Goal: Transaction & Acquisition: Download file/media

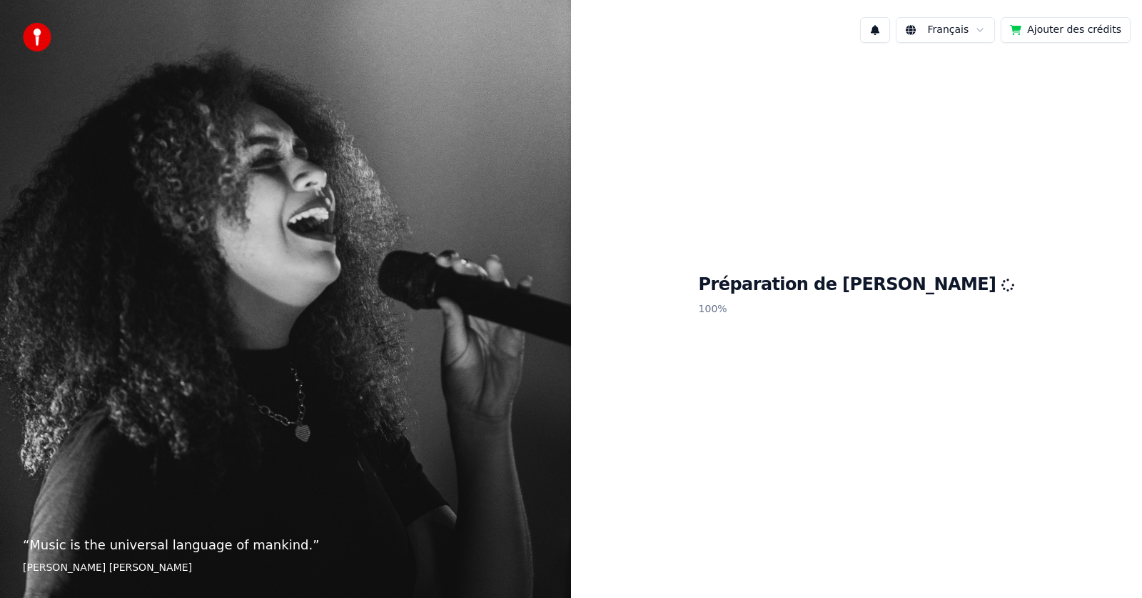
click at [665, 26] on div "Français Ajouter des crédits" at bounding box center [856, 30] width 571 height 49
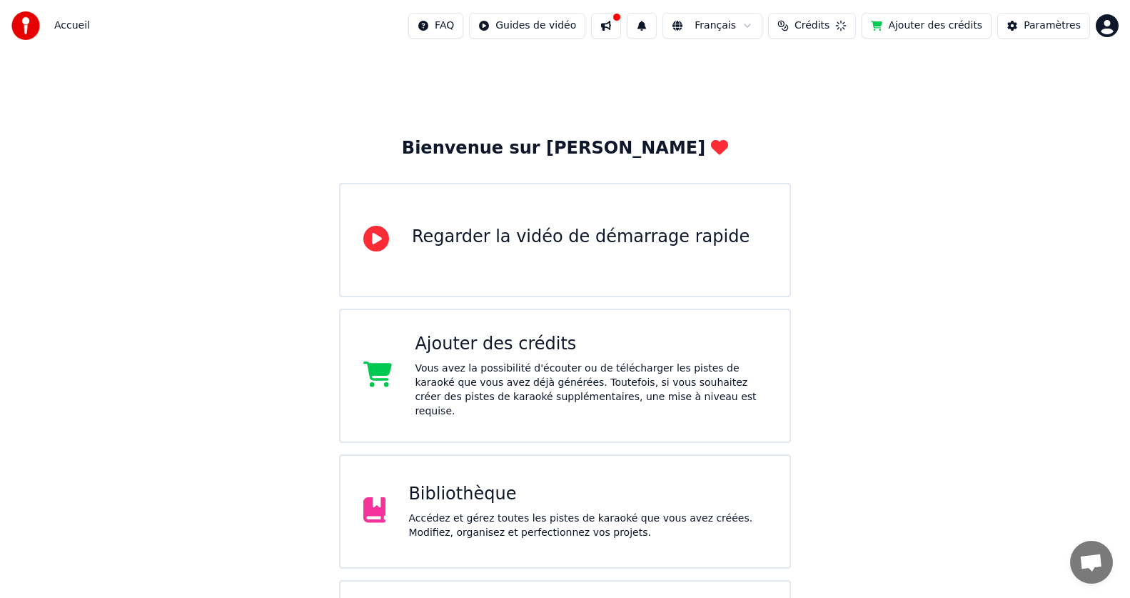
click at [483, 514] on div "Accédez et gérez toutes les pistes de karaoké que vous avez créées. Modifiez, o…" at bounding box center [587, 525] width 358 height 29
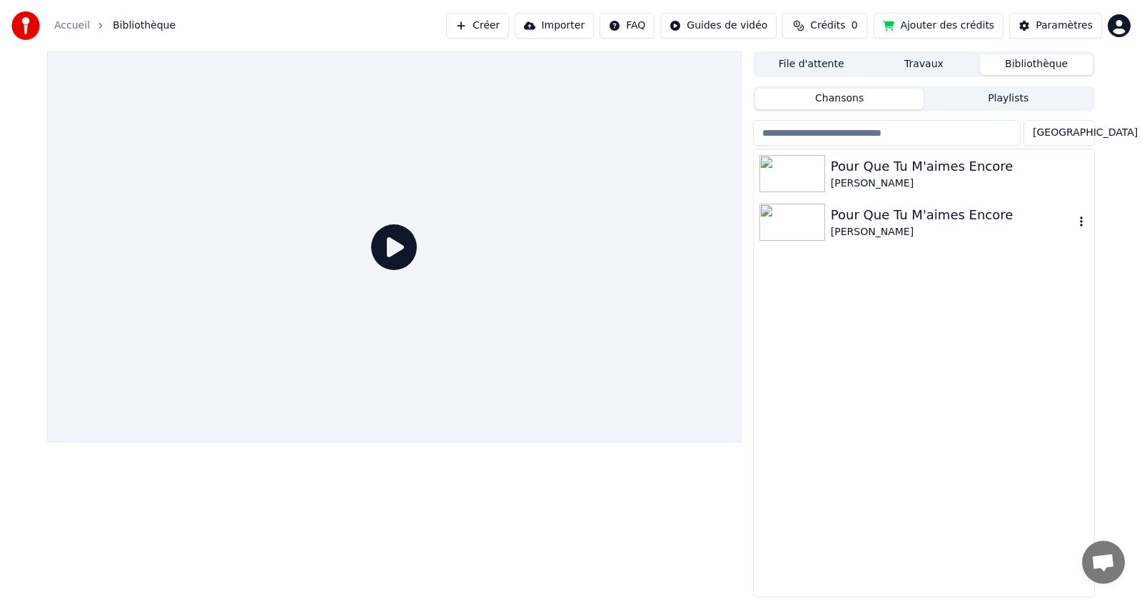
click at [892, 231] on div "[PERSON_NAME]" at bounding box center [952, 232] width 243 height 14
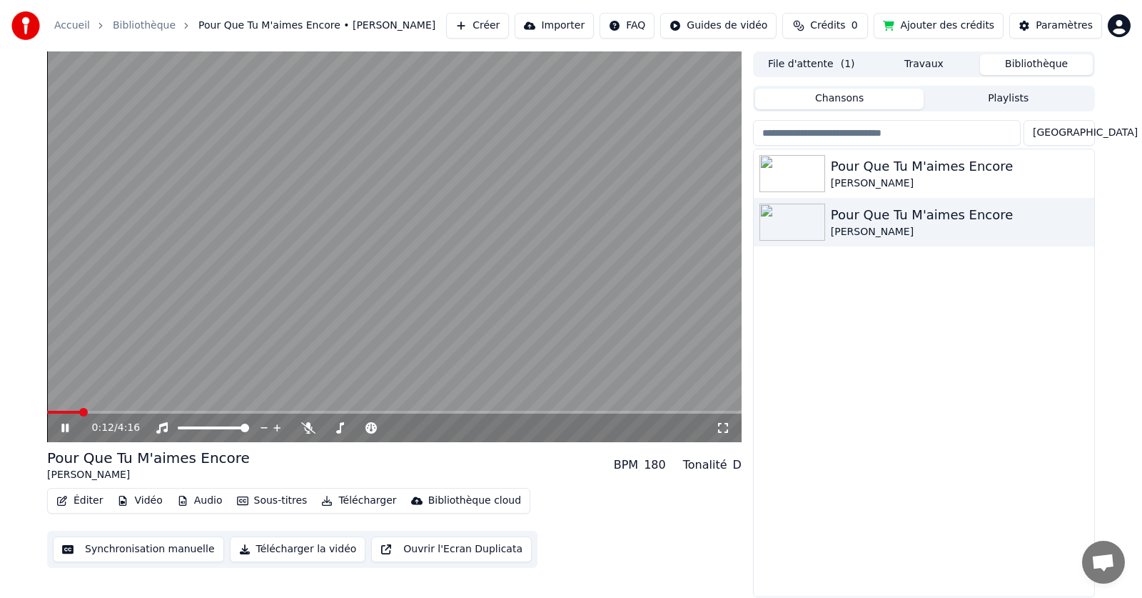
click at [395, 227] on video at bounding box center [394, 246] width 695 height 390
click at [962, 181] on div "[PERSON_NAME]" at bounding box center [952, 183] width 243 height 14
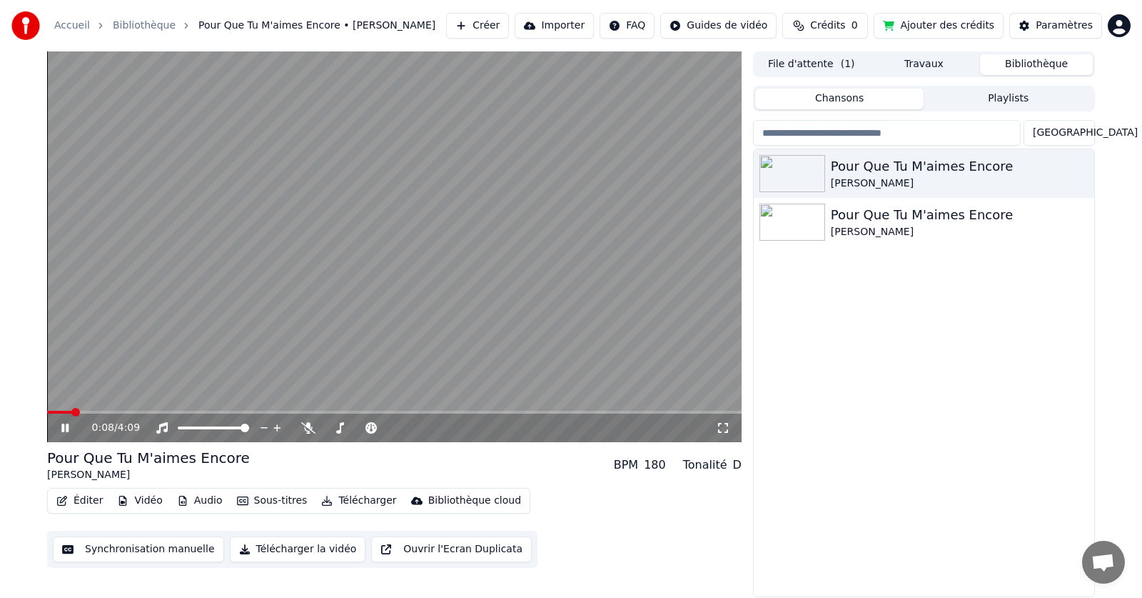
click at [62, 427] on icon at bounding box center [76, 427] width 34 height 11
click at [1082, 220] on icon "button" at bounding box center [1081, 221] width 14 height 11
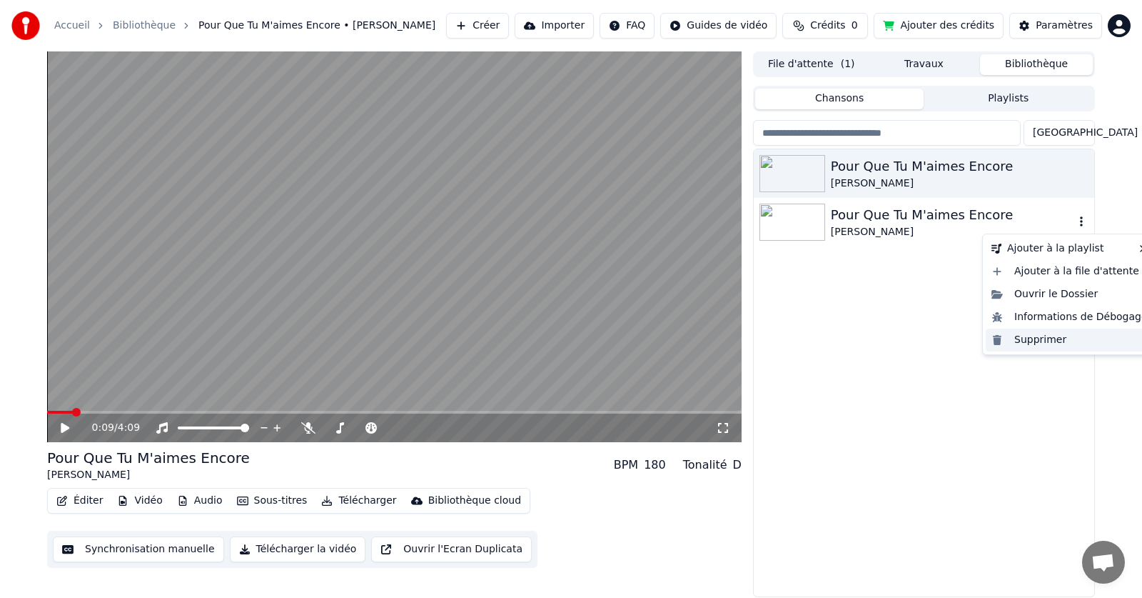
click at [1027, 339] on div "Supprimer" at bounding box center [1070, 339] width 168 height 23
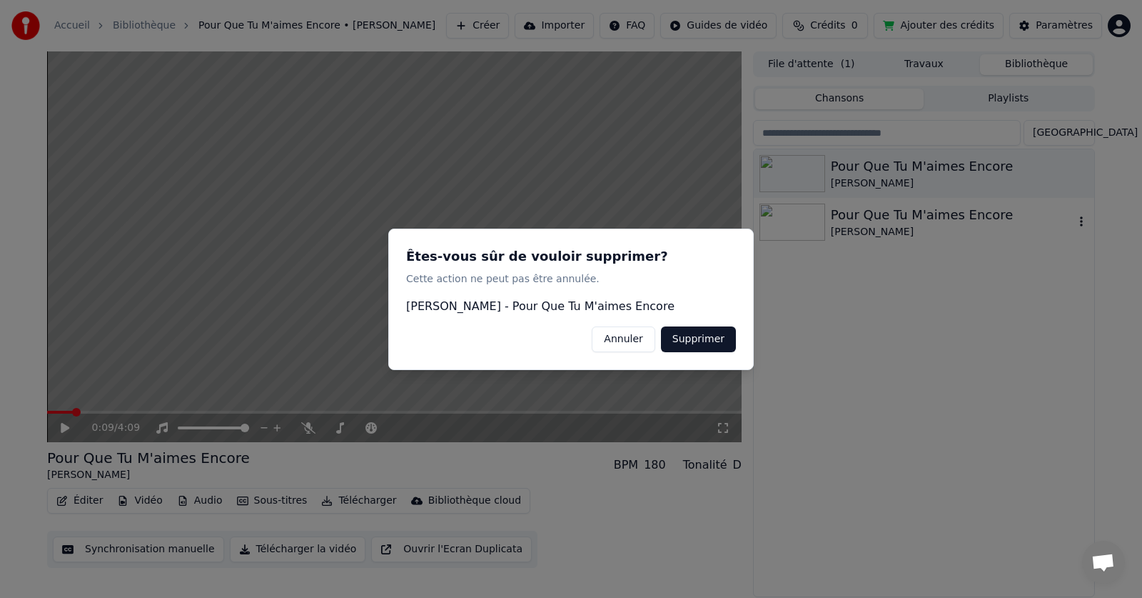
click at [700, 335] on button "Supprimer" at bounding box center [698, 339] width 75 height 26
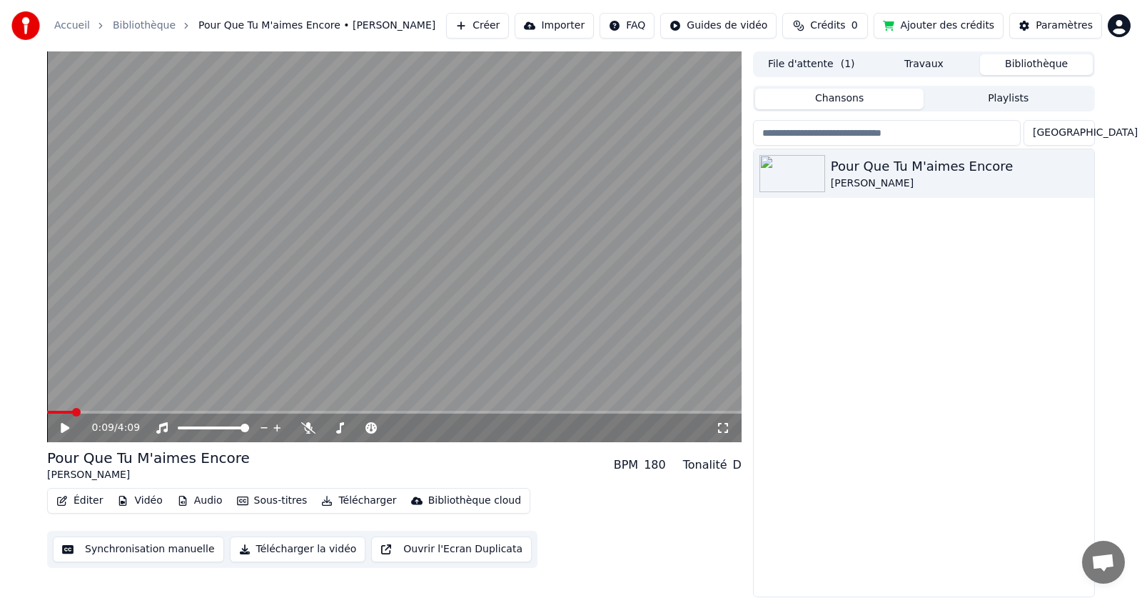
click at [156, 550] on button "Synchronisation manuelle" at bounding box center [138, 549] width 171 height 26
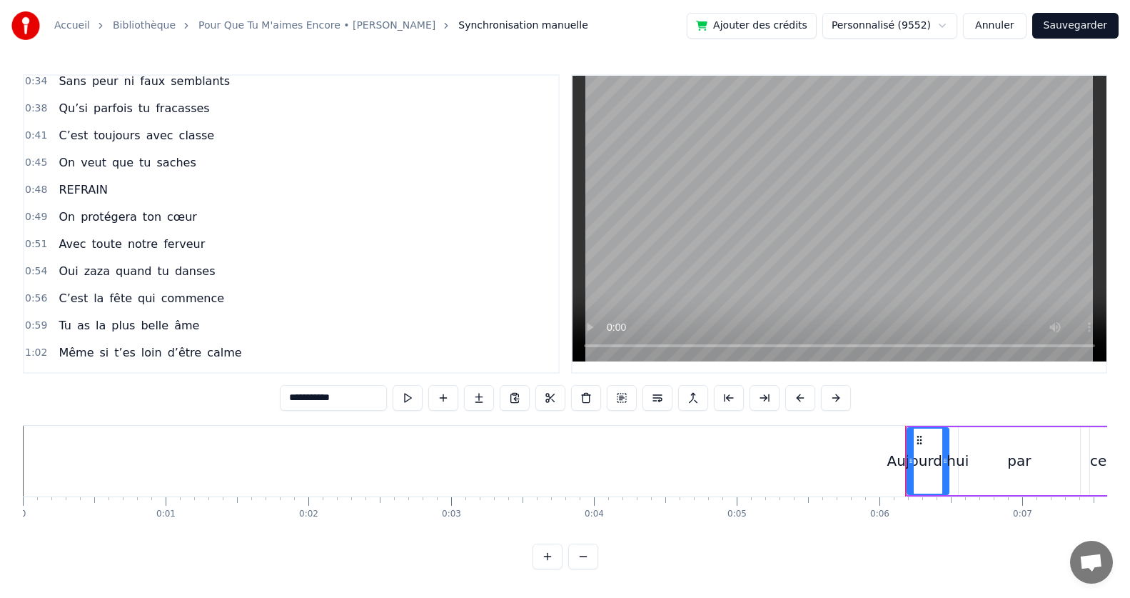
scroll to position [214, 0]
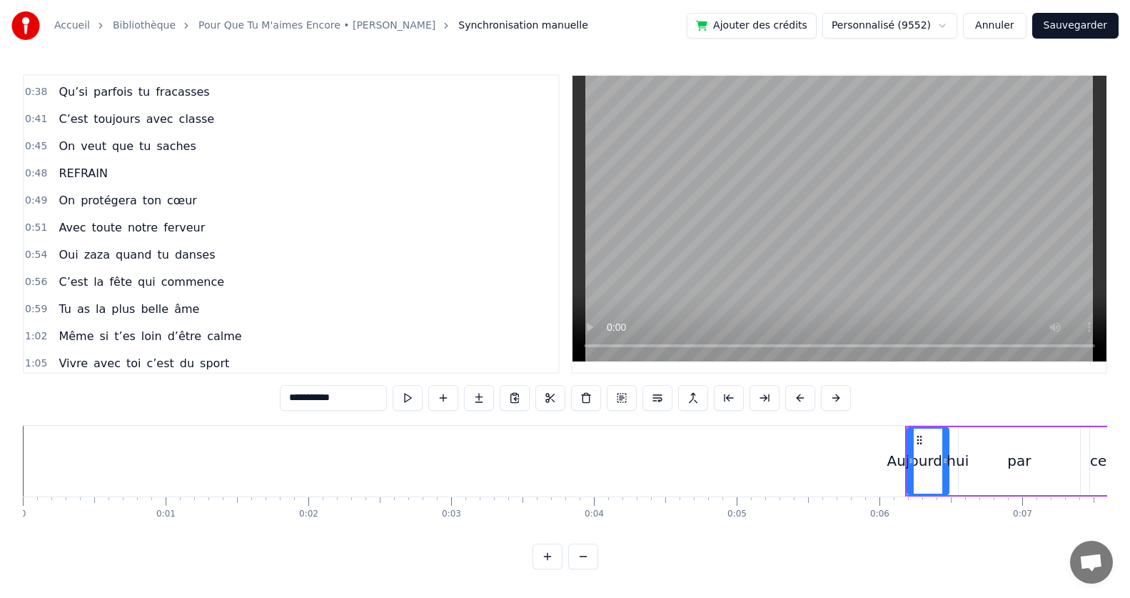
click at [94, 168] on span "REFRAIN" at bounding box center [83, 173] width 52 height 16
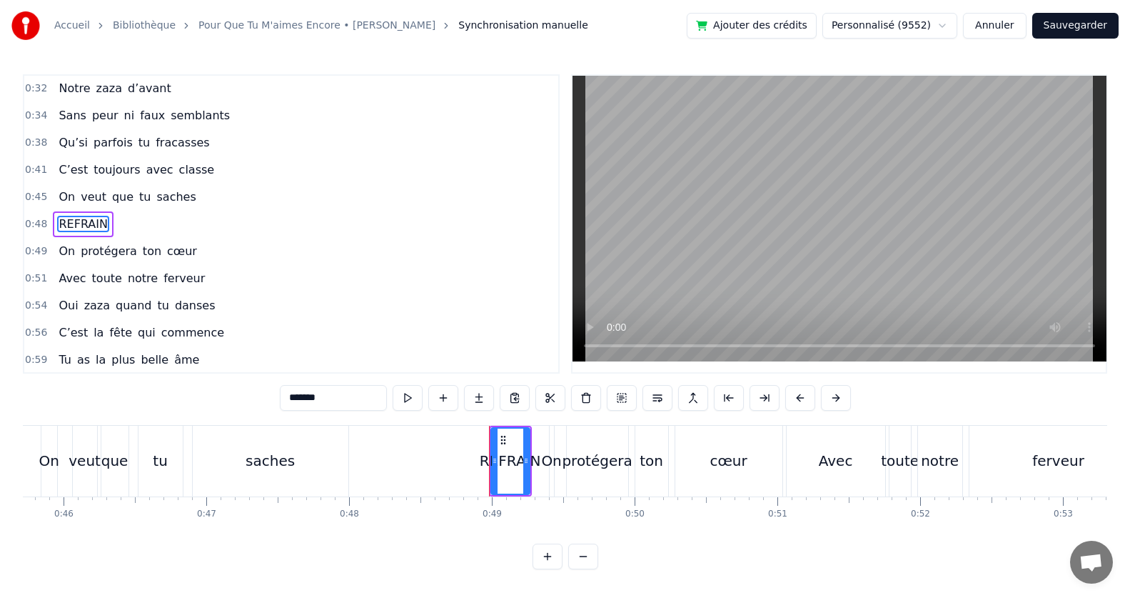
scroll to position [0, 6921]
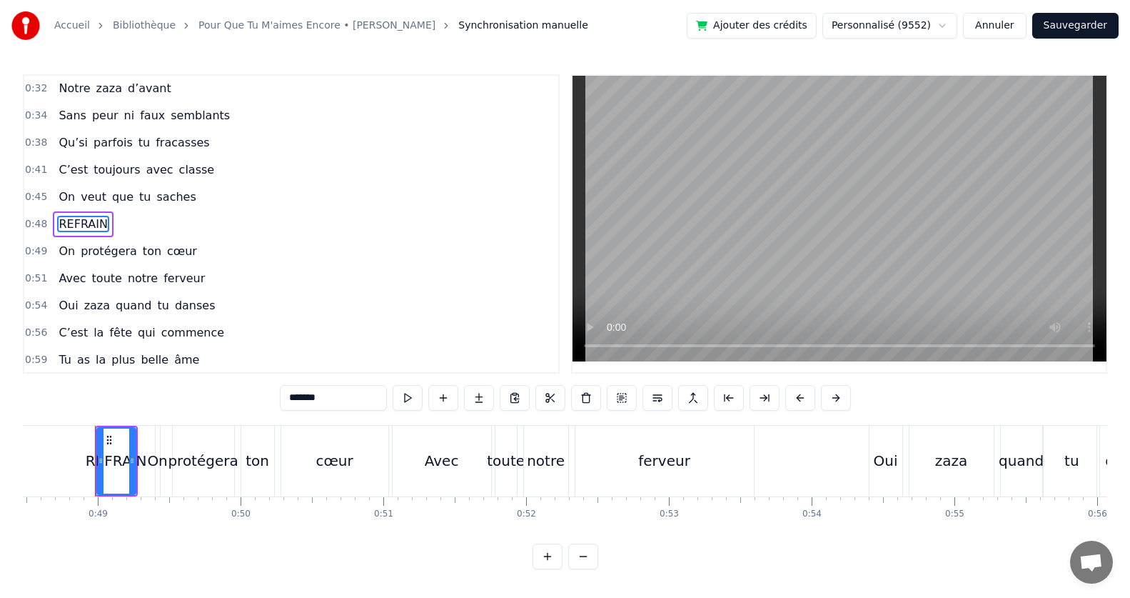
type input "**"
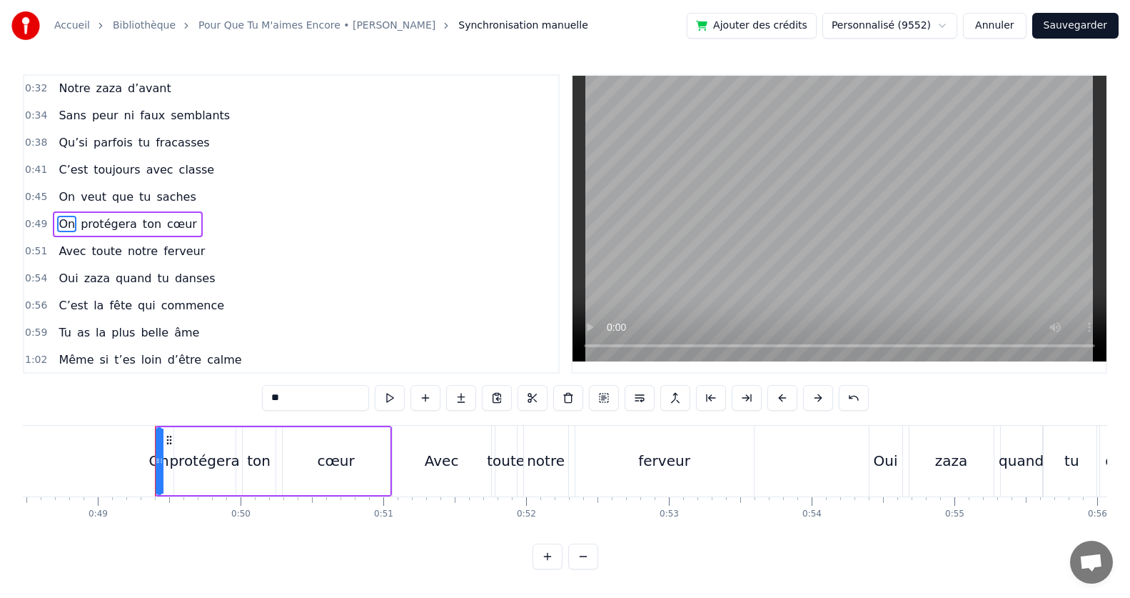
click at [73, 207] on div "On veut que tu saches" at bounding box center [127, 197] width 148 height 26
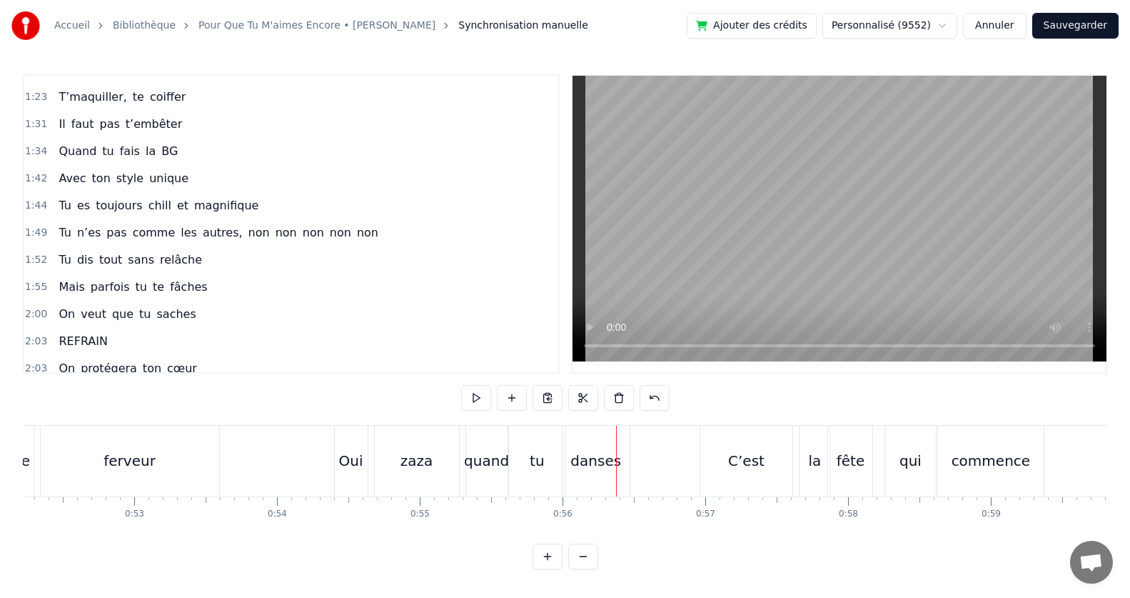
scroll to position [563, 0]
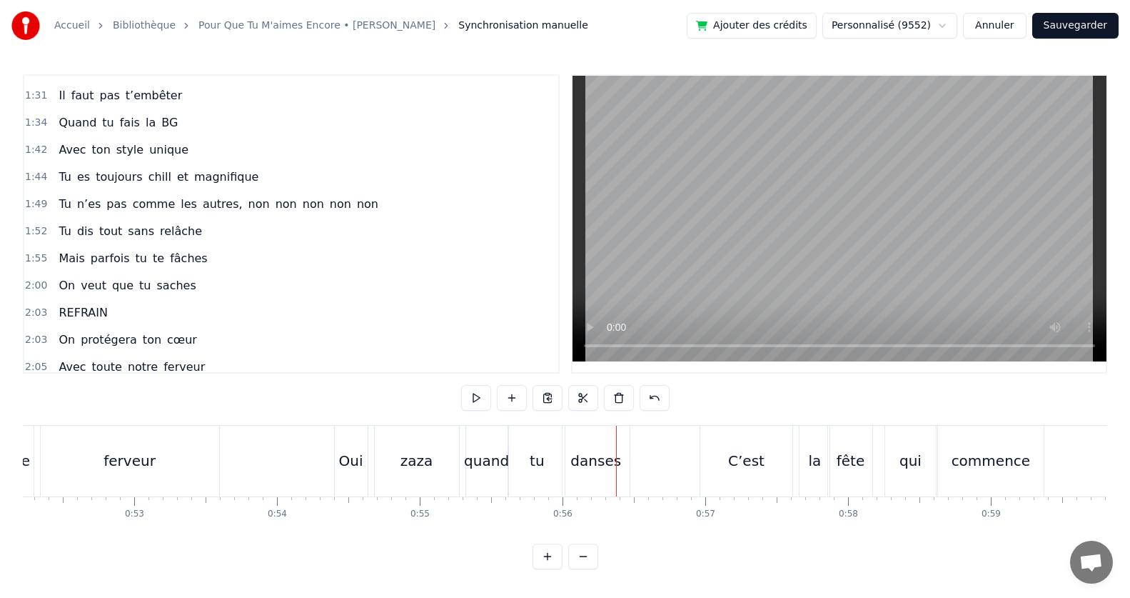
click at [66, 306] on span "REFRAIN" at bounding box center [83, 312] width 52 height 16
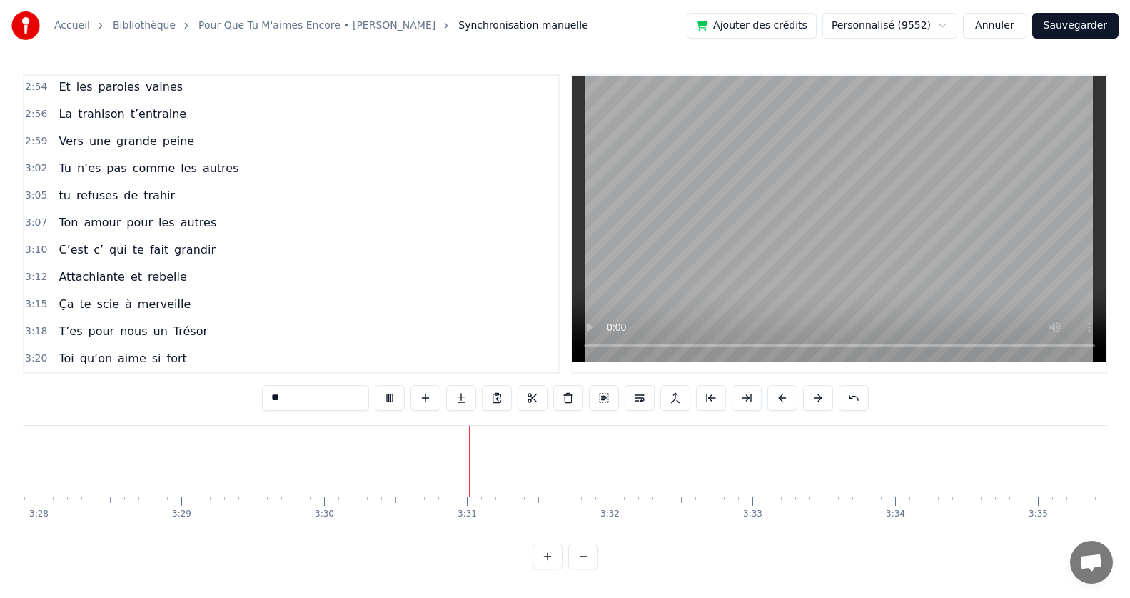
scroll to position [0, 29993]
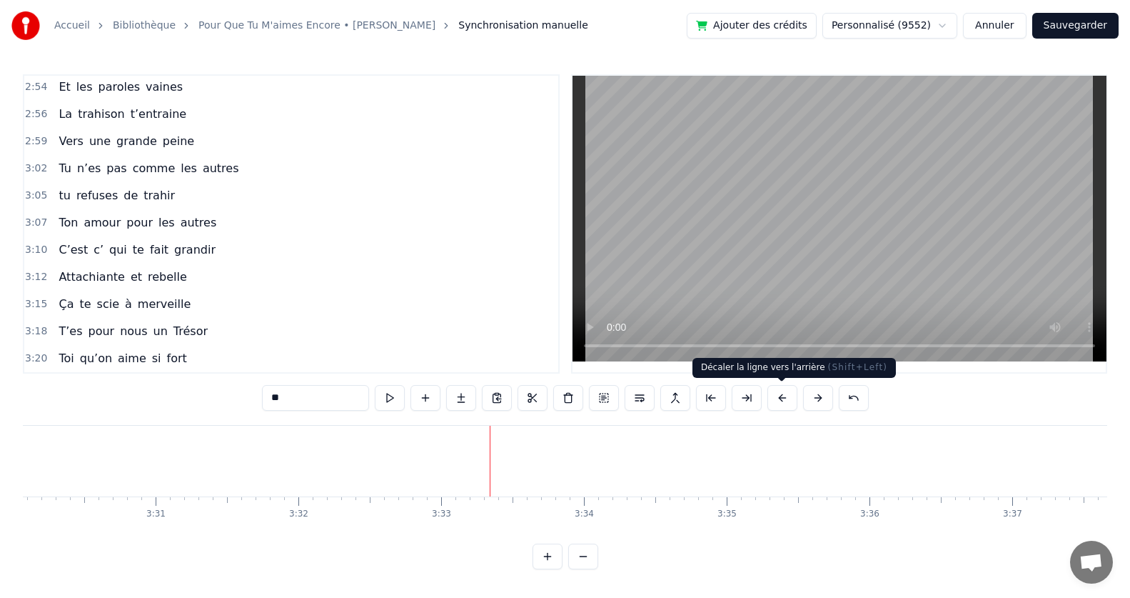
click at [783, 395] on button at bounding box center [782, 398] width 30 height 26
click at [86, 355] on span "qu’on" at bounding box center [96, 358] width 35 height 16
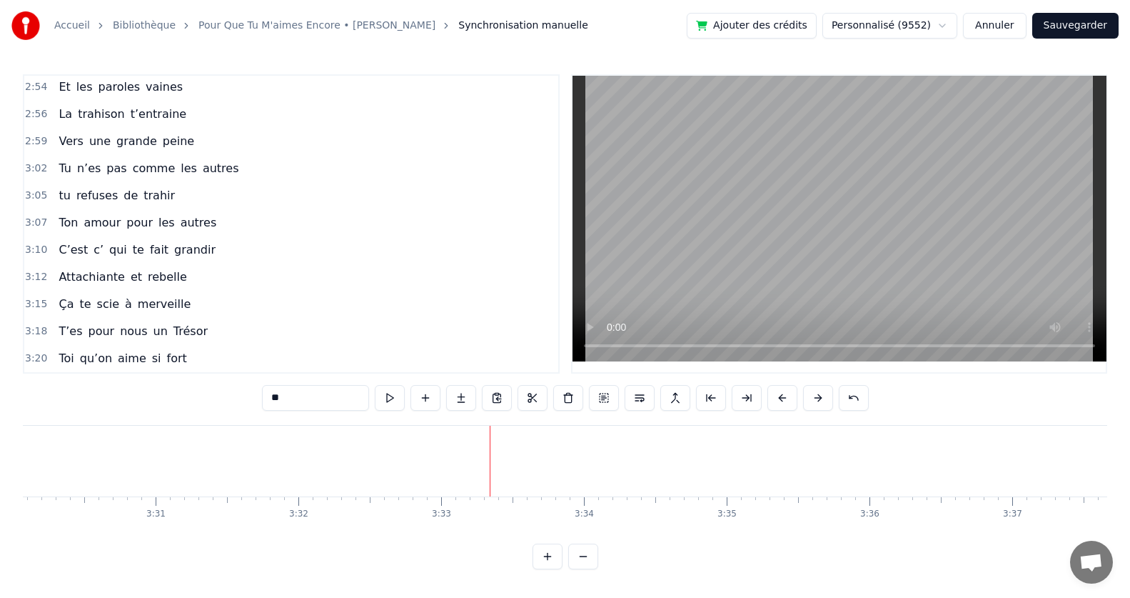
type input "*****"
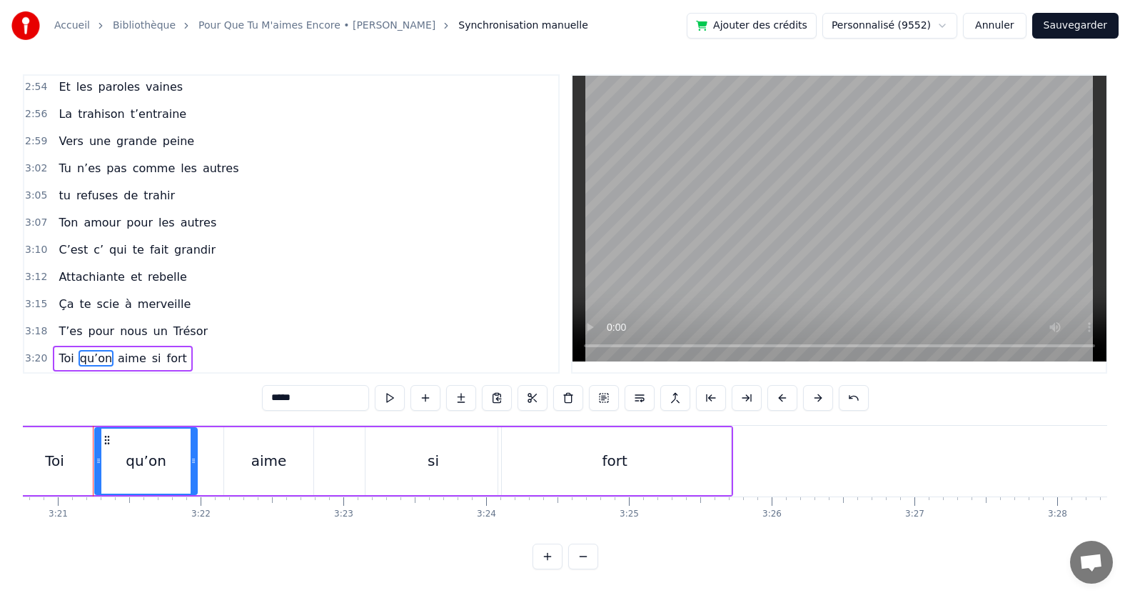
scroll to position [0, 28662]
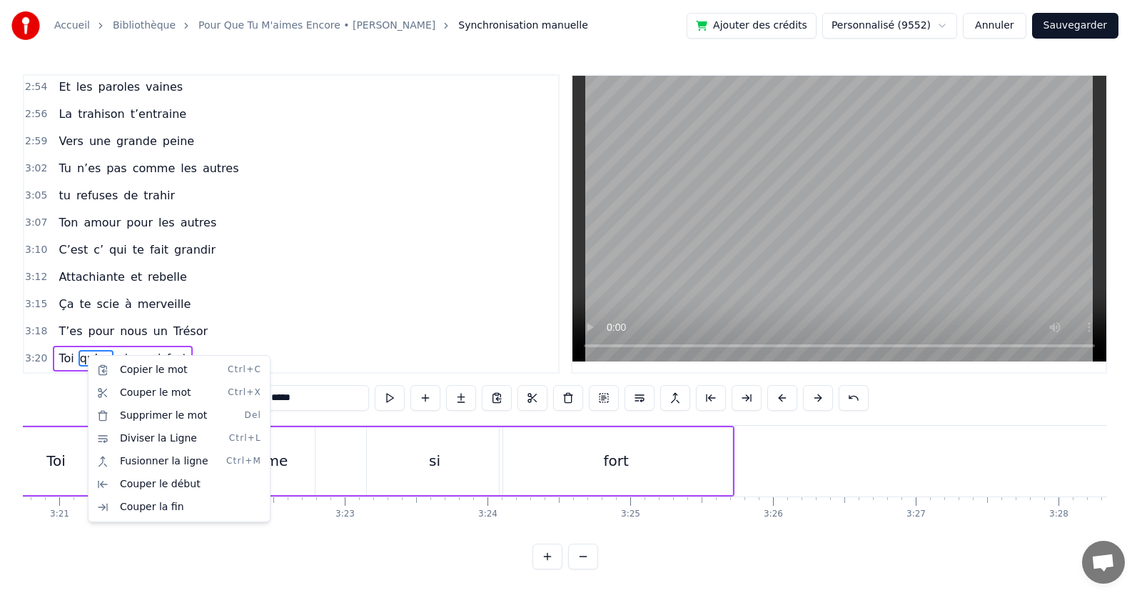
drag, startPoint x: 164, startPoint y: 375, endPoint x: 231, endPoint y: 341, distance: 74.7
click at [231, 341] on html "Accueil Bibliothèque Pour Que Tu M'aimes Encore • [PERSON_NAME] Synchronisation…" at bounding box center [571, 296] width 1142 height 592
click at [228, 341] on html "Accueil Bibliothèque Pour Que Tu M'aimes Encore • [PERSON_NAME] Synchronisation…" at bounding box center [571, 296] width 1142 height 592
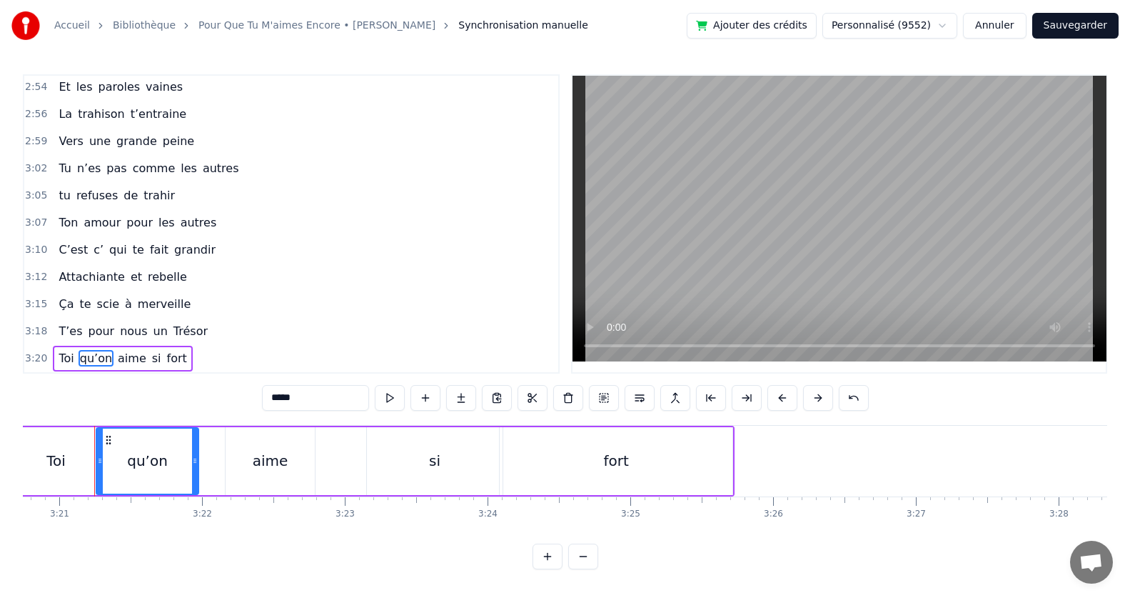
click at [204, 353] on div "3:20 Toi qu’on aime si fort" at bounding box center [291, 358] width 534 height 27
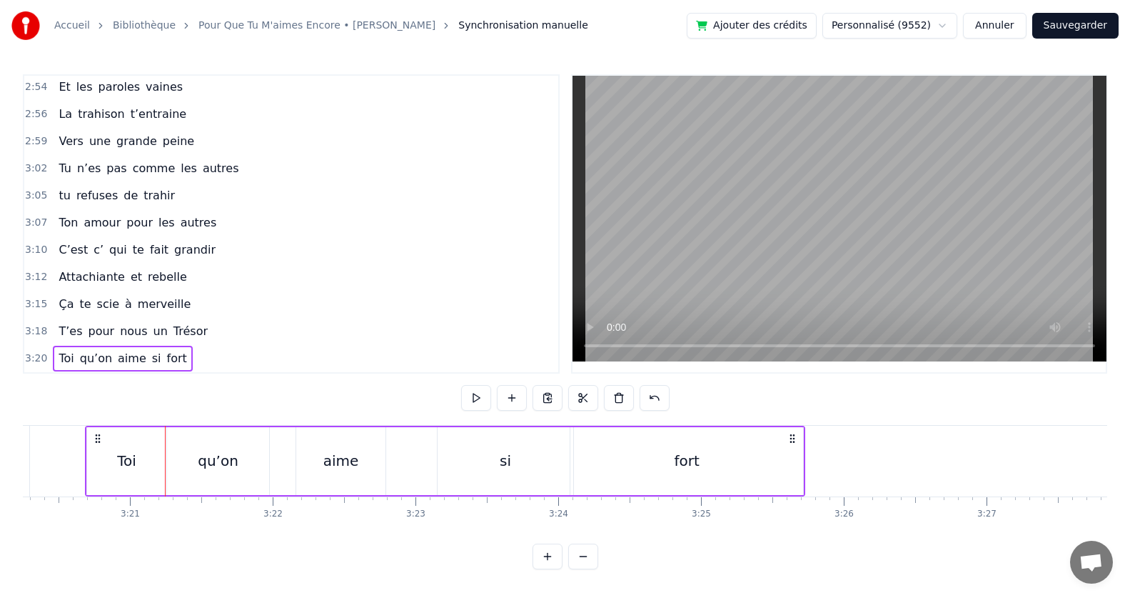
scroll to position [0, 28582]
click at [188, 353] on div "3:20 Toi qu’on aime si fort" at bounding box center [291, 358] width 534 height 27
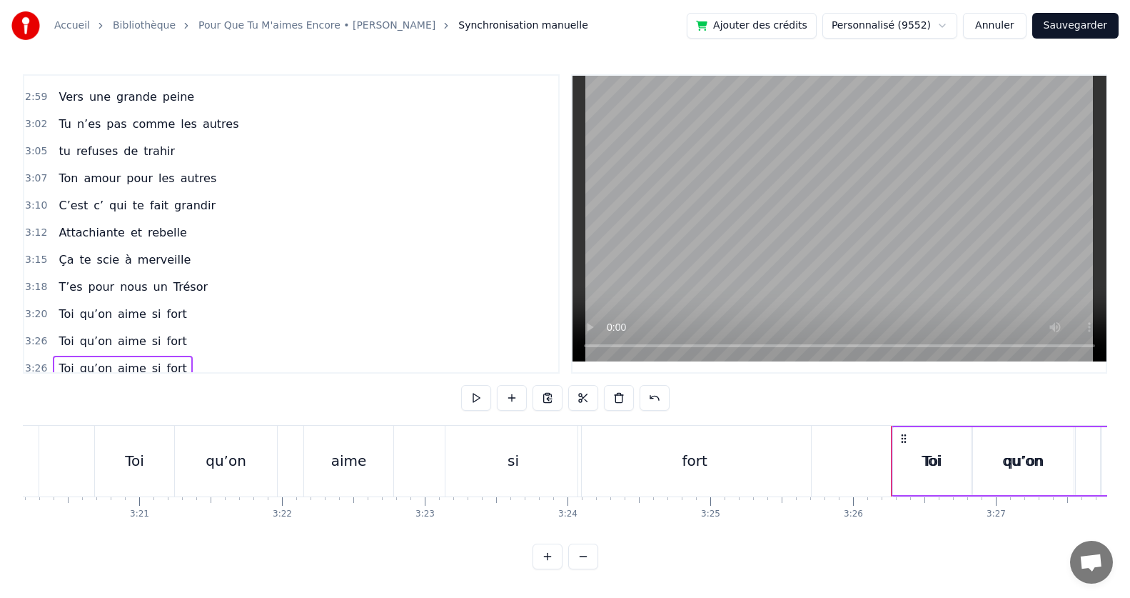
scroll to position [1304, 0]
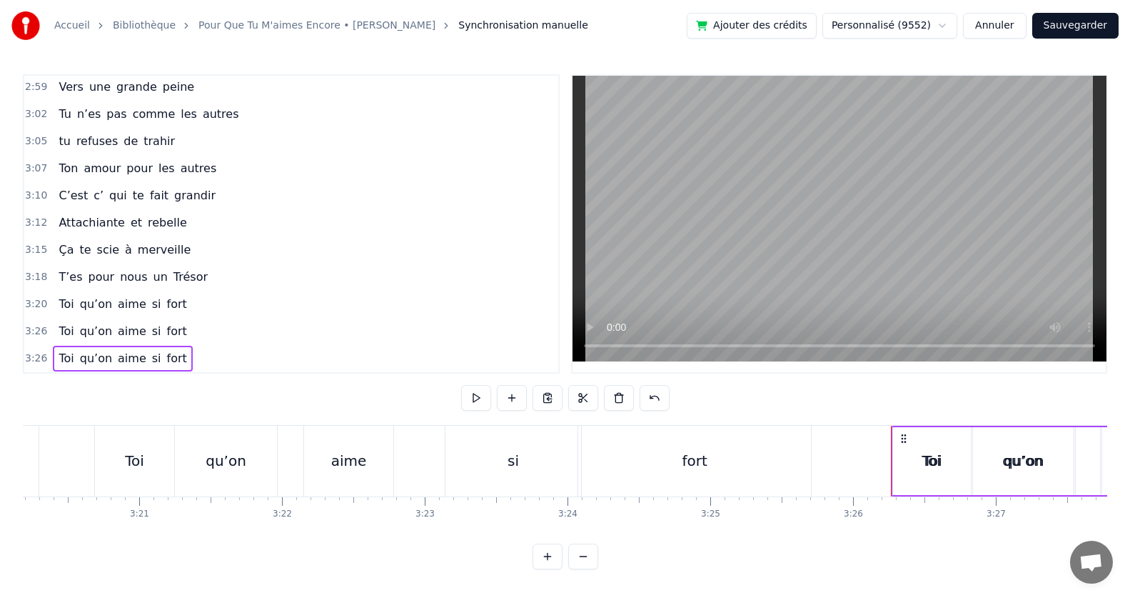
click at [104, 296] on span "qu’on" at bounding box center [96, 304] width 35 height 16
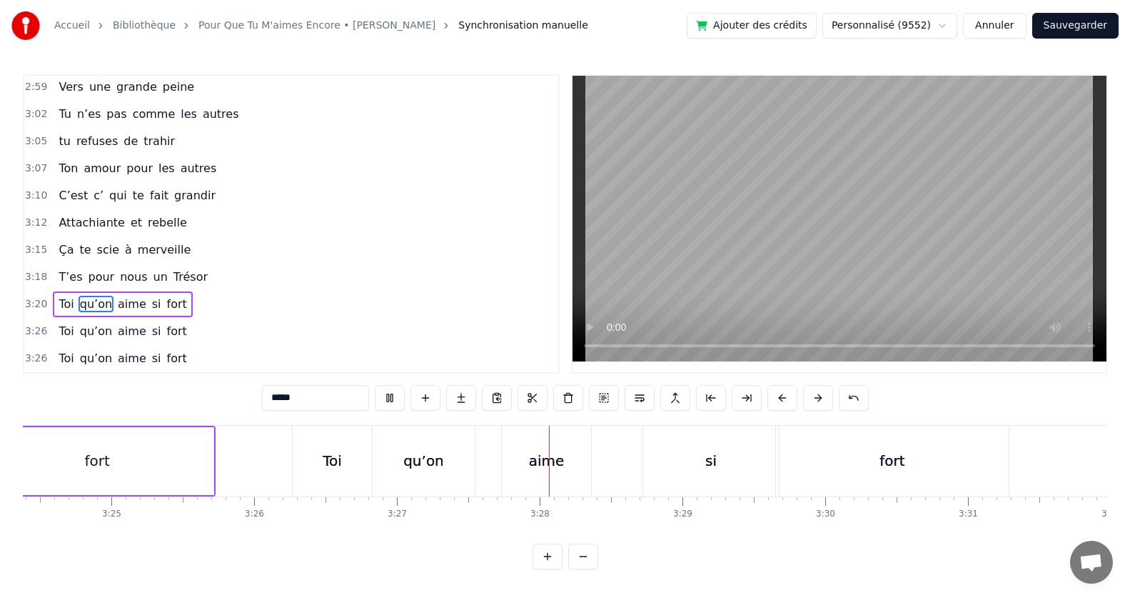
scroll to position [0, 29555]
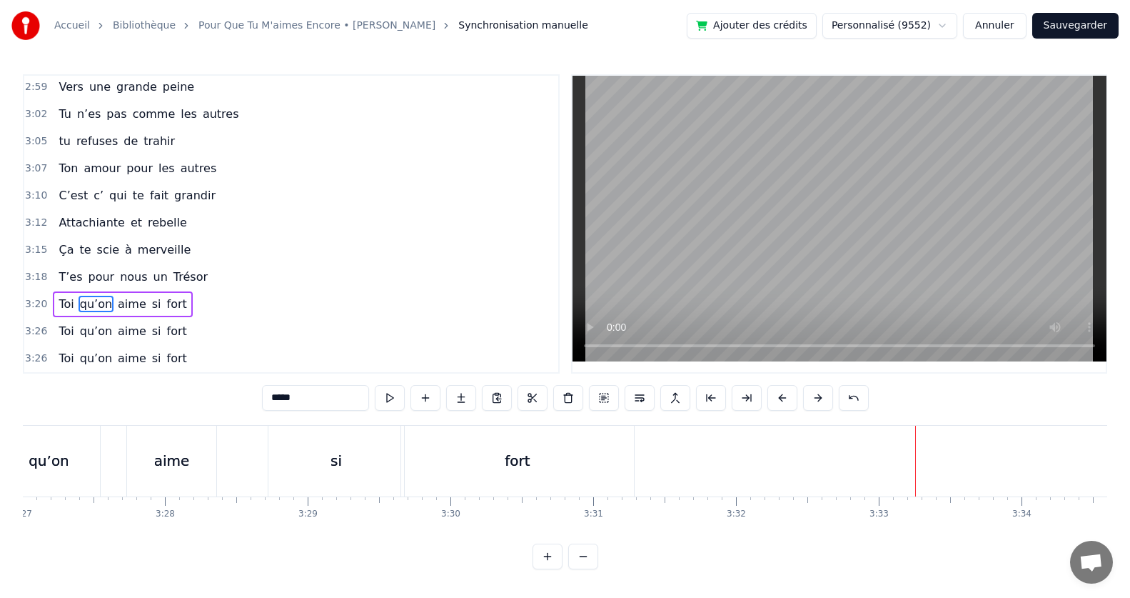
click at [89, 268] on span "pour" at bounding box center [101, 276] width 29 height 16
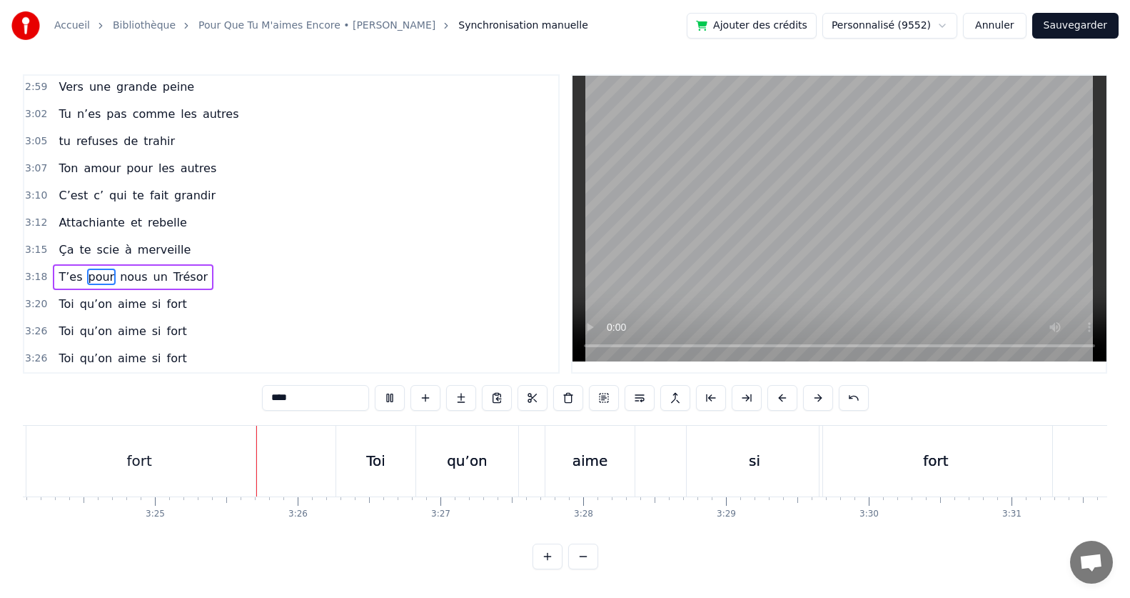
scroll to position [0, 29226]
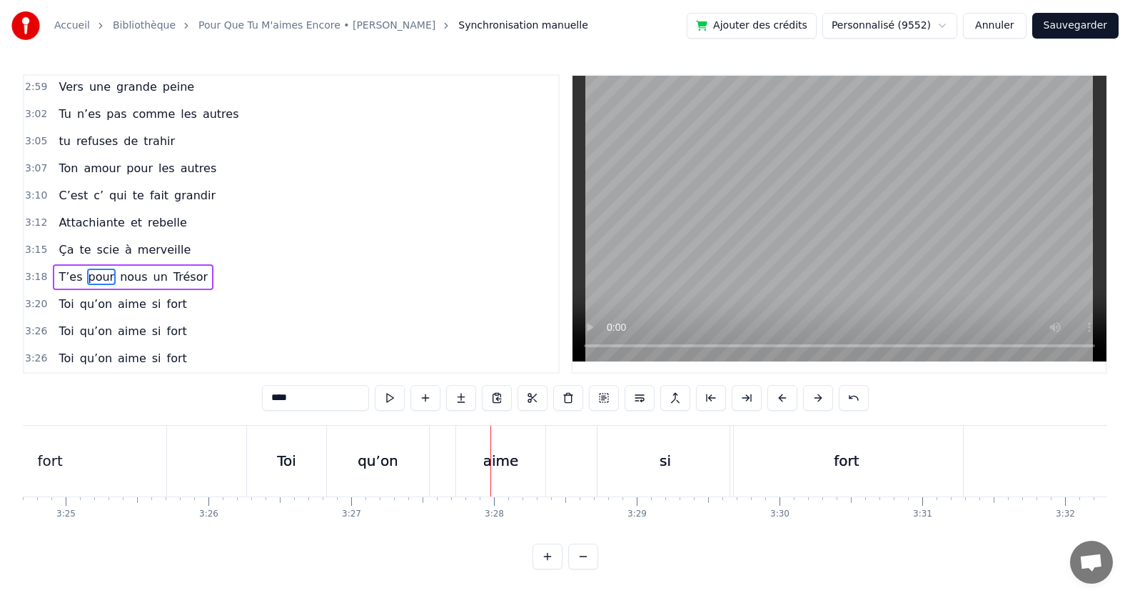
click at [166, 358] on span "fort" at bounding box center [177, 358] width 23 height 16
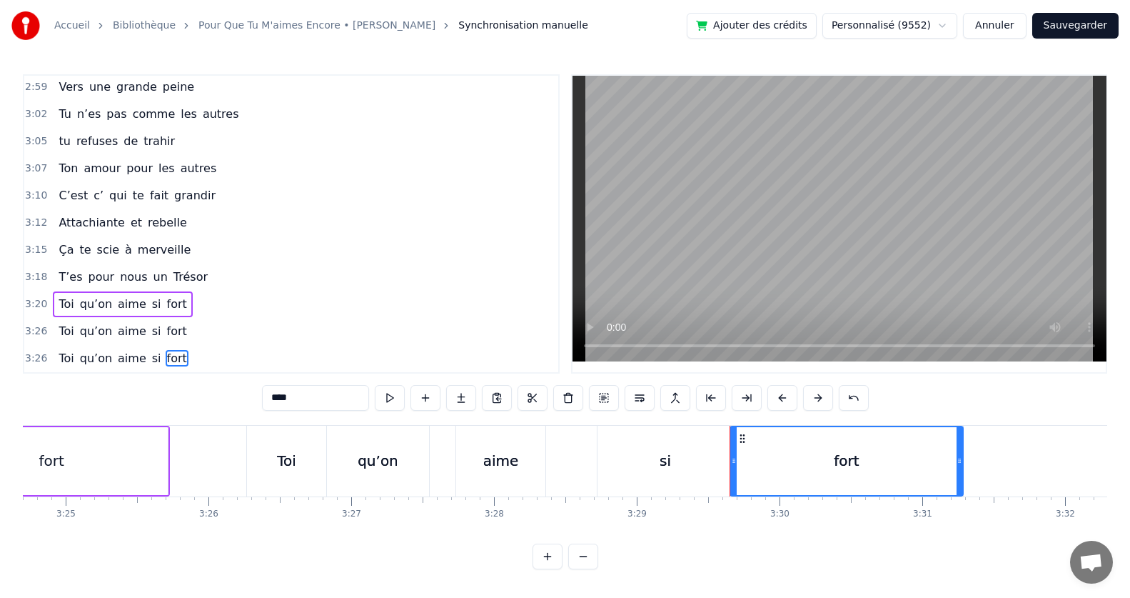
scroll to position [6, 0]
click at [121, 352] on span "aime" at bounding box center [131, 358] width 31 height 16
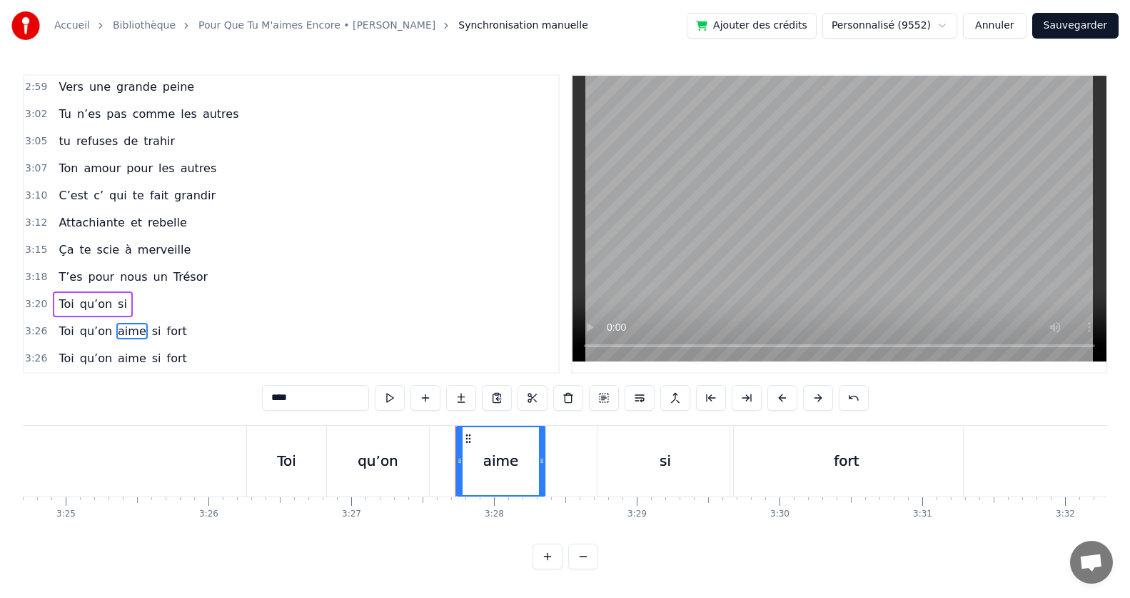
click at [101, 323] on span "qu’on" at bounding box center [96, 331] width 35 height 16
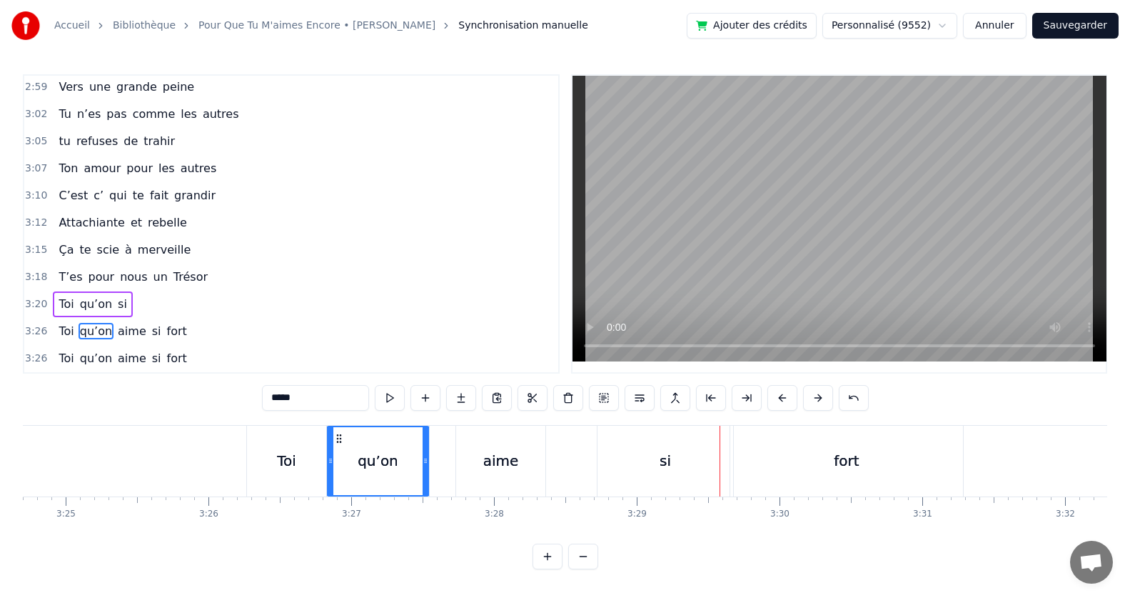
click at [151, 350] on span "si" at bounding box center [157, 358] width 12 height 16
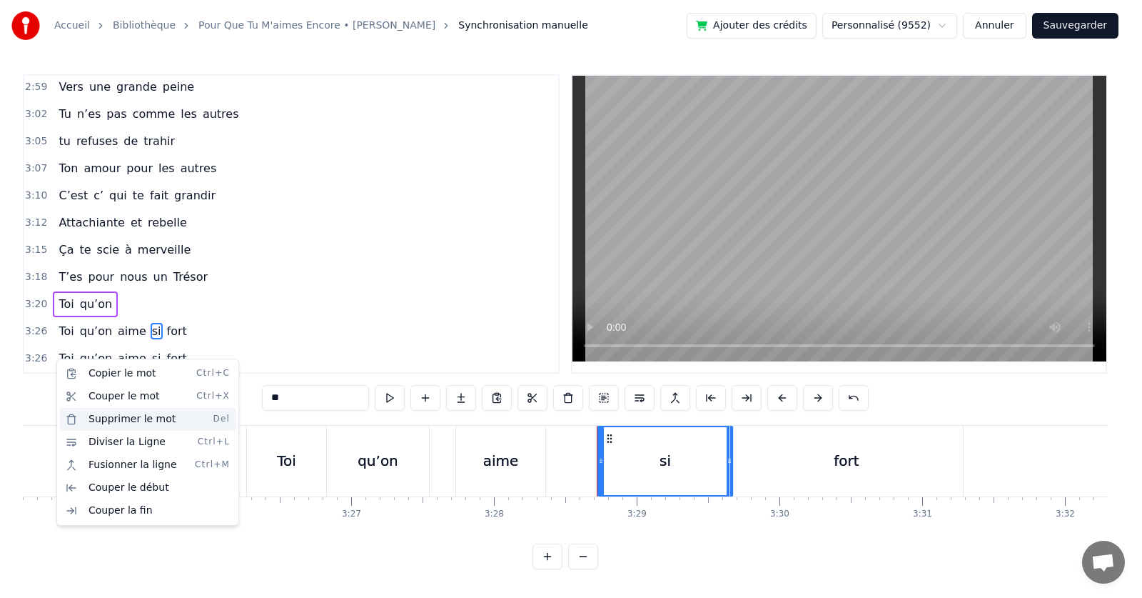
click at [109, 418] on div "Supprimer le mot Del" at bounding box center [148, 419] width 176 height 23
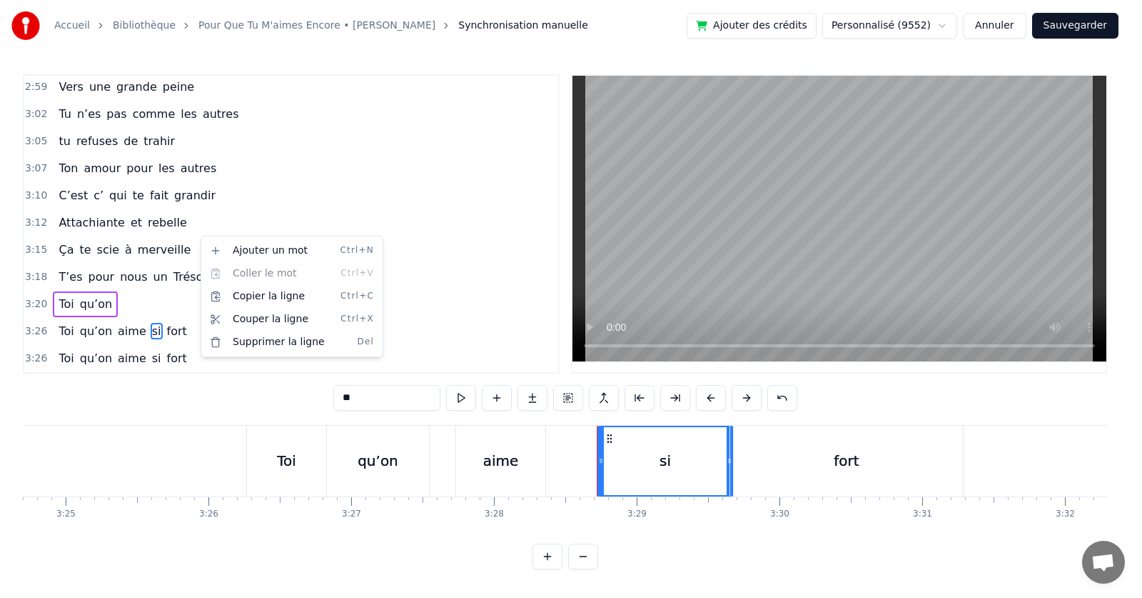
click at [308, 187] on html "Accueil Bibliothèque Pour Que Tu M'aimes Encore • [PERSON_NAME] Synchronisation…" at bounding box center [571, 296] width 1142 height 592
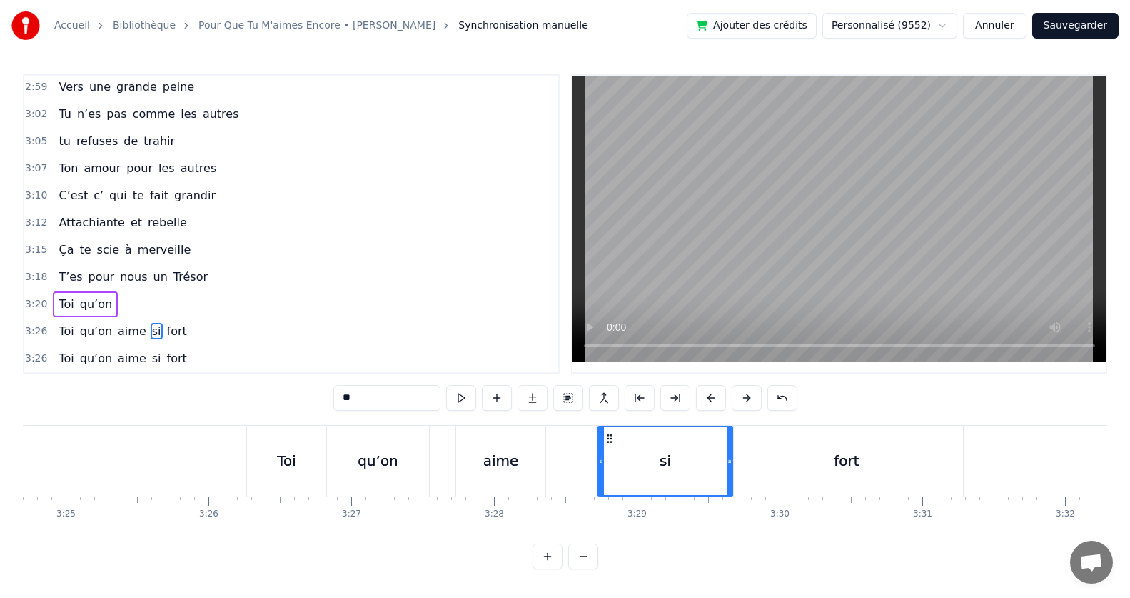
click at [101, 296] on span "qu’on" at bounding box center [96, 304] width 35 height 16
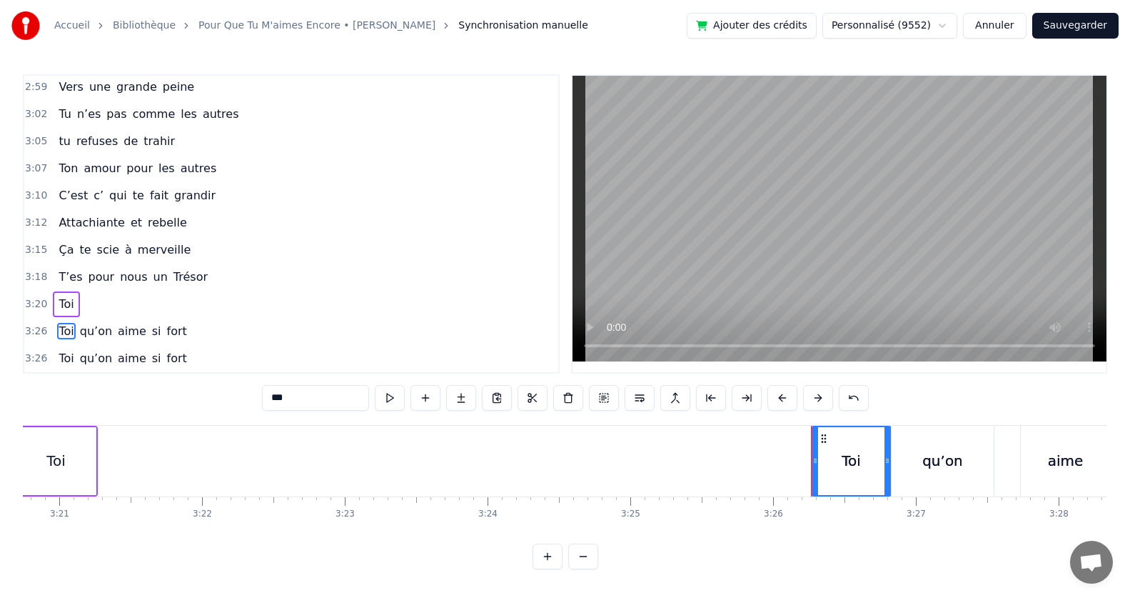
click at [67, 299] on span "Toi" at bounding box center [66, 304] width 18 height 16
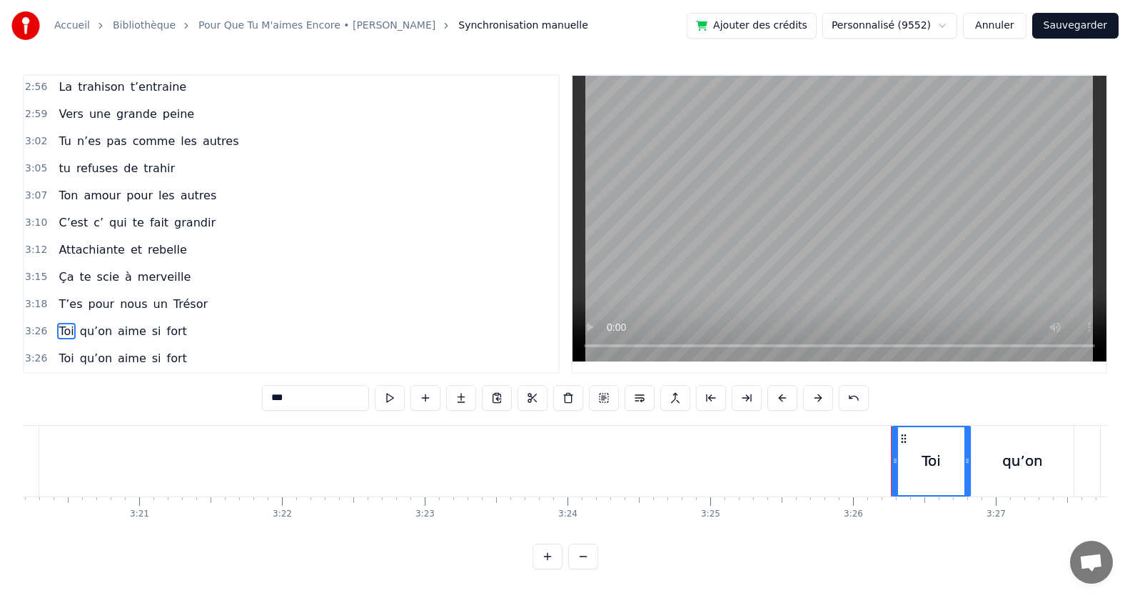
scroll to position [1277, 0]
click at [64, 297] on span "T’es" at bounding box center [70, 304] width 26 height 16
type input "****"
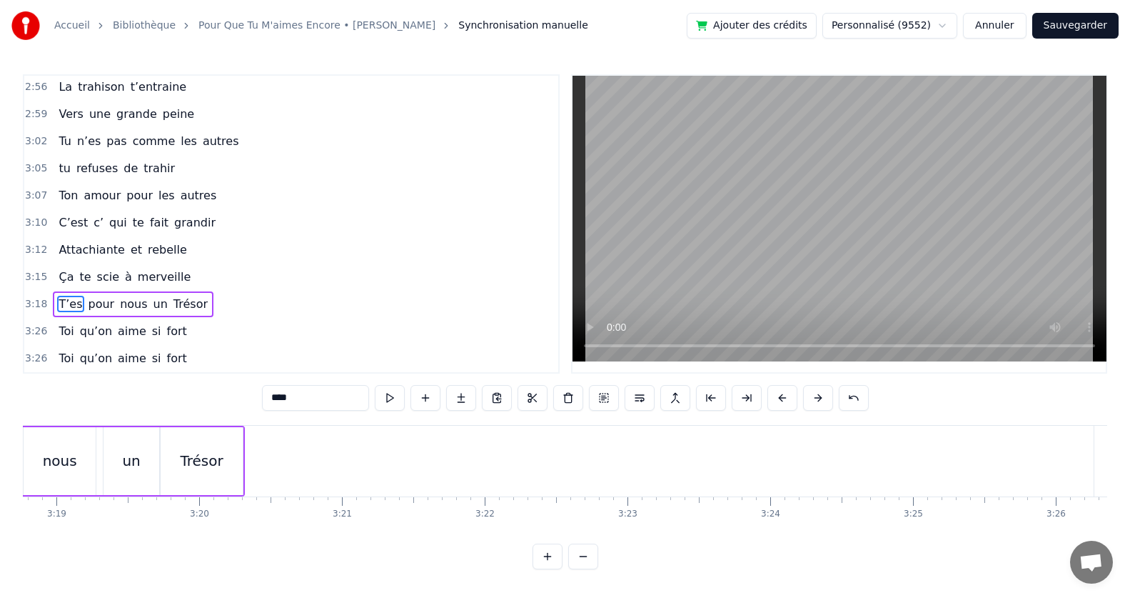
scroll to position [0, 28208]
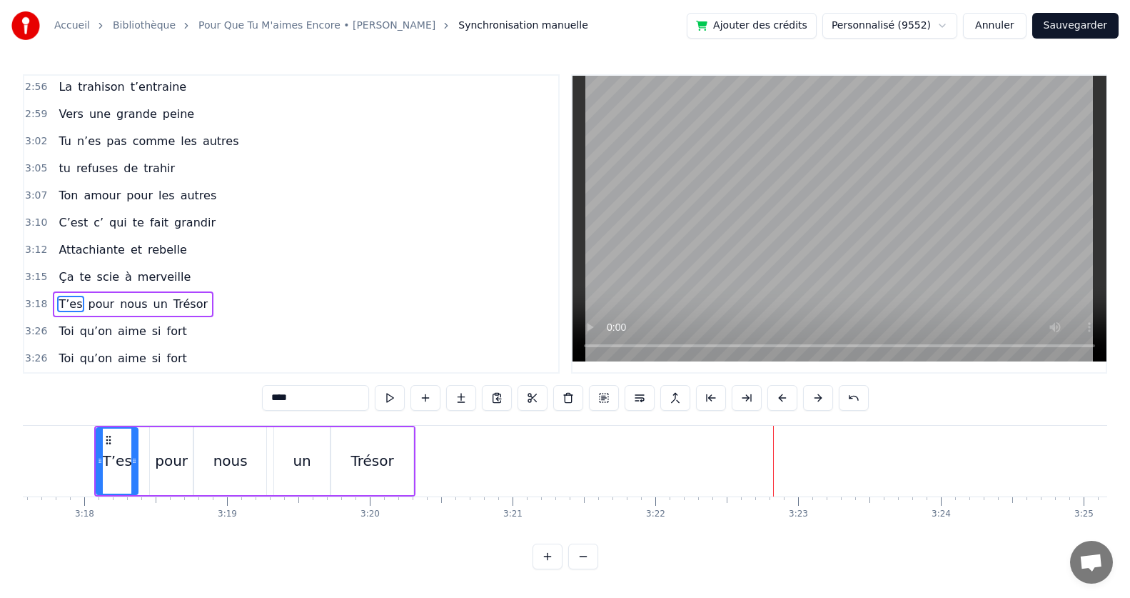
click at [307, 318] on div "3:26 Toi qu’on aime si fort" at bounding box center [291, 331] width 534 height 27
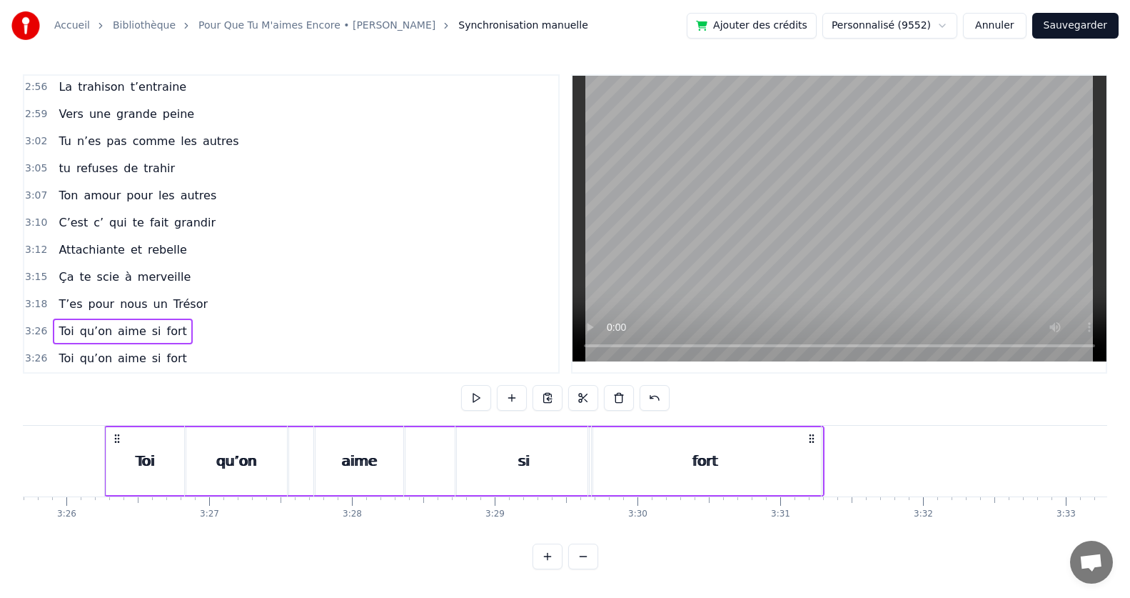
scroll to position [0, 29378]
click at [168, 425] on div "Toi" at bounding box center [134, 460] width 79 height 71
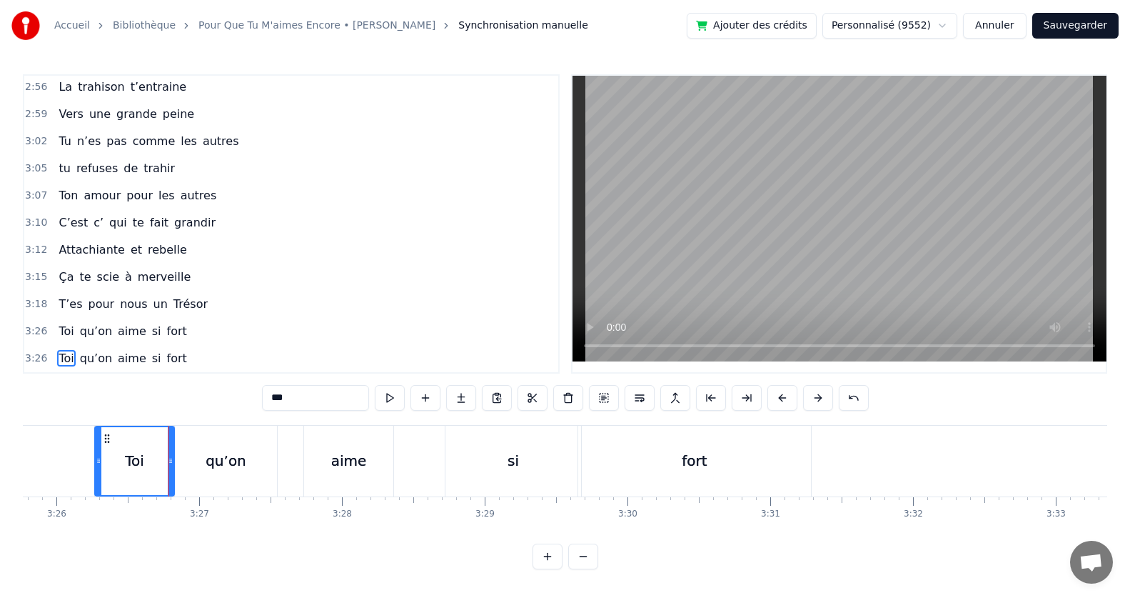
scroll to position [6, 0]
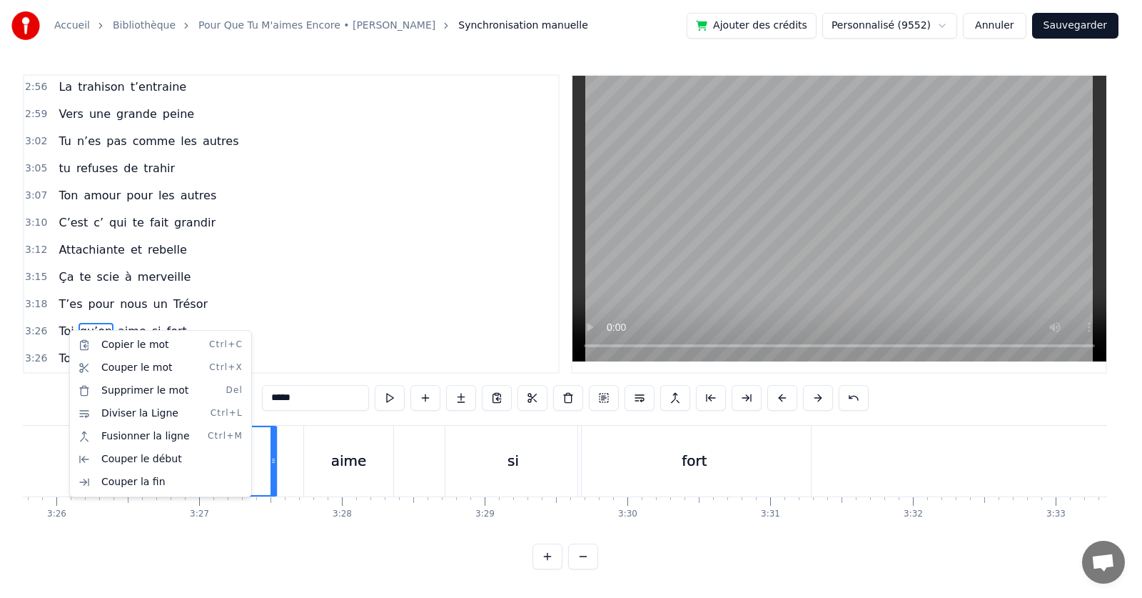
click at [266, 286] on html "Accueil Bibliothèque Pour Que Tu M'aimes Encore • [PERSON_NAME] Synchronisation…" at bounding box center [571, 296] width 1142 height 592
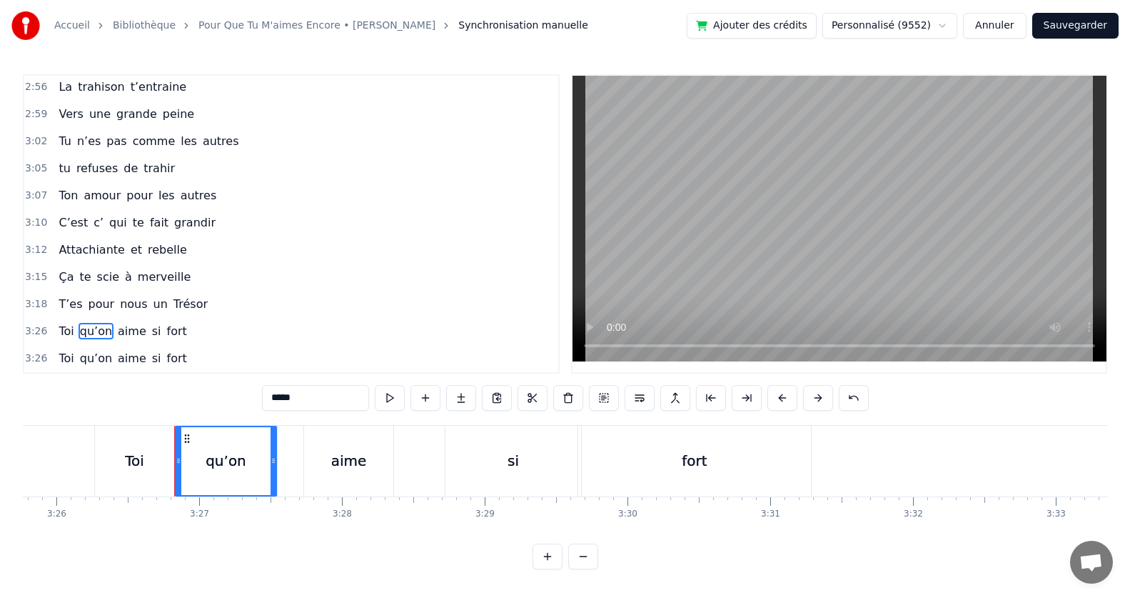
click at [65, 358] on span "Toi" at bounding box center [66, 358] width 18 height 16
click at [83, 357] on span "qu’on" at bounding box center [96, 358] width 35 height 16
click at [116, 353] on span "aime" at bounding box center [131, 358] width 31 height 16
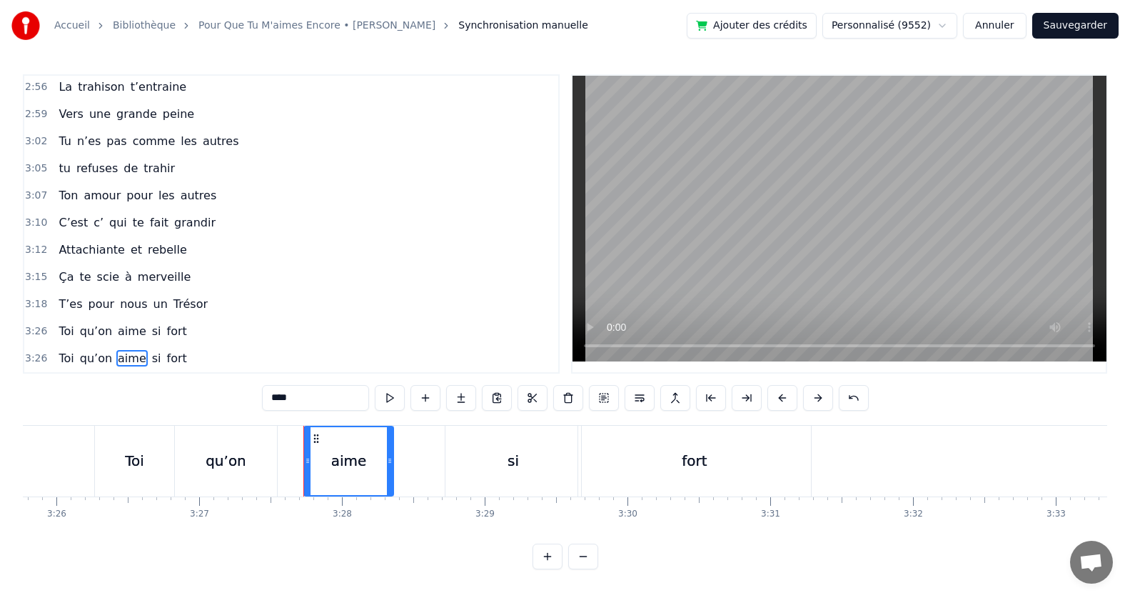
click at [63, 301] on span "T’es" at bounding box center [70, 304] width 26 height 16
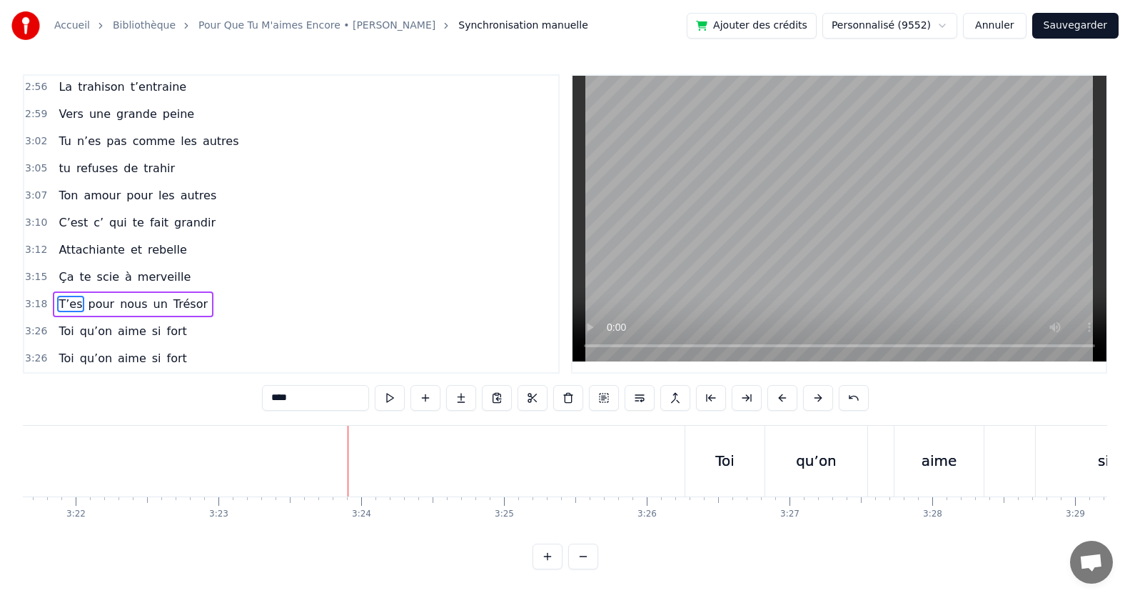
scroll to position [0, 28741]
click at [776, 450] on div "Toi" at bounding box center [771, 460] width 19 height 21
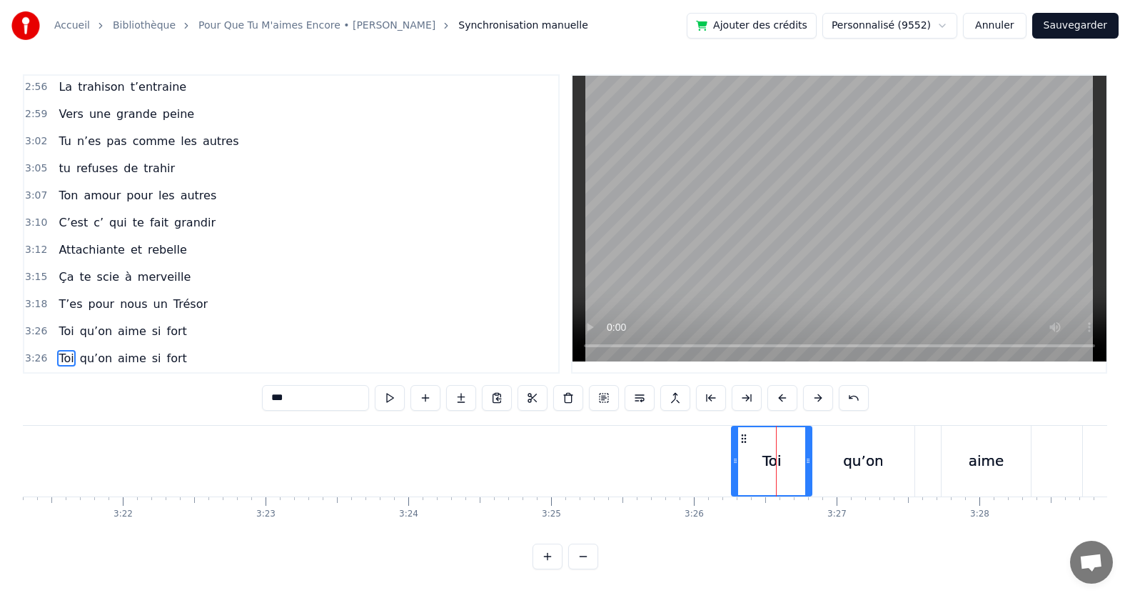
click at [735, 430] on div at bounding box center [735, 461] width 6 height 68
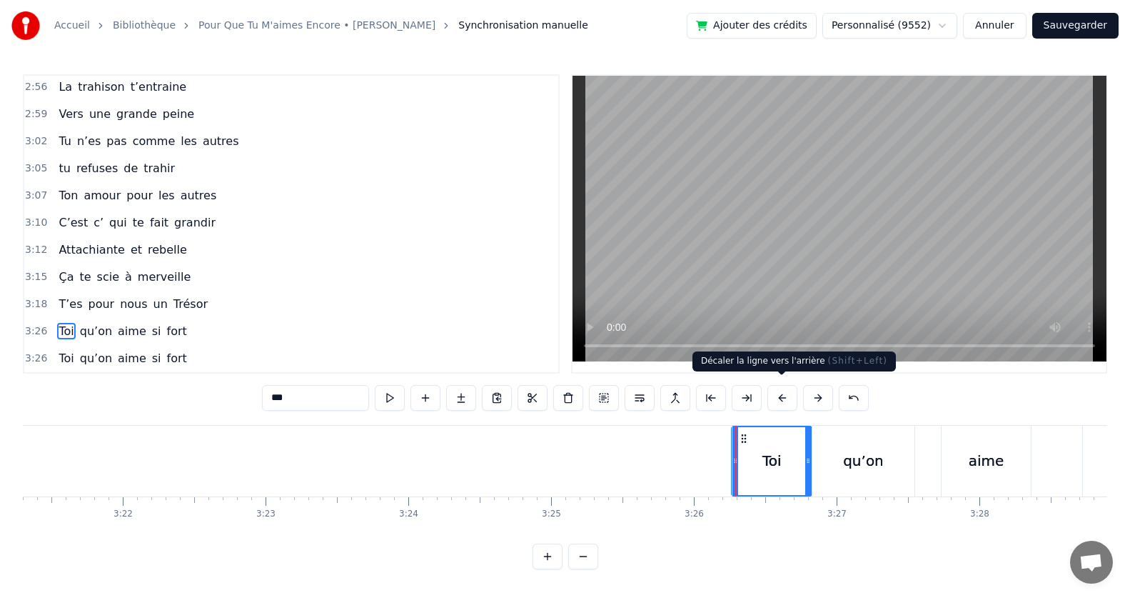
click at [780, 390] on button at bounding box center [782, 398] width 30 height 26
click at [169, 329] on span "fort" at bounding box center [177, 331] width 23 height 16
type input "****"
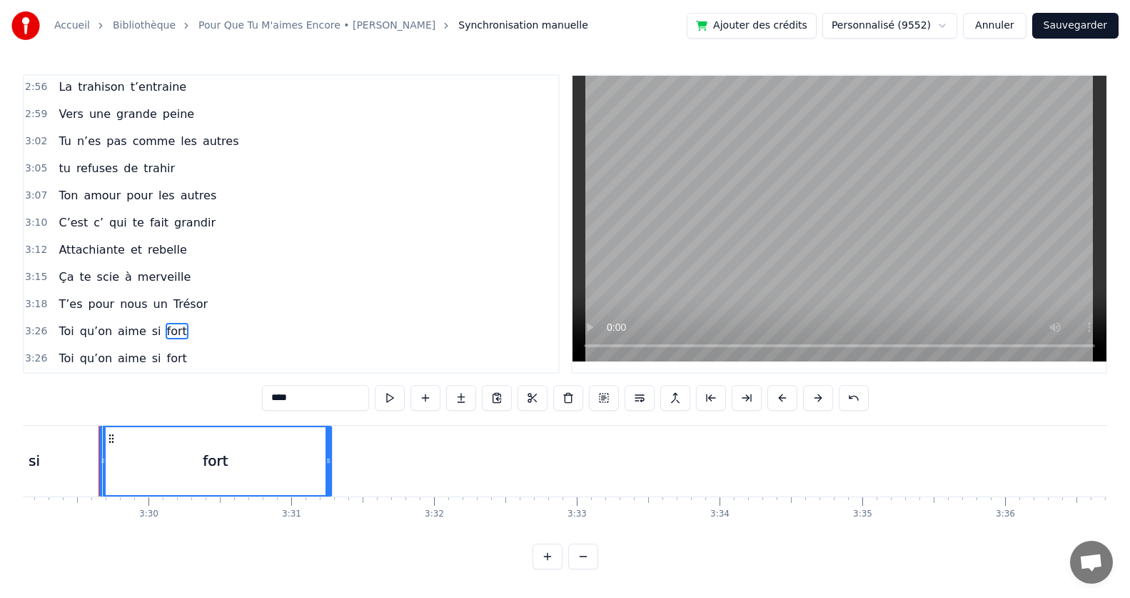
scroll to position [0, 29861]
click at [782, 393] on button at bounding box center [782, 398] width 30 height 26
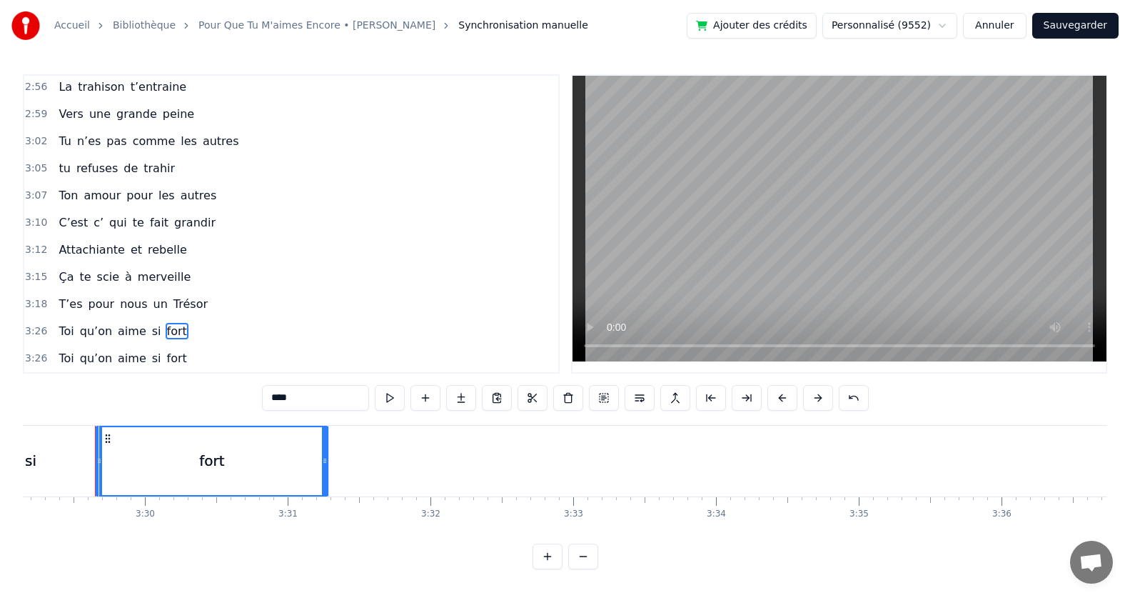
click at [782, 393] on button at bounding box center [782, 398] width 30 height 26
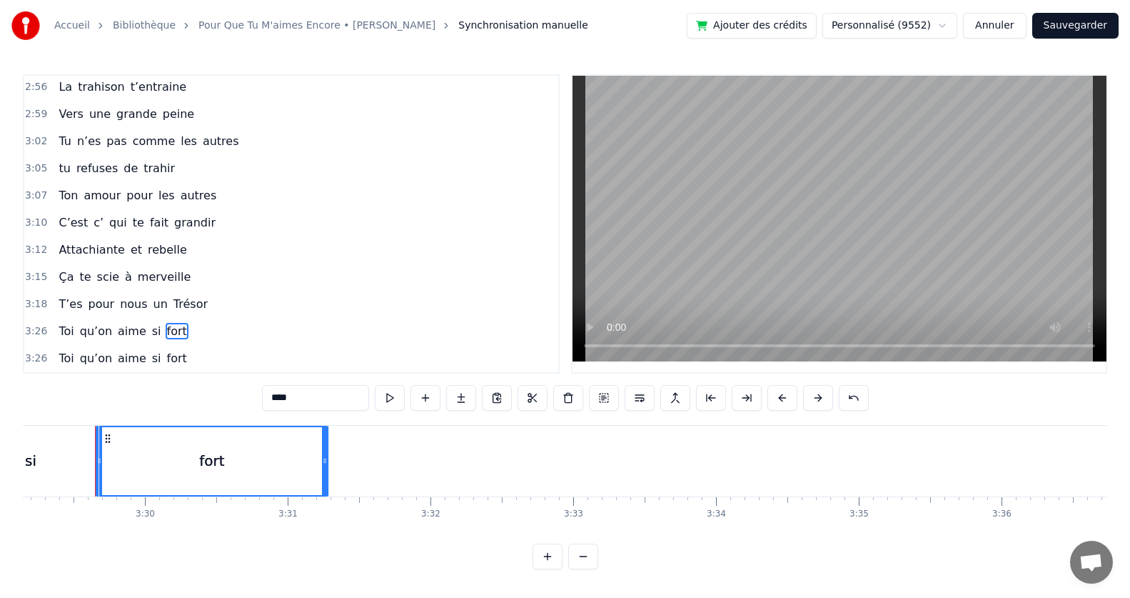
click at [782, 393] on button at bounding box center [782, 398] width 30 height 26
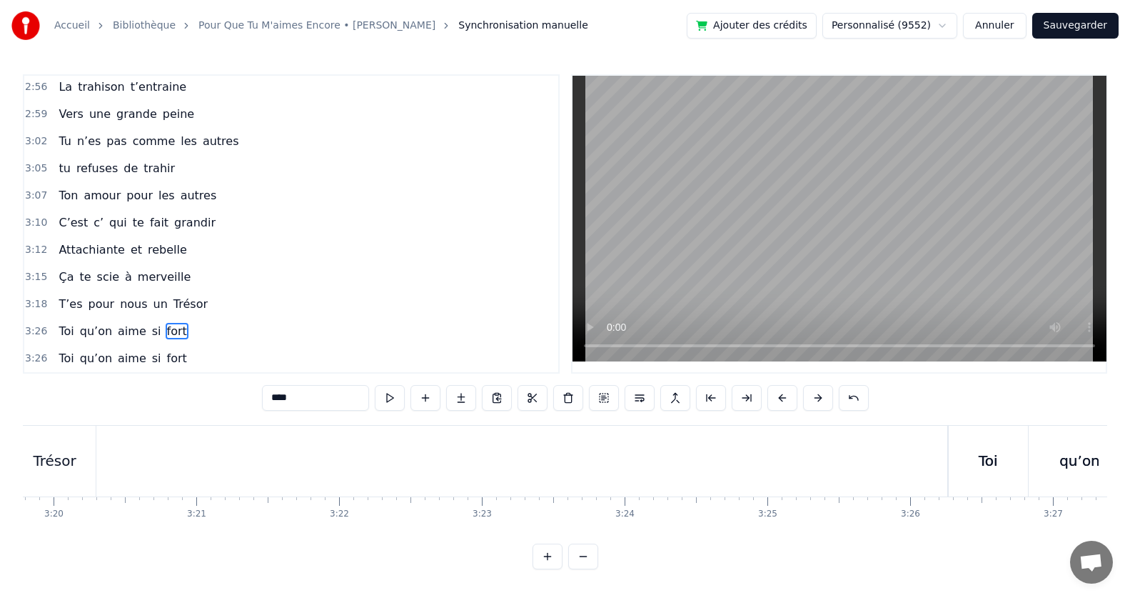
scroll to position [0, 28572]
drag, startPoint x: 946, startPoint y: 453, endPoint x: 861, endPoint y: 454, distance: 85.0
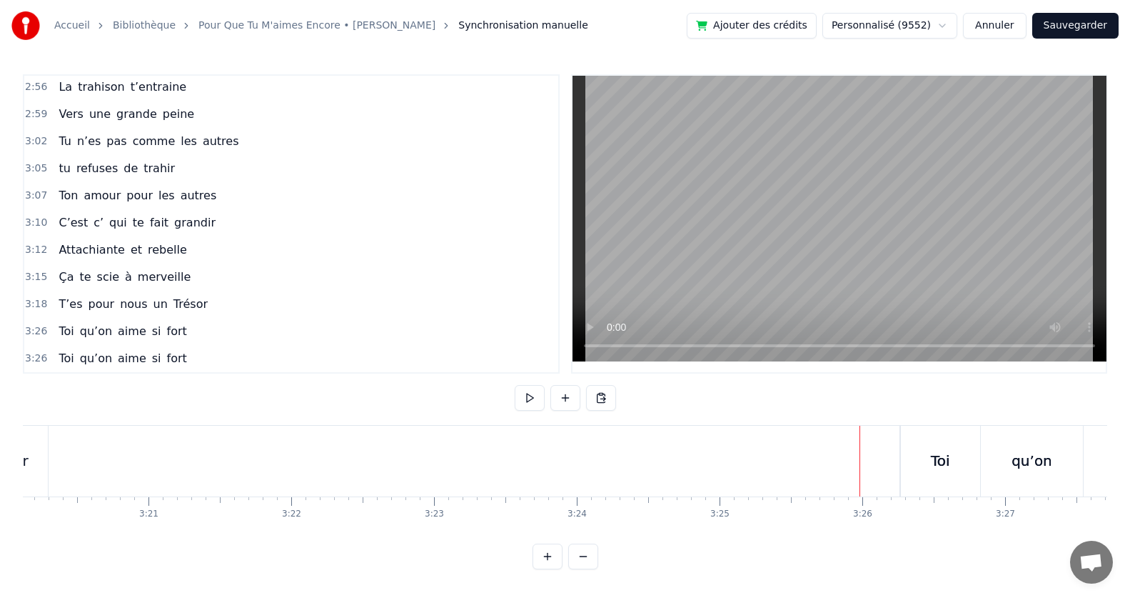
click at [912, 450] on div "Toi" at bounding box center [940, 460] width 79 height 71
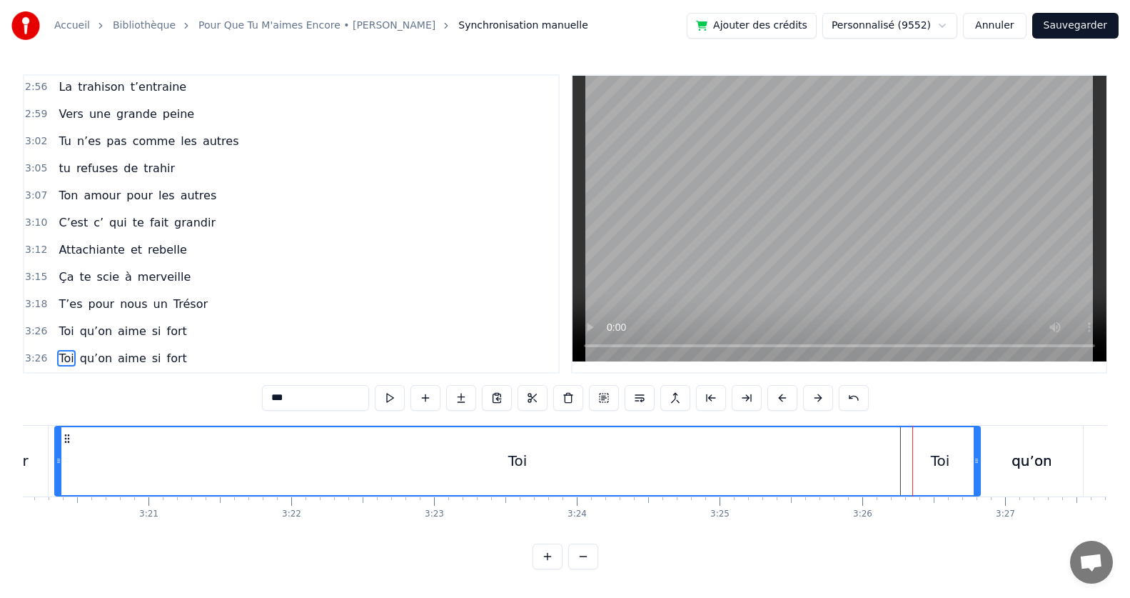
drag, startPoint x: 904, startPoint y: 449, endPoint x: 58, endPoint y: 535, distance: 850.3
click at [58, 532] on div "[DATE] par ces mots On vient te dire merci Pour qu’un jour si beau S’accompliss…" at bounding box center [565, 478] width 1084 height 107
drag, startPoint x: 979, startPoint y: 453, endPoint x: 870, endPoint y: 443, distance: 109.7
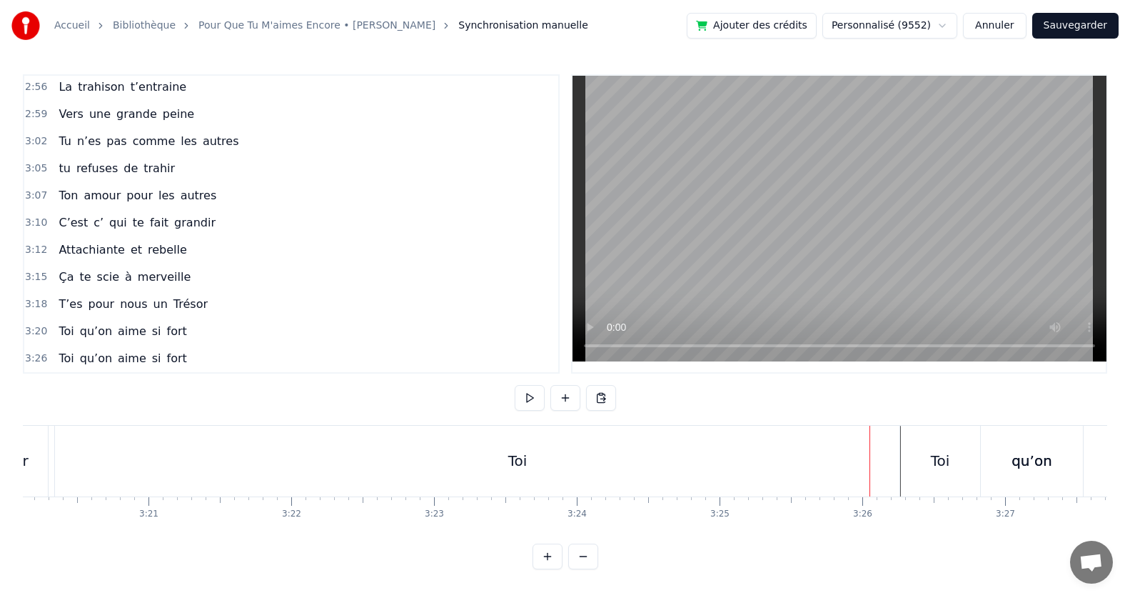
click at [536, 473] on div "Toi" at bounding box center [517, 460] width 925 height 71
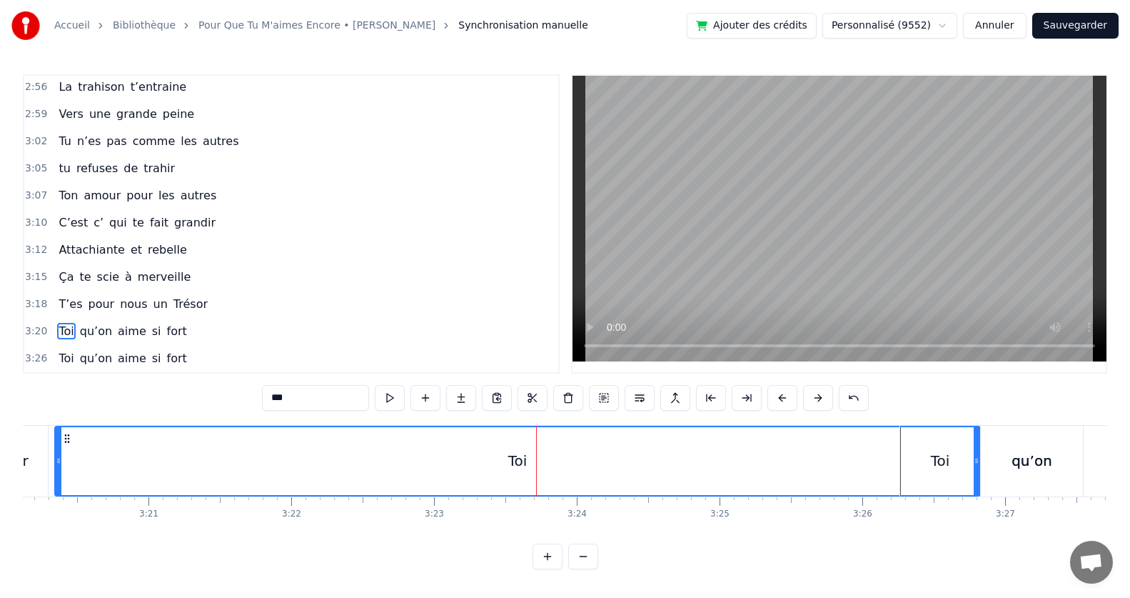
click at [974, 450] on div "Toi" at bounding box center [940, 460] width 80 height 71
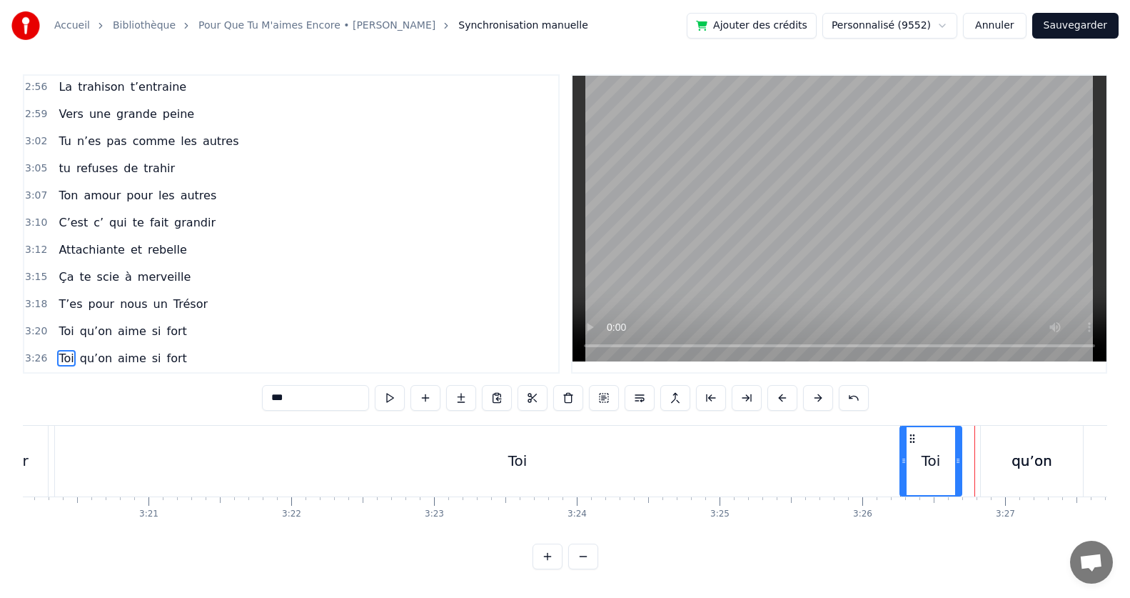
drag, startPoint x: 976, startPoint y: 455, endPoint x: 957, endPoint y: 408, distance: 51.3
click at [957, 408] on div "0:06 [DATE] par ces mots 0:09 On vient te dire merci 0:16 Pour qu’un jour si be…" at bounding box center [565, 321] width 1084 height 495
click at [932, 455] on div "Toi" at bounding box center [931, 460] width 19 height 21
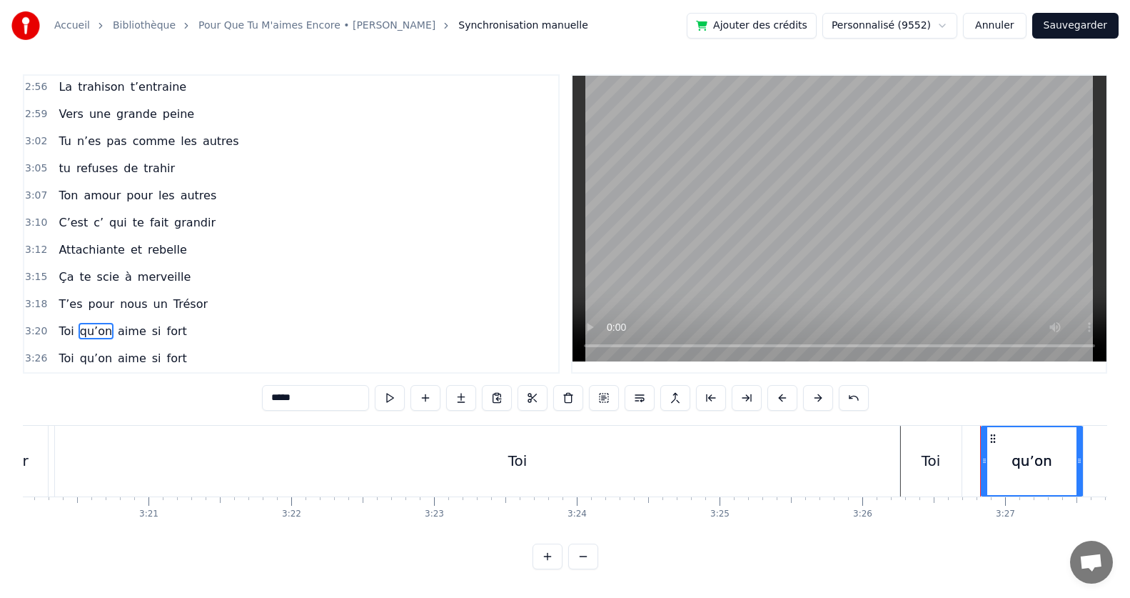
click at [935, 450] on div "Toi" at bounding box center [931, 460] width 19 height 21
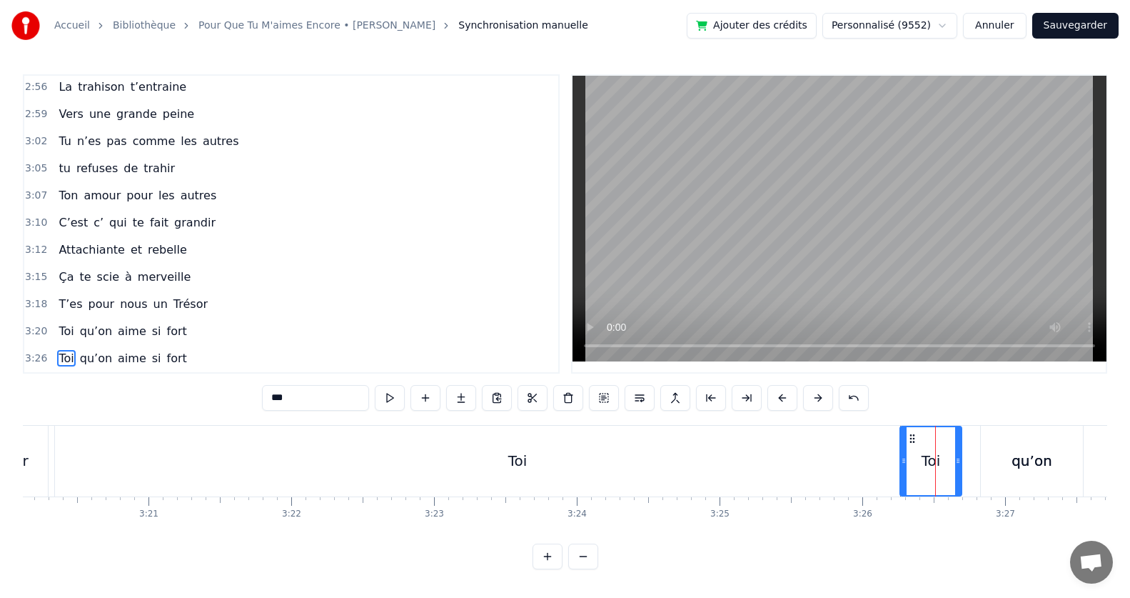
type input "*****"
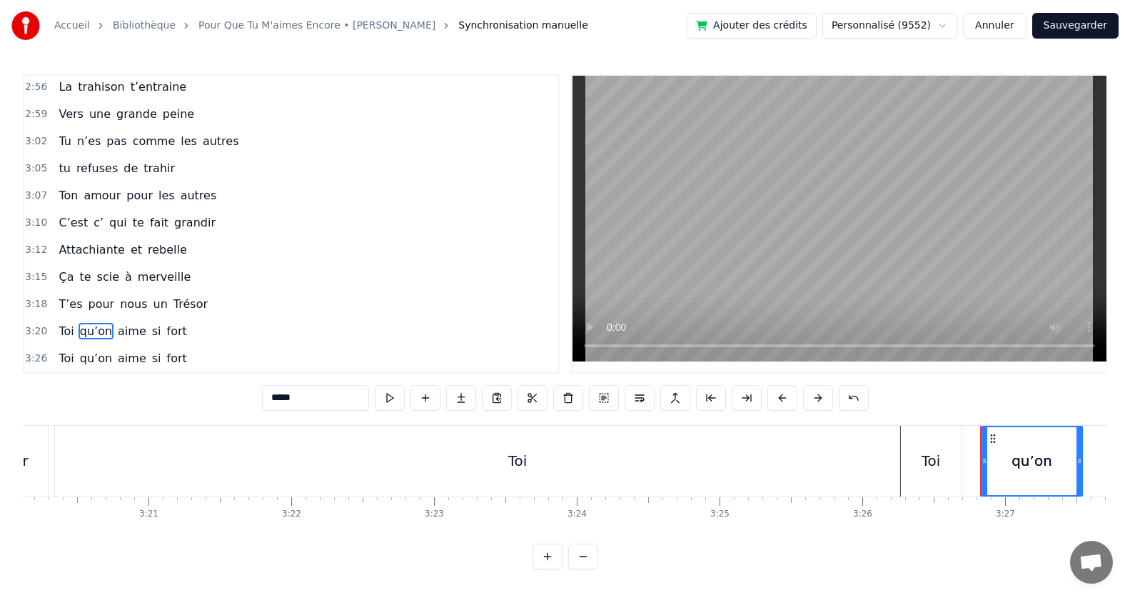
drag, startPoint x: 1009, startPoint y: 457, endPoint x: 929, endPoint y: 442, distance: 80.6
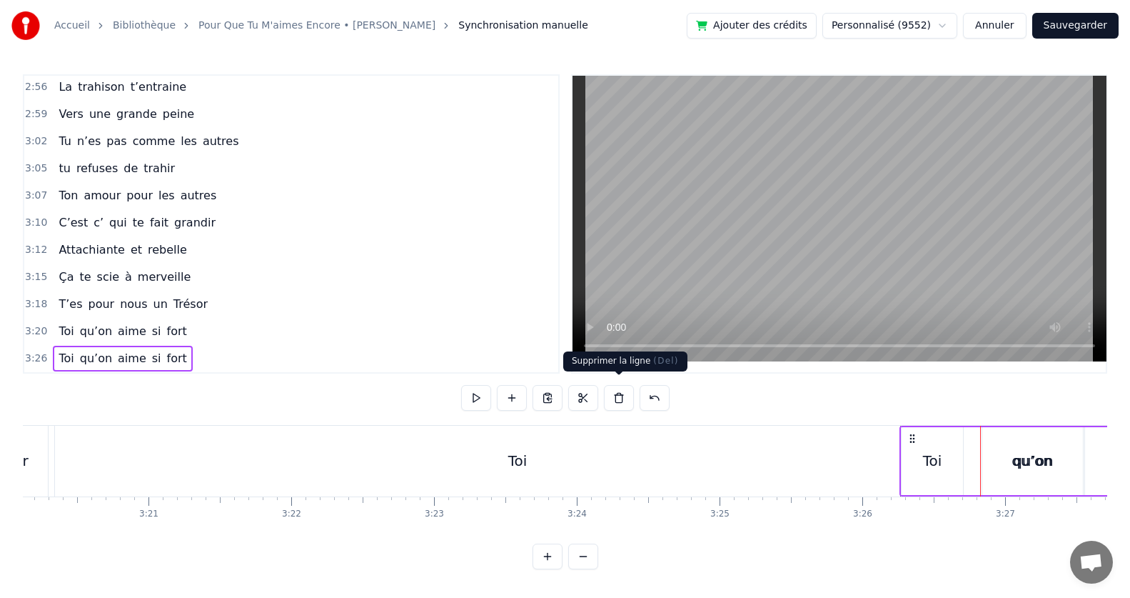
click at [620, 390] on button at bounding box center [619, 398] width 30 height 26
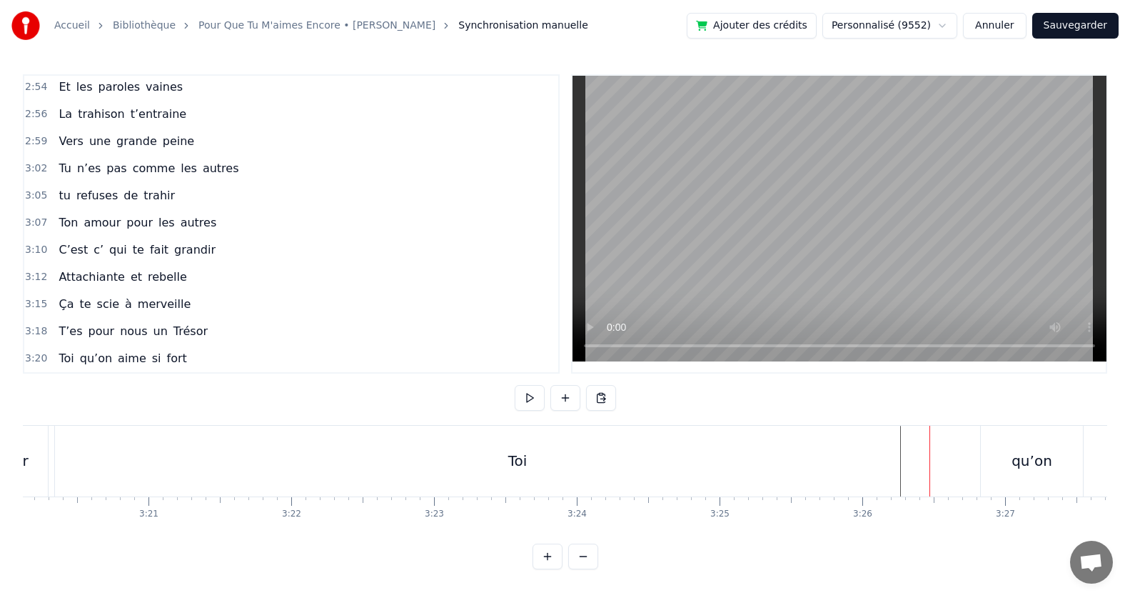
scroll to position [1250, 0]
click at [116, 356] on span "aime" at bounding box center [131, 358] width 31 height 16
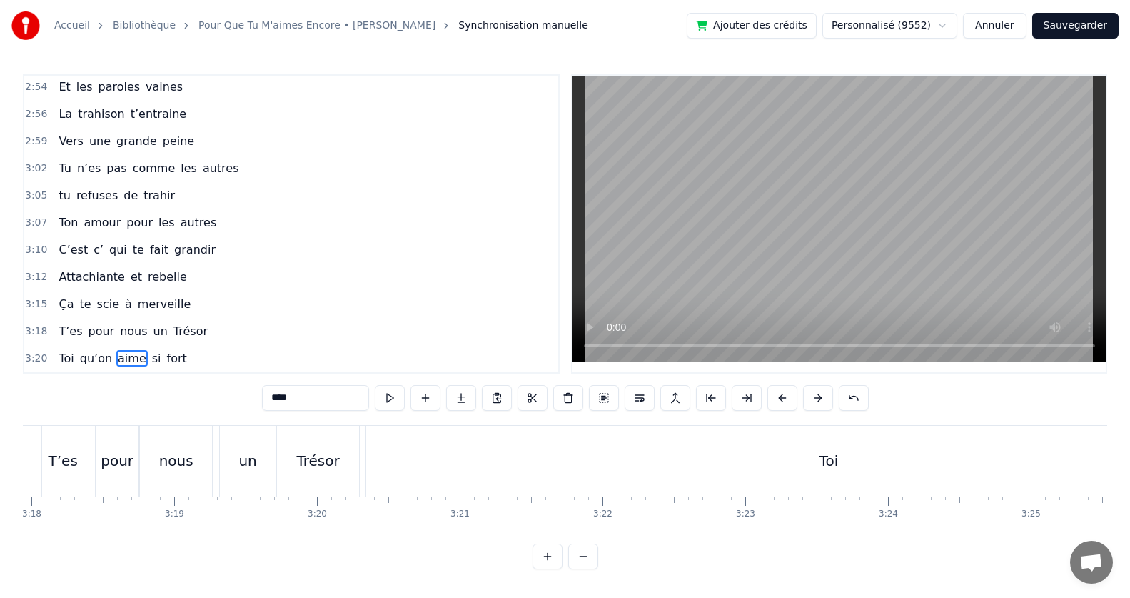
scroll to position [0, 28309]
click at [793, 448] on div "Toi" at bounding box center [780, 460] width 925 height 71
type input "***"
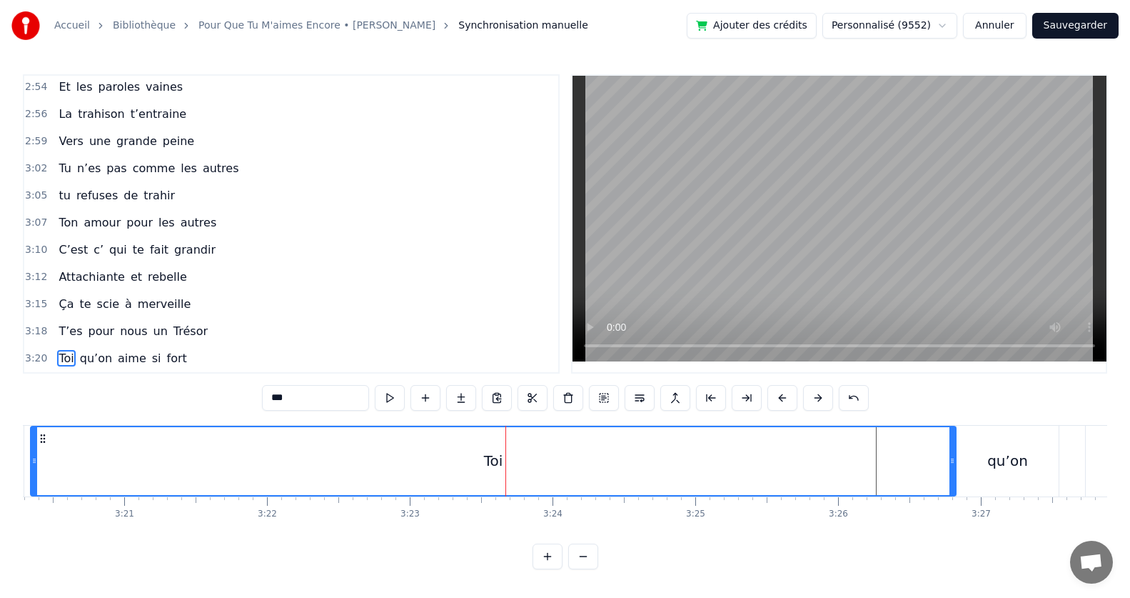
scroll to position [0, 28572]
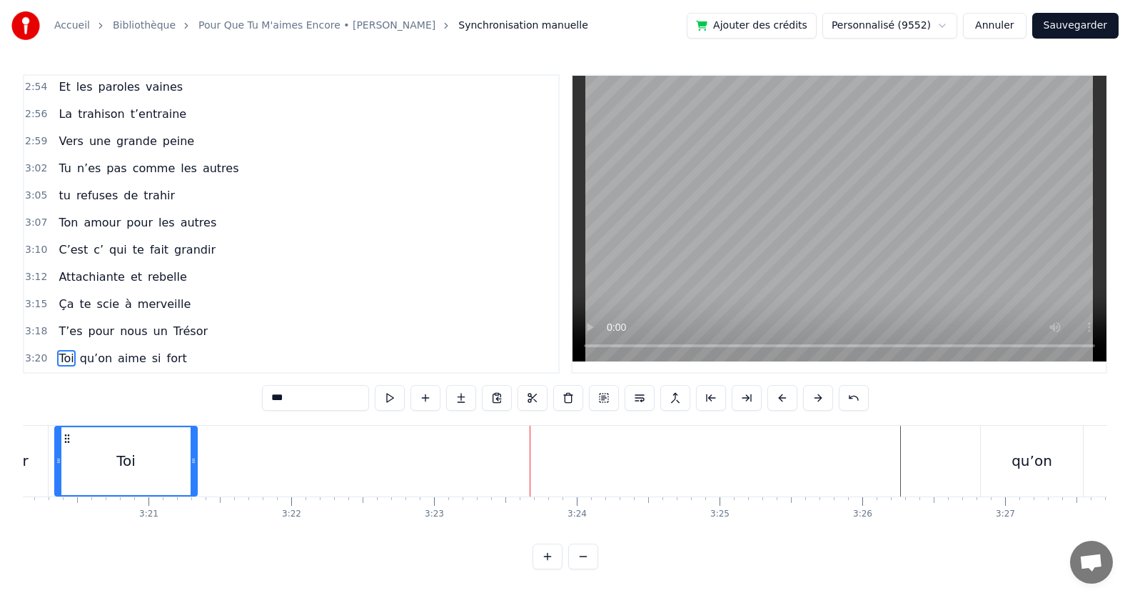
drag, startPoint x: 973, startPoint y: 454, endPoint x: 190, endPoint y: 485, distance: 783.8
click at [191, 485] on div at bounding box center [194, 461] width 6 height 68
drag, startPoint x: 59, startPoint y: 457, endPoint x: 83, endPoint y: 454, distance: 23.7
click at [83, 455] on icon at bounding box center [80, 460] width 6 height 11
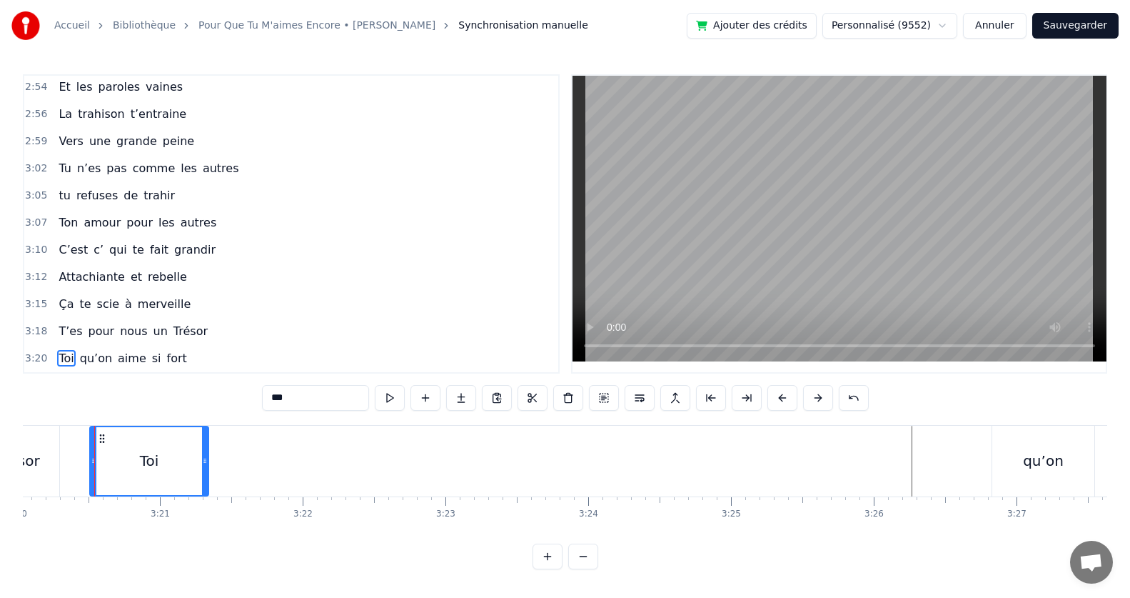
click at [61, 334] on div "T’es pour nous un Trésor" at bounding box center [133, 331] width 161 height 26
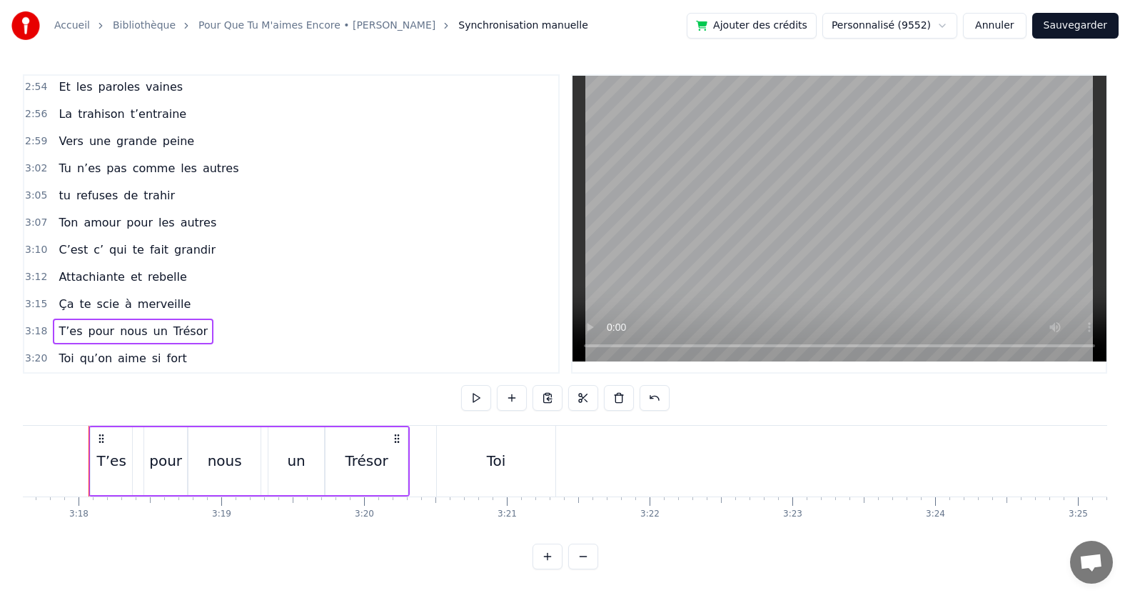
scroll to position [0, 28208]
click at [437, 385] on div "0:06 [DATE] par ces mots 0:09 On vient te dire merci 0:16 Pour qu’un jour si be…" at bounding box center [565, 321] width 1084 height 495
click at [492, 460] on div "Toi" at bounding box center [502, 460] width 119 height 71
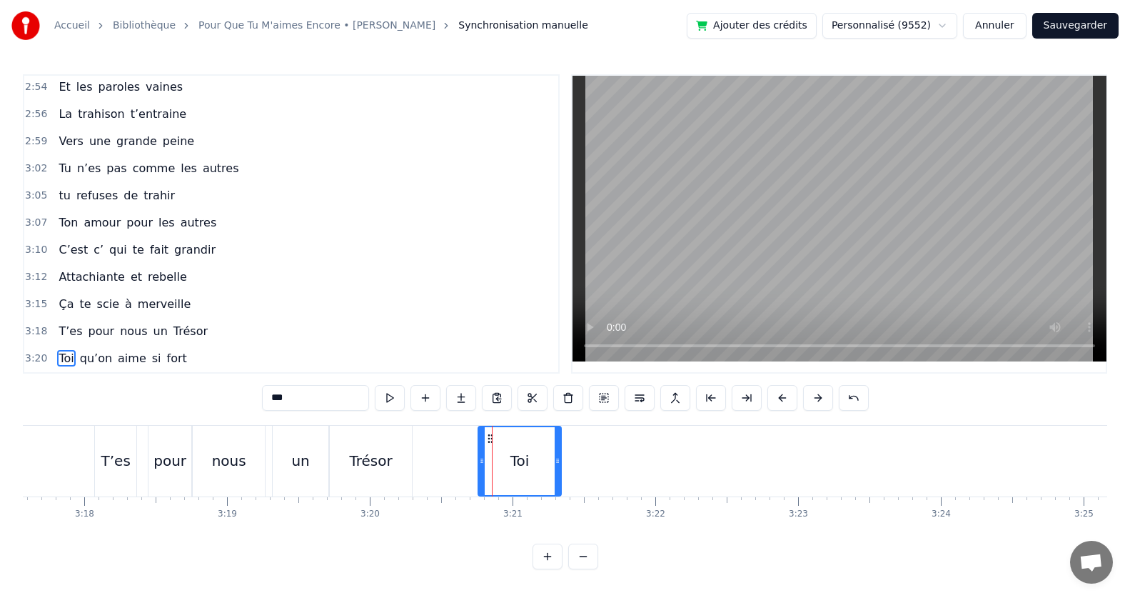
drag, startPoint x: 448, startPoint y: 455, endPoint x: 485, endPoint y: 454, distance: 37.1
click at [485, 455] on icon at bounding box center [482, 460] width 6 height 11
drag, startPoint x: 558, startPoint y: 453, endPoint x: 608, endPoint y: 446, distance: 50.4
click at [608, 446] on div at bounding box center [608, 461] width 6 height 68
click at [103, 329] on span "pour" at bounding box center [101, 331] width 29 height 16
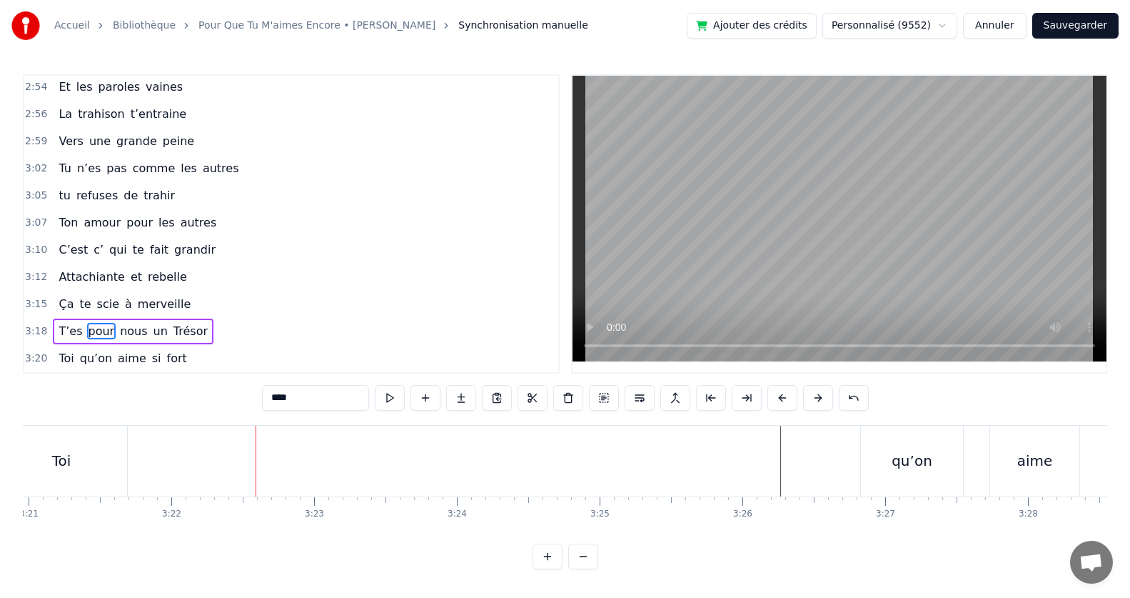
scroll to position [0, 28644]
click at [946, 438] on div "qu’on" at bounding box center [960, 460] width 102 height 71
type input "*****"
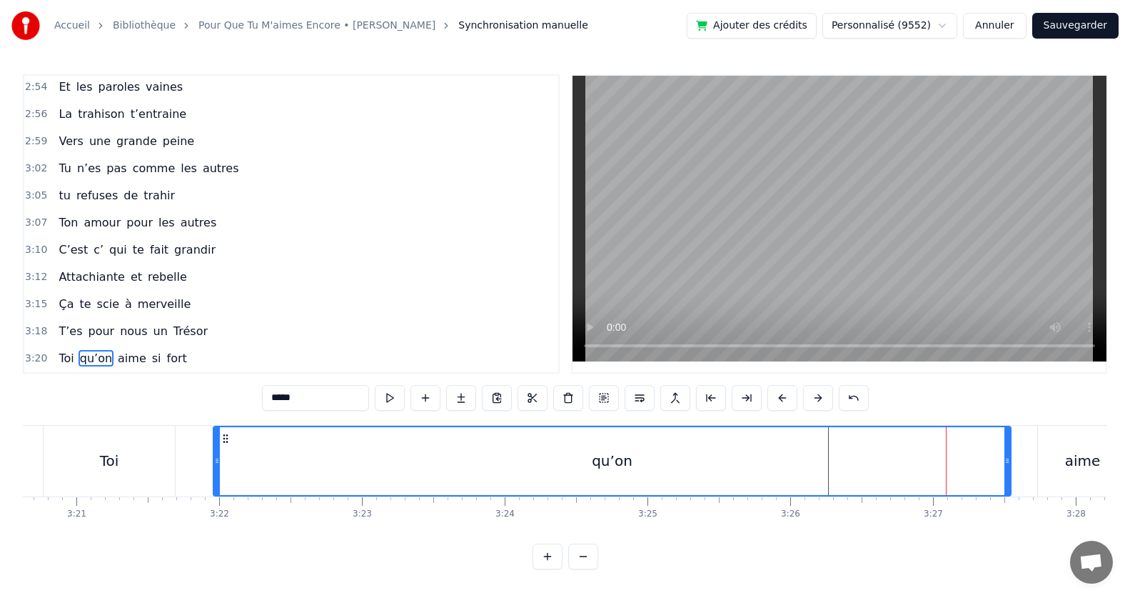
drag, startPoint x: 910, startPoint y: 445, endPoint x: 215, endPoint y: 508, distance: 698.2
click at [215, 508] on div "[DATE] par ces mots On vient te dire merci Pour qu’un jour si beau S’accompliss…" at bounding box center [565, 478] width 1084 height 107
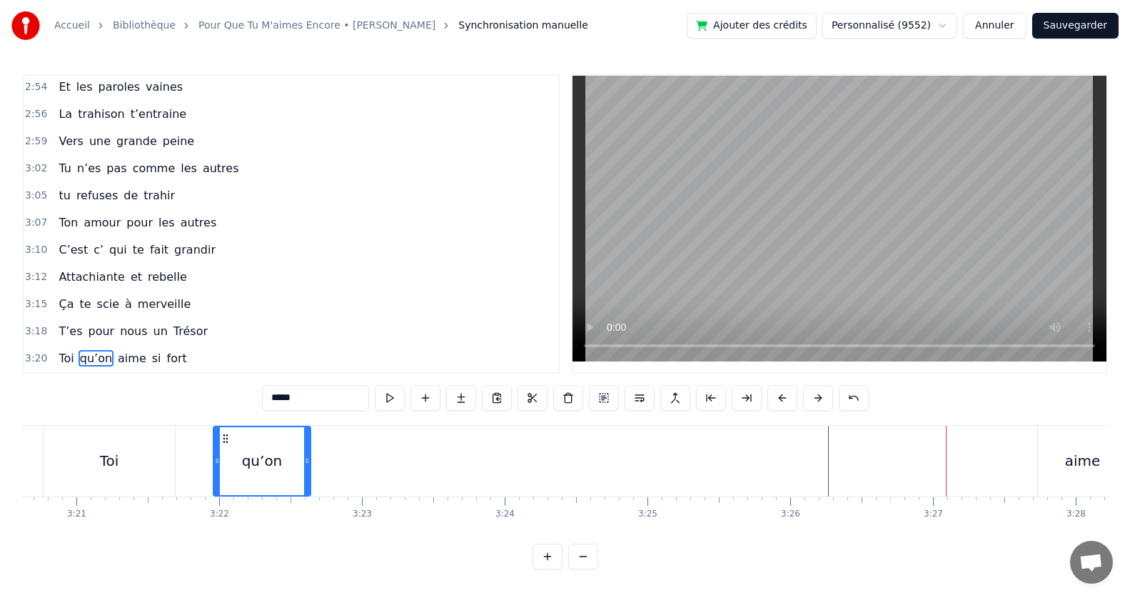
drag, startPoint x: 1009, startPoint y: 453, endPoint x: 309, endPoint y: 507, distance: 702.4
click at [309, 507] on div "[DATE] par ces mots On vient te dire merci Pour qu’un jour si beau S’accompliss…" at bounding box center [565, 478] width 1084 height 107
click at [1030, 444] on div "Toi qu’on aime si fort" at bounding box center [796, 460] width 1506 height 71
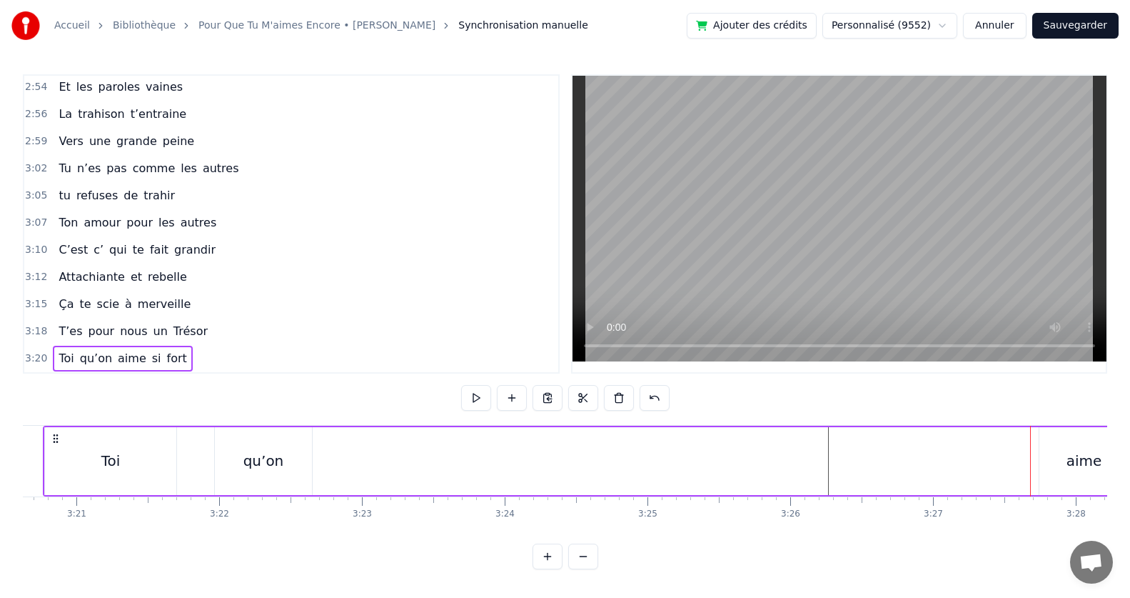
click at [1054, 447] on div "aime" at bounding box center [1083, 461] width 89 height 68
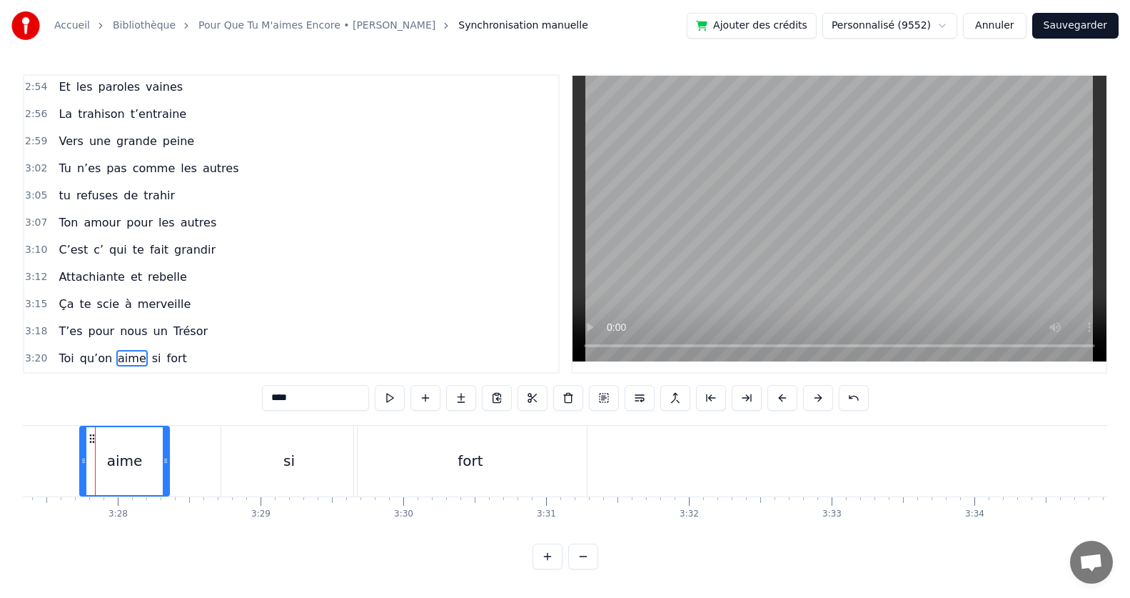
scroll to position [0, 29603]
drag, startPoint x: 82, startPoint y: 455, endPoint x: 0, endPoint y: 456, distance: 82.1
click at [0, 456] on div "Accueil Bibliothèque Pour Que Tu M'aimes Encore • [PERSON_NAME] Synchronisation…" at bounding box center [565, 284] width 1130 height 569
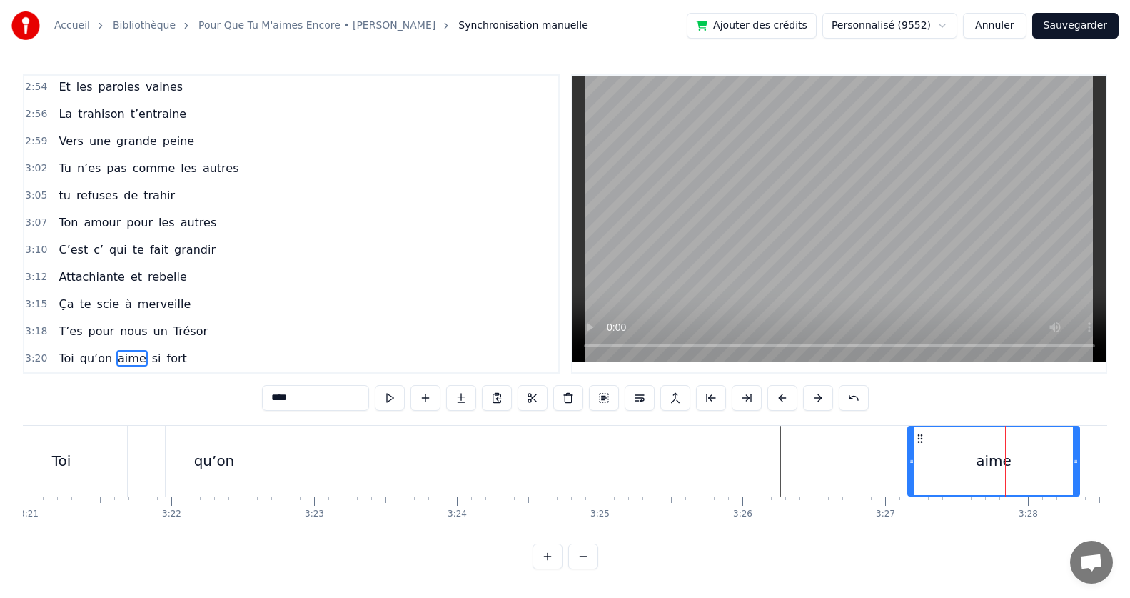
scroll to position [0, 28716]
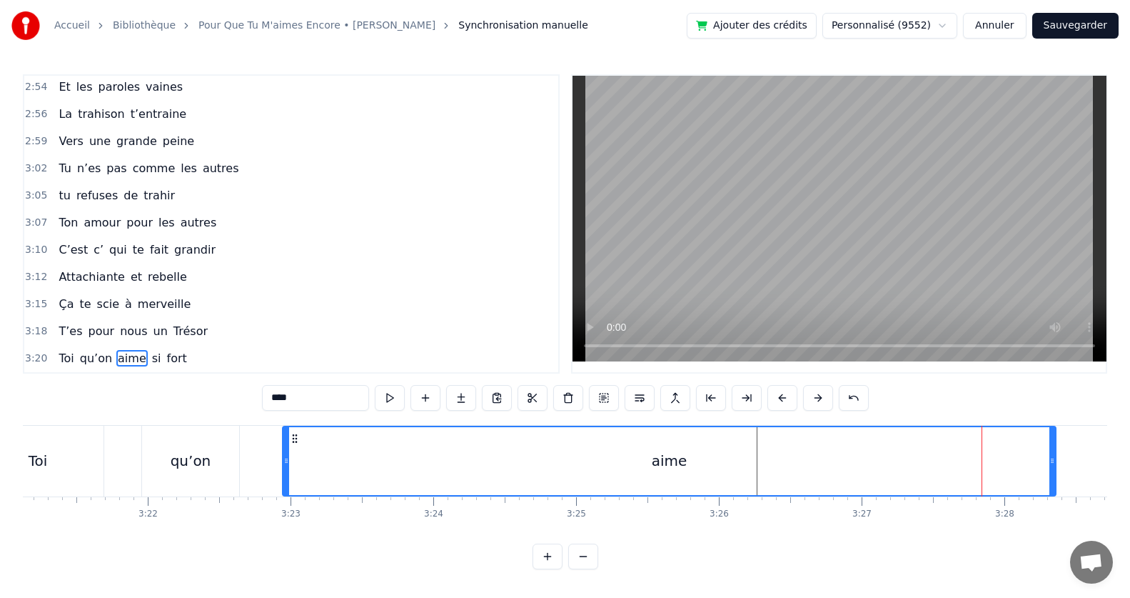
drag, startPoint x: 887, startPoint y: 455, endPoint x: 286, endPoint y: 460, distance: 601.8
click at [286, 460] on div at bounding box center [286, 461] width 6 height 68
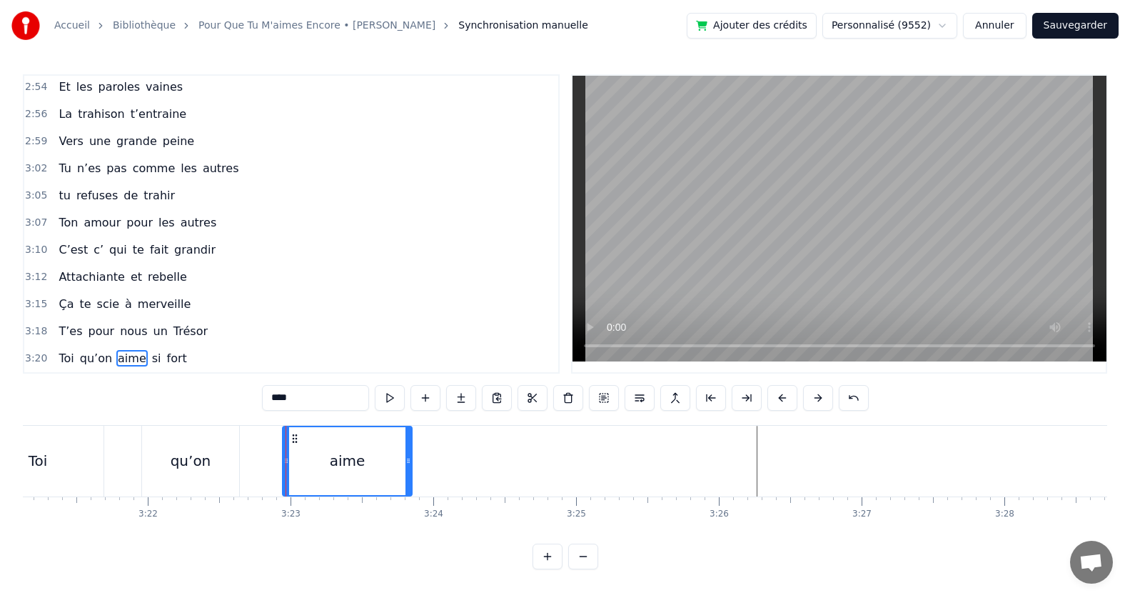
drag, startPoint x: 1052, startPoint y: 454, endPoint x: 408, endPoint y: 474, distance: 644.2
click at [408, 474] on div at bounding box center [408, 461] width 6 height 68
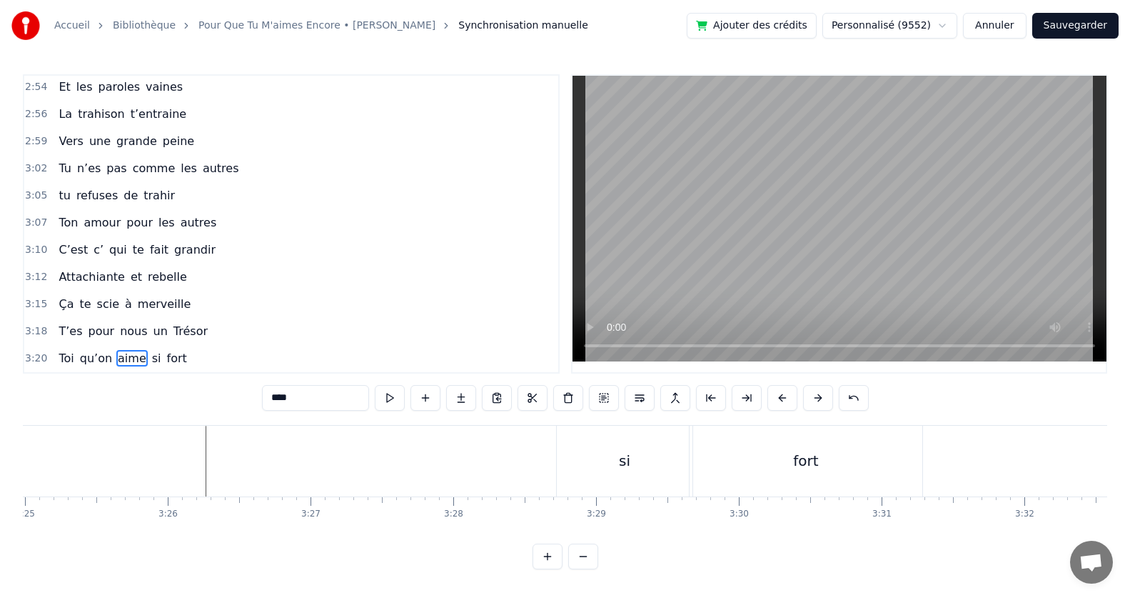
scroll to position [0, 29315]
click at [589, 449] on div "si" at bounding box center [577, 460] width 136 height 71
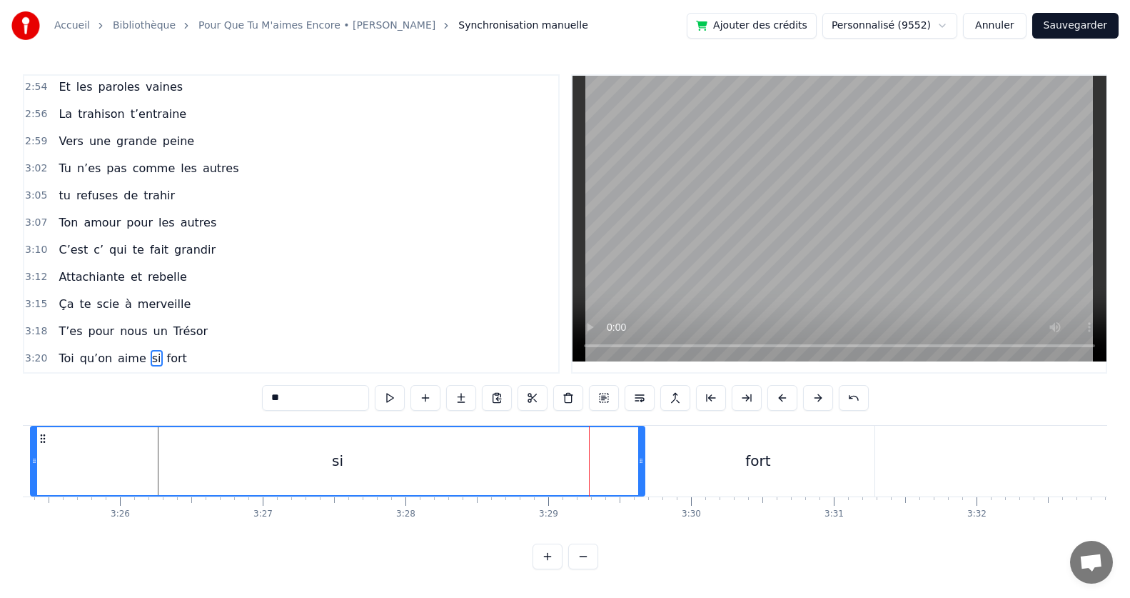
drag, startPoint x: 510, startPoint y: 456, endPoint x: 32, endPoint y: 463, distance: 478.4
click at [32, 463] on div at bounding box center [34, 461] width 6 height 68
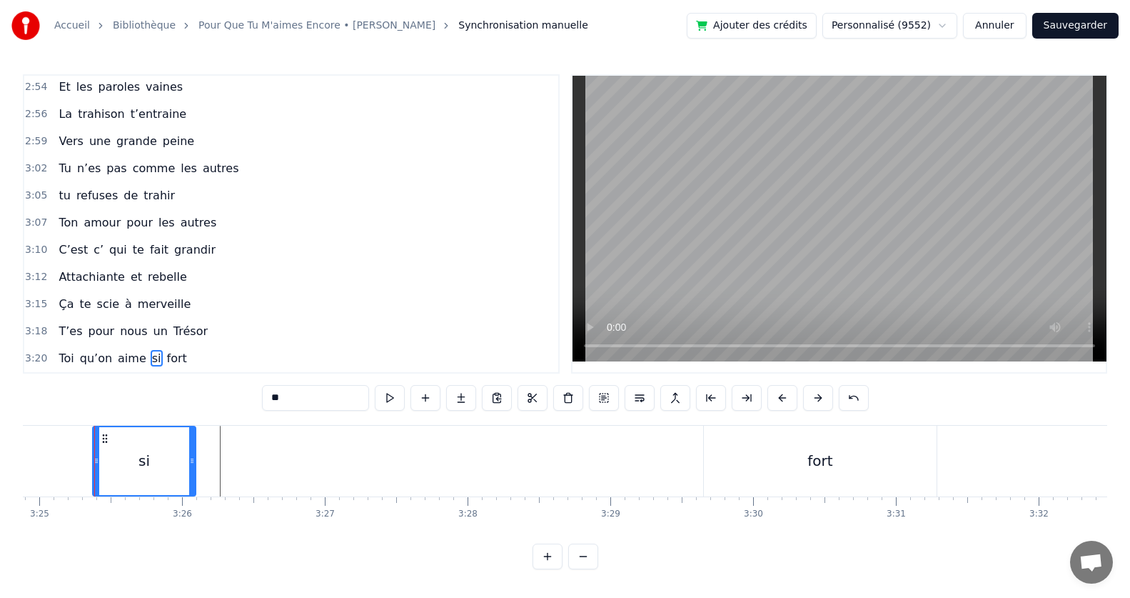
drag, startPoint x: 704, startPoint y: 453, endPoint x: 193, endPoint y: 482, distance: 512.0
click at [193, 482] on div at bounding box center [192, 461] width 6 height 68
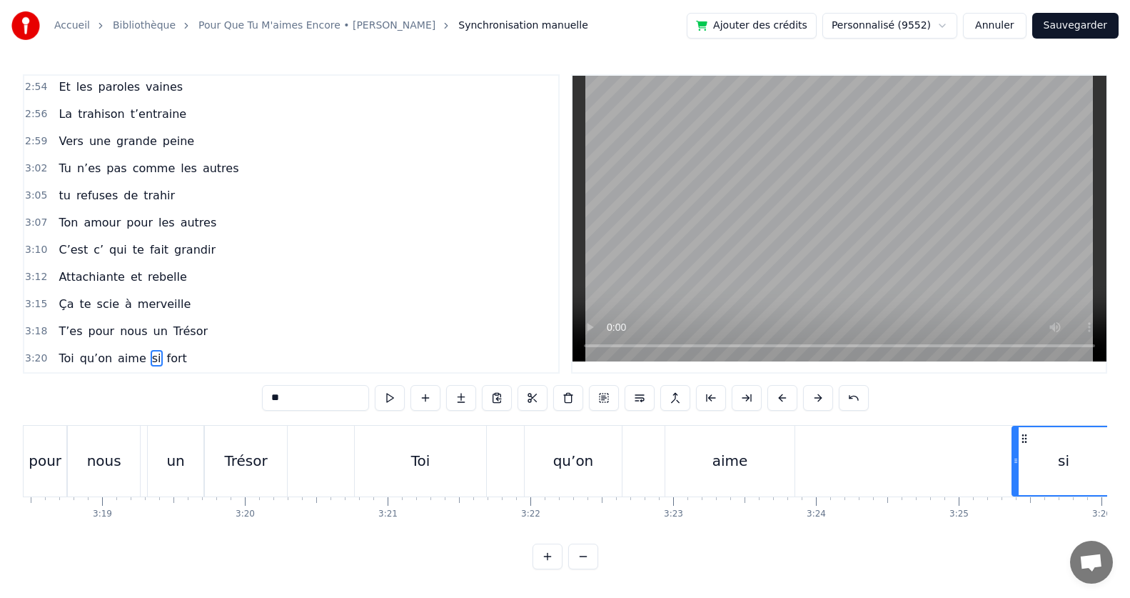
scroll to position [0, 28405]
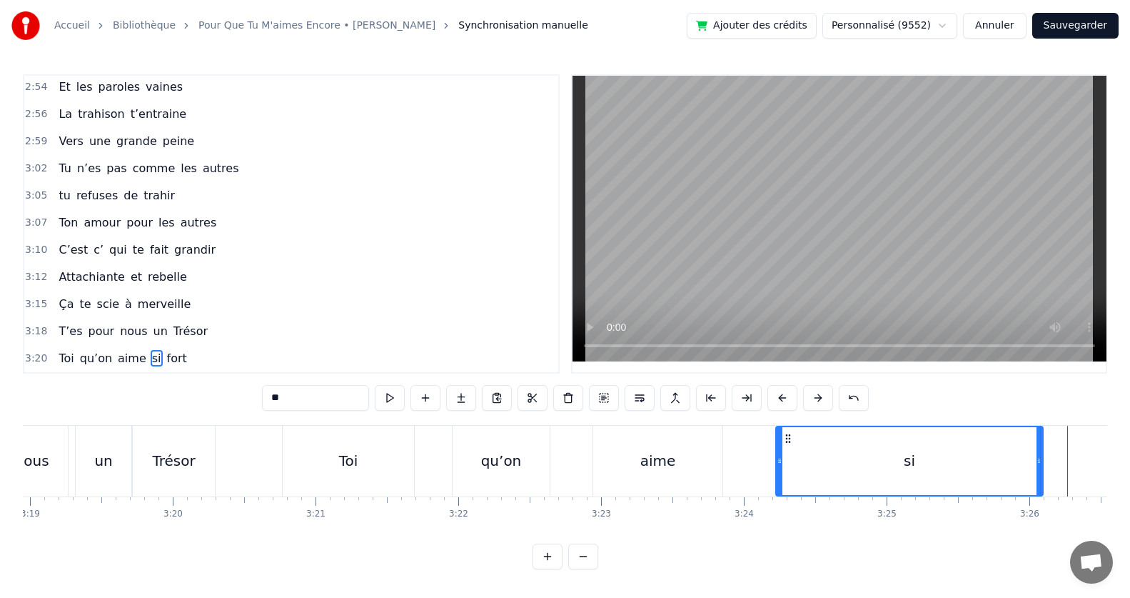
drag, startPoint x: 942, startPoint y: 455, endPoint x: 778, endPoint y: 468, distance: 164.7
click at [778, 468] on div at bounding box center [780, 461] width 6 height 68
drag, startPoint x: 1039, startPoint y: 455, endPoint x: 855, endPoint y: 487, distance: 186.1
click at [855, 487] on div at bounding box center [857, 461] width 6 height 68
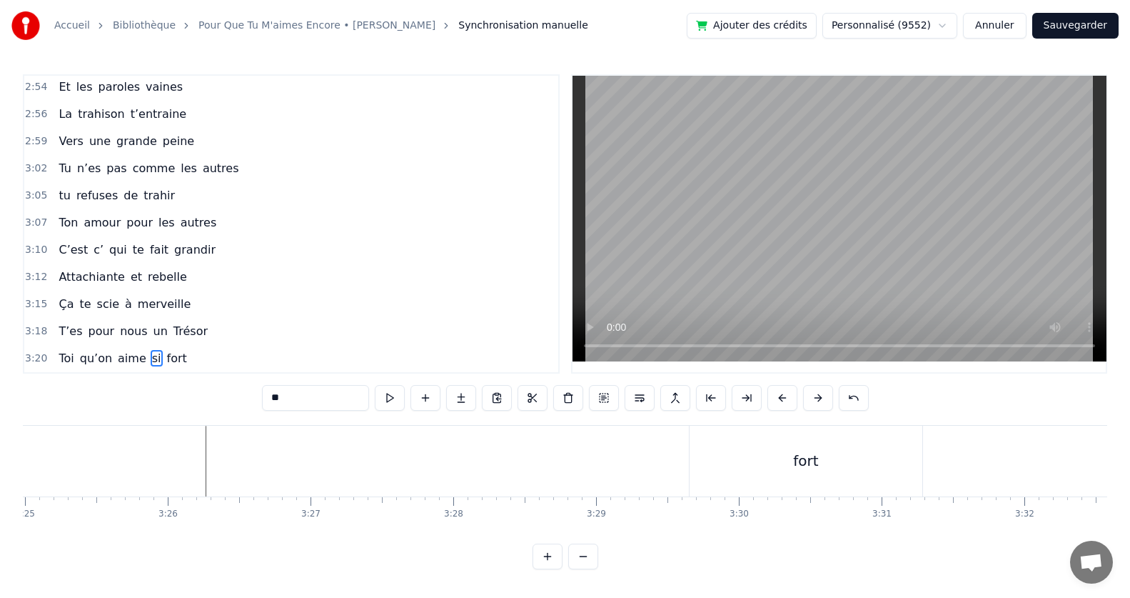
scroll to position [0, 29219]
click at [845, 438] on div "fort" at bounding box center [853, 460] width 233 height 71
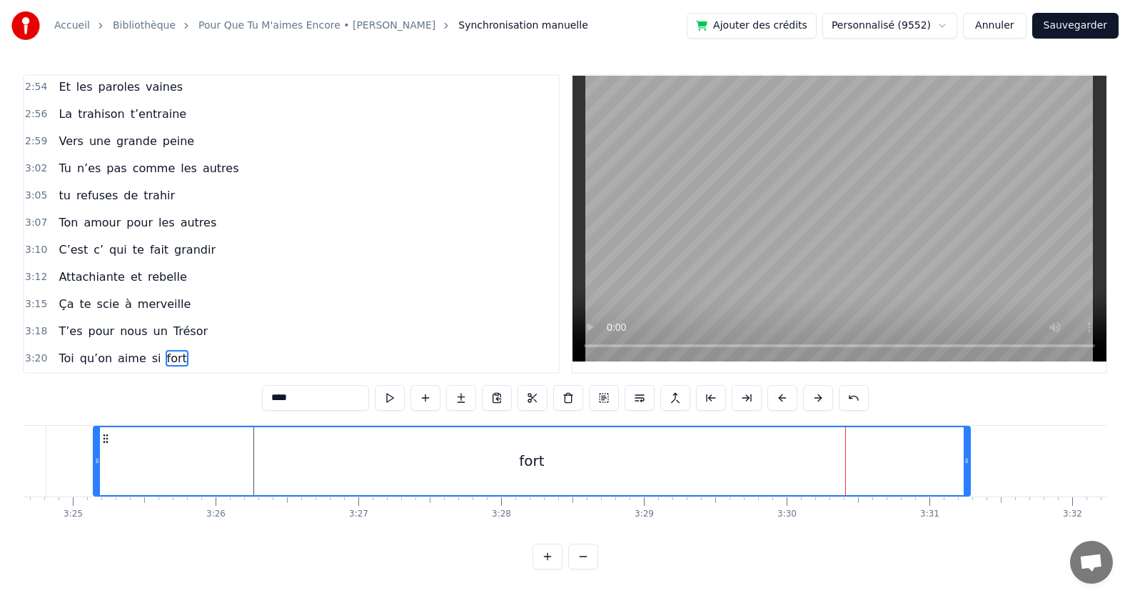
drag, startPoint x: 739, startPoint y: 453, endPoint x: 95, endPoint y: 545, distance: 650.5
click at [95, 545] on div "0:06 [DATE] par ces mots 0:09 On vient te dire merci 0:16 Pour qu’un jour si be…" at bounding box center [565, 321] width 1084 height 495
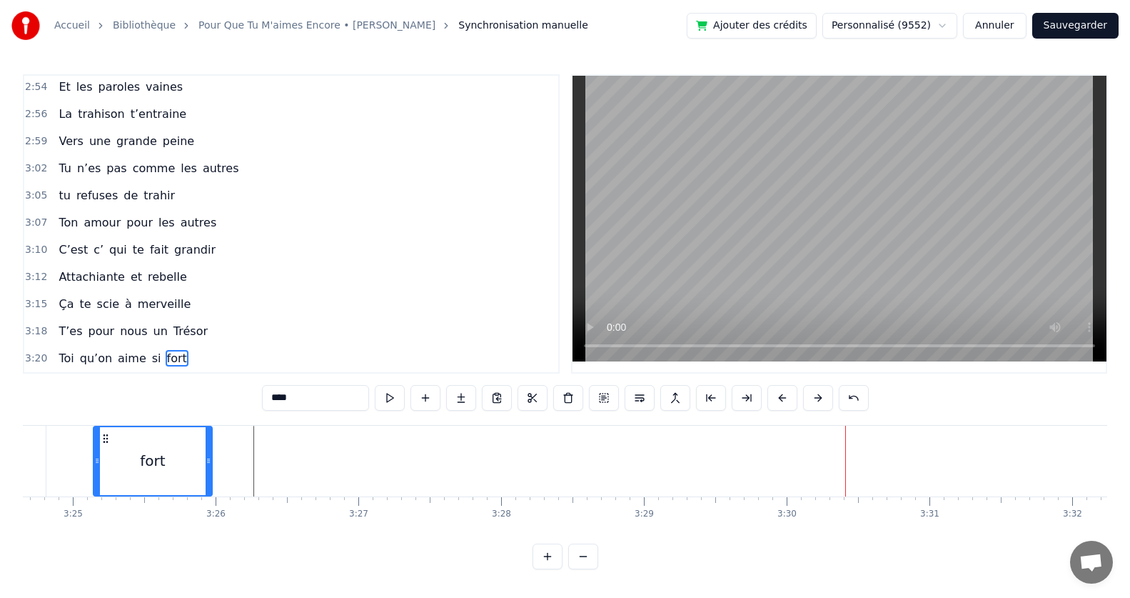
drag, startPoint x: 967, startPoint y: 453, endPoint x: 208, endPoint y: 495, distance: 759.3
click at [208, 495] on div "[DATE] par ces mots On vient te dire merci Pour qu’un jour si beau S’accompliss…" at bounding box center [565, 478] width 1084 height 107
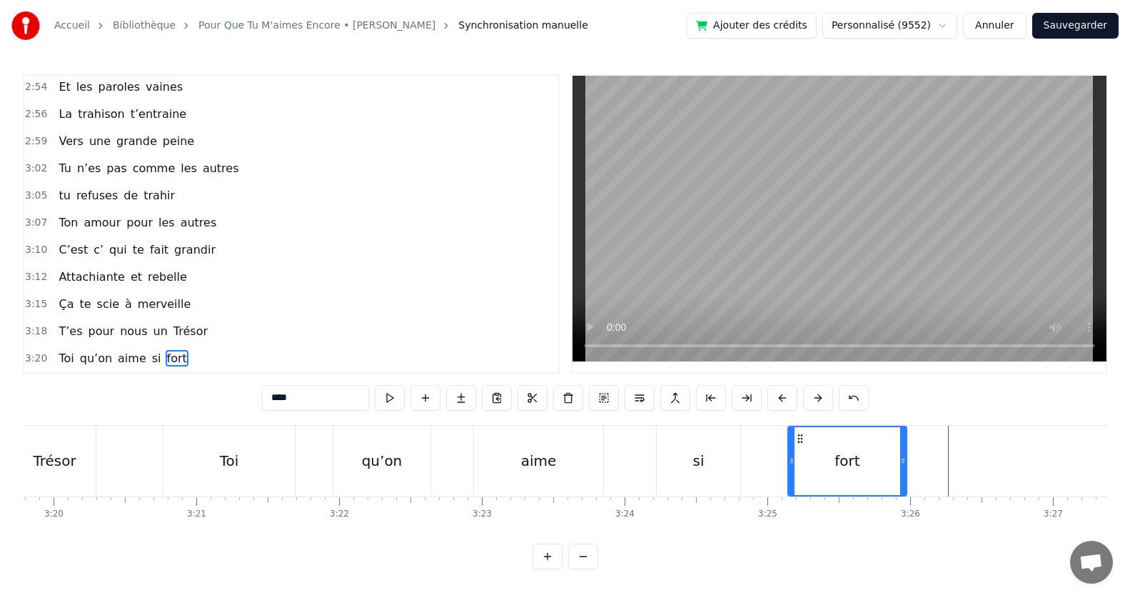
scroll to position [0, 28429]
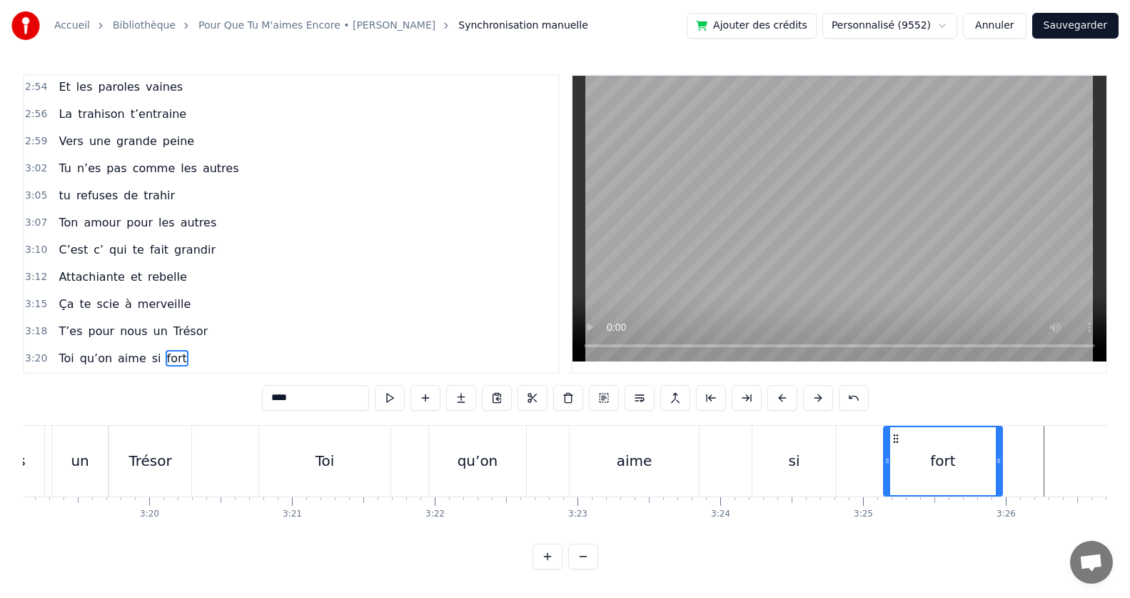
click at [119, 323] on span "nous" at bounding box center [134, 331] width 30 height 16
type input "****"
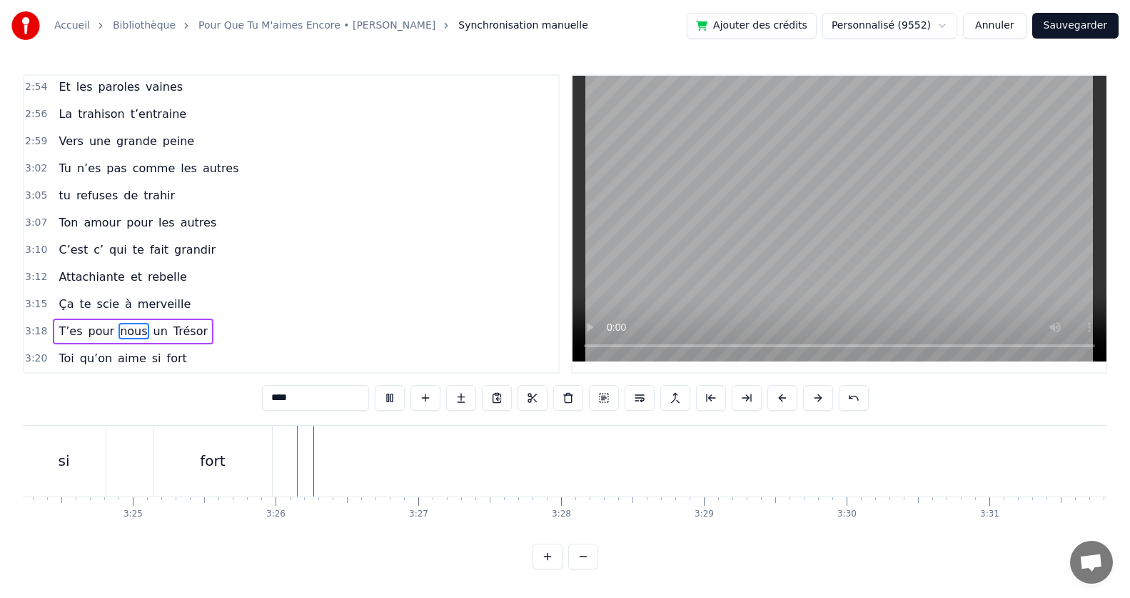
scroll to position [0, 29276]
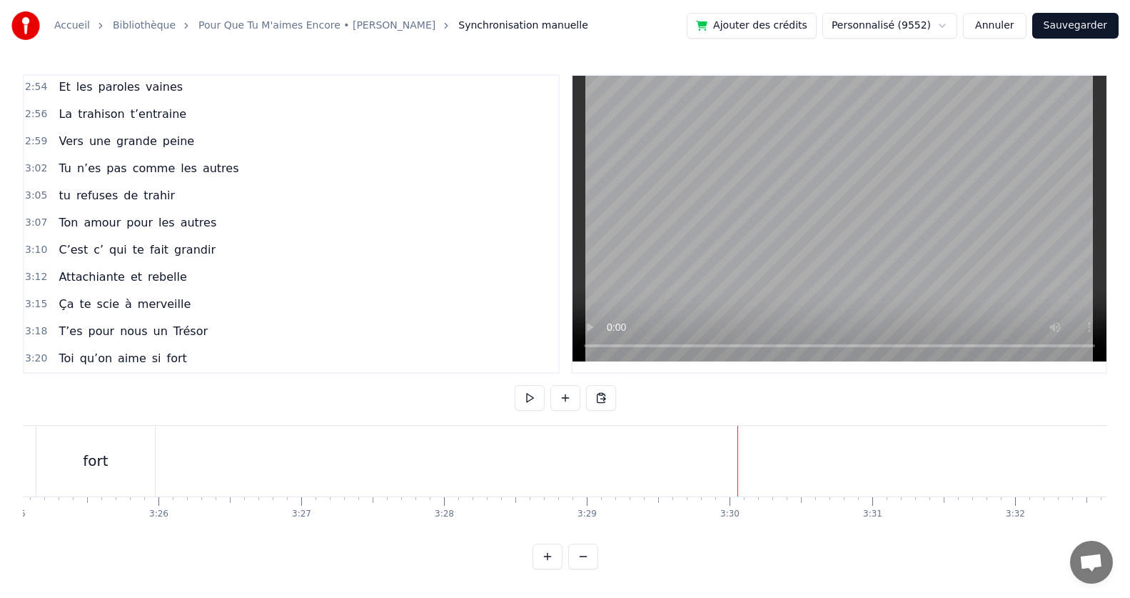
click at [66, 358] on span "Toi" at bounding box center [66, 358] width 18 height 16
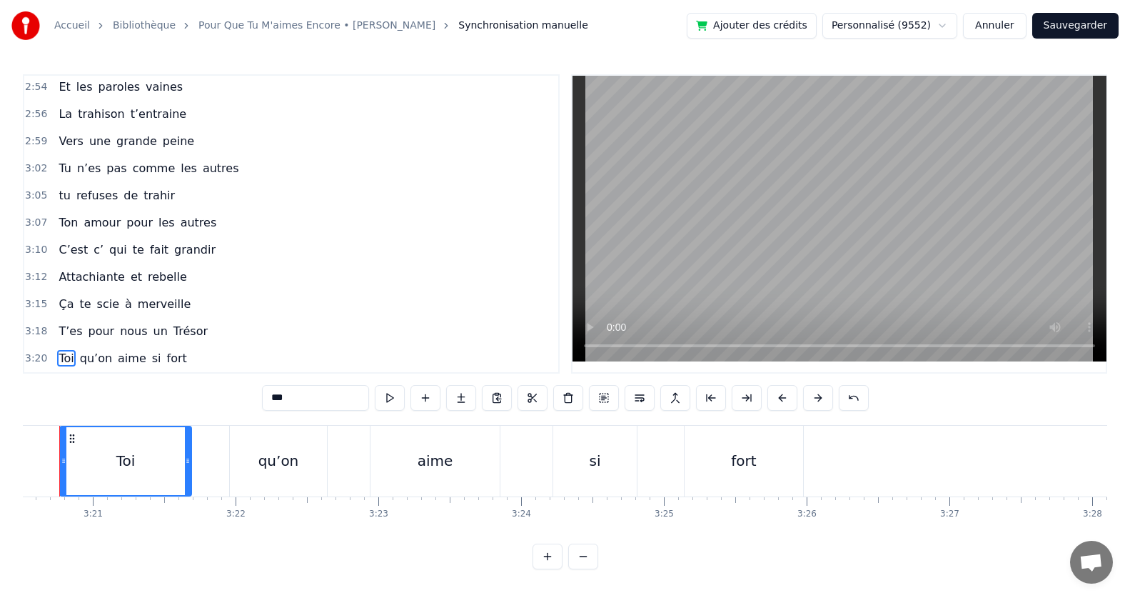
scroll to position [0, 28593]
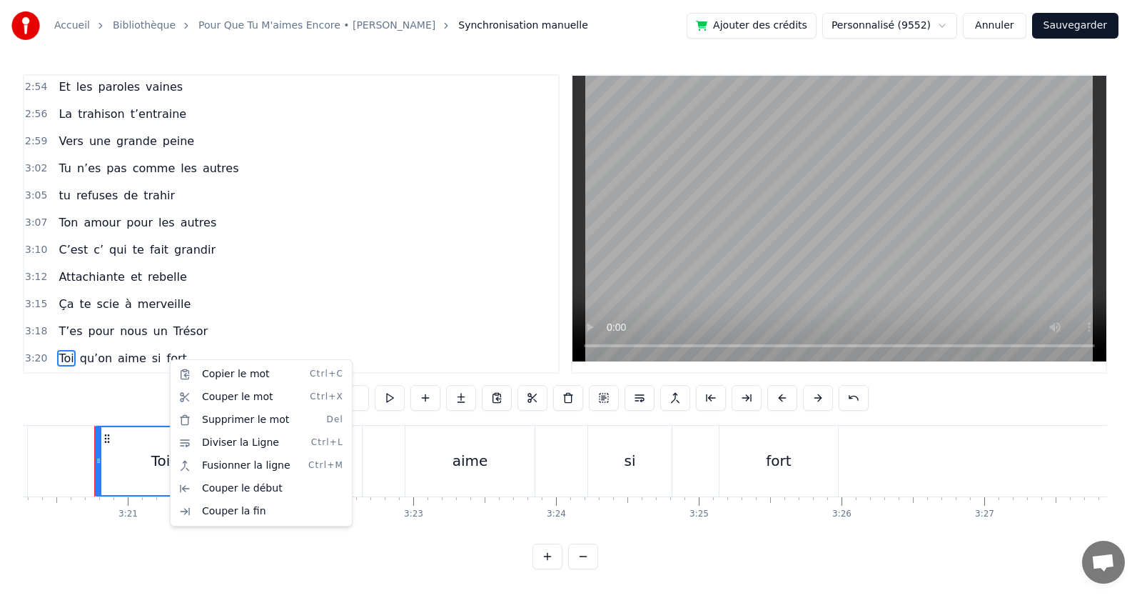
click at [217, 341] on html "Accueil Bibliothèque Pour Que Tu M'aimes Encore • [PERSON_NAME] Synchronisation…" at bounding box center [571, 296] width 1142 height 592
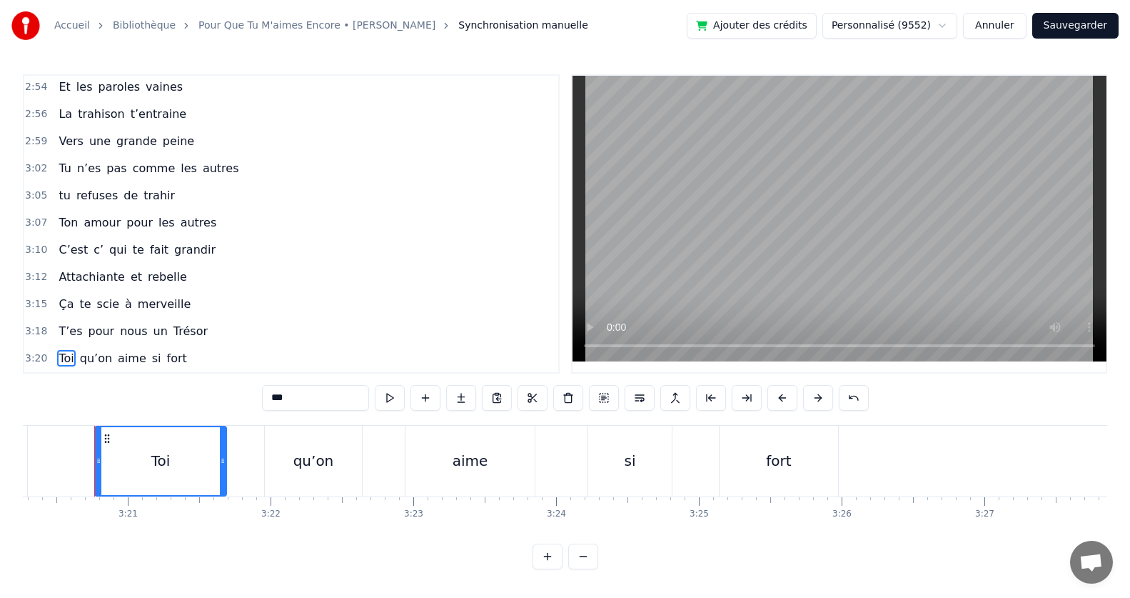
click at [610, 462] on div "si" at bounding box center [630, 460] width 84 height 71
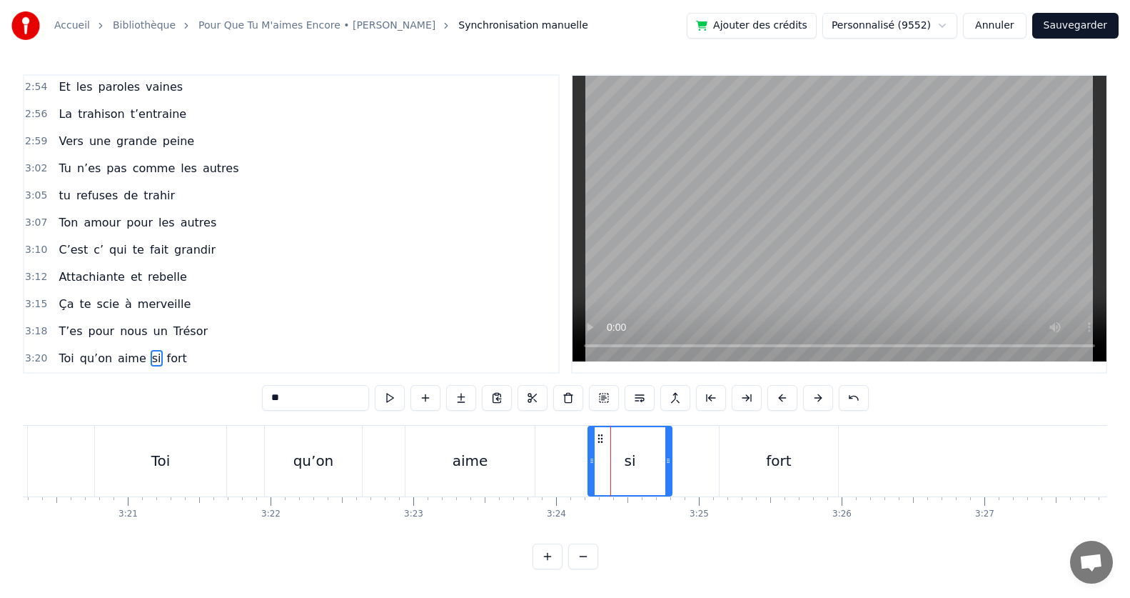
click at [171, 462] on div "Toi" at bounding box center [160, 460] width 131 height 71
type input "***"
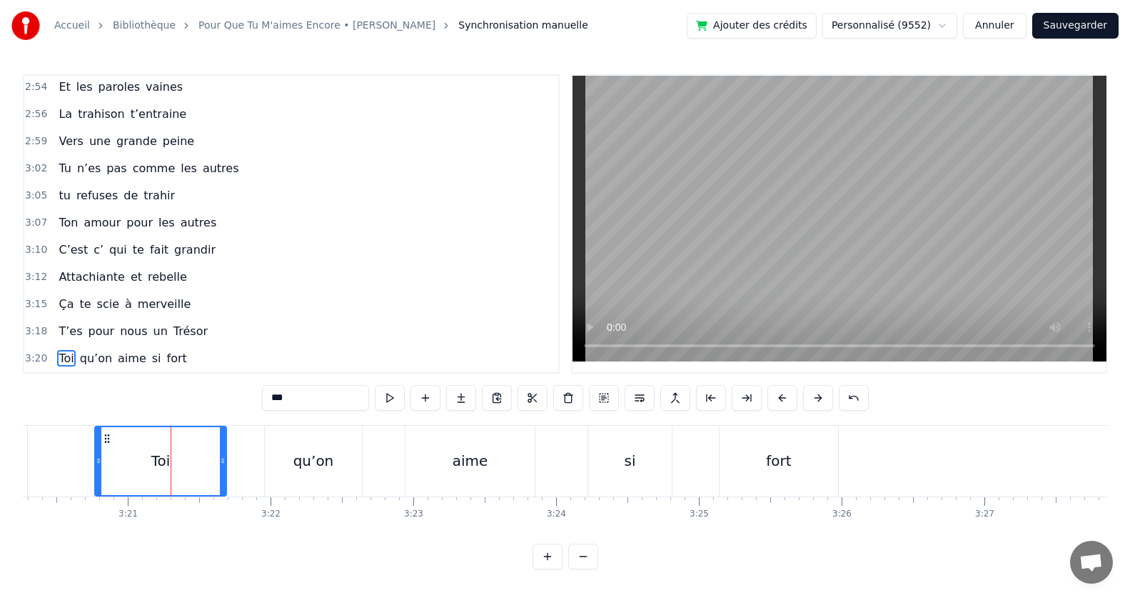
click at [183, 358] on div "3:20 Toi qu’on aime si fort" at bounding box center [291, 358] width 534 height 27
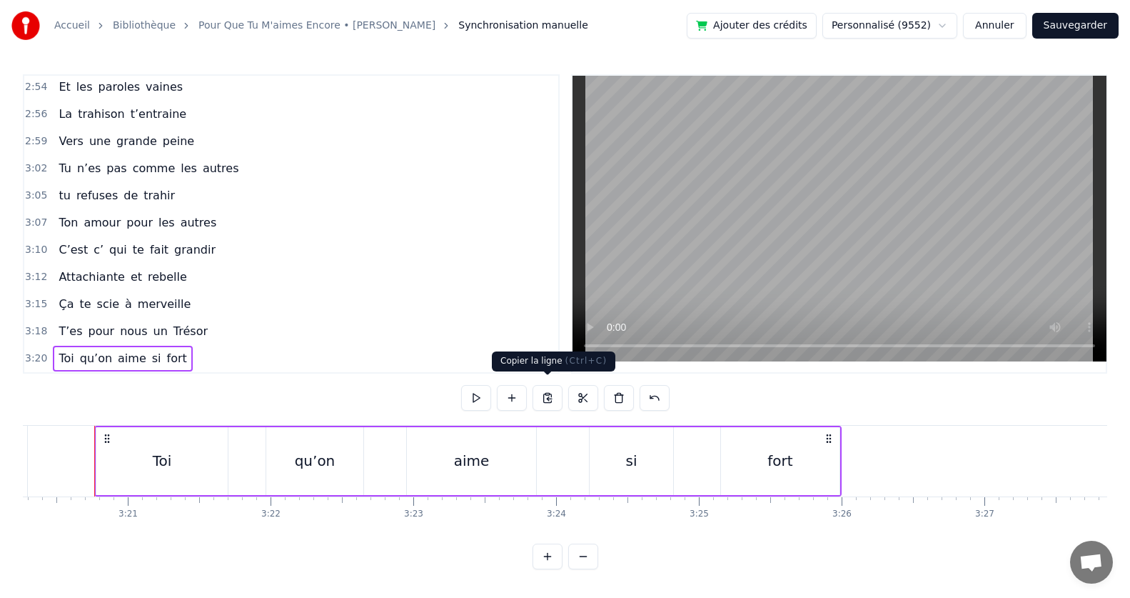
click at [552, 392] on button at bounding box center [548, 398] width 30 height 26
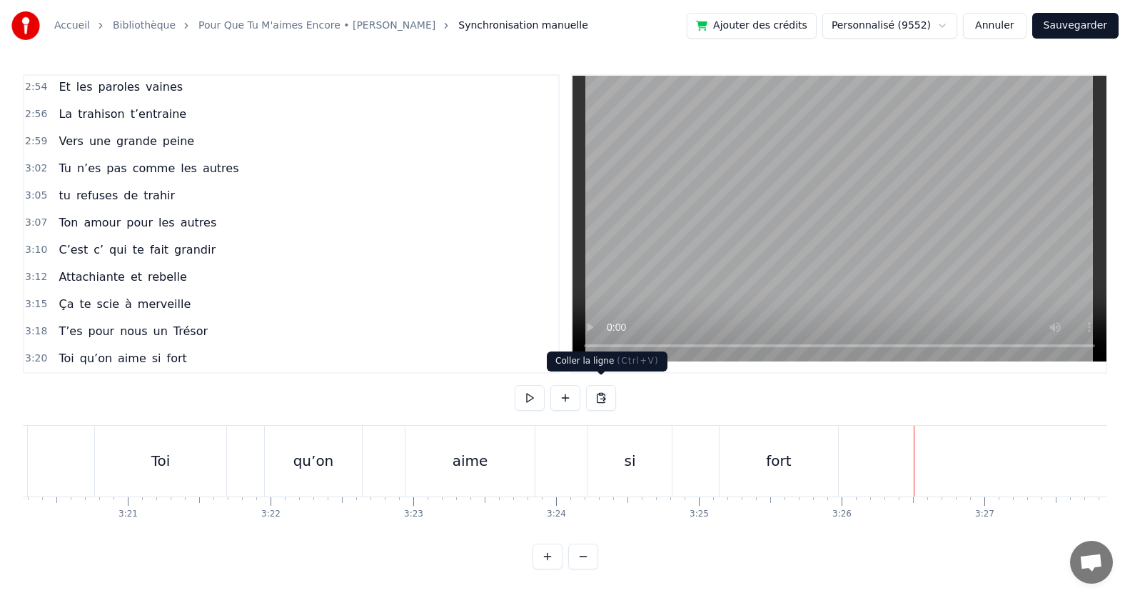
click at [603, 387] on button at bounding box center [601, 398] width 30 height 26
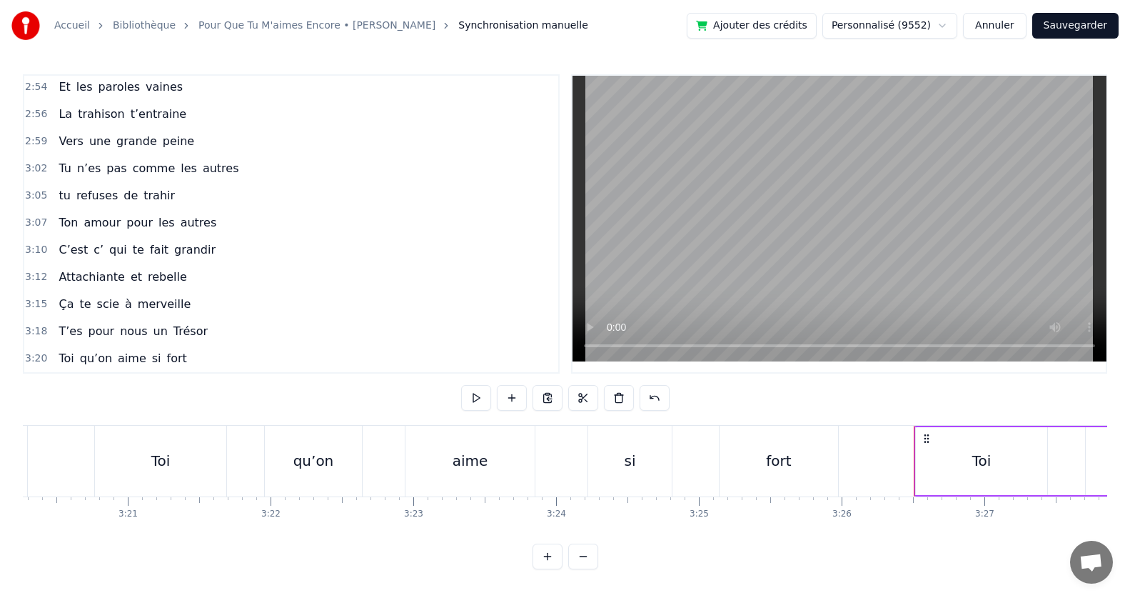
scroll to position [1277, 0]
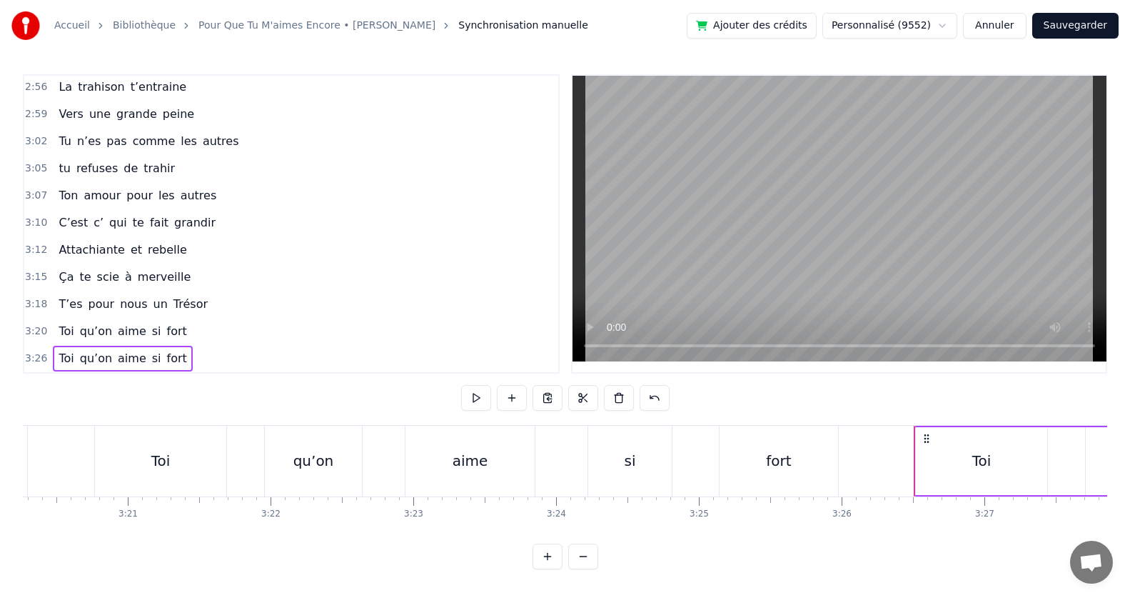
click at [952, 443] on div "Toi" at bounding box center [981, 461] width 131 height 68
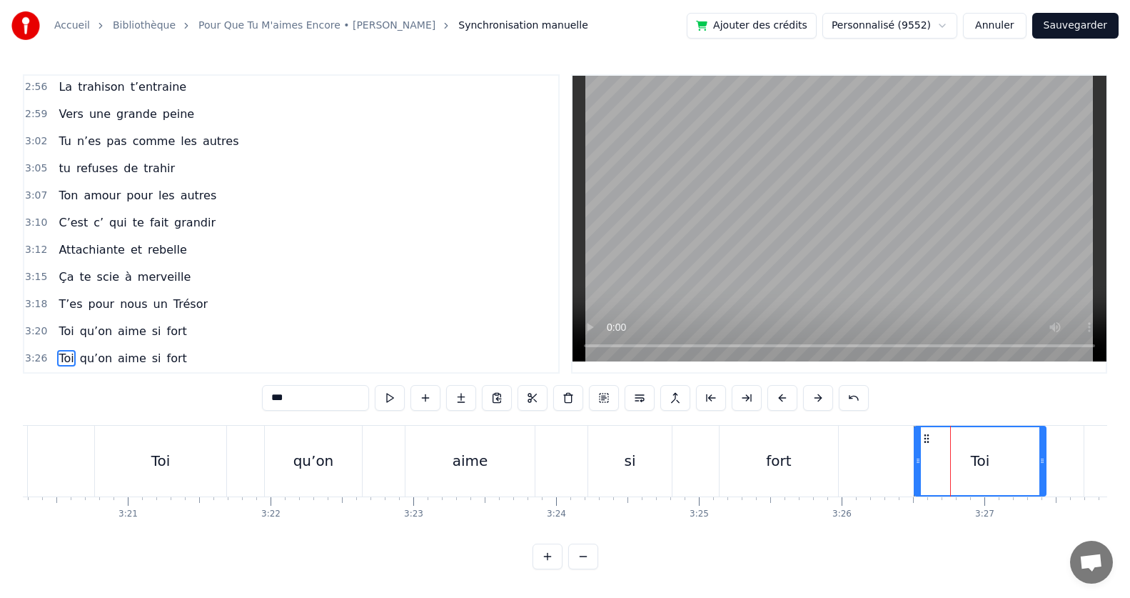
click at [1087, 435] on div "qu’on" at bounding box center [1132, 460] width 97 height 71
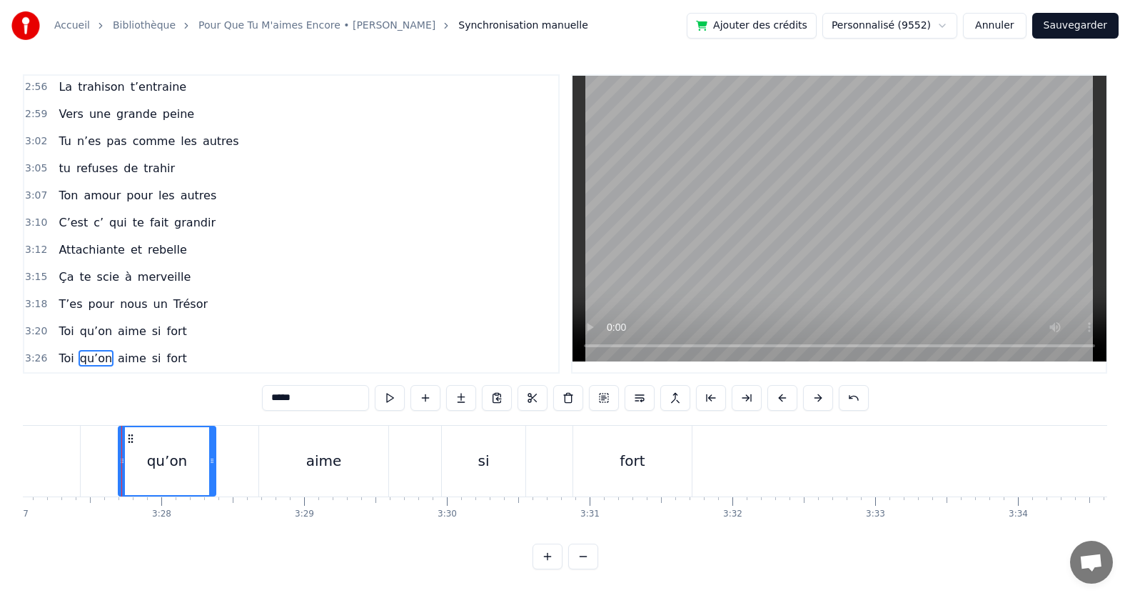
scroll to position [0, 29586]
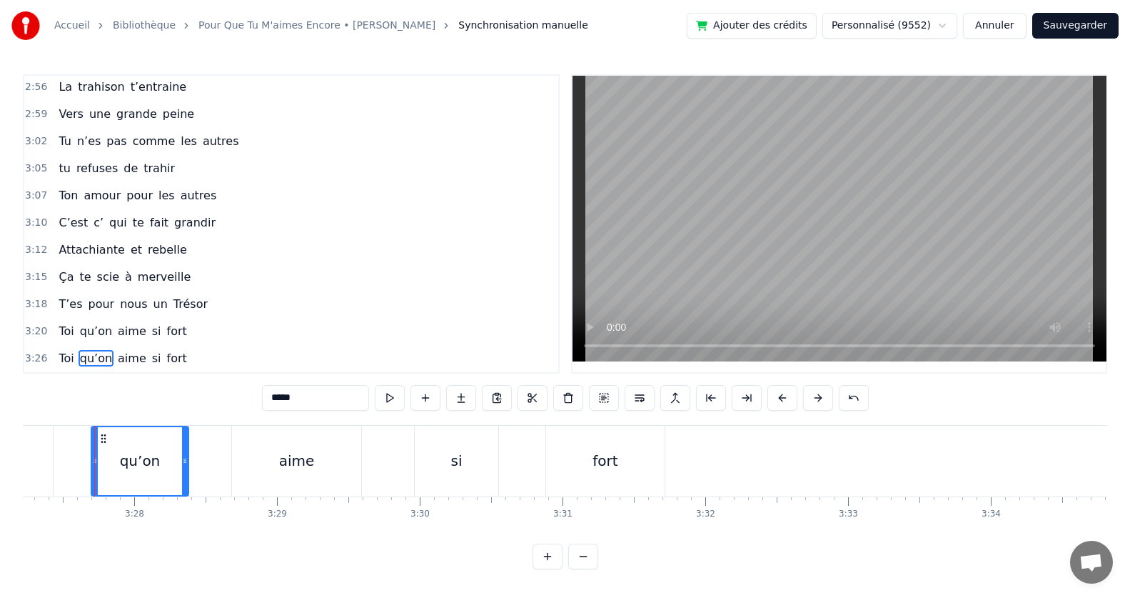
click at [65, 326] on span "Toi" at bounding box center [66, 331] width 18 height 16
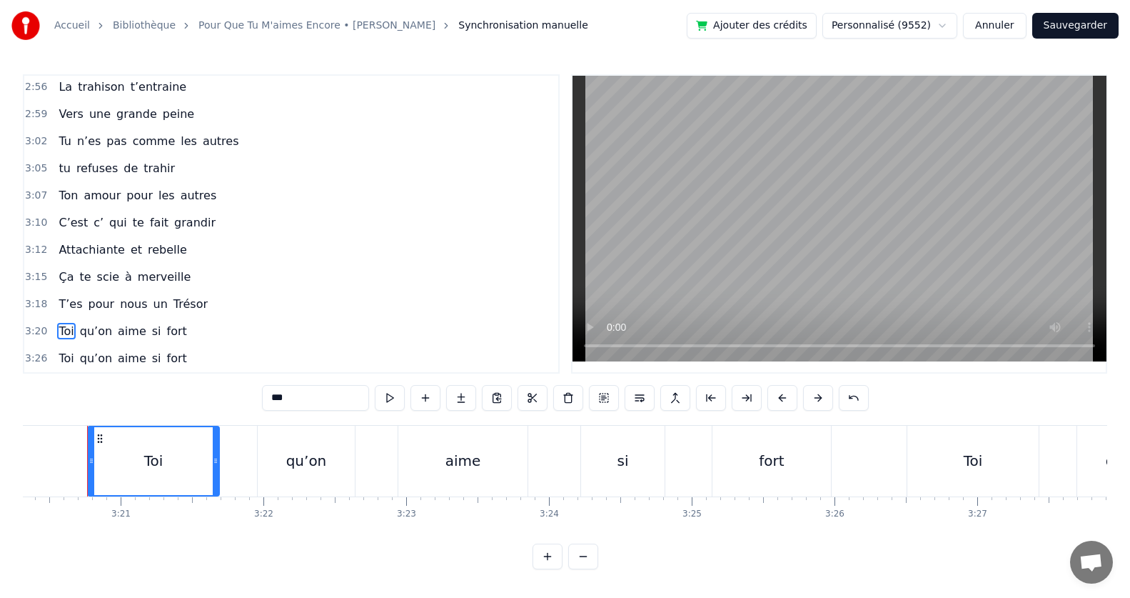
scroll to position [0, 28593]
click at [61, 304] on span "T’es" at bounding box center [70, 304] width 26 height 16
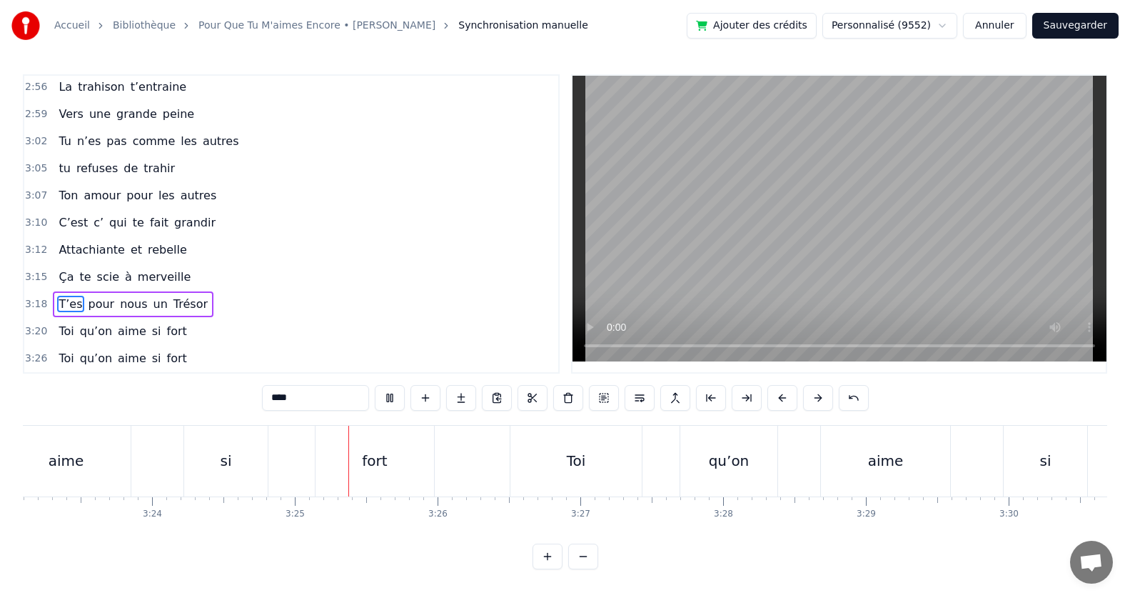
scroll to position [0, 29167]
drag, startPoint x: 382, startPoint y: 463, endPoint x: 372, endPoint y: 462, distance: 10.0
click at [372, 462] on div "Toi" at bounding box center [406, 460] width 131 height 71
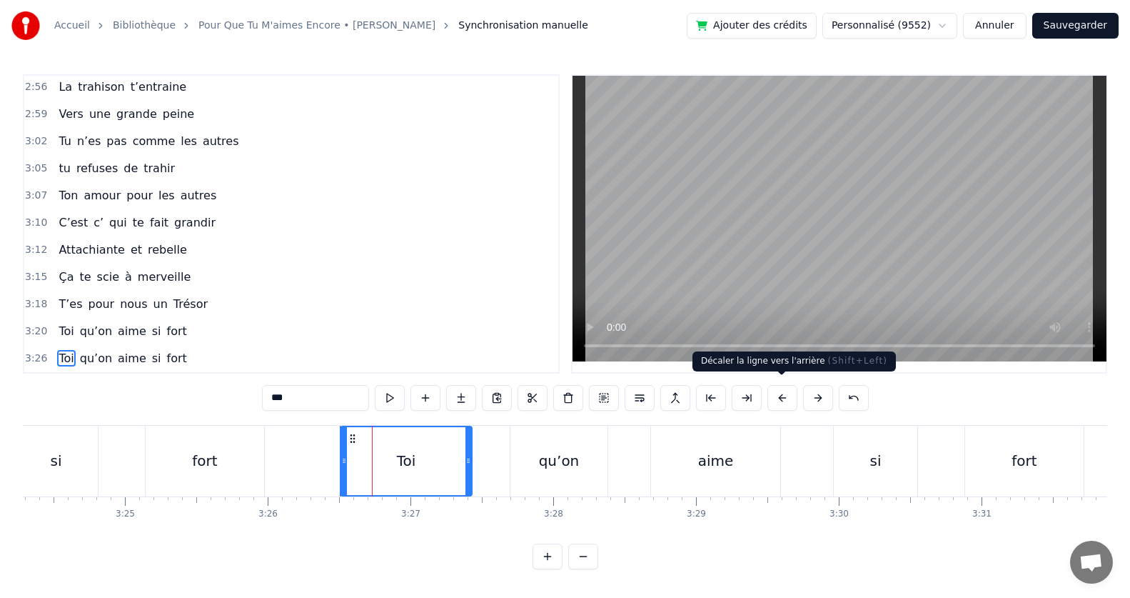
click at [782, 390] on button at bounding box center [782, 398] width 30 height 26
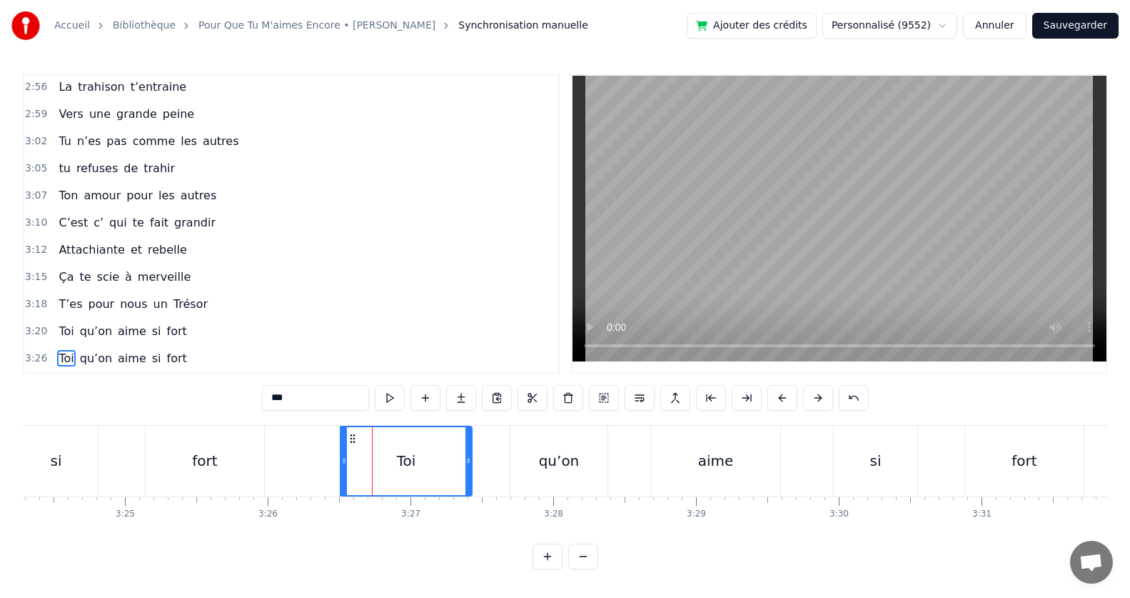
click at [515, 450] on div "qu’on" at bounding box center [558, 460] width 97 height 71
type input "*****"
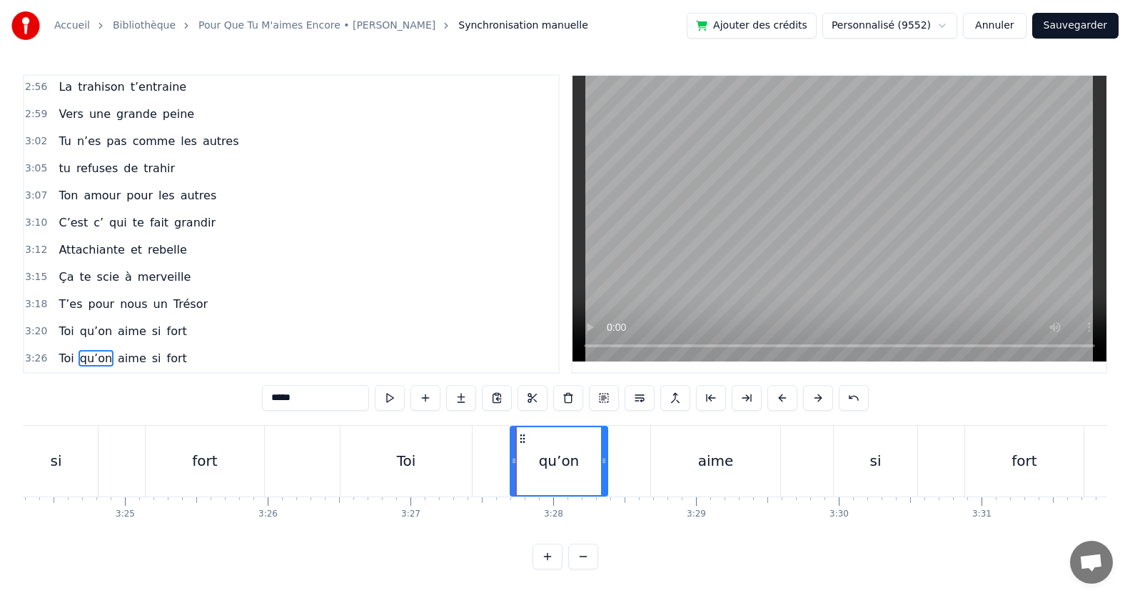
click at [176, 357] on div "Toi qu’on aime si fort" at bounding box center [122, 359] width 139 height 26
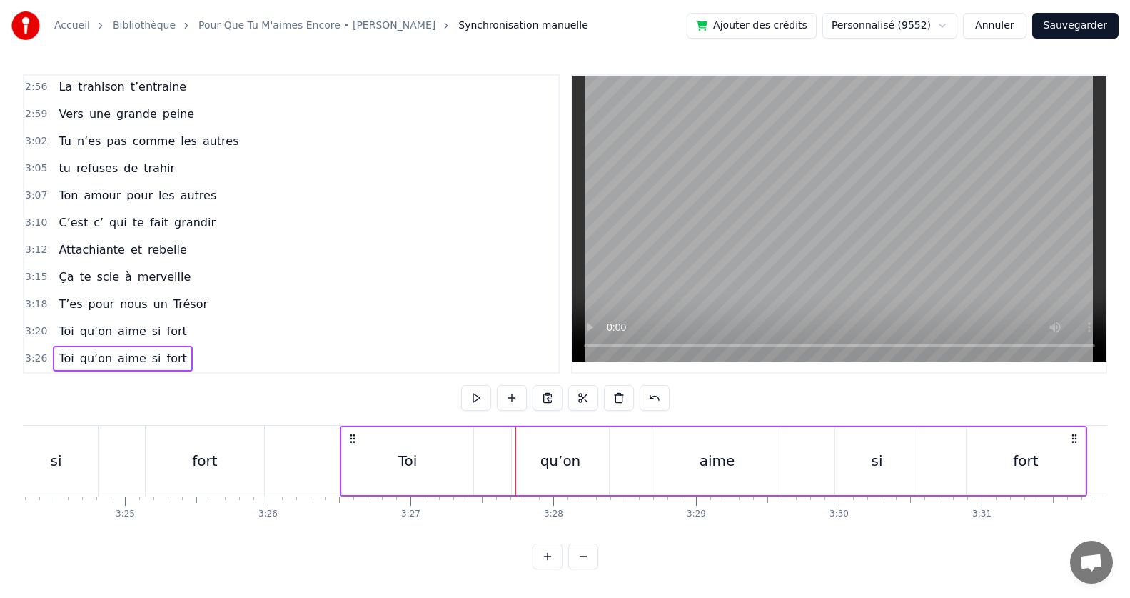
click at [433, 346] on div "3:26 Toi qu’on aime si fort" at bounding box center [291, 358] width 534 height 27
click at [409, 439] on div "Toi" at bounding box center [407, 461] width 131 height 68
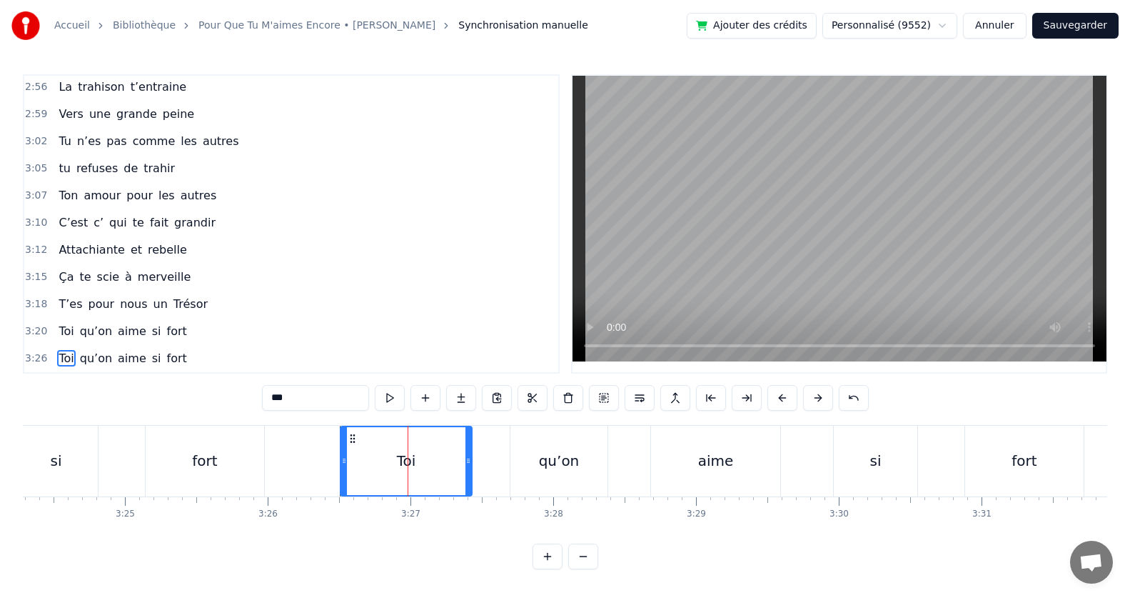
click at [782, 390] on button at bounding box center [782, 398] width 30 height 26
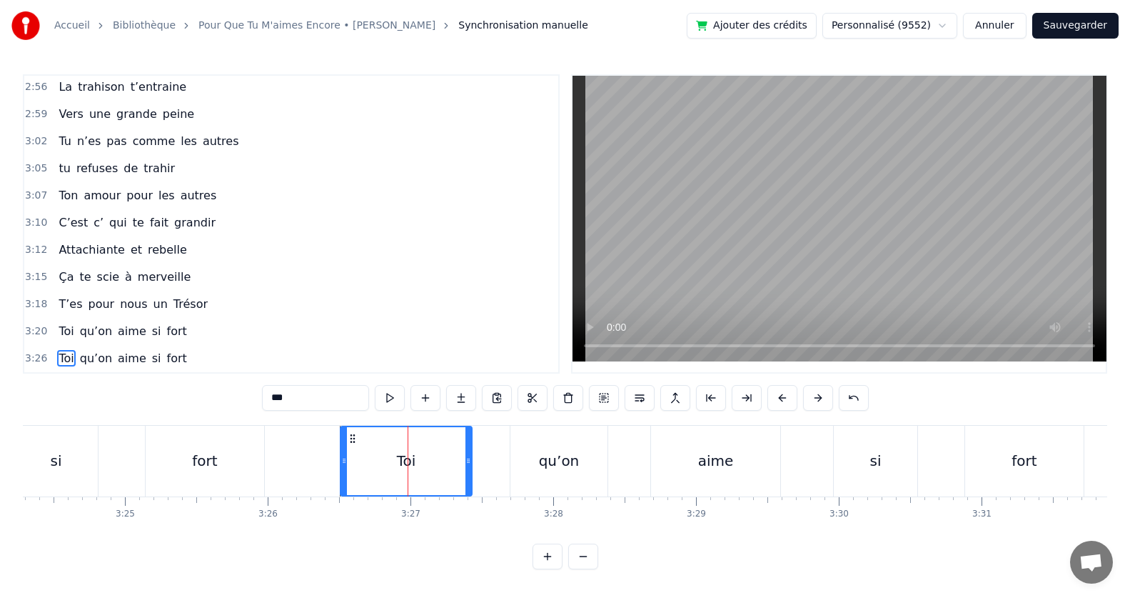
click at [782, 390] on button at bounding box center [782, 398] width 30 height 26
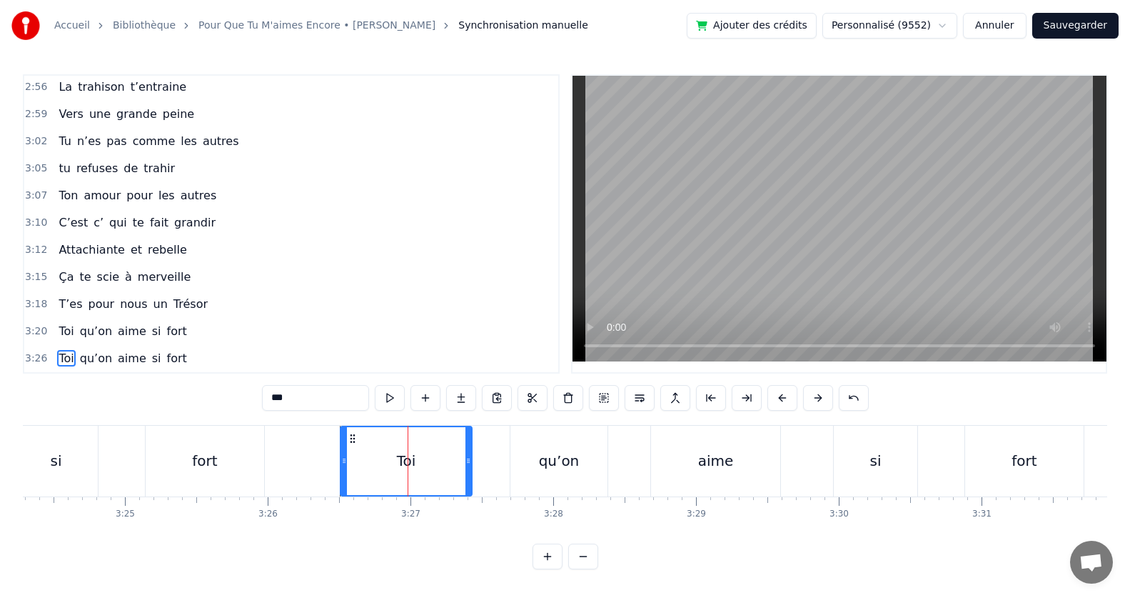
click at [782, 390] on button at bounding box center [782, 398] width 30 height 26
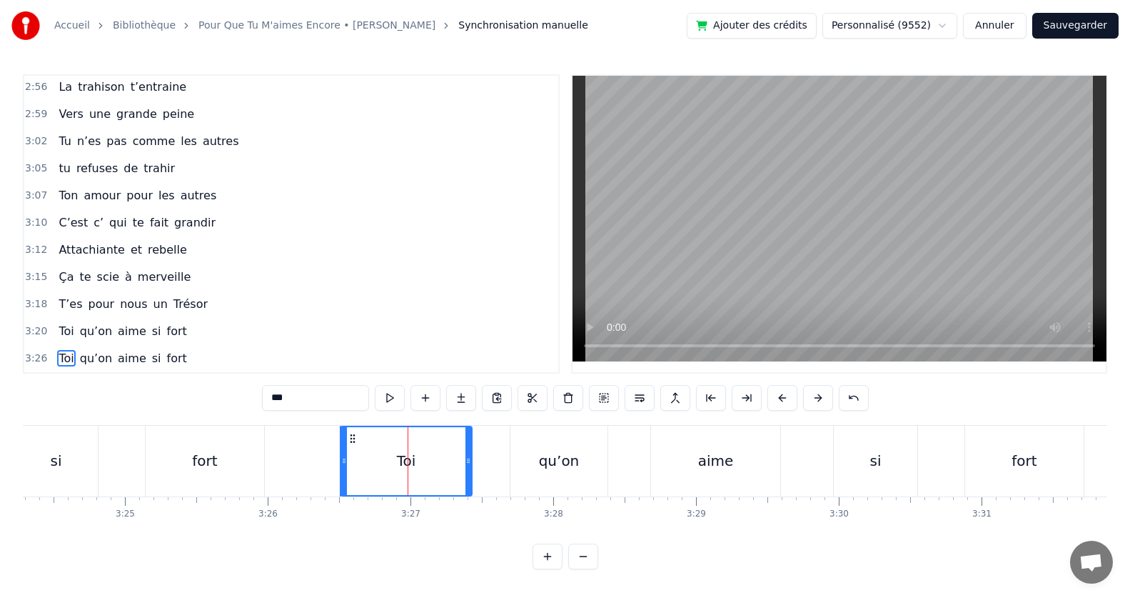
click at [782, 390] on button at bounding box center [782, 398] width 30 height 26
drag, startPoint x: 343, startPoint y: 452, endPoint x: 335, endPoint y: 448, distance: 9.3
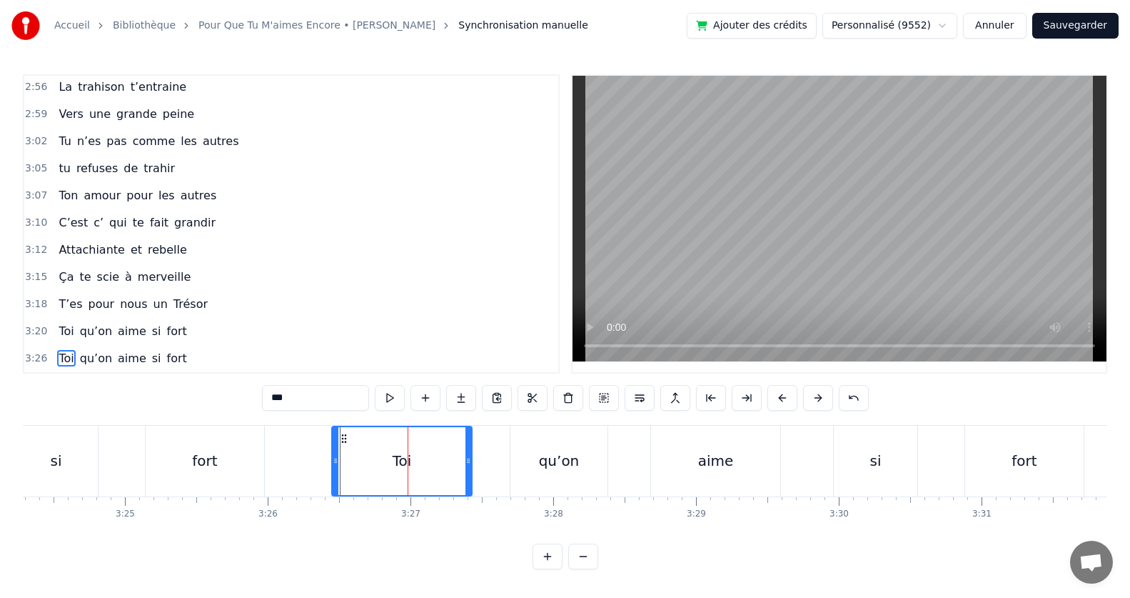
click at [335, 455] on icon at bounding box center [336, 460] width 6 height 11
drag, startPoint x: 470, startPoint y: 453, endPoint x: 437, endPoint y: 455, distance: 33.7
click at [437, 455] on icon at bounding box center [434, 460] width 6 height 11
click at [539, 453] on div "qu’on" at bounding box center [558, 460] width 97 height 71
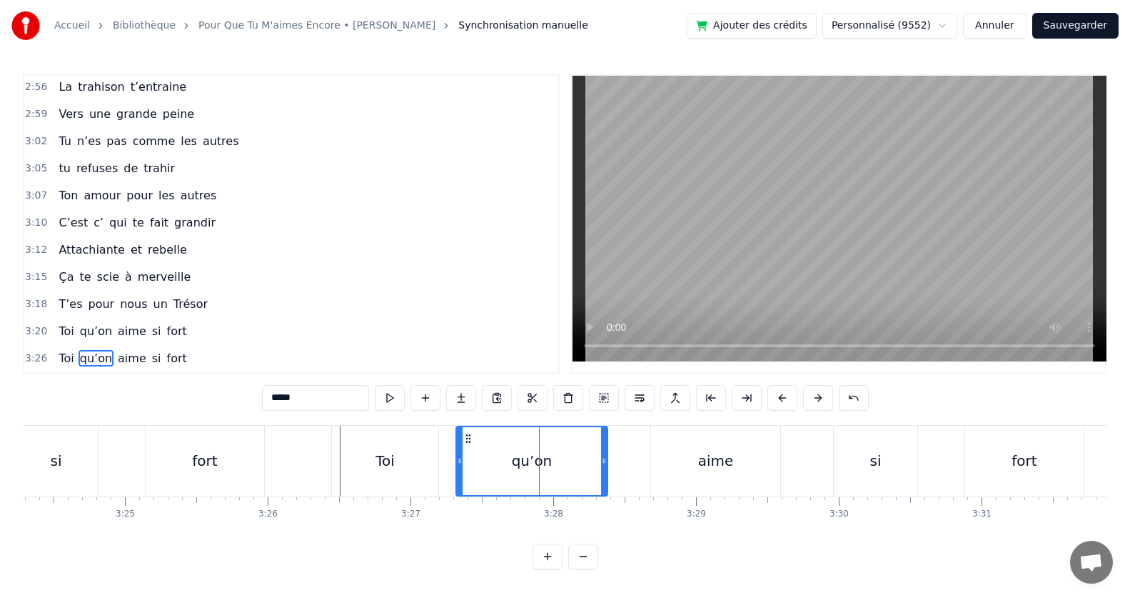
drag, startPoint x: 513, startPoint y: 448, endPoint x: 458, endPoint y: 450, distance: 54.3
click at [458, 450] on div at bounding box center [460, 461] width 6 height 68
drag, startPoint x: 604, startPoint y: 450, endPoint x: 587, endPoint y: 452, distance: 17.2
click at [587, 455] on icon at bounding box center [589, 460] width 6 height 11
click at [739, 460] on div "aime" at bounding box center [715, 460] width 129 height 71
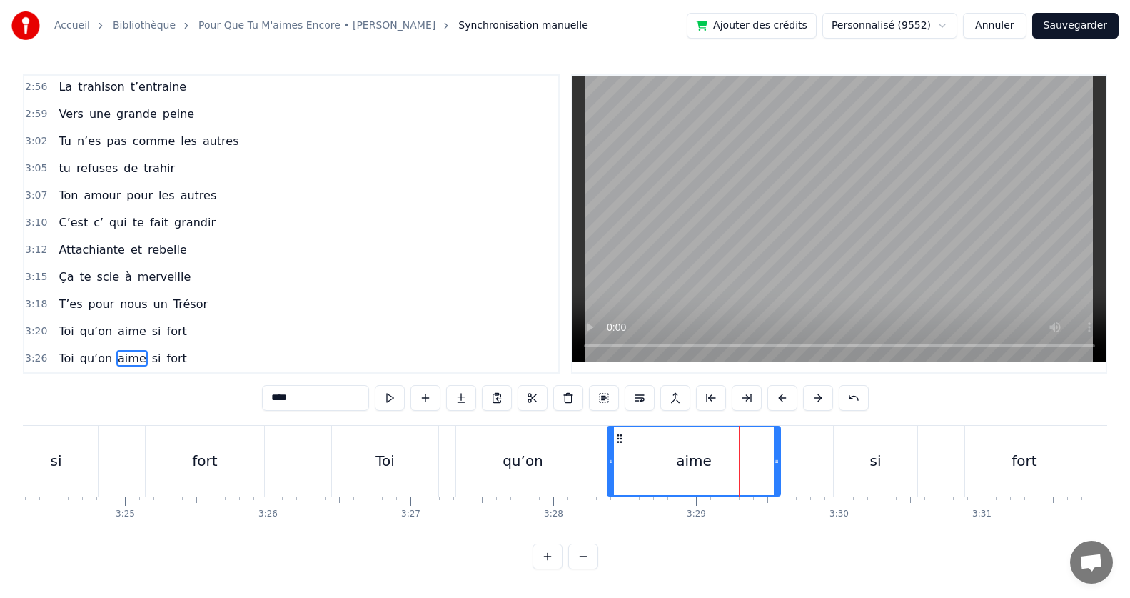
drag, startPoint x: 653, startPoint y: 453, endPoint x: 609, endPoint y: 448, distance: 44.5
click at [609, 455] on icon at bounding box center [611, 460] width 6 height 11
click at [58, 323] on span "Toi" at bounding box center [66, 331] width 18 height 16
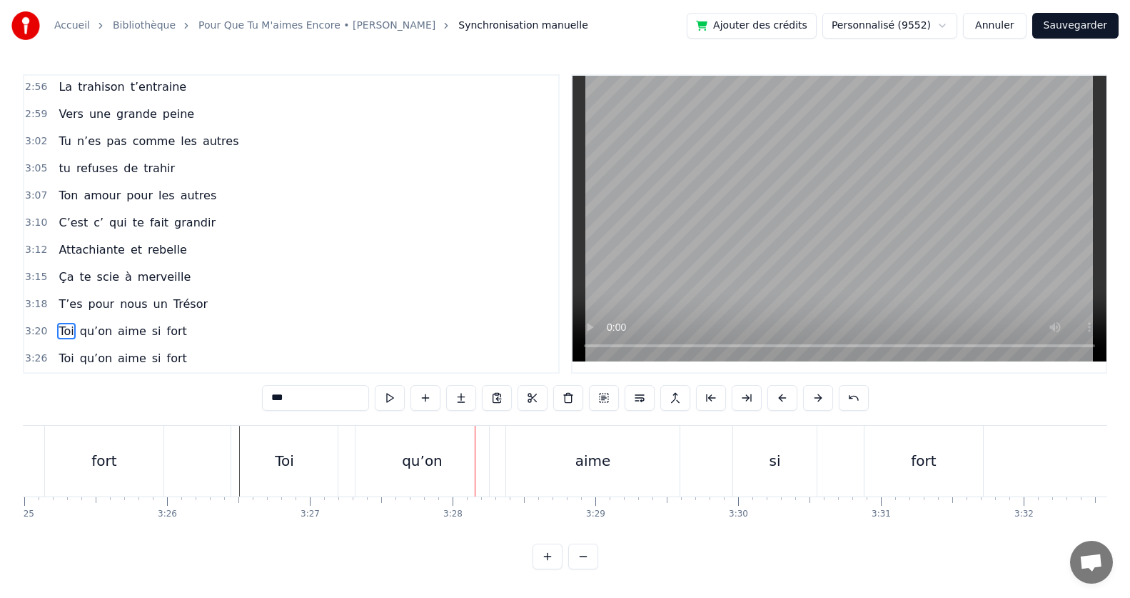
scroll to position [0, 29243]
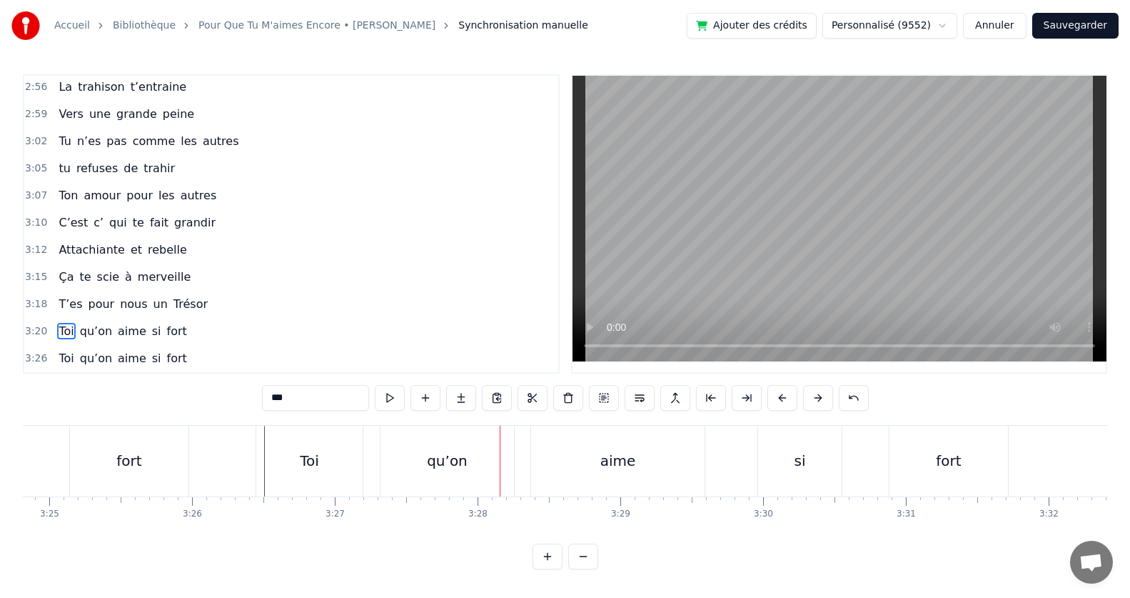
click at [440, 473] on div "qu’on" at bounding box center [446, 460] width 133 height 71
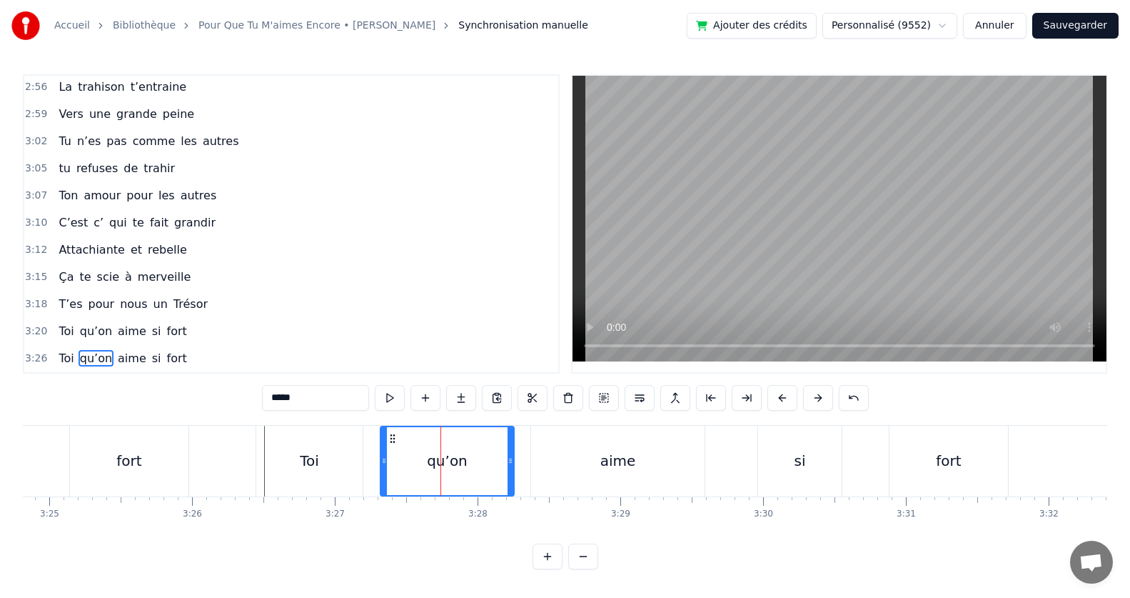
click at [348, 452] on div "Toi" at bounding box center [309, 460] width 106 height 71
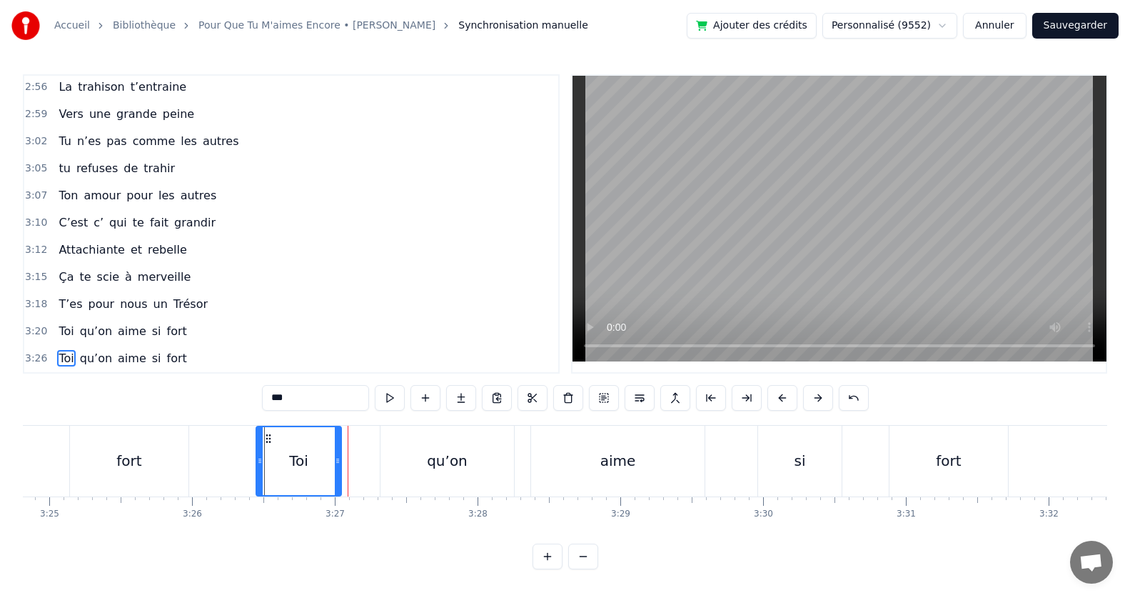
drag, startPoint x: 359, startPoint y: 453, endPoint x: 338, endPoint y: 453, distance: 21.4
click at [338, 455] on icon at bounding box center [338, 460] width 6 height 11
click at [405, 453] on div "qu’on" at bounding box center [446, 460] width 133 height 71
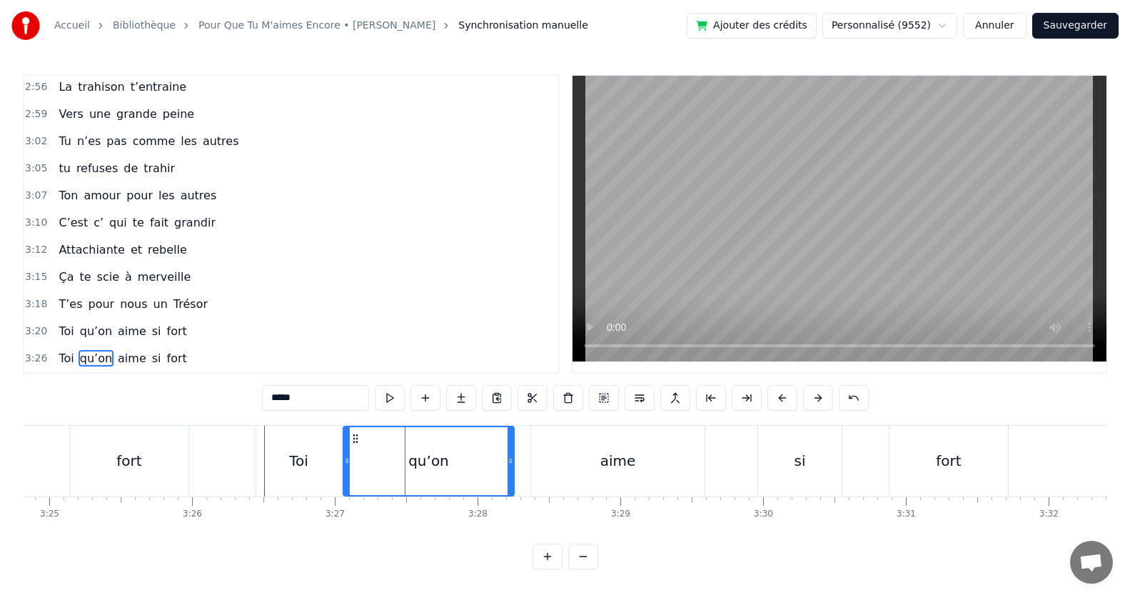
drag, startPoint x: 383, startPoint y: 454, endPoint x: 346, endPoint y: 460, distance: 37.6
click at [346, 460] on div at bounding box center [347, 461] width 6 height 68
drag, startPoint x: 511, startPoint y: 453, endPoint x: 429, endPoint y: 456, distance: 82.1
click at [429, 456] on icon at bounding box center [428, 460] width 6 height 11
click at [600, 443] on div "aime" at bounding box center [617, 460] width 173 height 71
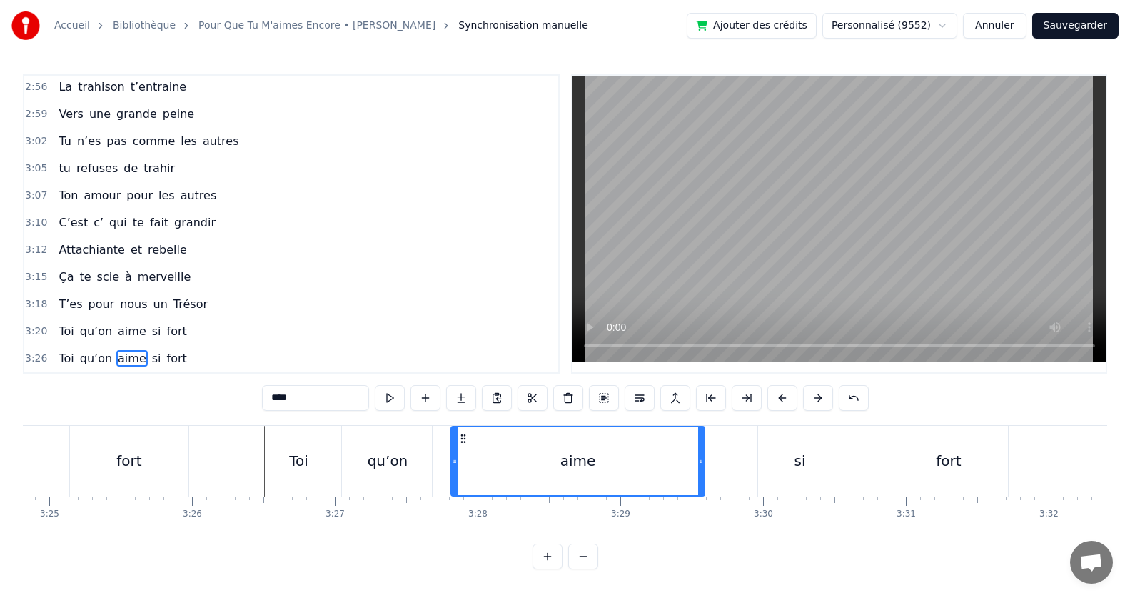
drag, startPoint x: 535, startPoint y: 453, endPoint x: 455, endPoint y: 456, distance: 80.0
click at [455, 456] on icon at bounding box center [455, 460] width 6 height 11
drag, startPoint x: 700, startPoint y: 453, endPoint x: 578, endPoint y: 458, distance: 122.2
click at [578, 458] on icon at bounding box center [580, 460] width 6 height 11
click at [826, 448] on div "si" at bounding box center [800, 460] width 84 height 71
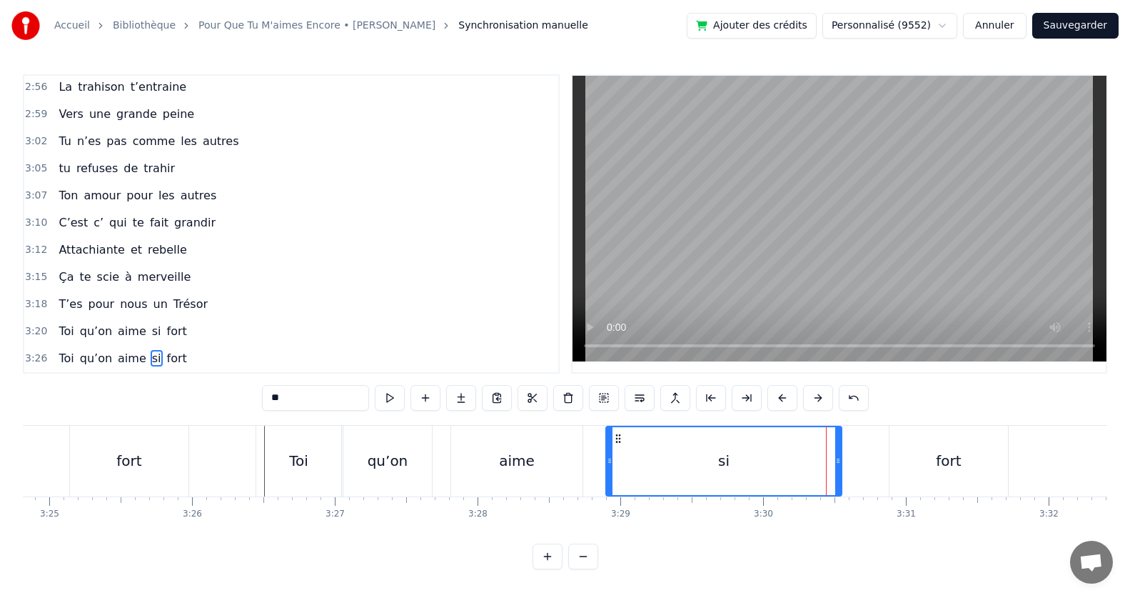
drag, startPoint x: 760, startPoint y: 453, endPoint x: 607, endPoint y: 466, distance: 154.0
click at [607, 466] on div at bounding box center [610, 461] width 6 height 68
drag, startPoint x: 837, startPoint y: 455, endPoint x: 720, endPoint y: 468, distance: 117.7
click at [720, 468] on div at bounding box center [722, 461] width 6 height 68
click at [934, 444] on div "fort" at bounding box center [948, 460] width 119 height 71
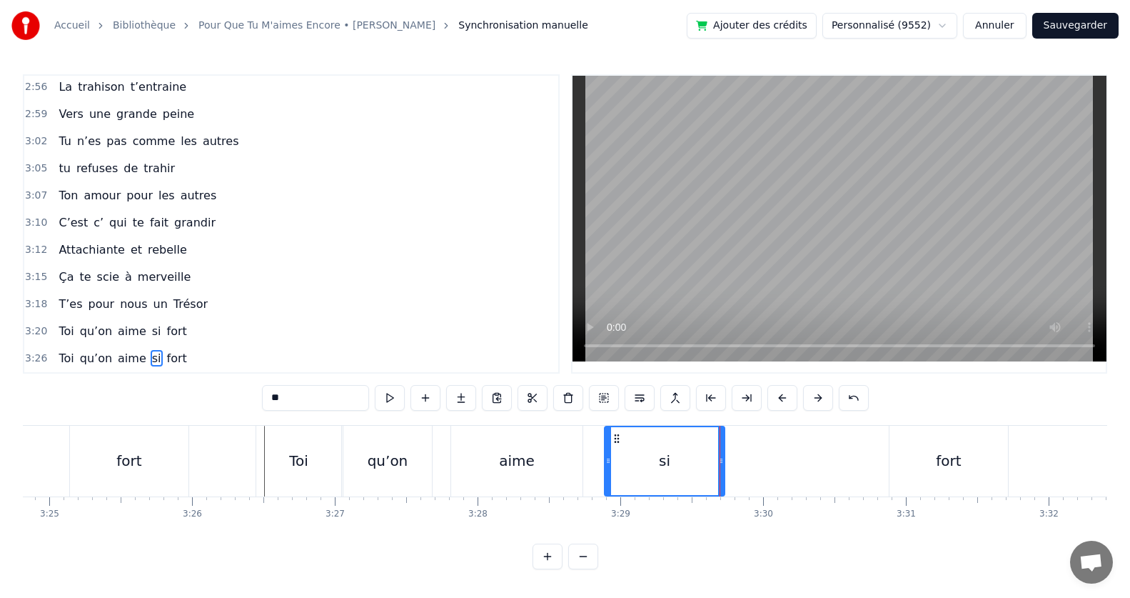
type input "****"
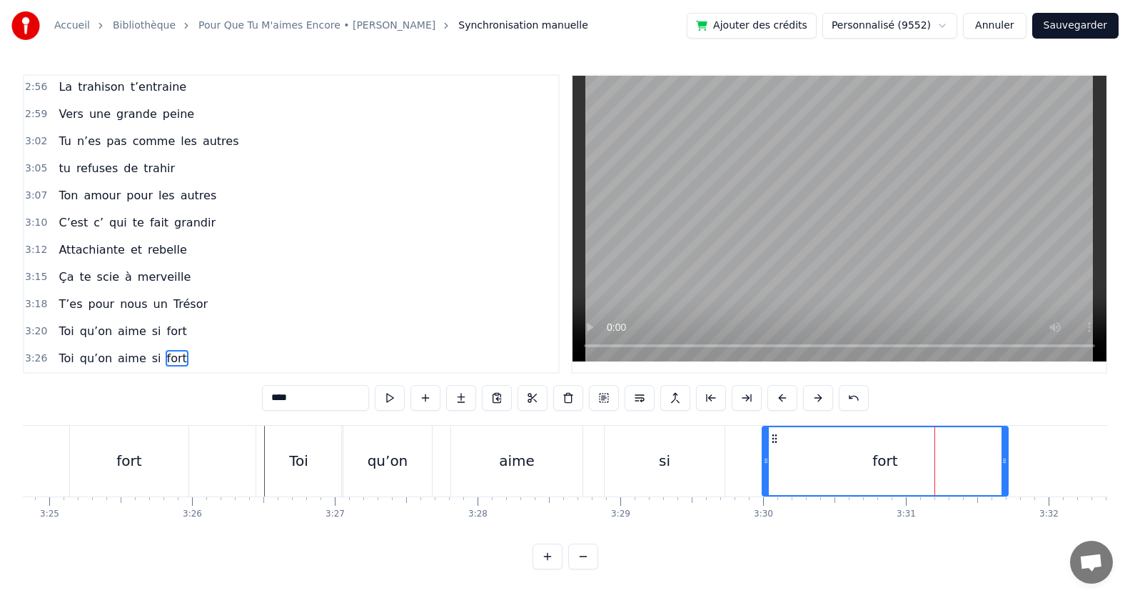
drag, startPoint x: 893, startPoint y: 456, endPoint x: 766, endPoint y: 455, distance: 127.1
click at [766, 455] on icon at bounding box center [766, 460] width 6 height 11
drag, startPoint x: 1007, startPoint y: 450, endPoint x: 854, endPoint y: 450, distance: 152.8
click at [854, 455] on icon at bounding box center [852, 460] width 6 height 11
click at [139, 283] on div "Ça te scie à merveille" at bounding box center [124, 277] width 143 height 26
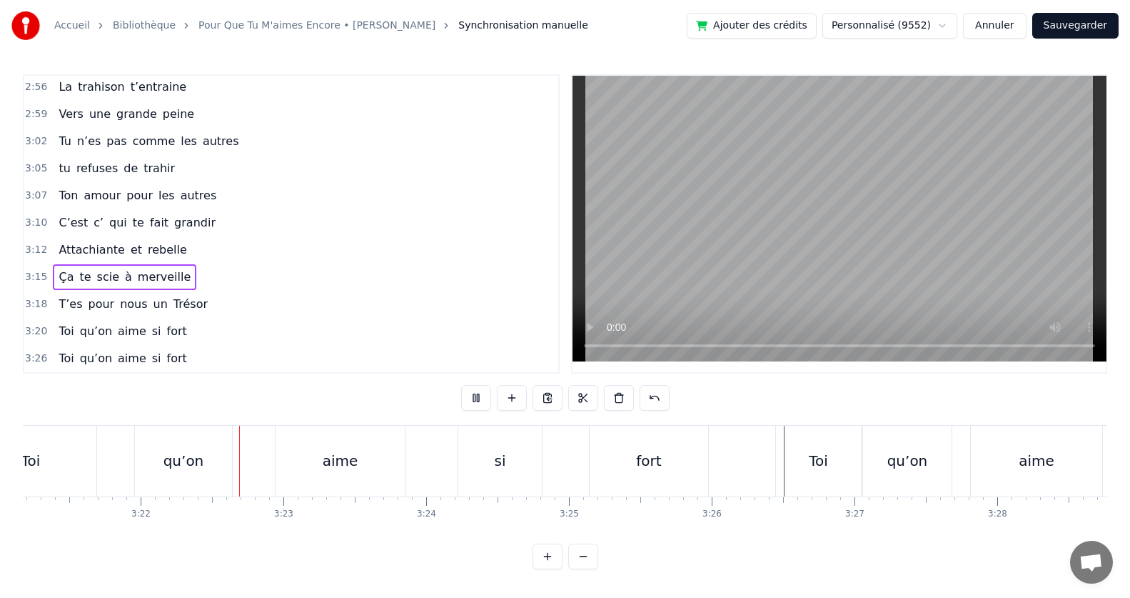
scroll to position [0, 28766]
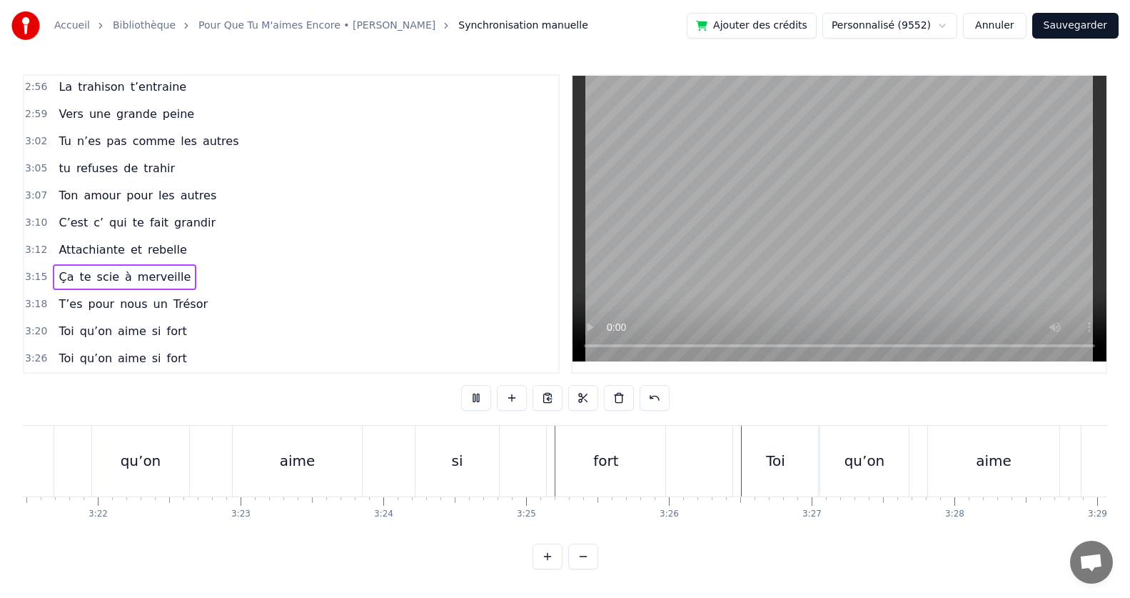
click at [678, 295] on video at bounding box center [840, 219] width 534 height 286
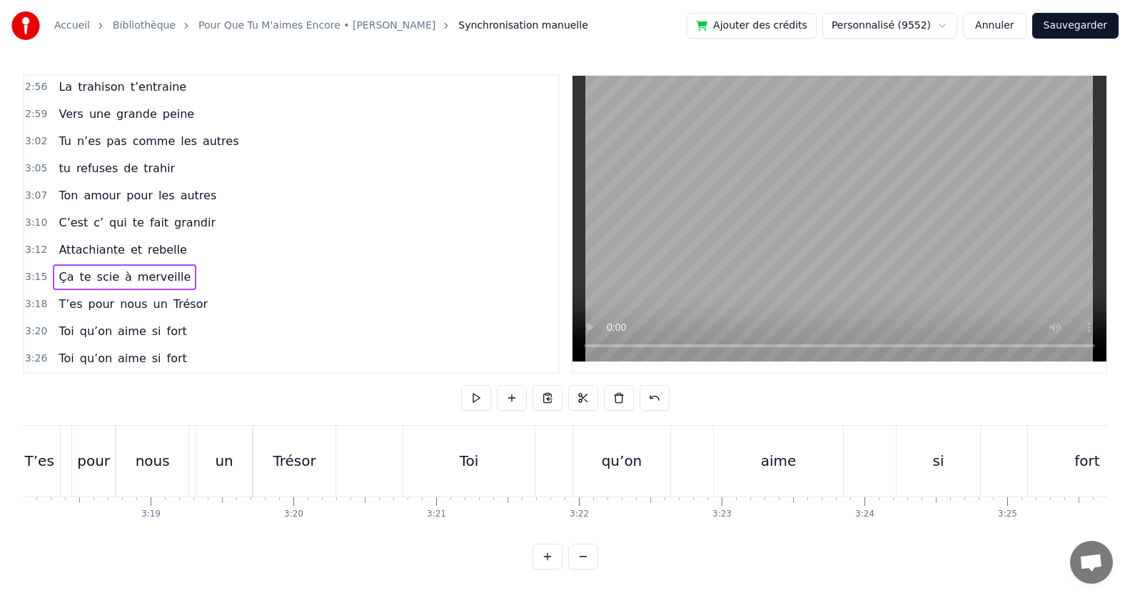
scroll to position [0, 28213]
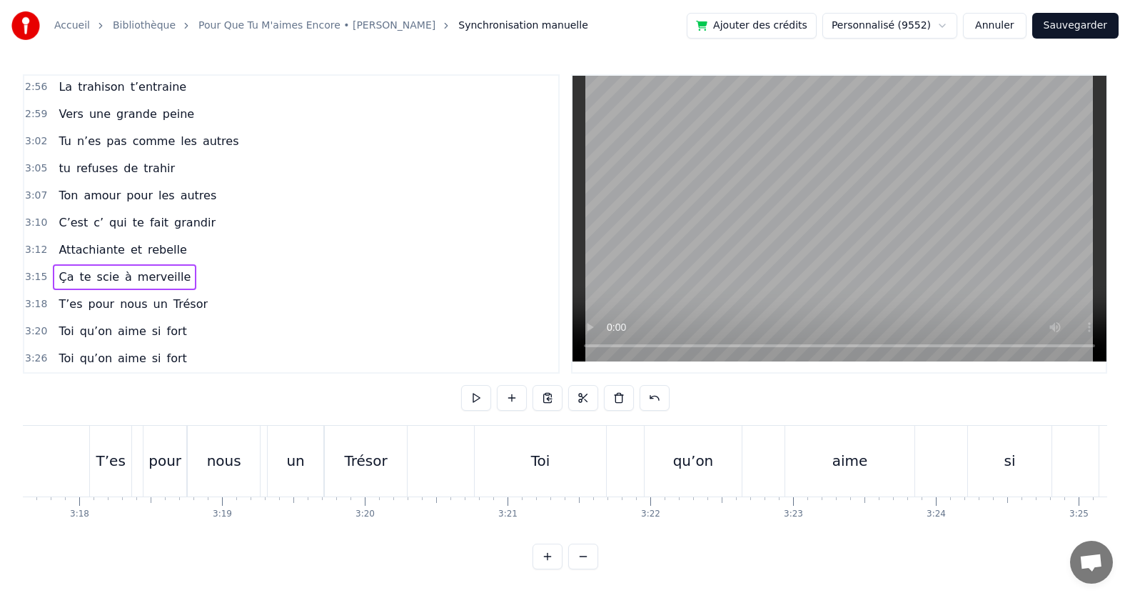
click at [529, 470] on div "Toi" at bounding box center [540, 460] width 131 height 71
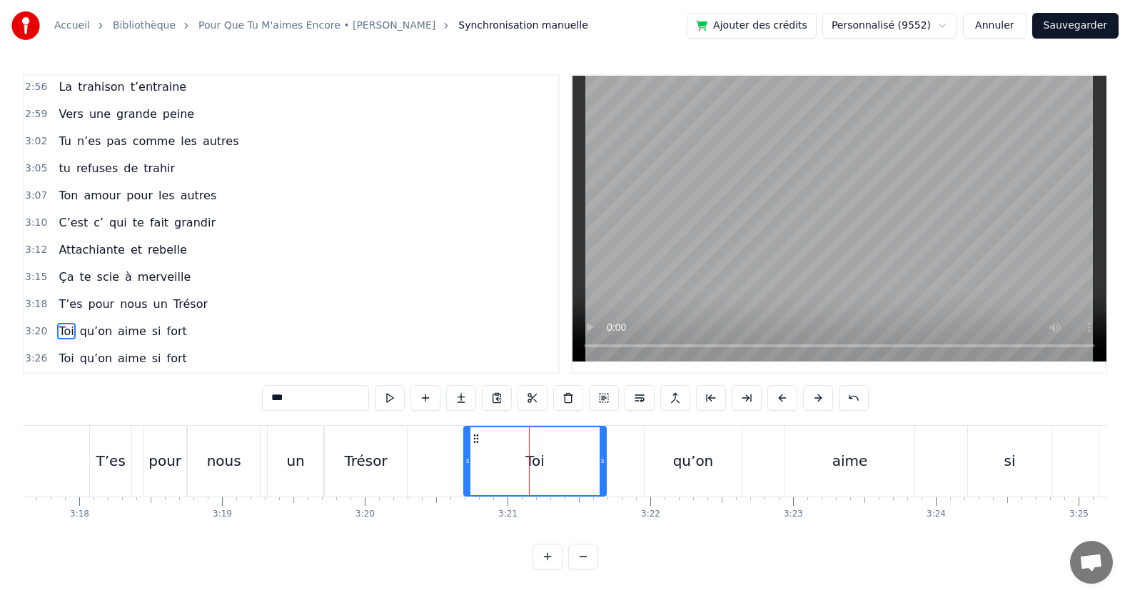
drag, startPoint x: 478, startPoint y: 453, endPoint x: 467, endPoint y: 456, distance: 11.1
click at [467, 456] on icon at bounding box center [468, 460] width 6 height 11
click at [664, 443] on div "qu’on" at bounding box center [693, 460] width 97 height 71
type input "*****"
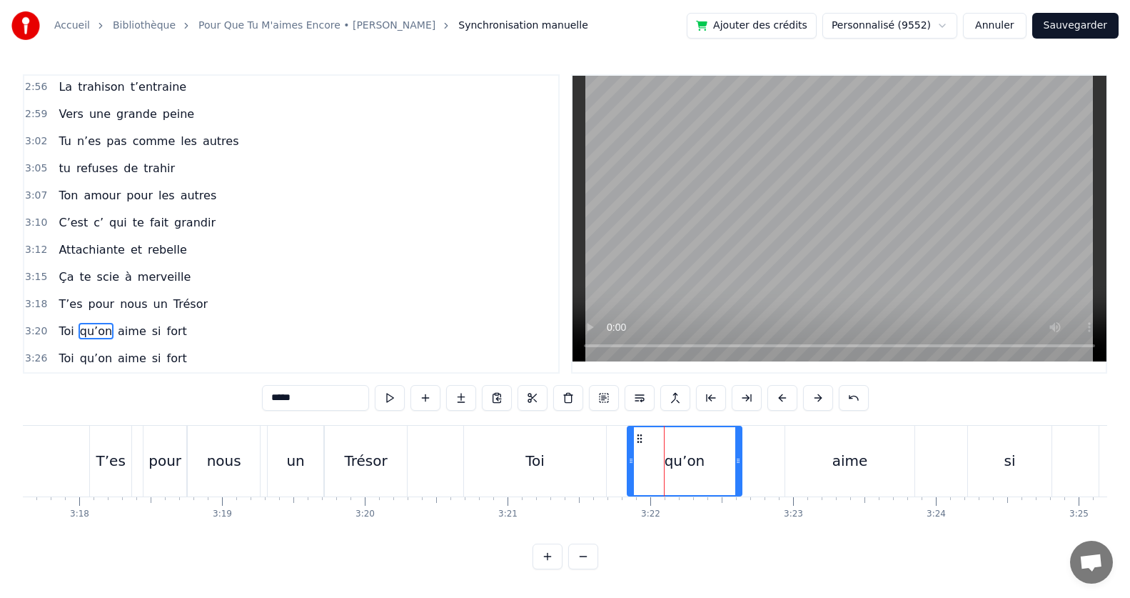
drag, startPoint x: 647, startPoint y: 454, endPoint x: 627, endPoint y: 455, distance: 20.0
click at [628, 455] on icon at bounding box center [631, 460] width 6 height 11
drag, startPoint x: 736, startPoint y: 452, endPoint x: 705, endPoint y: 458, distance: 31.2
click at [705, 458] on icon at bounding box center [708, 460] width 6 height 11
click at [69, 273] on div "Ça te scie à merveille" at bounding box center [124, 277] width 143 height 26
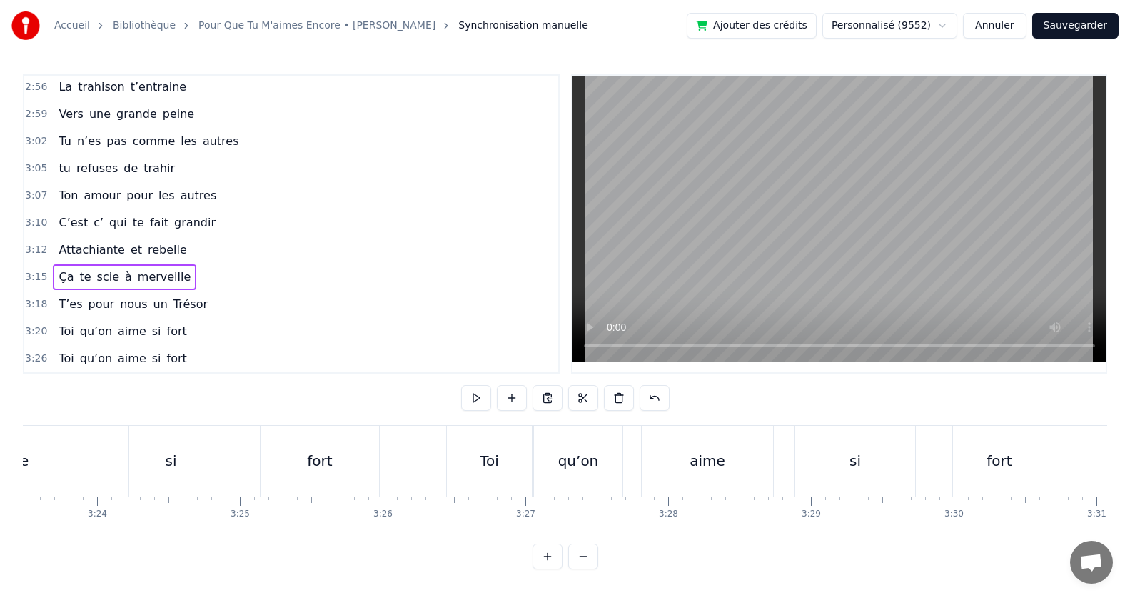
scroll to position [0, 29028]
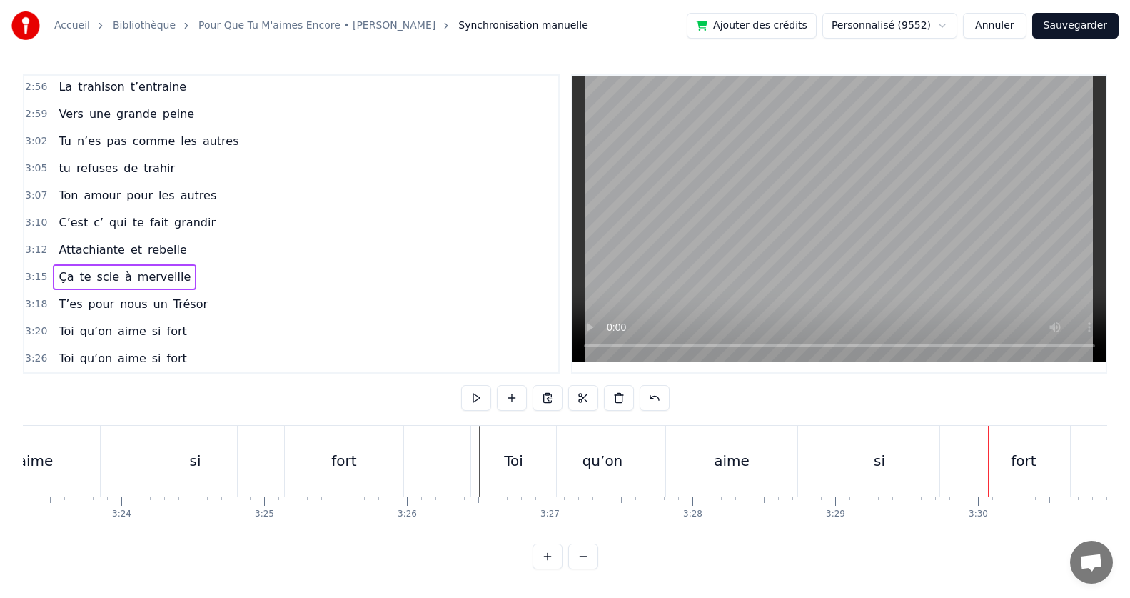
click at [730, 452] on div "aime" at bounding box center [732, 460] width 36 height 21
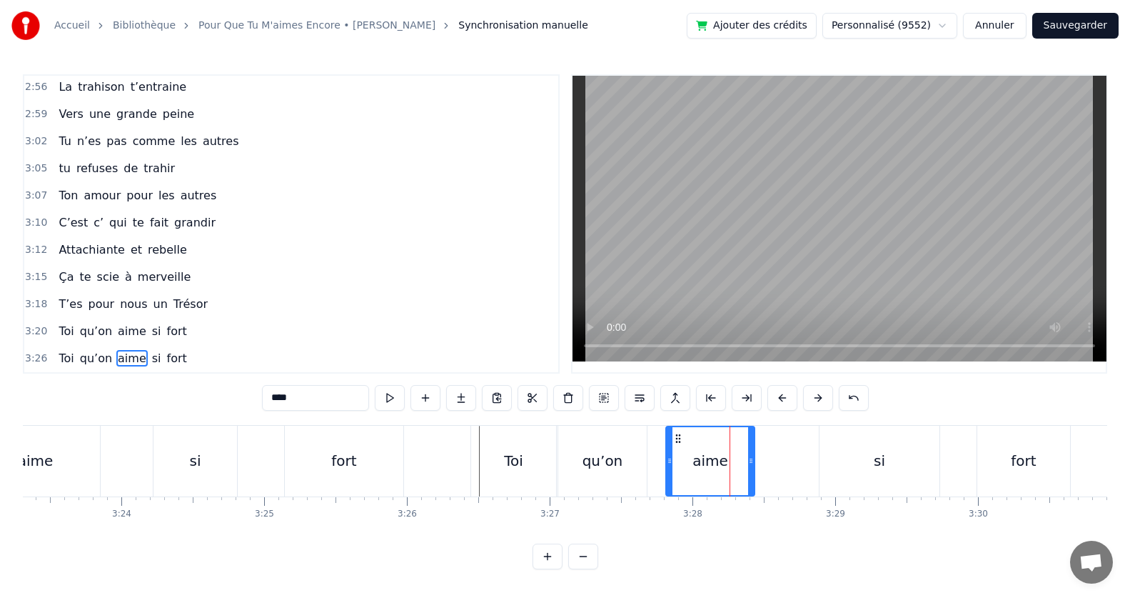
drag, startPoint x: 794, startPoint y: 453, endPoint x: 751, endPoint y: 455, distance: 42.9
click at [751, 455] on icon at bounding box center [751, 460] width 6 height 11
click at [896, 468] on div "si" at bounding box center [880, 460] width 120 height 71
type input "**"
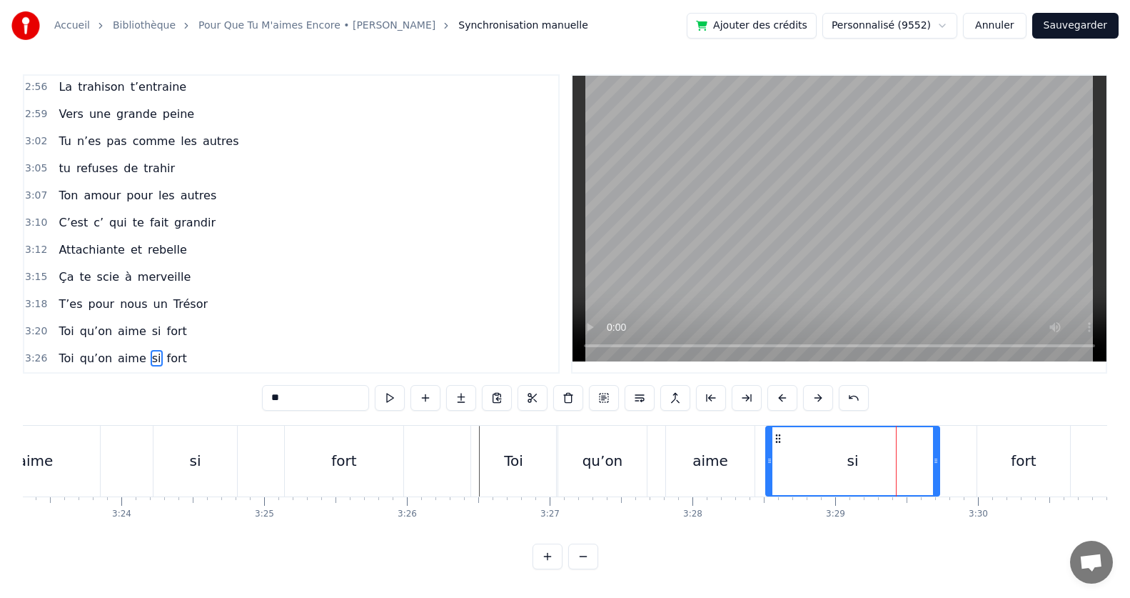
drag, startPoint x: 821, startPoint y: 454, endPoint x: 767, endPoint y: 456, distance: 53.6
click at [767, 456] on icon at bounding box center [770, 460] width 6 height 11
drag, startPoint x: 937, startPoint y: 450, endPoint x: 881, endPoint y: 460, distance: 57.4
click at [881, 460] on div at bounding box center [880, 461] width 6 height 68
click at [929, 447] on div "Toi qu’on aime si fort" at bounding box center [771, 460] width 603 height 71
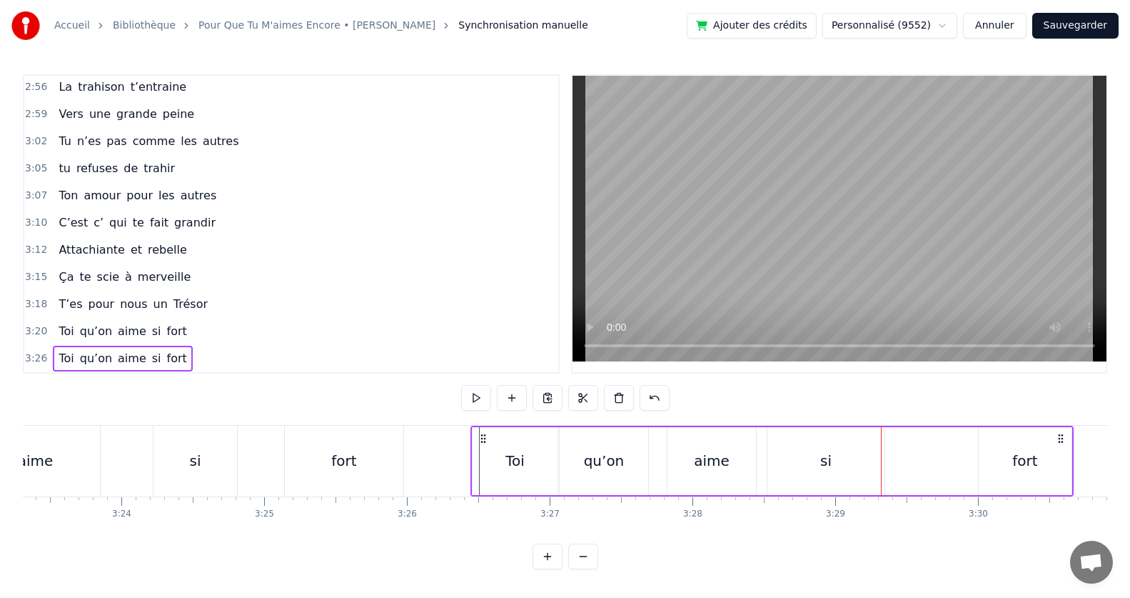
click at [1012, 449] on div "fort" at bounding box center [1025, 461] width 93 height 68
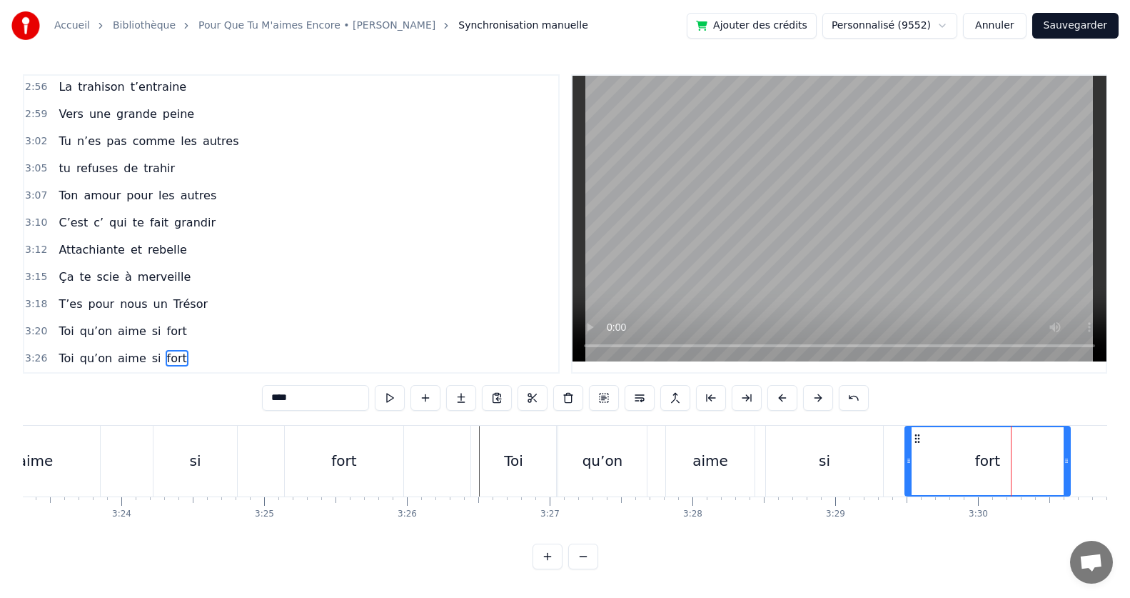
drag, startPoint x: 980, startPoint y: 455, endPoint x: 908, endPoint y: 458, distance: 72.2
click at [908, 458] on icon at bounding box center [909, 460] width 6 height 11
click at [1068, 448] on div "fort" at bounding box center [987, 460] width 166 height 71
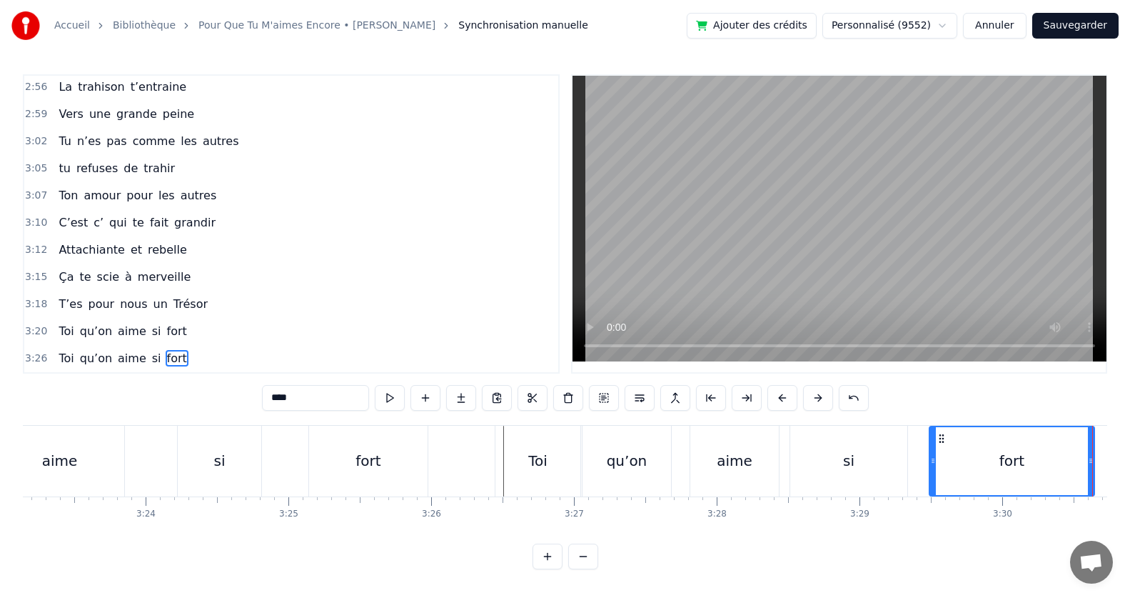
scroll to position [0, 28956]
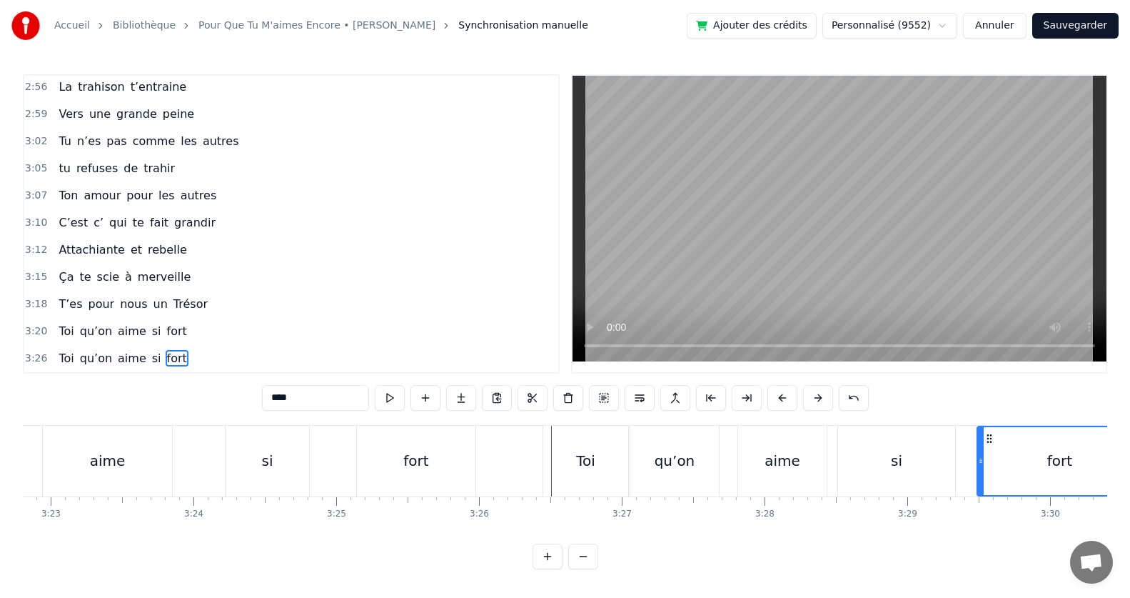
click at [1022, 462] on div "fort" at bounding box center [1059, 461] width 163 height 68
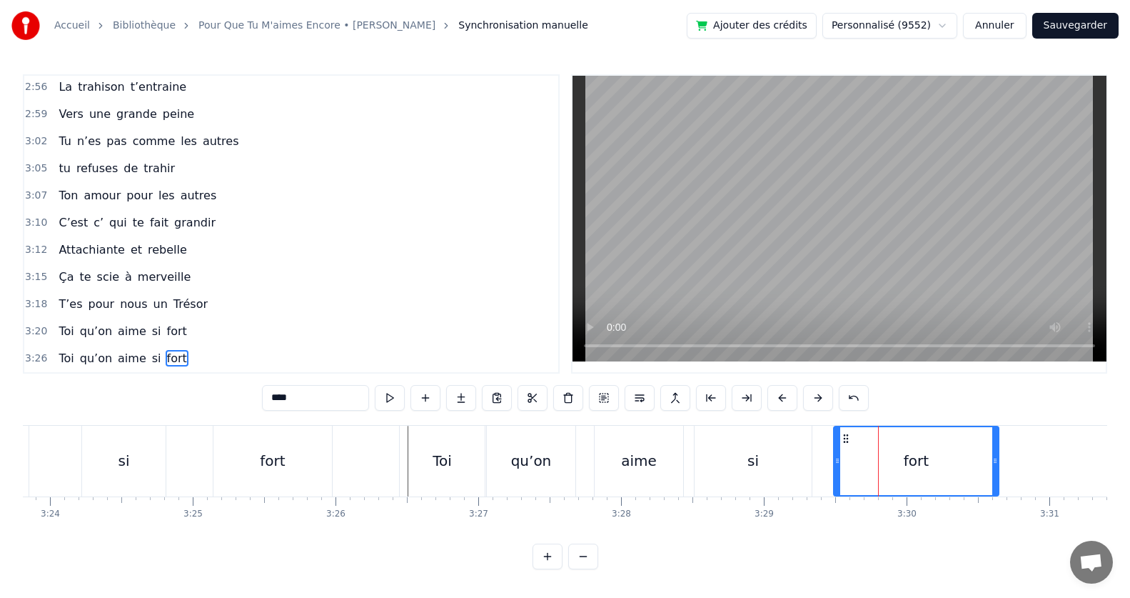
scroll to position [0, 29052]
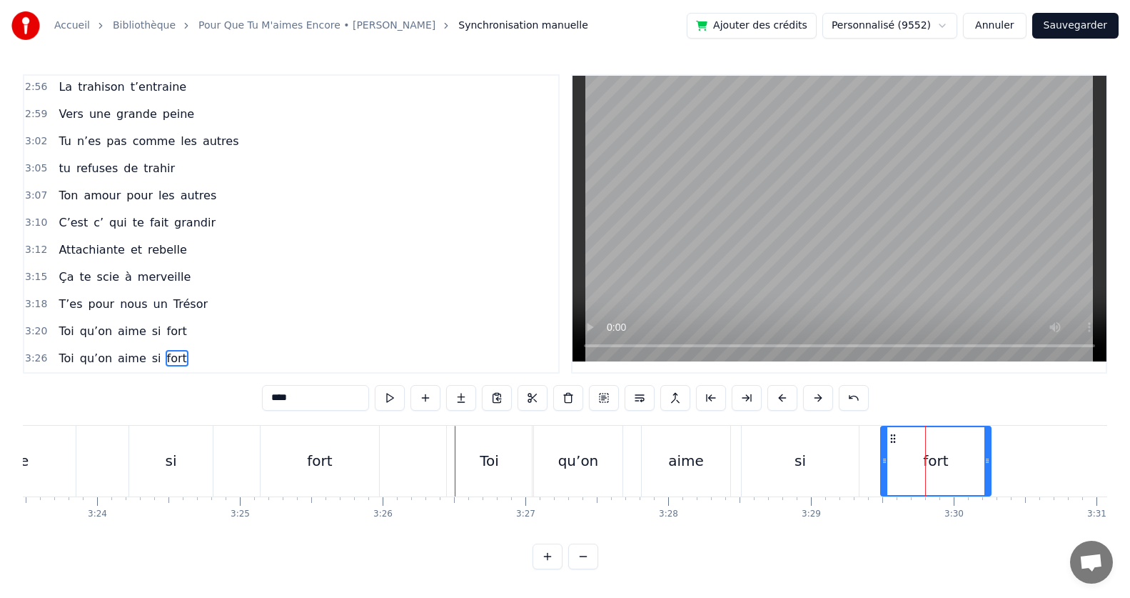
drag, startPoint x: 1042, startPoint y: 453, endPoint x: 987, endPoint y: 463, distance: 55.7
click at [987, 463] on div at bounding box center [987, 461] width 6 height 68
click at [184, 296] on span "Trésor" at bounding box center [190, 304] width 37 height 16
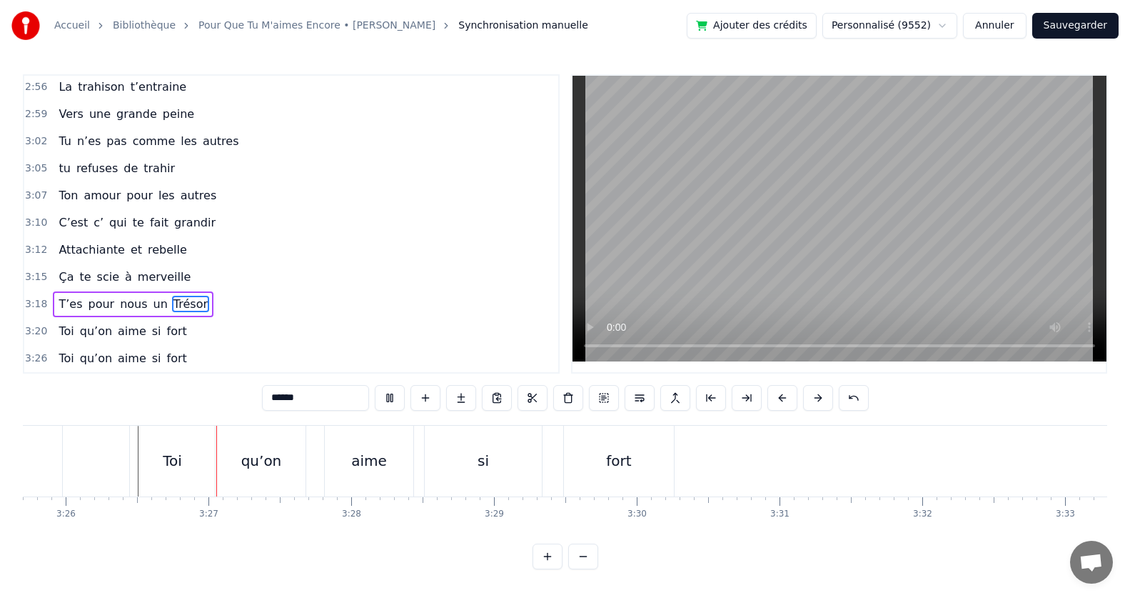
scroll to position [0, 29400]
click at [166, 457] on div "Toi" at bounding box center [141, 460] width 85 height 71
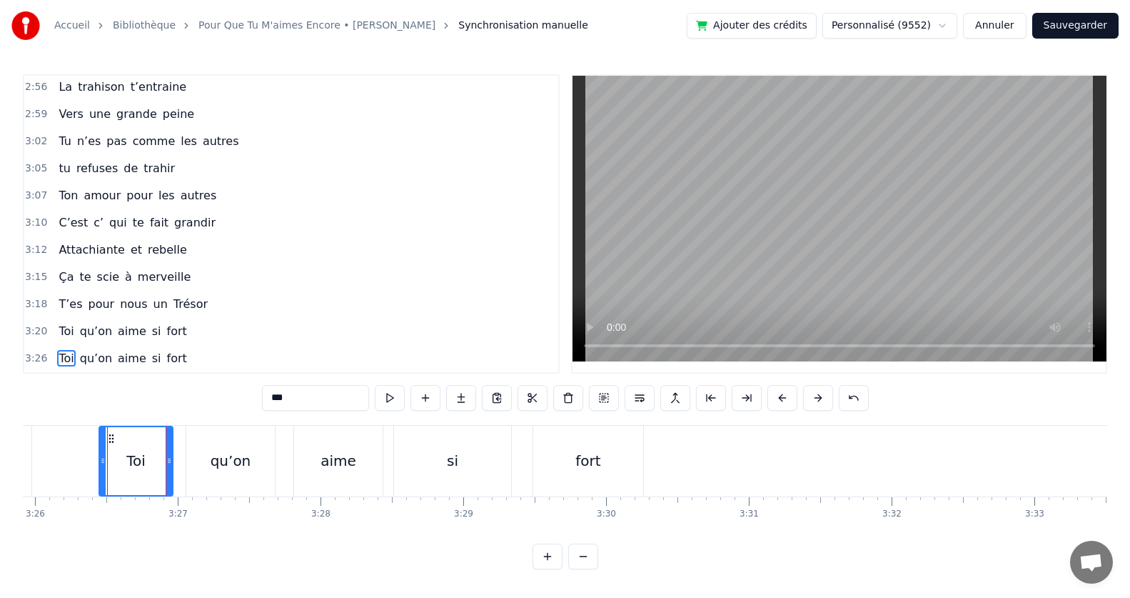
drag, startPoint x: 182, startPoint y: 455, endPoint x: 171, endPoint y: 455, distance: 11.4
click at [171, 455] on icon at bounding box center [169, 460] width 6 height 11
click at [213, 450] on div "qu’on" at bounding box center [231, 460] width 41 height 21
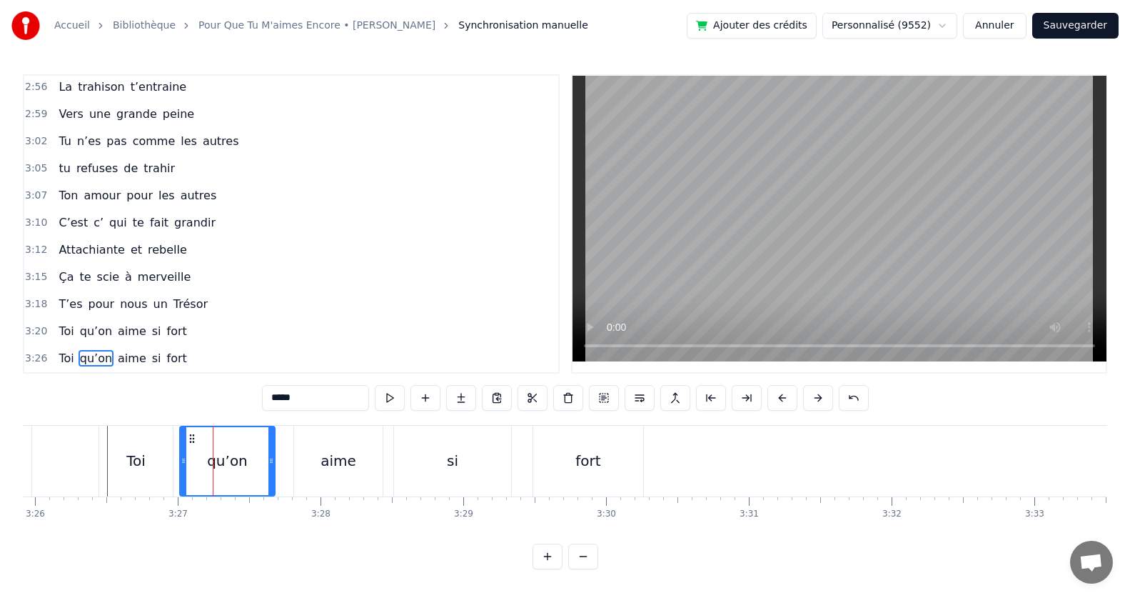
click at [181, 455] on icon at bounding box center [184, 460] width 6 height 11
drag, startPoint x: 272, startPoint y: 454, endPoint x: 260, endPoint y: 455, distance: 12.2
click at [260, 455] on icon at bounding box center [259, 460] width 6 height 11
click at [343, 450] on div "aime" at bounding box center [339, 460] width 36 height 21
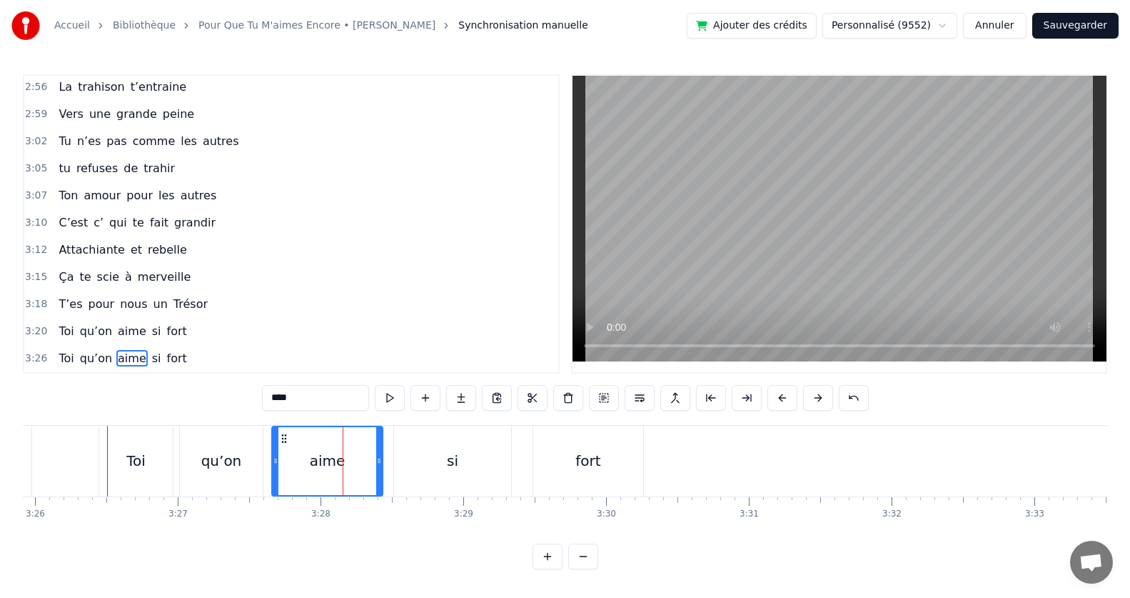
drag, startPoint x: 296, startPoint y: 454, endPoint x: 272, endPoint y: 455, distance: 23.6
click at [273, 455] on icon at bounding box center [276, 460] width 6 height 11
drag, startPoint x: 381, startPoint y: 454, endPoint x: 349, endPoint y: 453, distance: 32.1
click at [349, 455] on icon at bounding box center [347, 460] width 6 height 11
click at [422, 453] on div "si" at bounding box center [452, 460] width 117 height 71
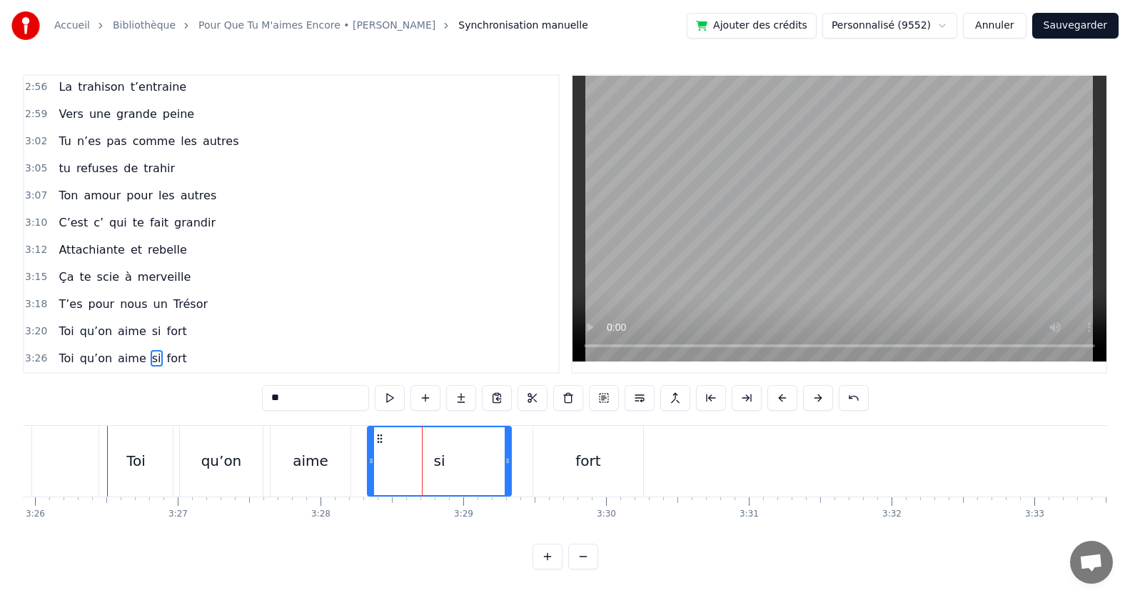
drag, startPoint x: 397, startPoint y: 454, endPoint x: 371, endPoint y: 455, distance: 26.4
click at [371, 455] on icon at bounding box center [371, 460] width 6 height 11
drag, startPoint x: 509, startPoint y: 455, endPoint x: 465, endPoint y: 452, distance: 43.7
click at [460, 455] on icon at bounding box center [457, 460] width 6 height 11
click at [580, 440] on div "fort" at bounding box center [588, 460] width 110 height 71
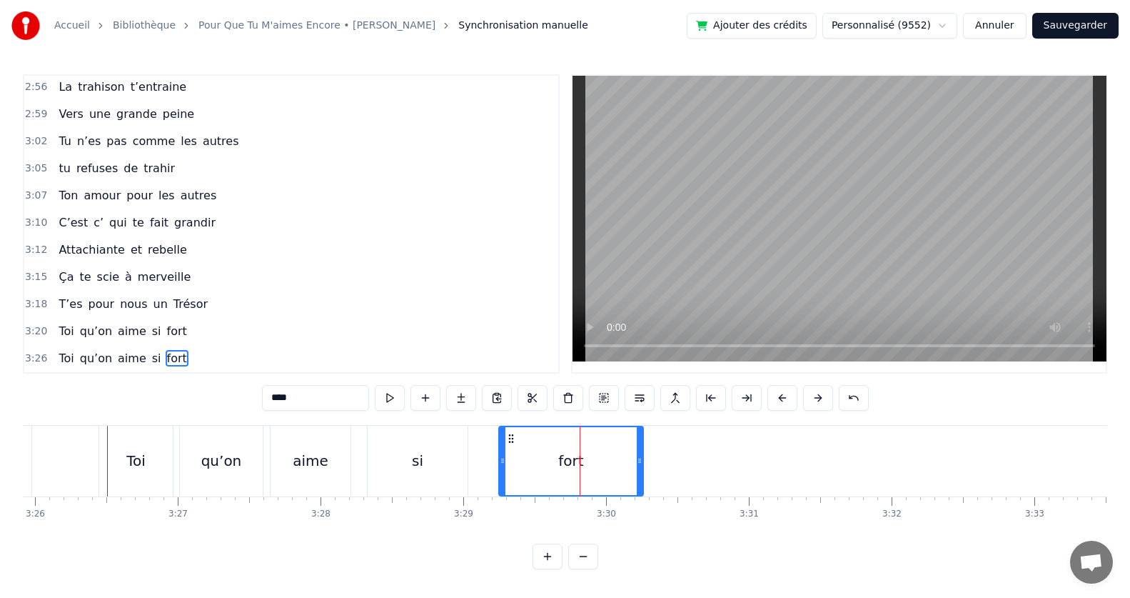
drag, startPoint x: 534, startPoint y: 453, endPoint x: 497, endPoint y: 458, distance: 37.6
click at [500, 458] on icon at bounding box center [503, 460] width 6 height 11
drag, startPoint x: 637, startPoint y: 455, endPoint x: 594, endPoint y: 469, distance: 45.6
click at [594, 469] on div at bounding box center [596, 461] width 6 height 68
click at [90, 249] on span "Attachiante" at bounding box center [91, 249] width 69 height 16
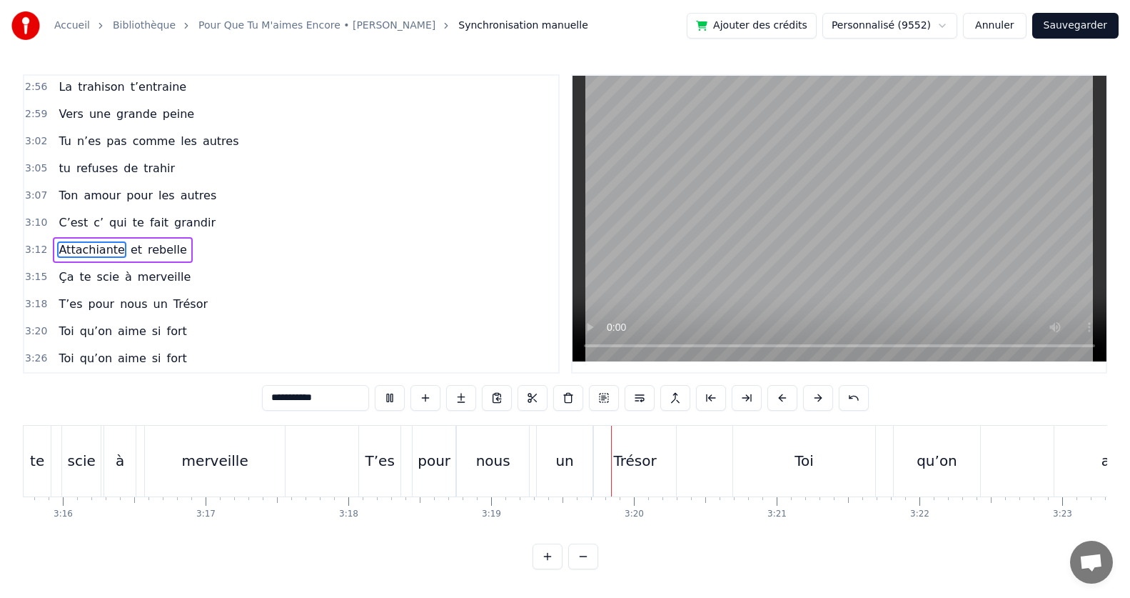
scroll to position [0, 28389]
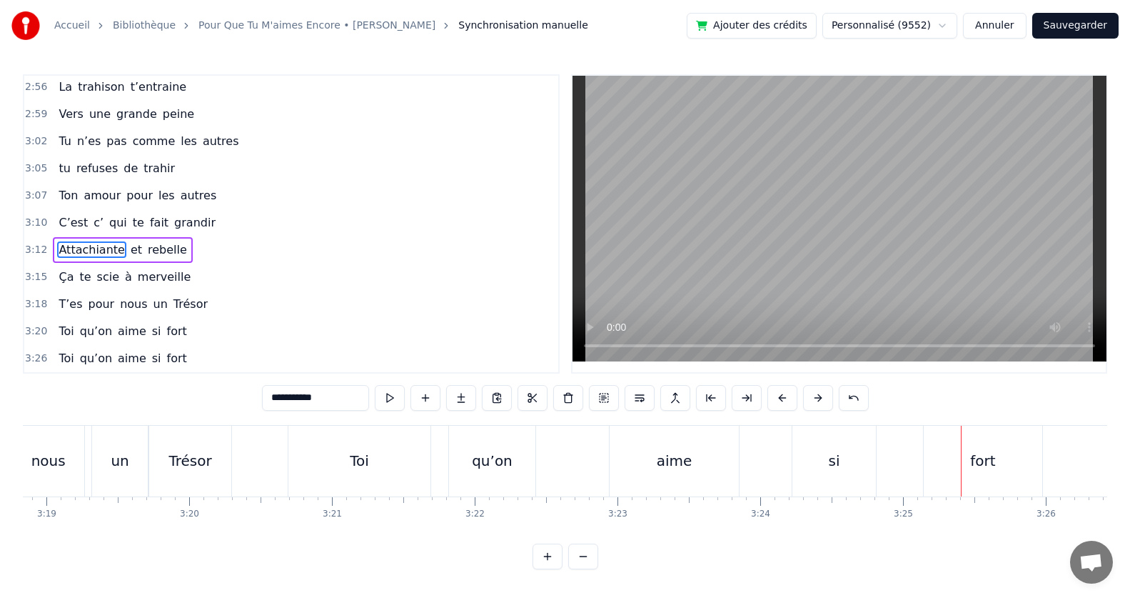
click at [467, 472] on div "qu’on" at bounding box center [492, 460] width 86 height 71
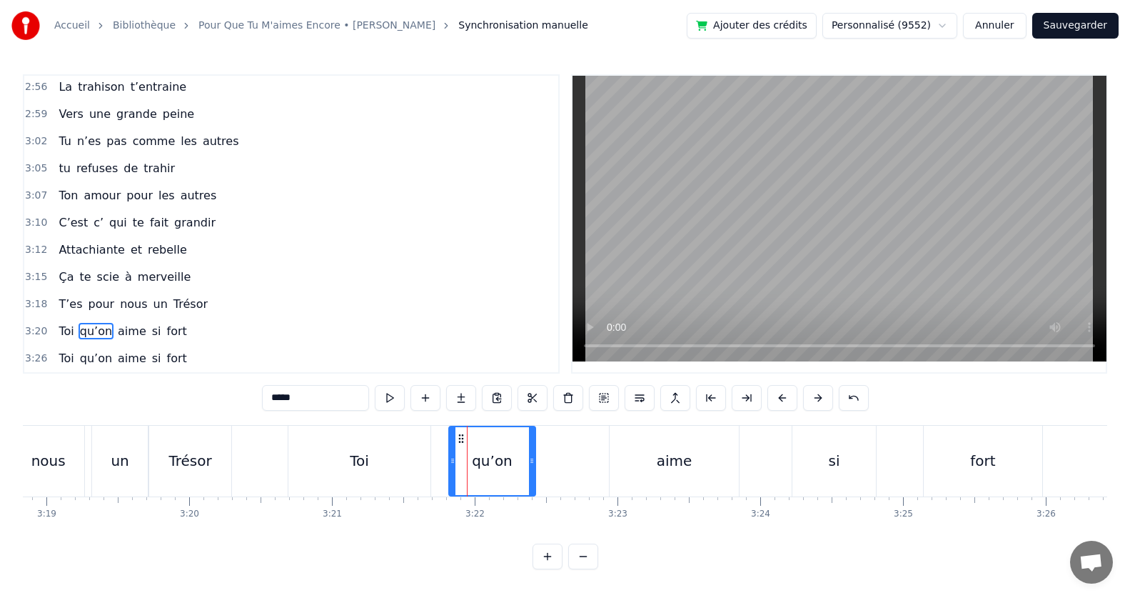
scroll to position [6, 0]
drag, startPoint x: 451, startPoint y: 457, endPoint x: 423, endPoint y: 456, distance: 27.9
click at [423, 456] on icon at bounding box center [425, 460] width 6 height 11
drag, startPoint x: 532, startPoint y: 453, endPoint x: 509, endPoint y: 454, distance: 22.9
click at [509, 455] on icon at bounding box center [508, 460] width 6 height 11
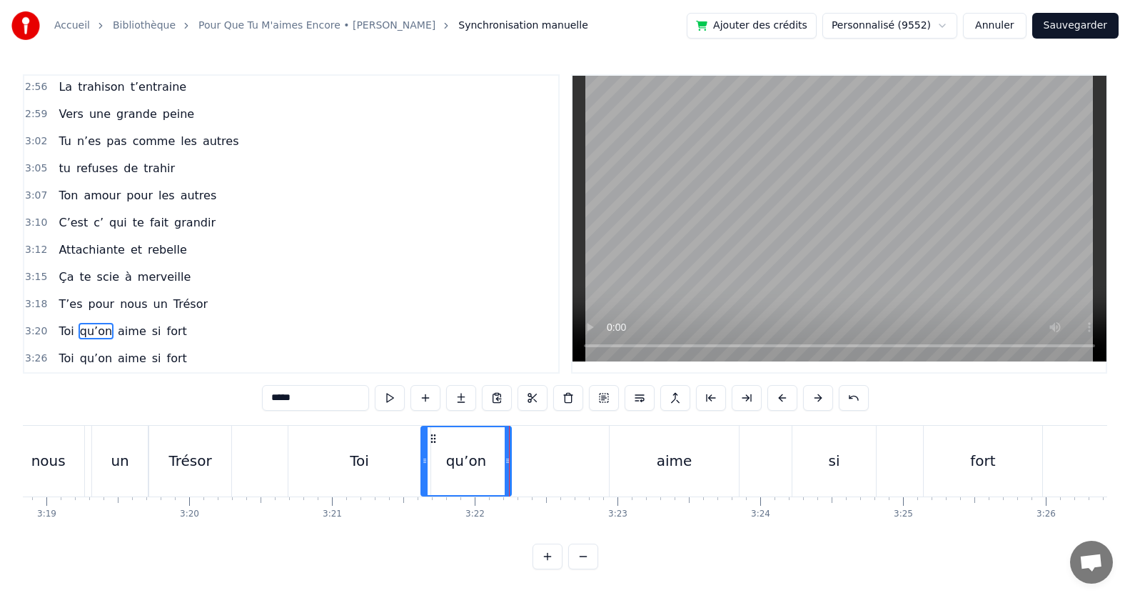
click at [624, 452] on div "aime" at bounding box center [674, 460] width 129 height 71
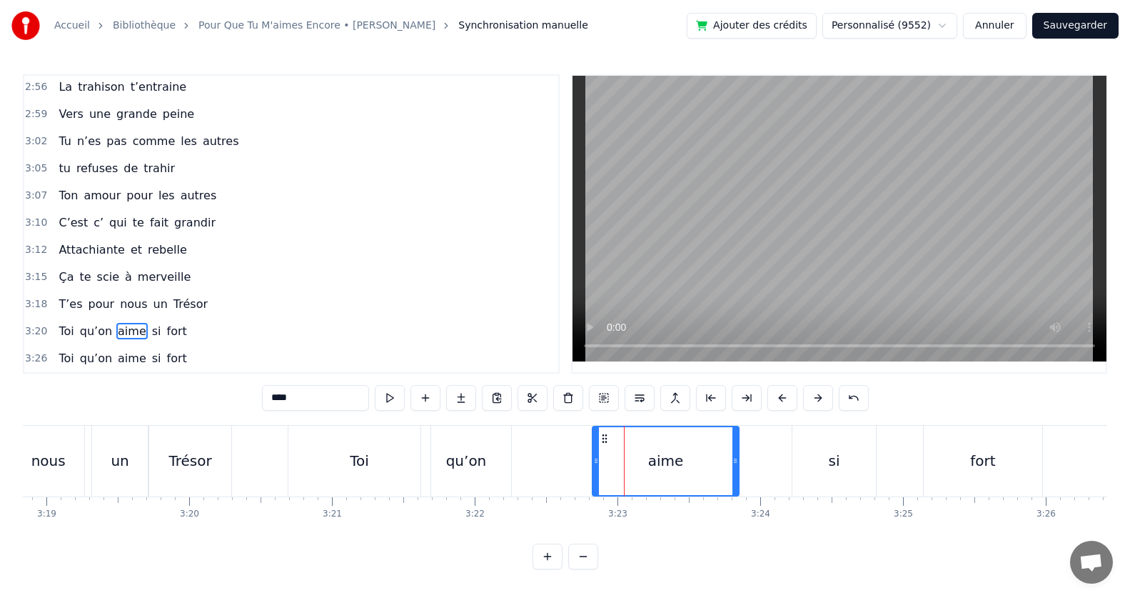
drag, startPoint x: 613, startPoint y: 454, endPoint x: 595, endPoint y: 457, distance: 17.4
click at [595, 457] on icon at bounding box center [596, 460] width 6 height 11
click at [126, 296] on span "nous" at bounding box center [134, 304] width 30 height 16
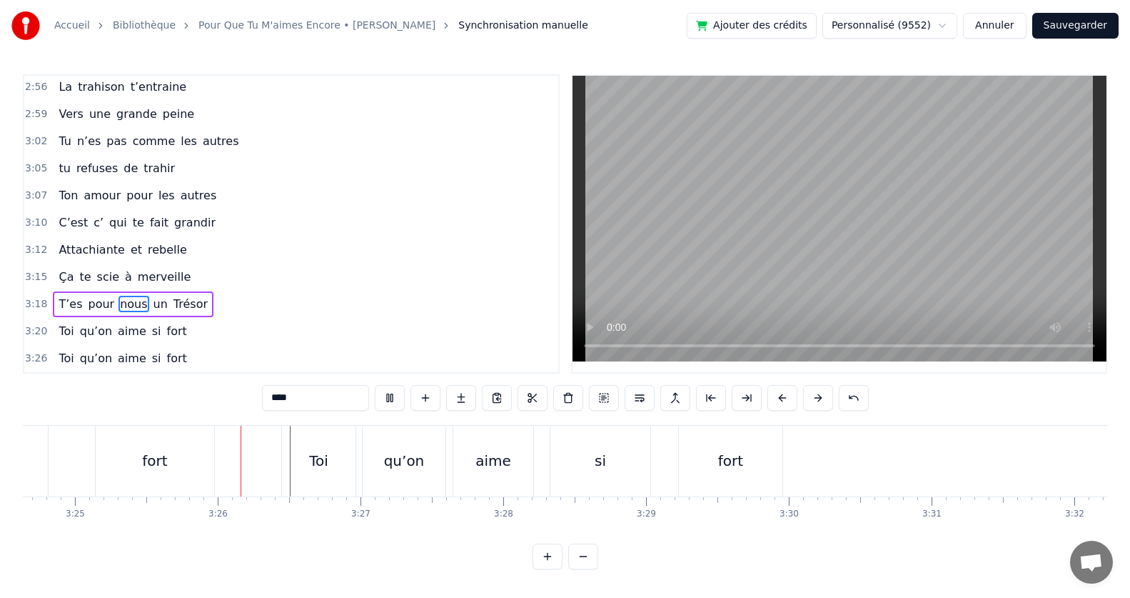
scroll to position [0, 29263]
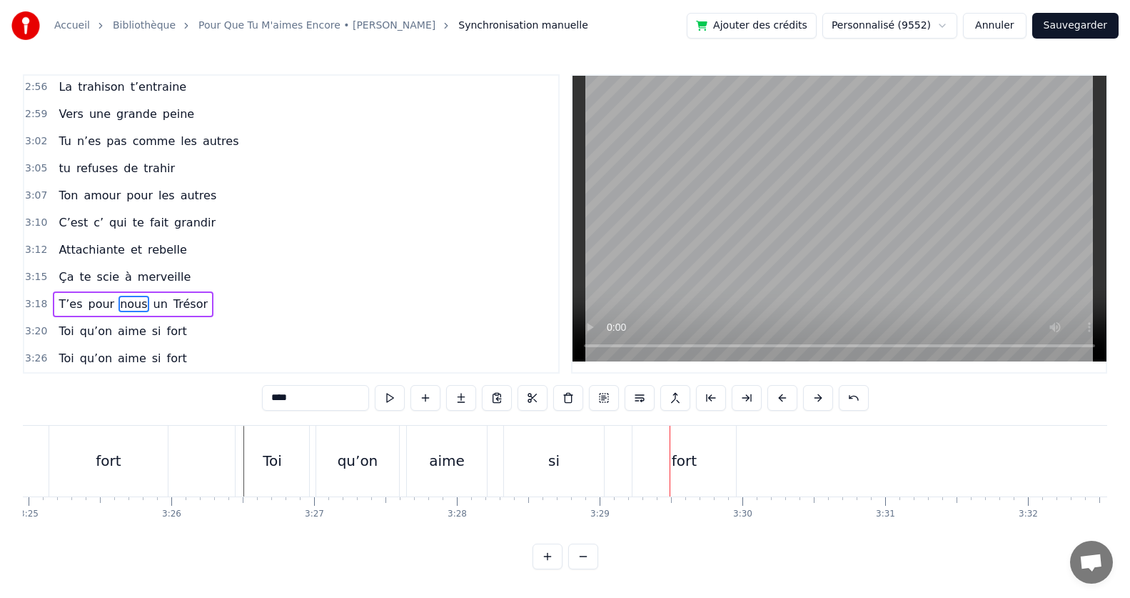
click at [349, 475] on div "qu’on" at bounding box center [357, 460] width 83 height 71
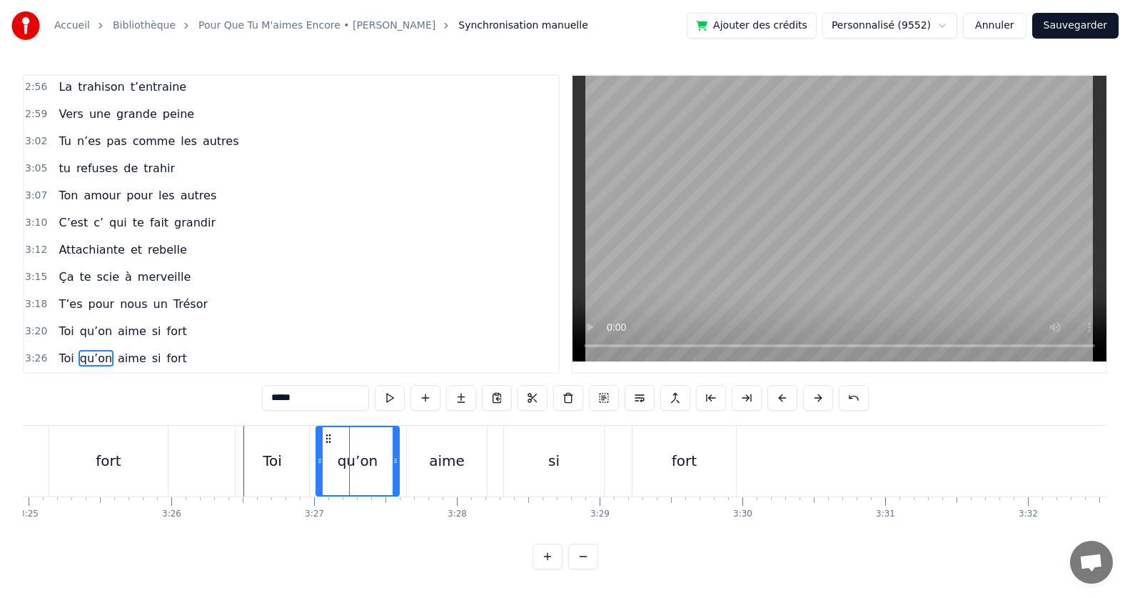
scroll to position [6, 0]
drag, startPoint x: 396, startPoint y: 450, endPoint x: 368, endPoint y: 450, distance: 28.6
click at [368, 455] on icon at bounding box center [369, 460] width 6 height 11
click at [433, 450] on div "aime" at bounding box center [447, 460] width 36 height 21
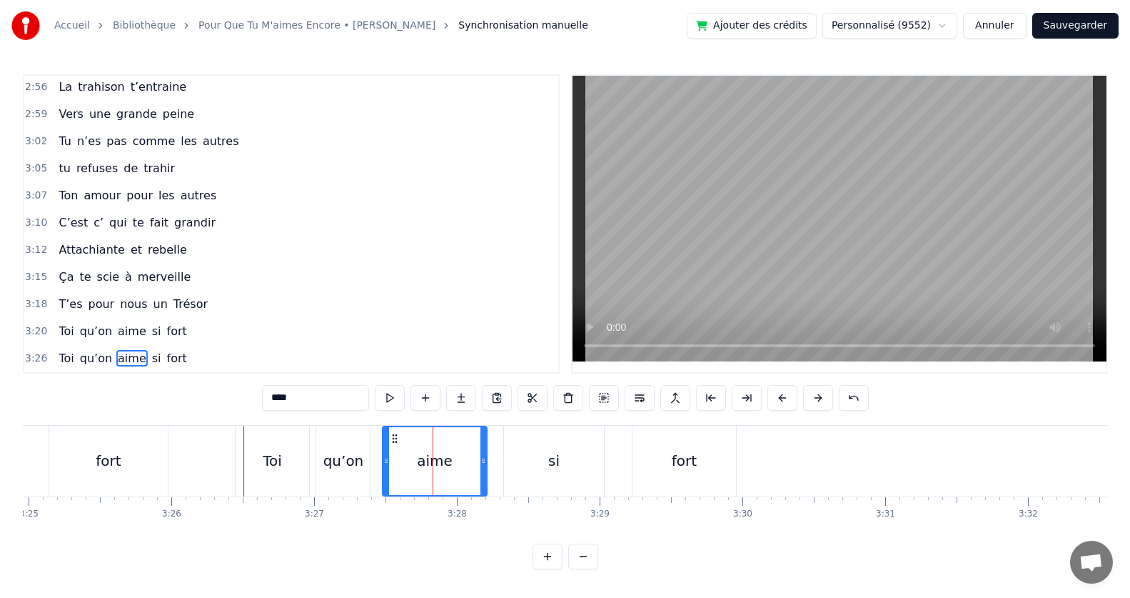
drag, startPoint x: 408, startPoint y: 455, endPoint x: 384, endPoint y: 457, distance: 24.3
click at [384, 457] on icon at bounding box center [386, 460] width 6 height 11
drag, startPoint x: 484, startPoint y: 453, endPoint x: 454, endPoint y: 457, distance: 30.2
click at [454, 457] on icon at bounding box center [456, 460] width 6 height 11
click at [547, 463] on div "si" at bounding box center [554, 460] width 100 height 71
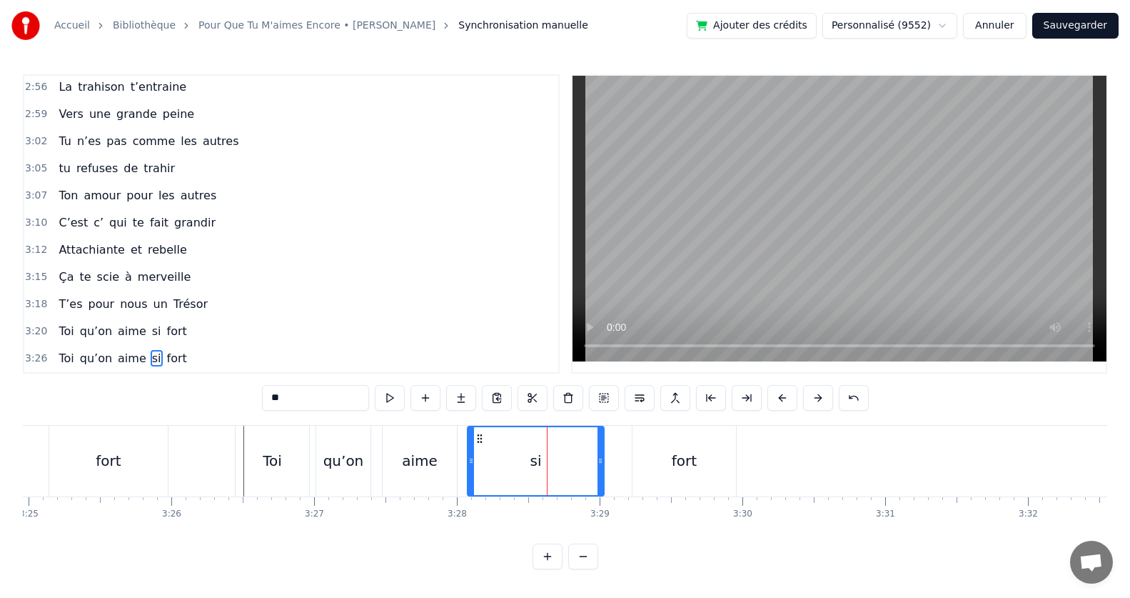
drag, startPoint x: 508, startPoint y: 457, endPoint x: 471, endPoint y: 458, distance: 36.4
click at [471, 458] on icon at bounding box center [471, 460] width 6 height 11
drag, startPoint x: 600, startPoint y: 457, endPoint x: 525, endPoint y: 468, distance: 75.8
click at [525, 468] on div at bounding box center [525, 461] width 6 height 68
click at [667, 453] on div "fort" at bounding box center [684, 460] width 104 height 71
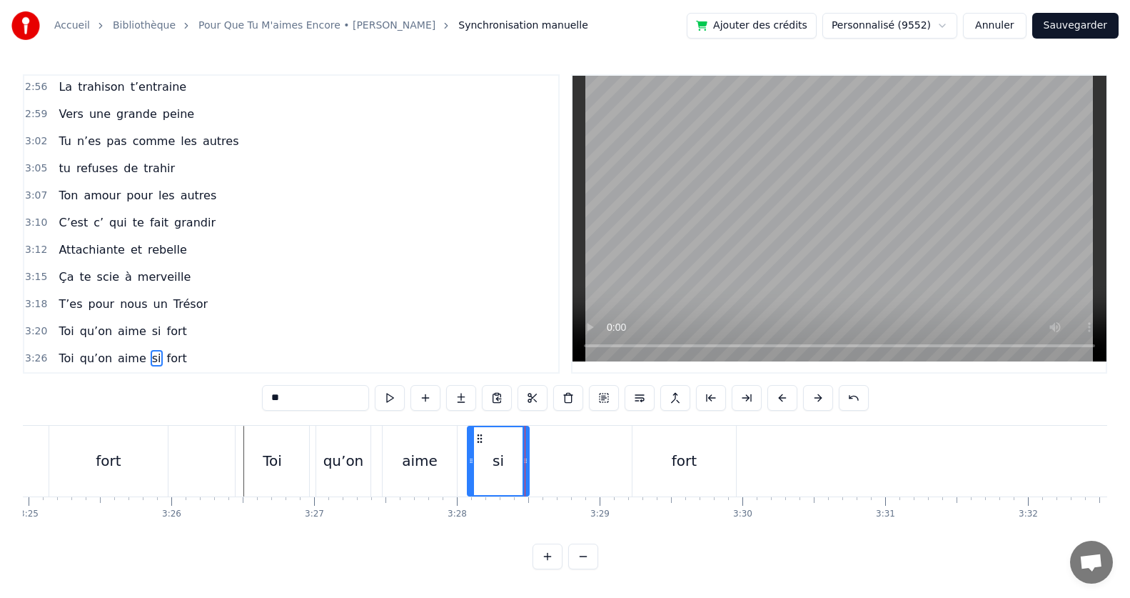
type input "****"
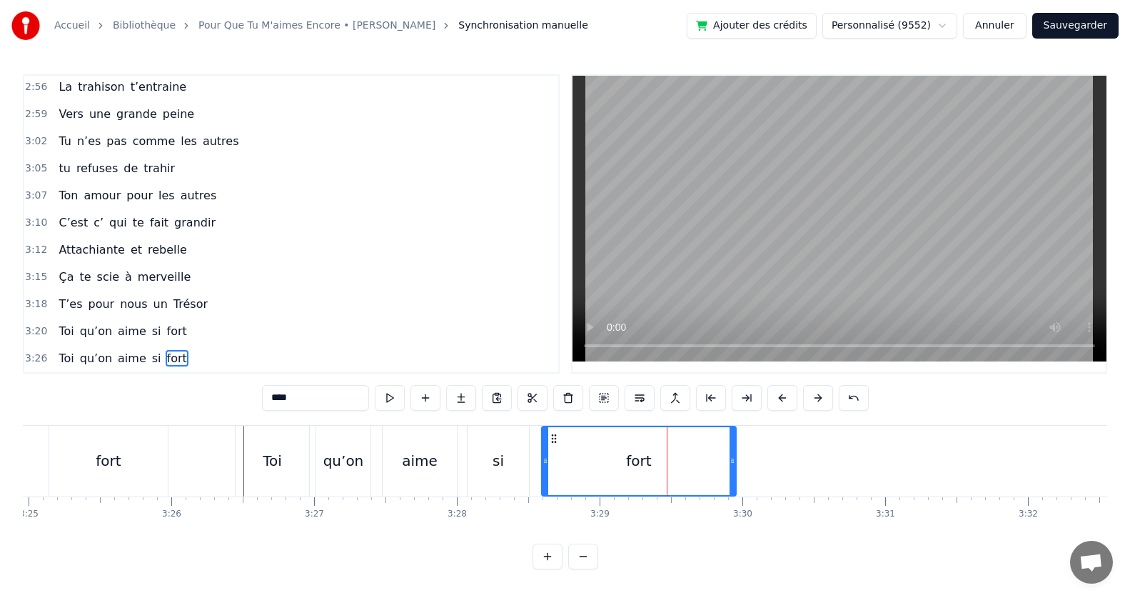
drag, startPoint x: 636, startPoint y: 453, endPoint x: 545, endPoint y: 466, distance: 91.6
click at [545, 466] on div at bounding box center [546, 461] width 6 height 68
drag, startPoint x: 732, startPoint y: 450, endPoint x: 598, endPoint y: 451, distance: 133.5
click at [598, 455] on icon at bounding box center [599, 460] width 6 height 11
click at [106, 291] on div "T’es pour nous un Trésor" at bounding box center [133, 304] width 161 height 26
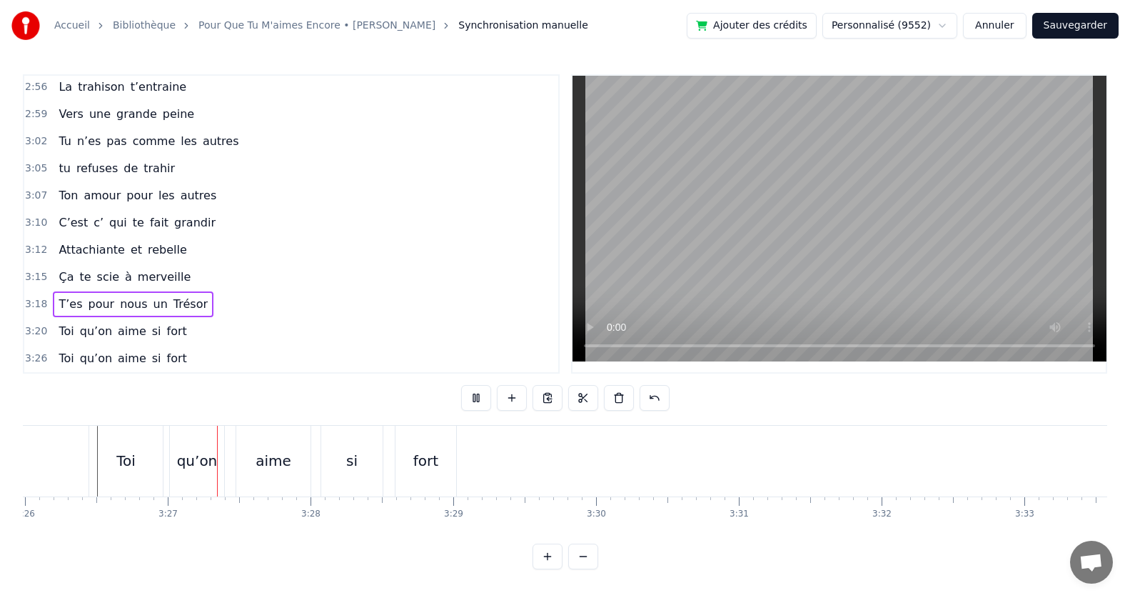
scroll to position [0, 29443]
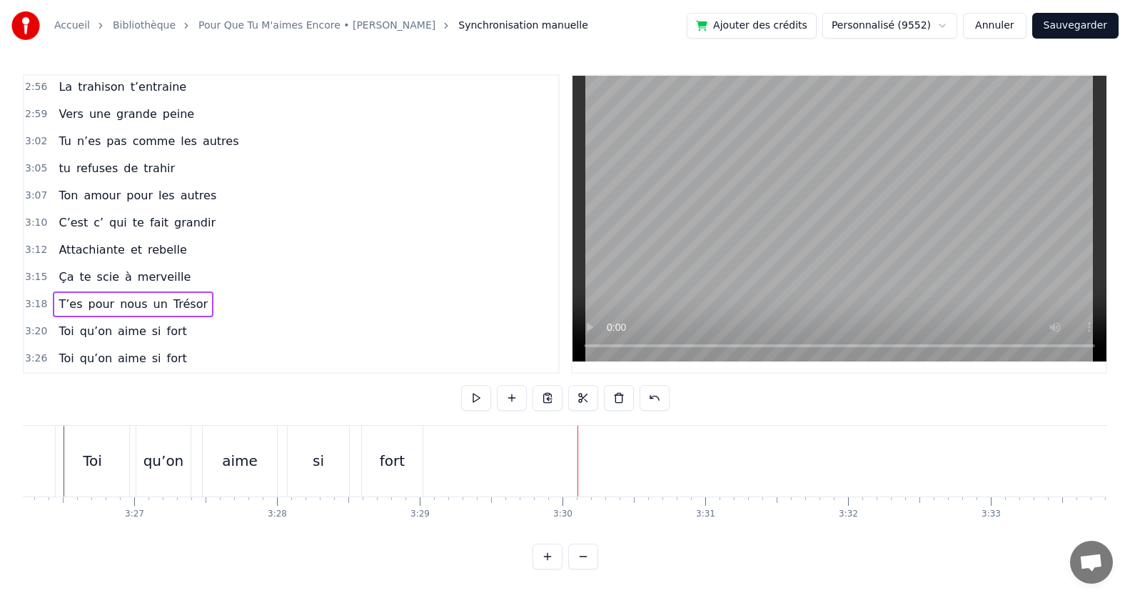
click at [226, 462] on div "aime" at bounding box center [240, 460] width 36 height 21
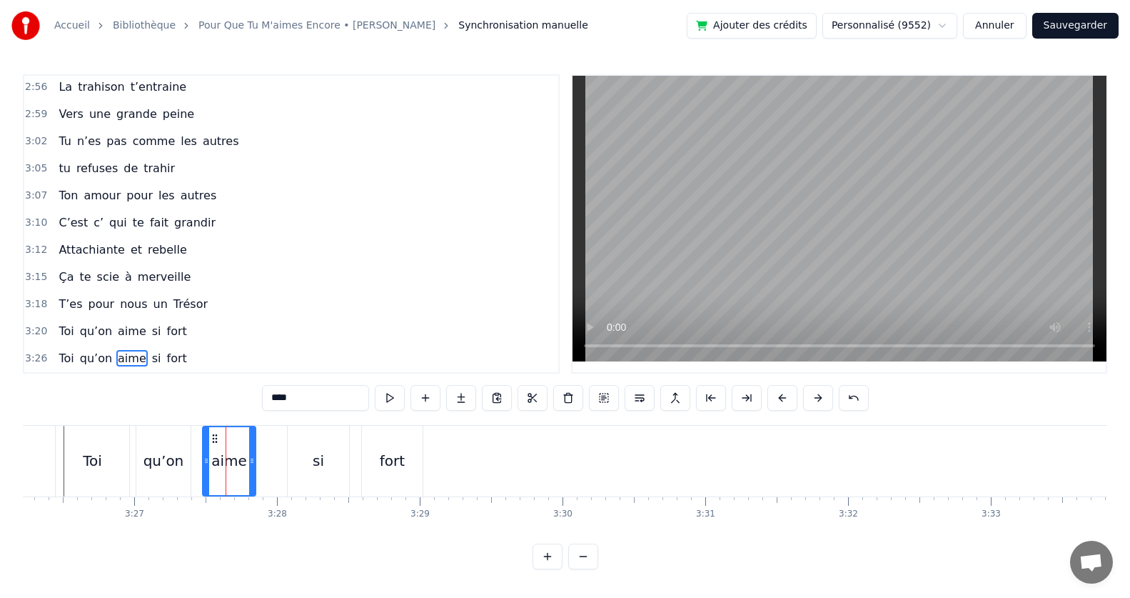
drag, startPoint x: 273, startPoint y: 455, endPoint x: 252, endPoint y: 458, distance: 21.5
click at [252, 458] on icon at bounding box center [252, 460] width 6 height 11
click at [330, 454] on div "si" at bounding box center [318, 460] width 61 height 71
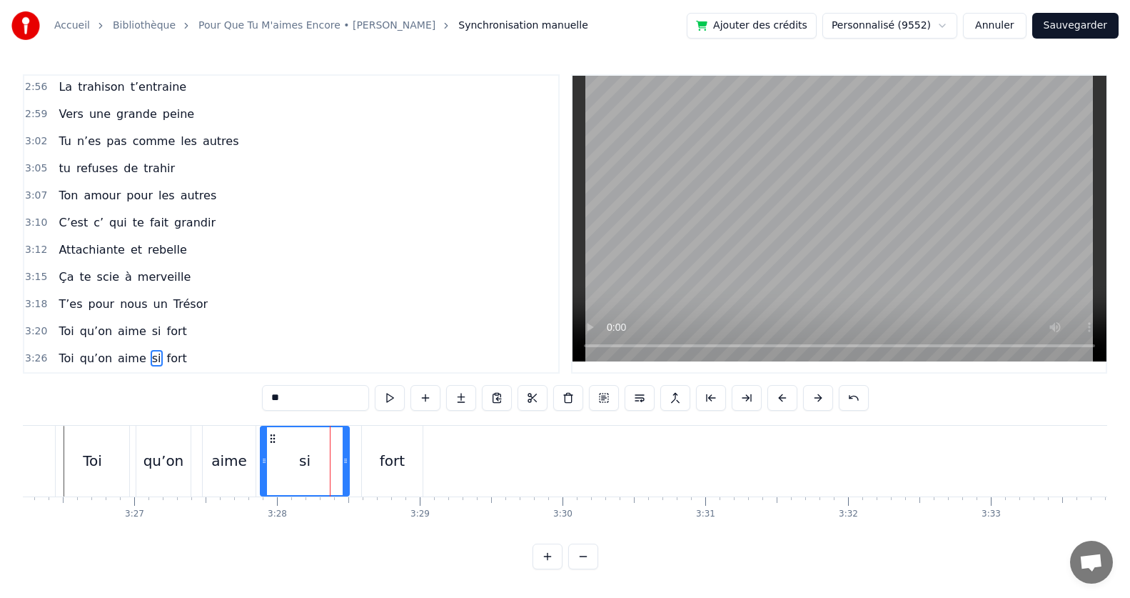
drag, startPoint x: 291, startPoint y: 455, endPoint x: 263, endPoint y: 458, distance: 27.3
click at [263, 458] on icon at bounding box center [264, 460] width 6 height 11
drag, startPoint x: 346, startPoint y: 455, endPoint x: 305, endPoint y: 458, distance: 40.8
click at [305, 458] on icon at bounding box center [305, 460] width 6 height 11
click at [381, 456] on div "fort" at bounding box center [392, 460] width 25 height 21
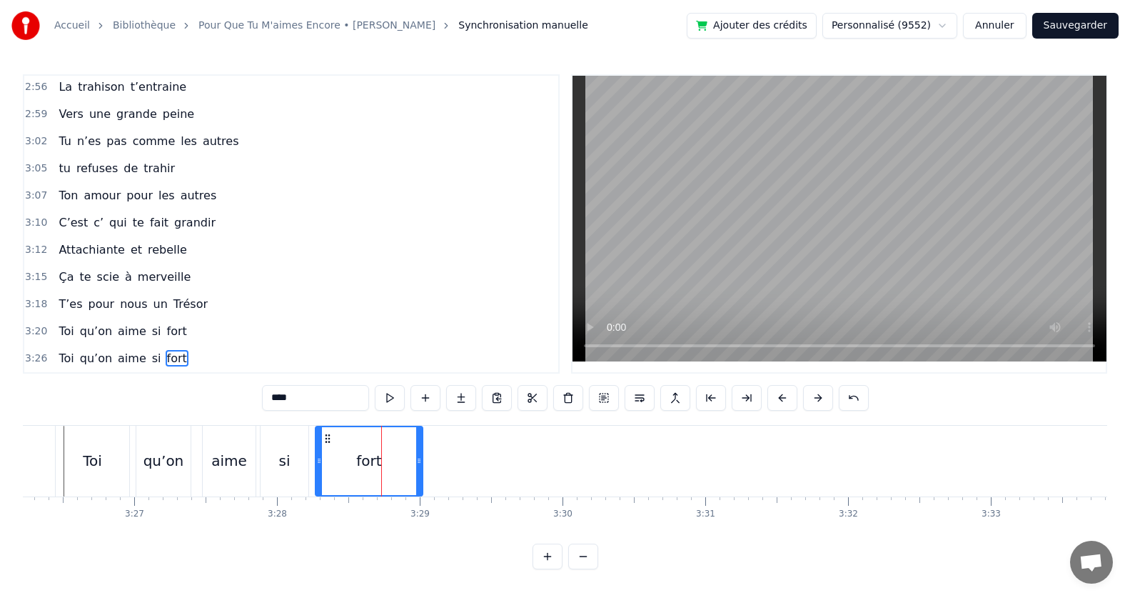
drag, startPoint x: 364, startPoint y: 456, endPoint x: 318, endPoint y: 460, distance: 46.5
click at [318, 460] on div at bounding box center [319, 461] width 6 height 68
drag, startPoint x: 419, startPoint y: 454, endPoint x: 358, endPoint y: 461, distance: 61.8
click at [358, 461] on div at bounding box center [358, 461] width 6 height 68
click at [119, 305] on span "nous" at bounding box center [134, 304] width 30 height 16
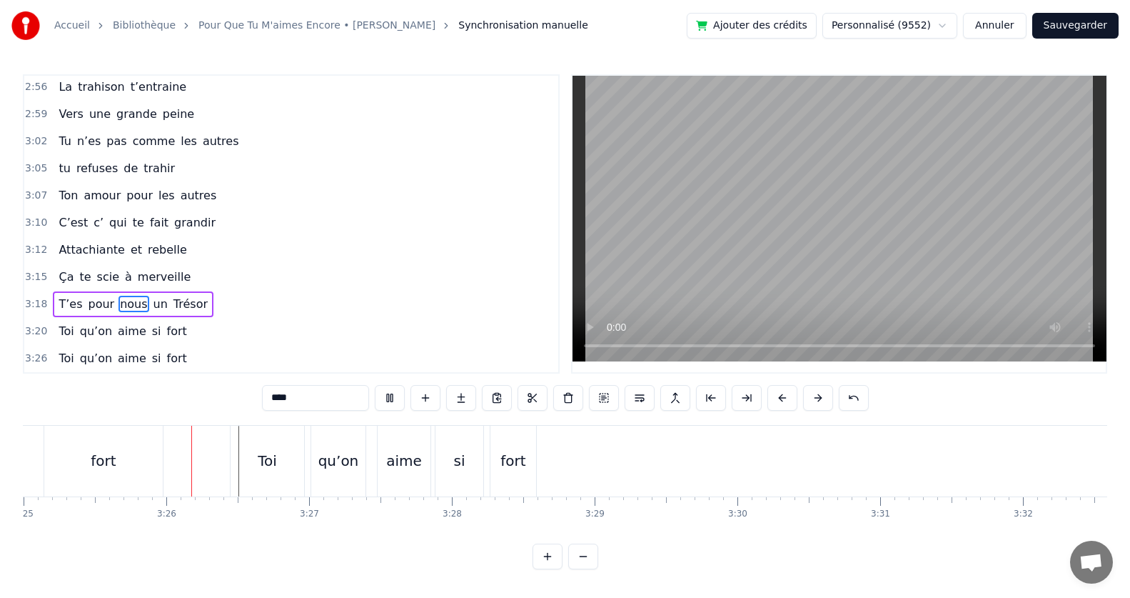
scroll to position [0, 29273]
click at [89, 440] on div "fort" at bounding box center [98, 460] width 119 height 71
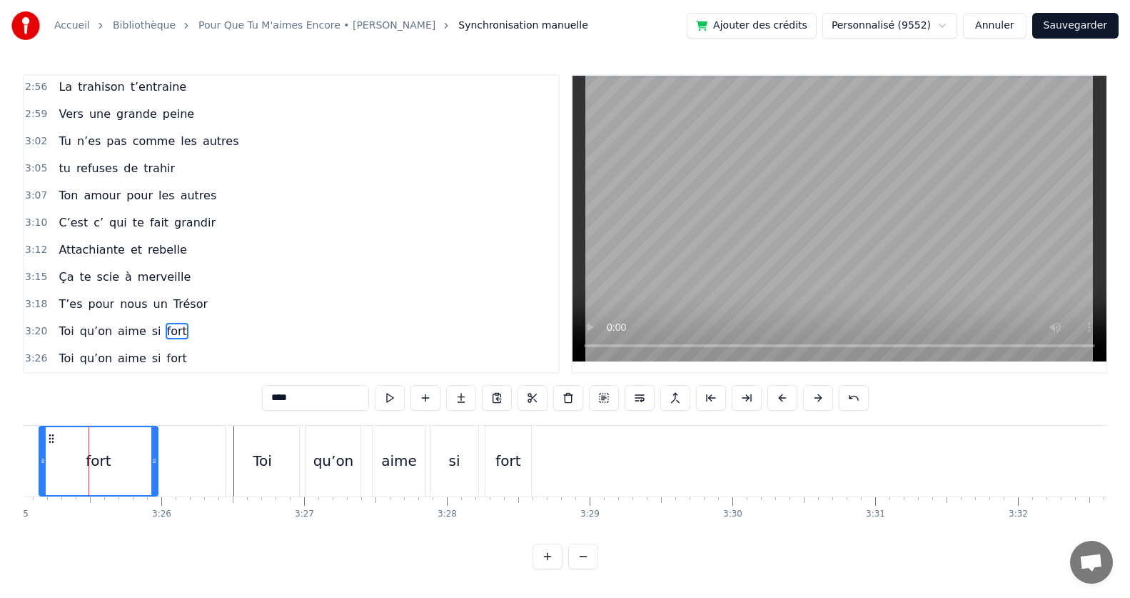
scroll to position [0, 29268]
drag, startPoint x: 160, startPoint y: 454, endPoint x: 138, endPoint y: 455, distance: 22.1
click at [138, 455] on icon at bounding box center [138, 460] width 6 height 11
drag, startPoint x: 47, startPoint y: 452, endPoint x: 26, endPoint y: 457, distance: 22.0
click at [26, 457] on icon at bounding box center [27, 460] width 6 height 11
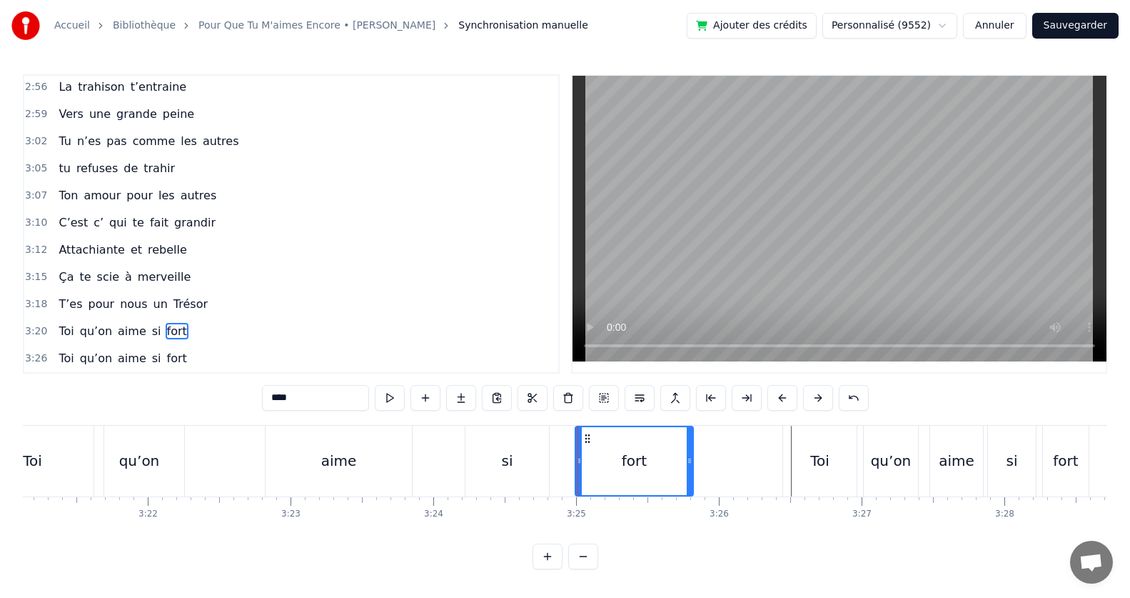
scroll to position [0, 28717]
click at [89, 298] on span "pour" at bounding box center [101, 304] width 29 height 16
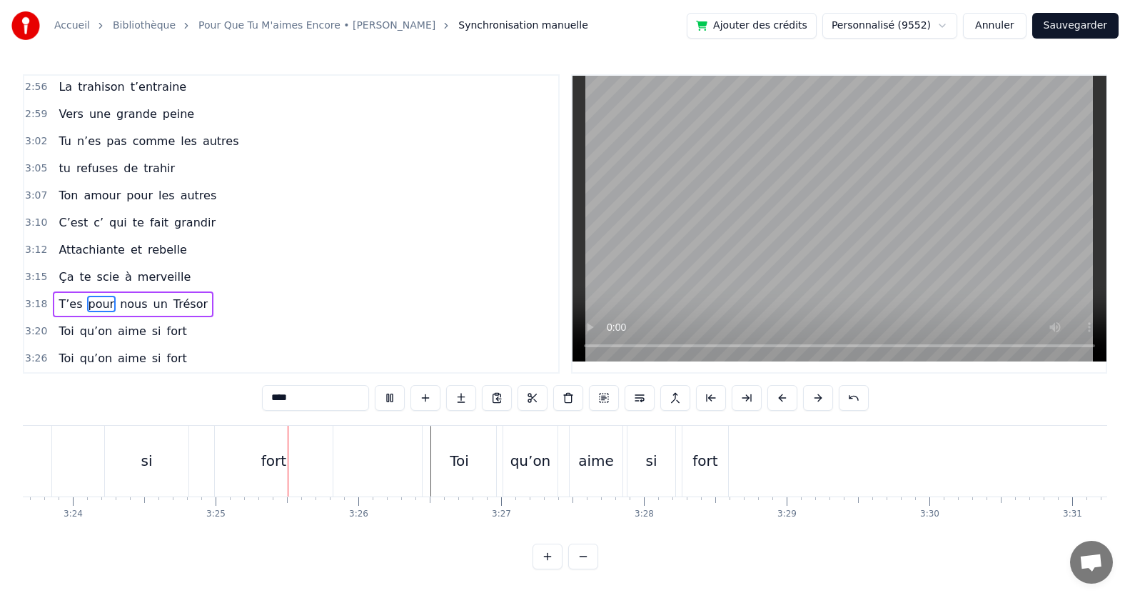
scroll to position [0, 29209]
click at [399, 472] on div "qu’on" at bounding box center [398, 460] width 54 height 71
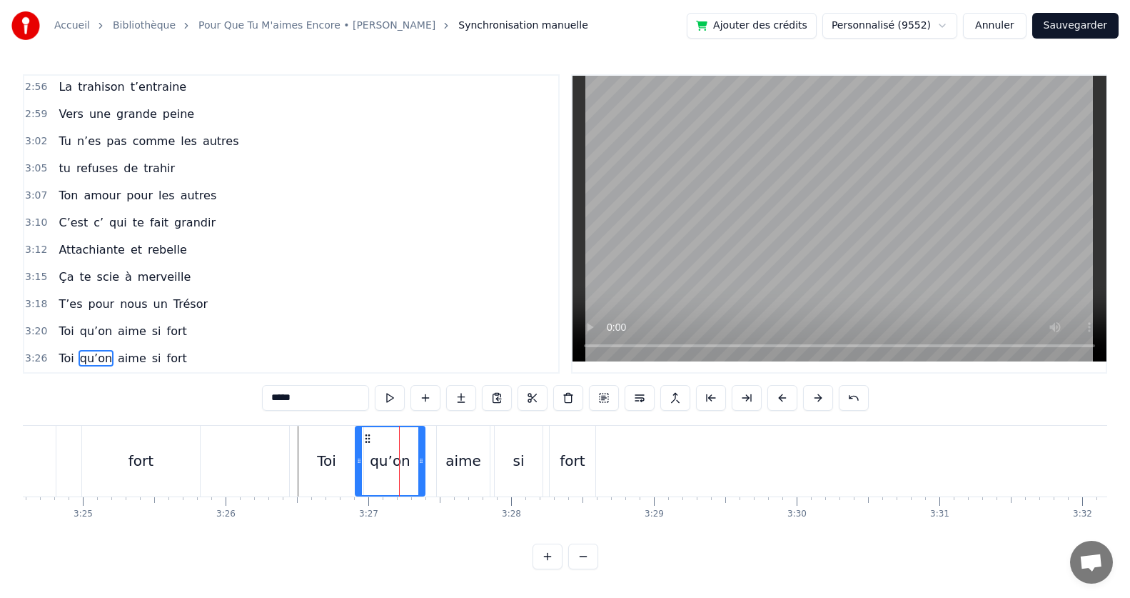
drag, startPoint x: 373, startPoint y: 453, endPoint x: 358, endPoint y: 453, distance: 15.7
click at [358, 455] on icon at bounding box center [359, 460] width 6 height 11
drag, startPoint x: 421, startPoint y: 454, endPoint x: 398, endPoint y: 453, distance: 23.6
click at [398, 455] on icon at bounding box center [398, 460] width 6 height 11
click at [458, 450] on div "aime" at bounding box center [463, 460] width 36 height 21
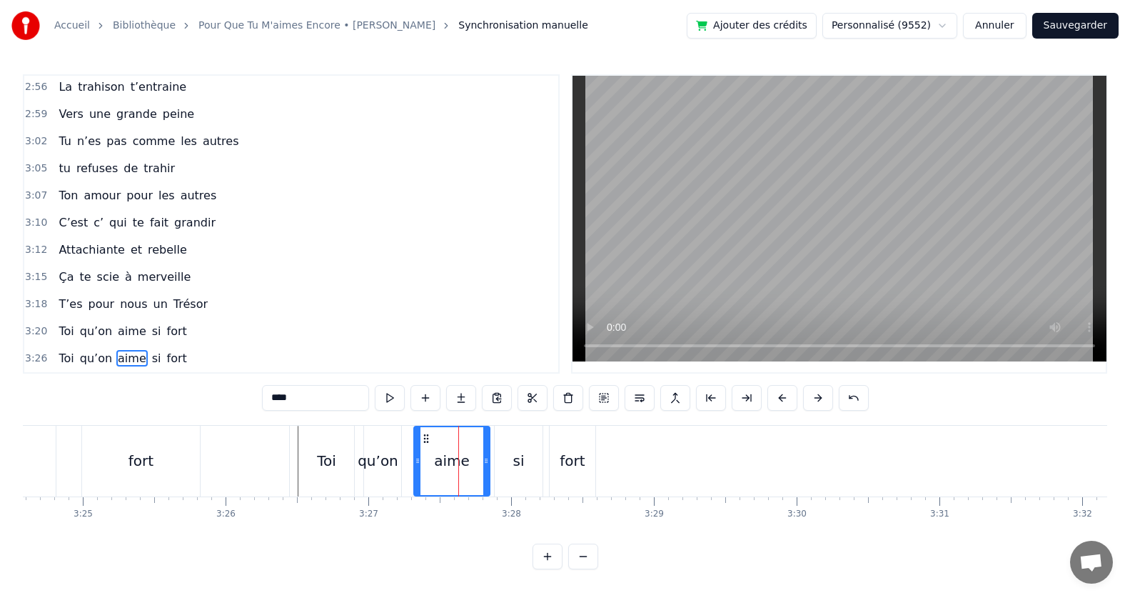
drag, startPoint x: 440, startPoint y: 454, endPoint x: 418, endPoint y: 455, distance: 22.9
click at [418, 455] on icon at bounding box center [418, 460] width 6 height 11
drag, startPoint x: 487, startPoint y: 455, endPoint x: 468, endPoint y: 458, distance: 19.5
click at [468, 458] on icon at bounding box center [467, 460] width 6 height 11
click at [503, 456] on div "si" at bounding box center [519, 460] width 48 height 71
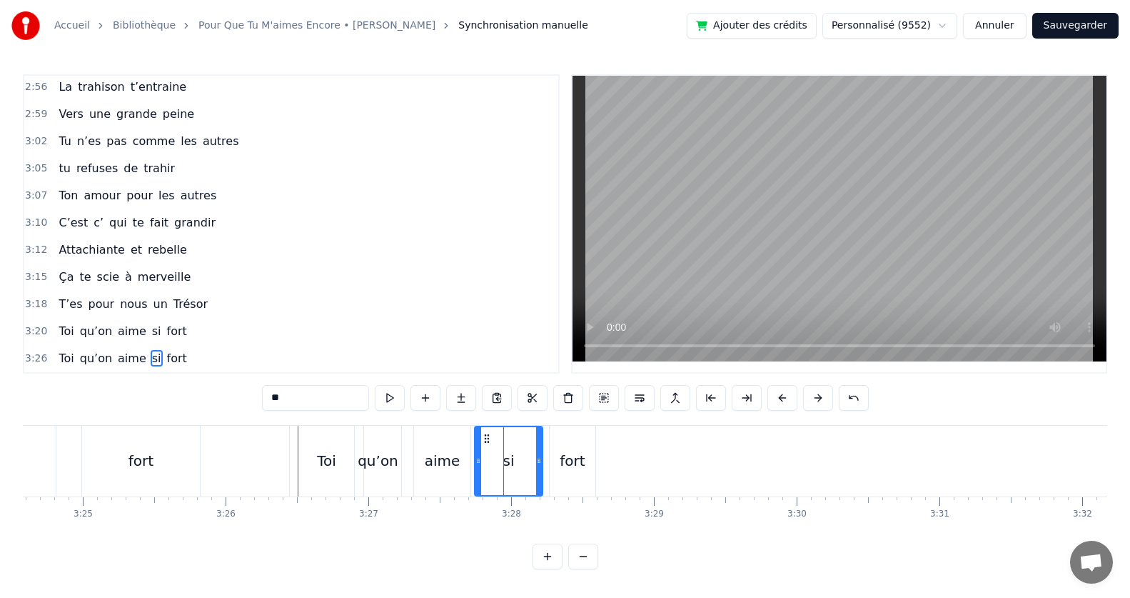
drag, startPoint x: 497, startPoint y: 456, endPoint x: 477, endPoint y: 460, distance: 20.4
click at [477, 460] on div at bounding box center [478, 461] width 6 height 68
drag, startPoint x: 539, startPoint y: 455, endPoint x: 518, endPoint y: 457, distance: 20.8
click at [518, 457] on icon at bounding box center [518, 460] width 6 height 11
click at [570, 455] on div "fort" at bounding box center [572, 460] width 25 height 21
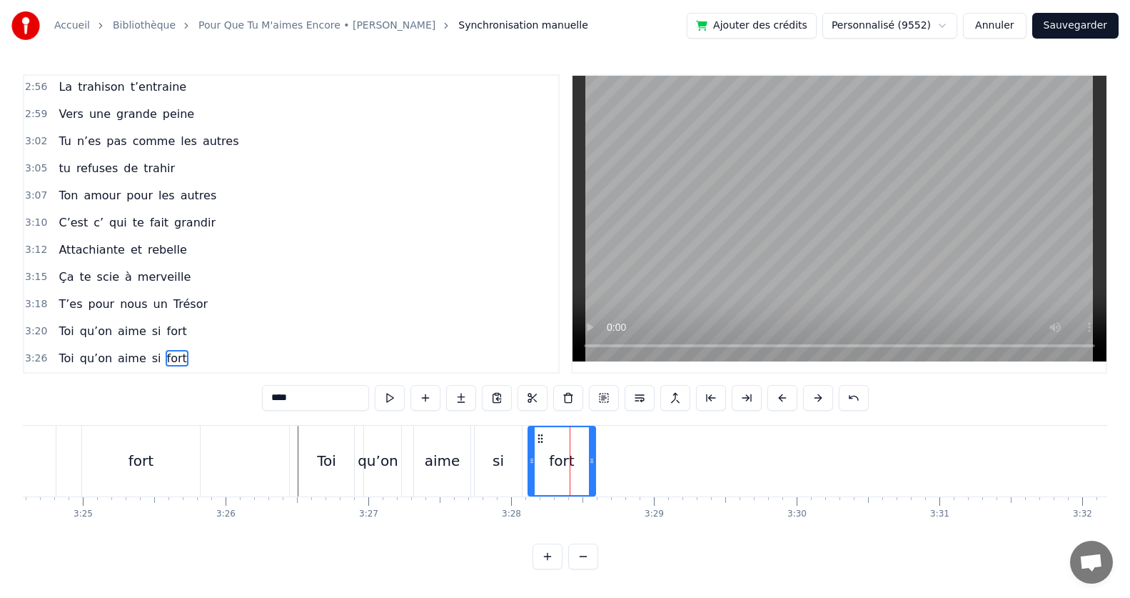
drag, startPoint x: 552, startPoint y: 457, endPoint x: 530, endPoint y: 458, distance: 21.5
click at [530, 458] on icon at bounding box center [532, 460] width 6 height 11
drag, startPoint x: 592, startPoint y: 453, endPoint x: 572, endPoint y: 456, distance: 20.3
click at [572, 456] on icon at bounding box center [572, 460] width 6 height 11
click at [75, 301] on span "T’es" at bounding box center [70, 304] width 26 height 16
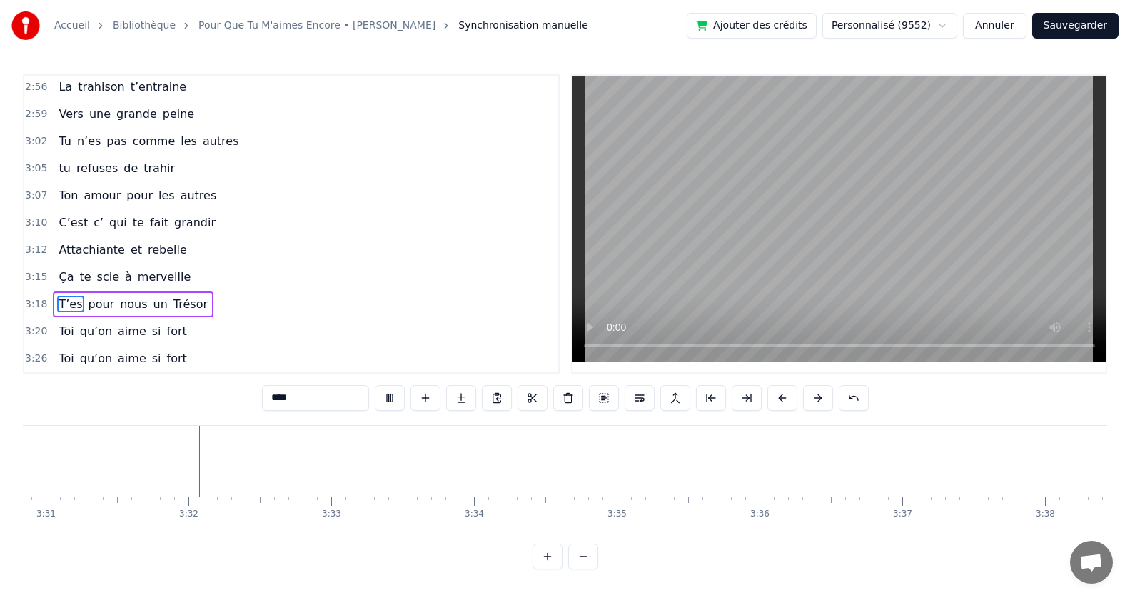
scroll to position [0, 30121]
click at [121, 350] on span "aime" at bounding box center [131, 358] width 31 height 16
type input "****"
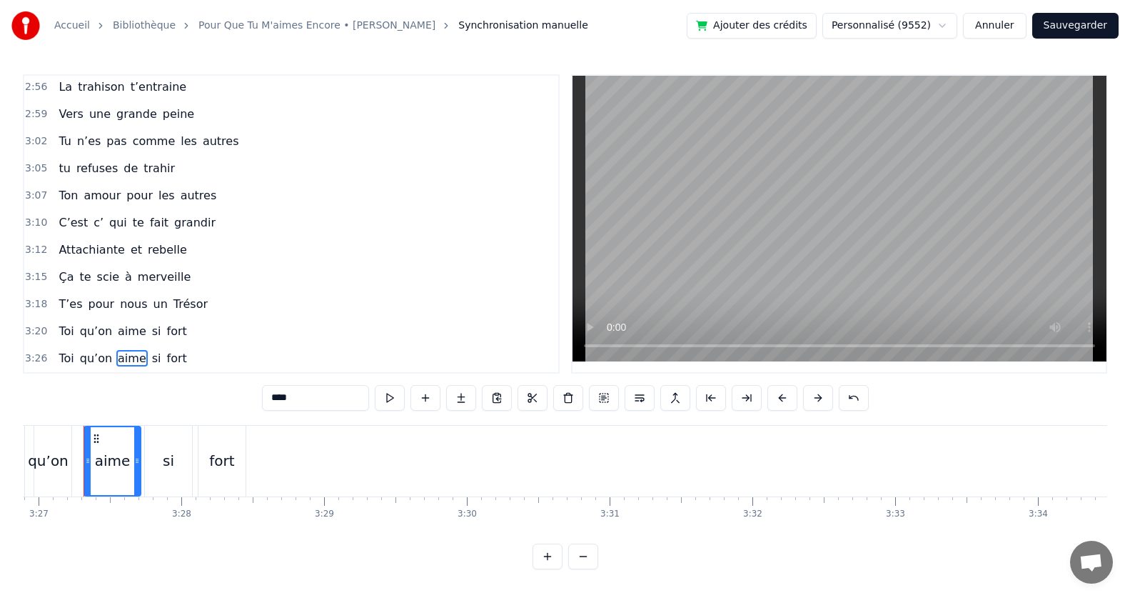
scroll to position [0, 29528]
click at [174, 349] on div "Toi qu’on aime si fort" at bounding box center [122, 359] width 139 height 26
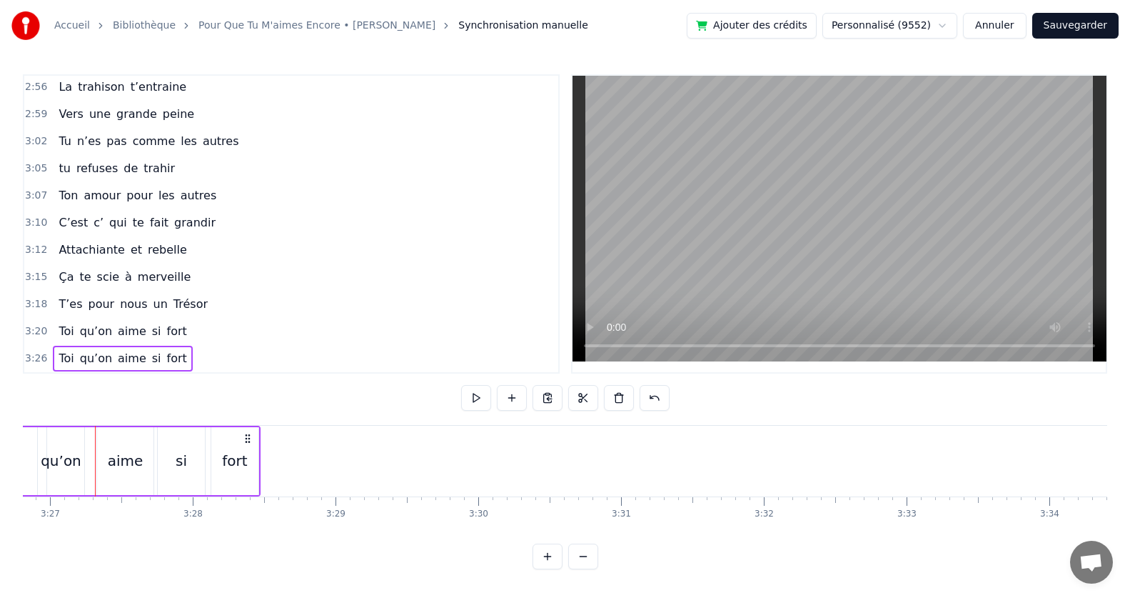
scroll to position [0, 29404]
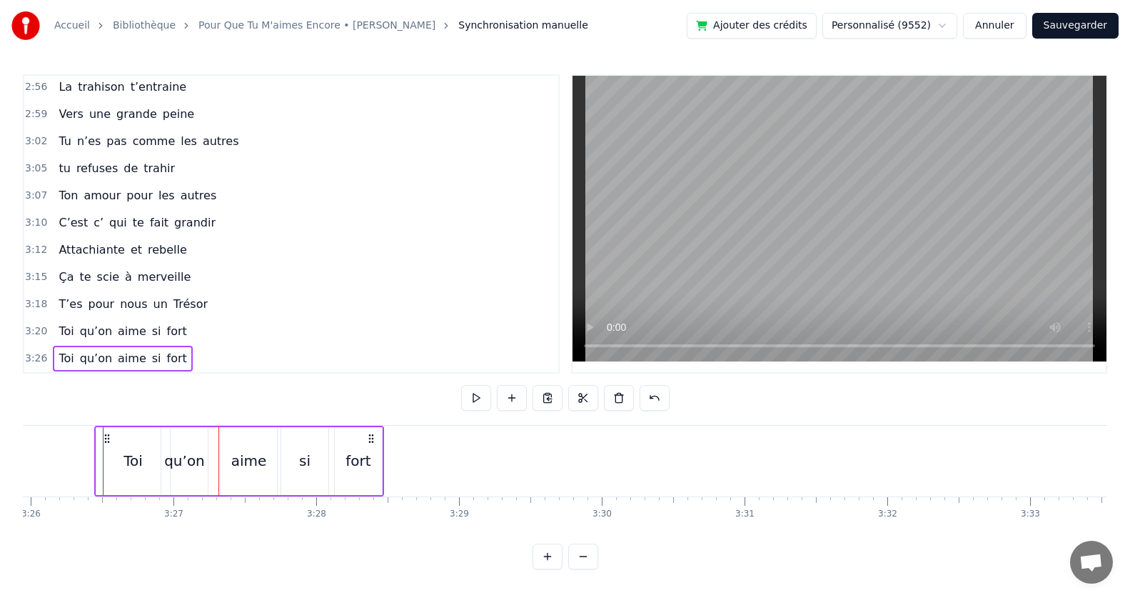
click at [555, 390] on button at bounding box center [548, 398] width 30 height 26
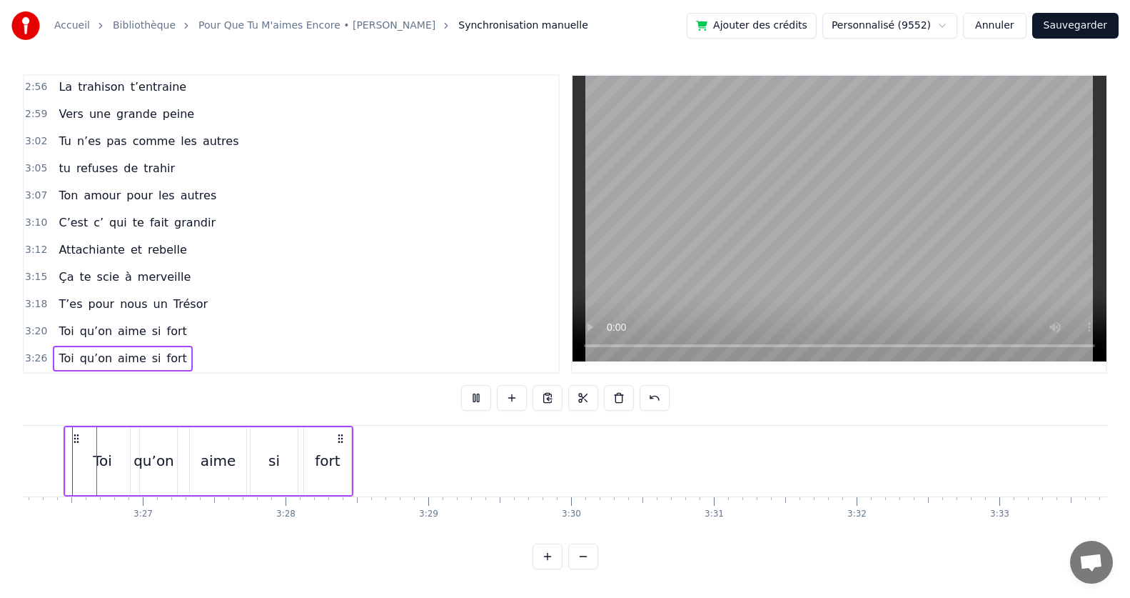
scroll to position [0, 29408]
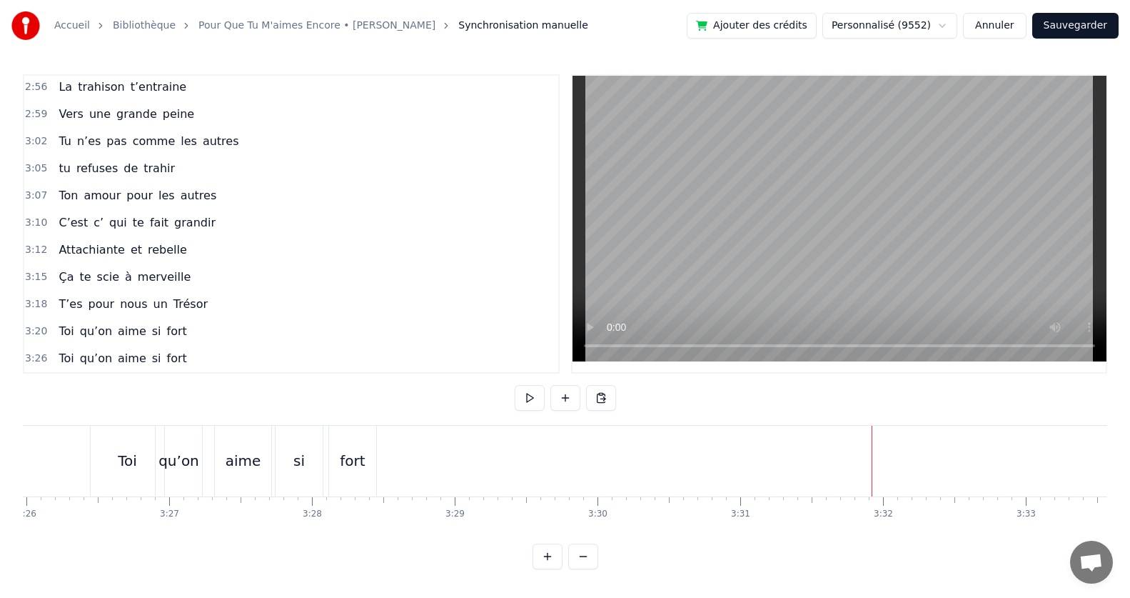
drag, startPoint x: 872, startPoint y: 451, endPoint x: 851, endPoint y: 452, distance: 20.7
click at [603, 389] on button at bounding box center [601, 398] width 30 height 26
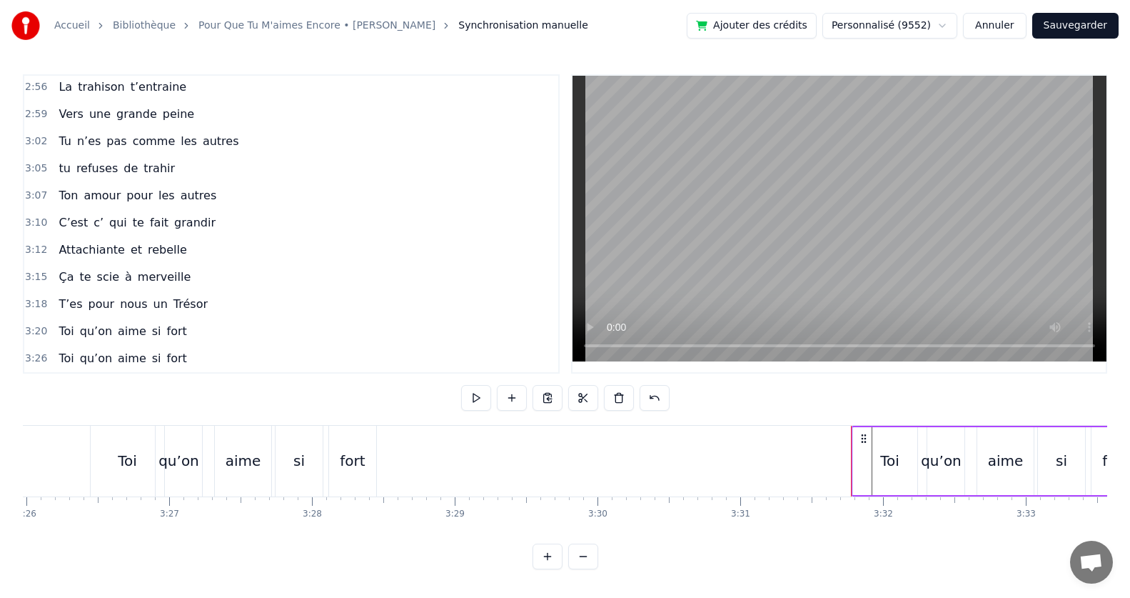
scroll to position [1304, 0]
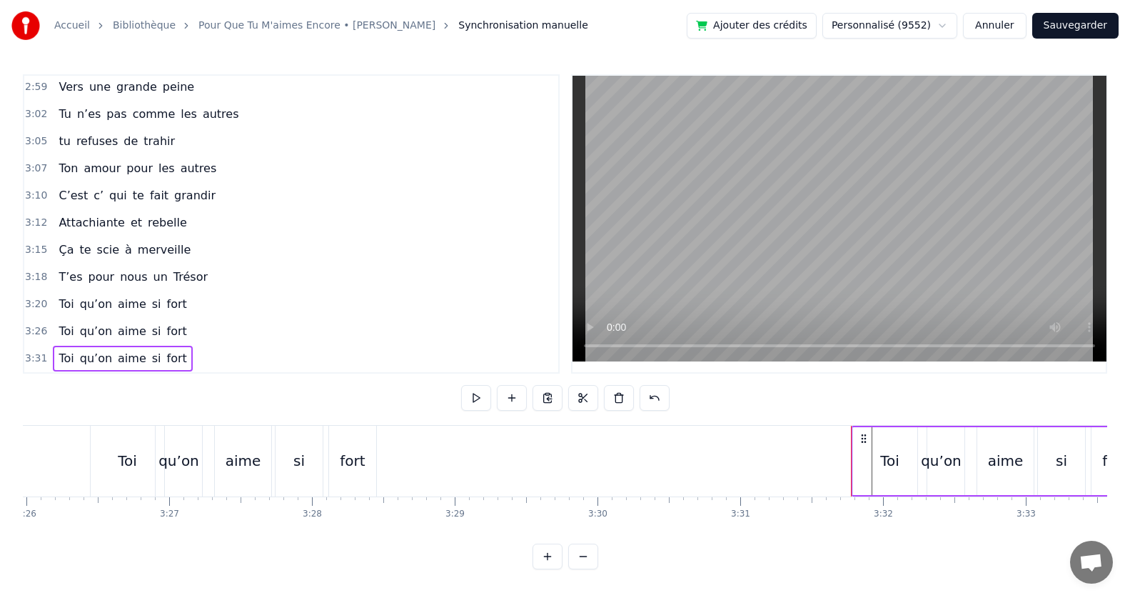
click at [87, 270] on span "pour" at bounding box center [101, 276] width 29 height 16
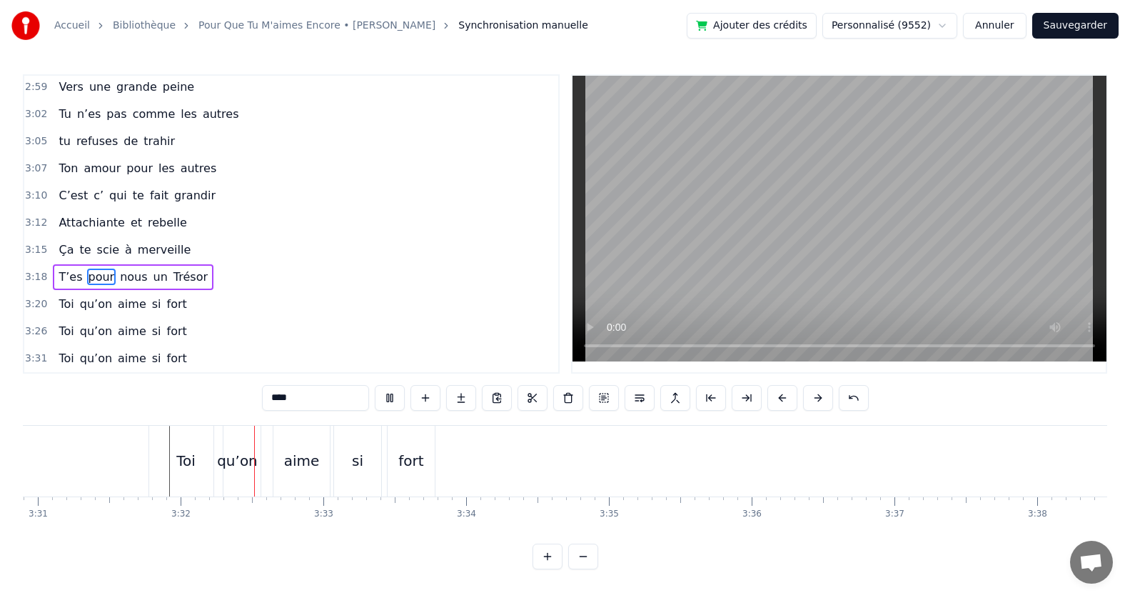
scroll to position [0, 30192]
click at [136, 356] on div "Toi qu’on aime si fort" at bounding box center [122, 359] width 139 height 26
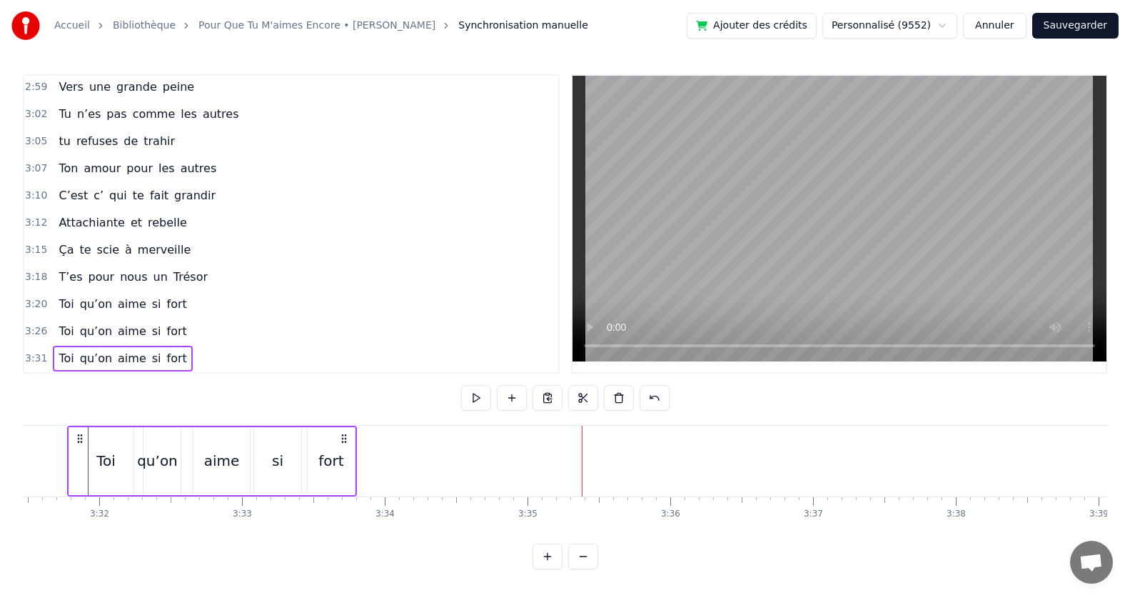
scroll to position [0, 30165]
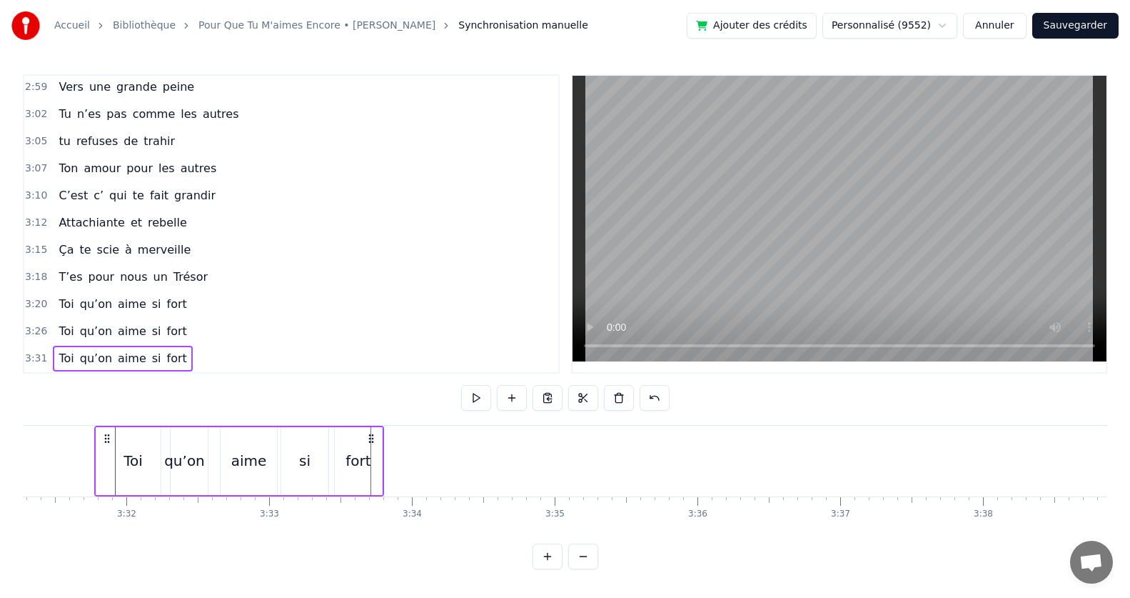
click at [351, 437] on div "fort" at bounding box center [358, 461] width 47 height 68
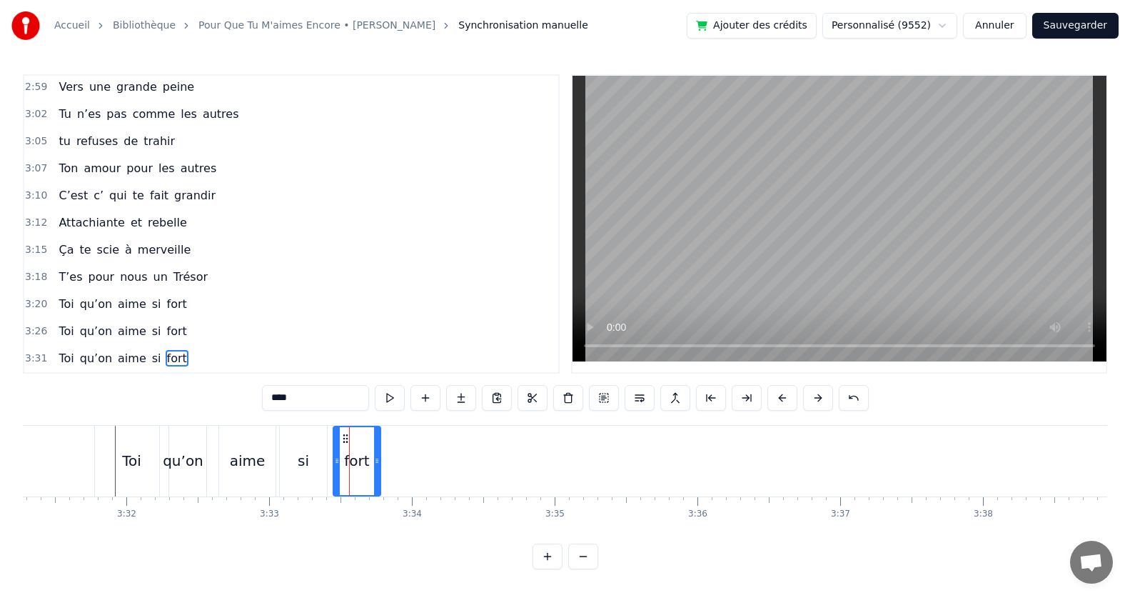
scroll to position [6, 0]
drag, startPoint x: 378, startPoint y: 451, endPoint x: 512, endPoint y: 447, distance: 134.3
click at [512, 447] on div at bounding box center [511, 461] width 6 height 68
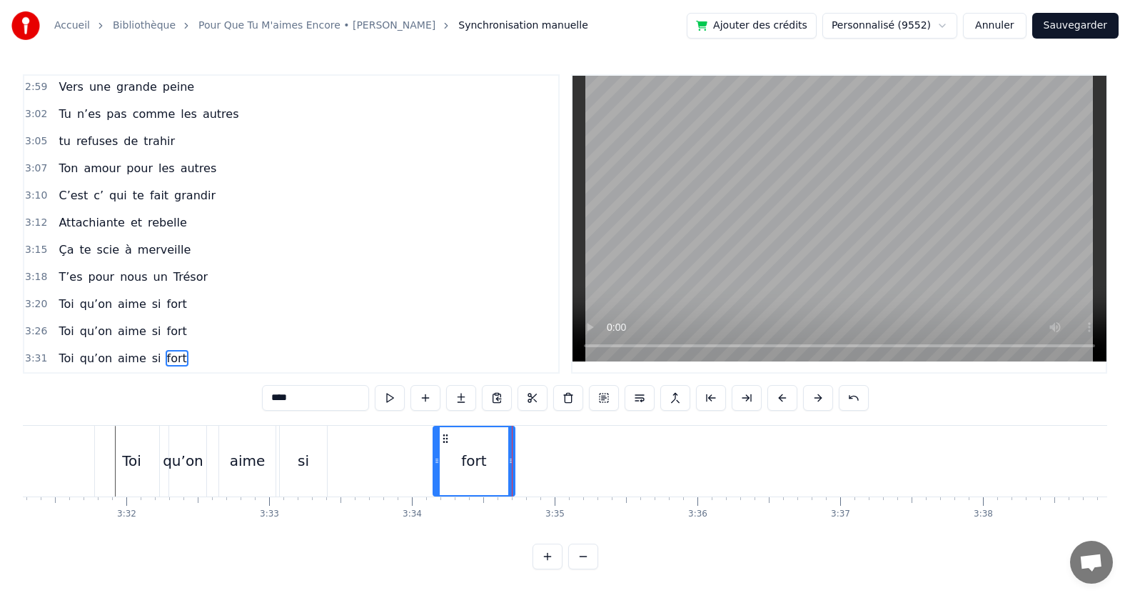
drag, startPoint x: 338, startPoint y: 454, endPoint x: 438, endPoint y: 458, distance: 100.0
click at [438, 458] on icon at bounding box center [437, 460] width 6 height 11
click at [302, 458] on div "si" at bounding box center [303, 460] width 11 height 21
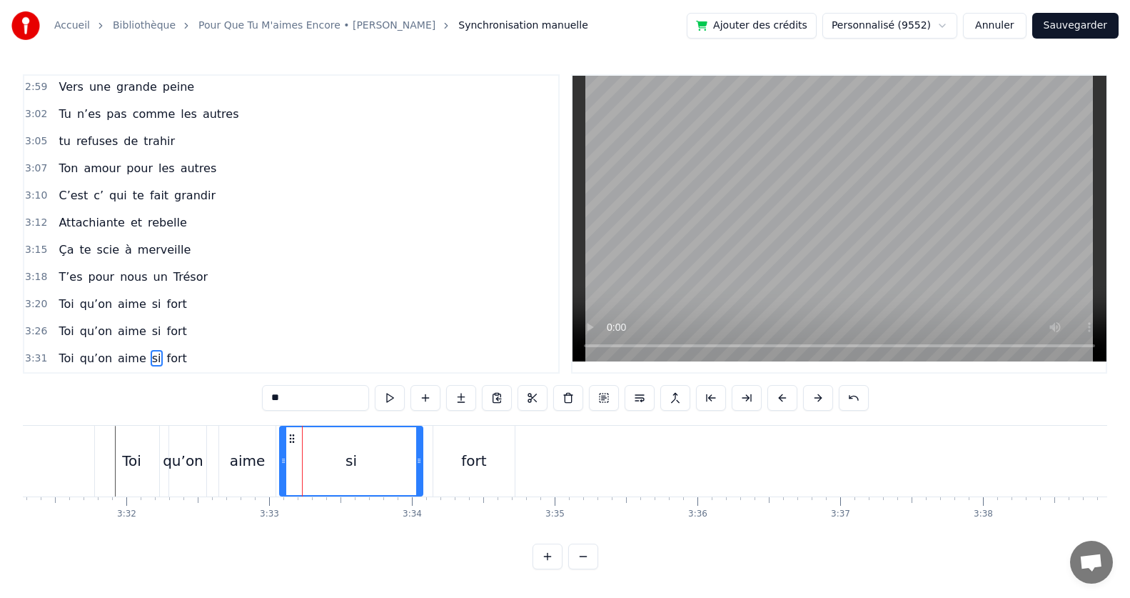
drag, startPoint x: 325, startPoint y: 458, endPoint x: 422, endPoint y: 453, distance: 97.2
click at [422, 455] on icon at bounding box center [419, 460] width 6 height 11
drag, startPoint x: 282, startPoint y: 456, endPoint x: 354, endPoint y: 467, distance: 72.9
click at [354, 467] on div at bounding box center [356, 461] width 6 height 68
click at [262, 450] on div "aime" at bounding box center [248, 460] width 36 height 21
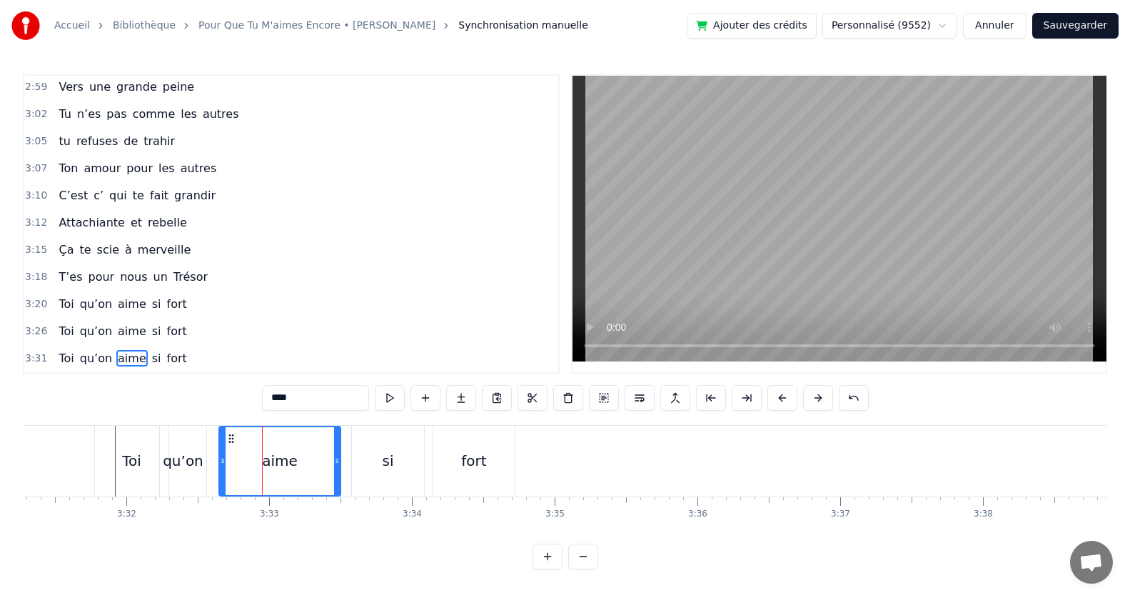
drag, startPoint x: 274, startPoint y: 457, endPoint x: 341, endPoint y: 460, distance: 67.2
click at [340, 460] on div at bounding box center [337, 461] width 6 height 68
click at [79, 323] on span "qu’on" at bounding box center [96, 331] width 35 height 16
type input "*****"
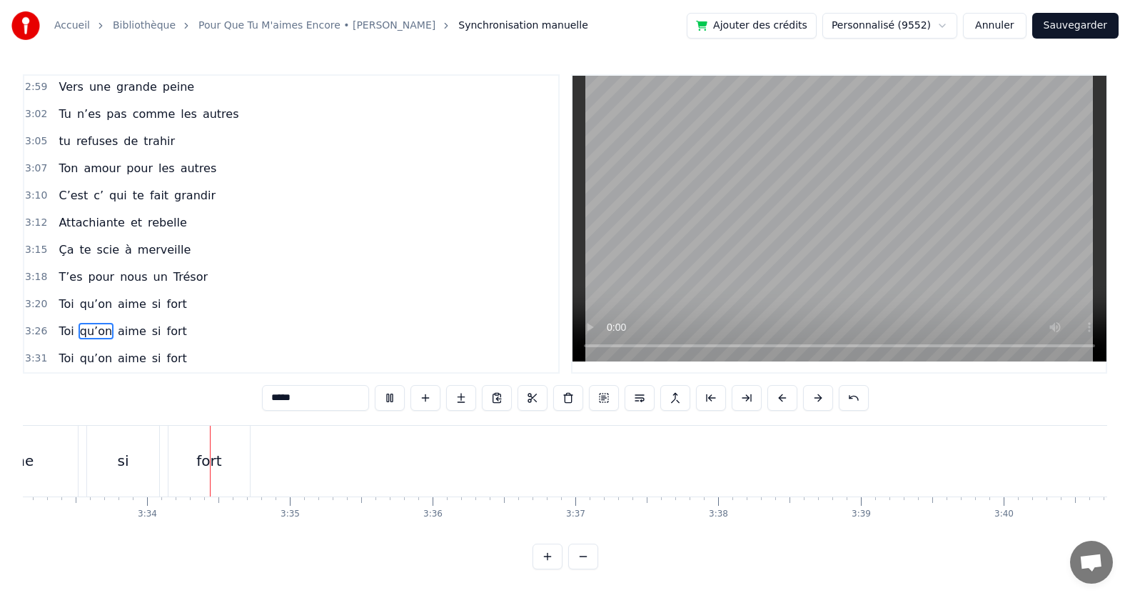
scroll to position [0, 30443]
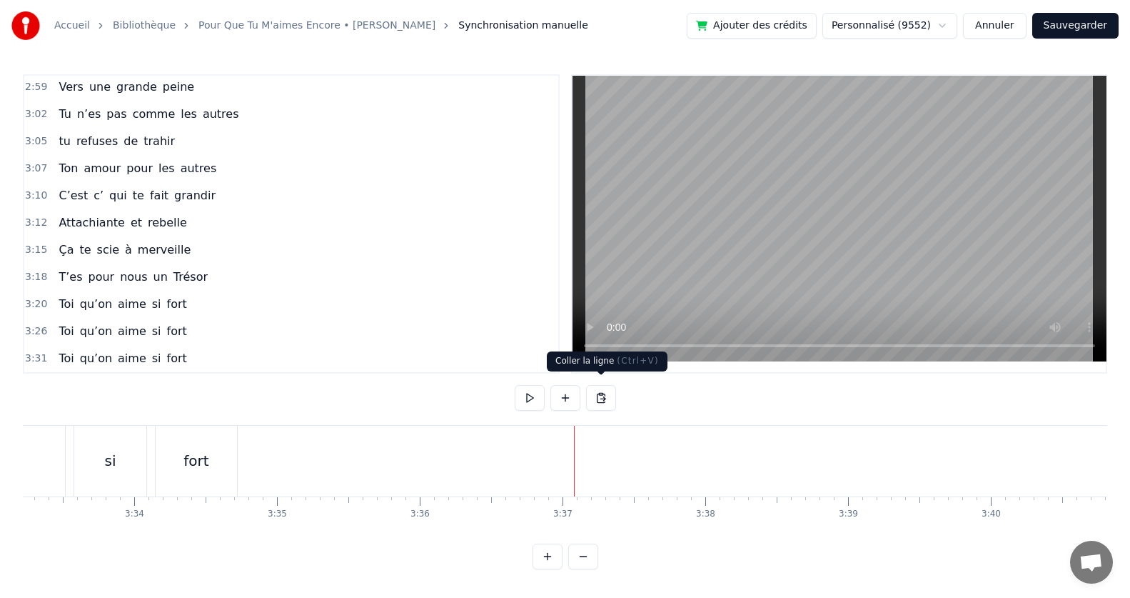
click at [603, 394] on button at bounding box center [601, 398] width 30 height 26
click at [605, 389] on button at bounding box center [601, 398] width 30 height 26
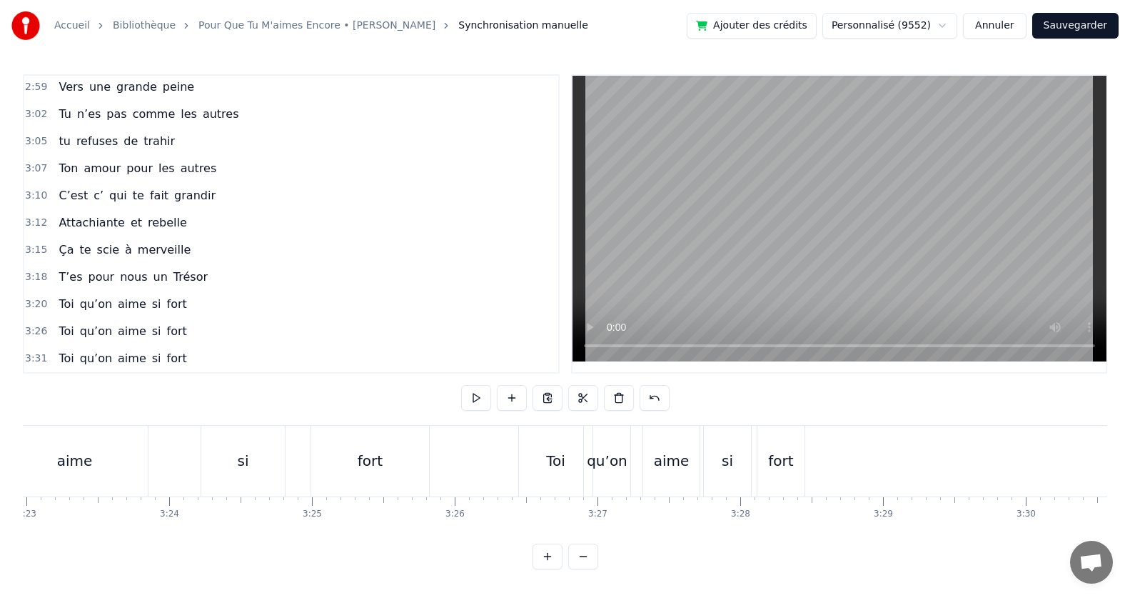
scroll to position [0, 28548]
click at [148, 264] on div "T’es pour nous un Trésor" at bounding box center [133, 277] width 161 height 26
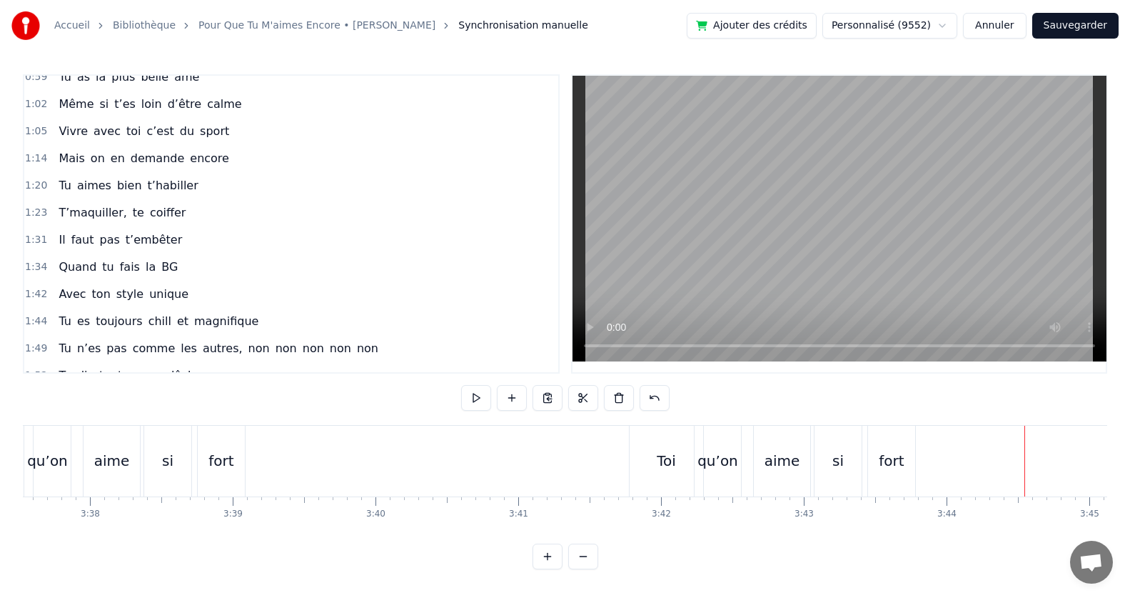
scroll to position [0, 0]
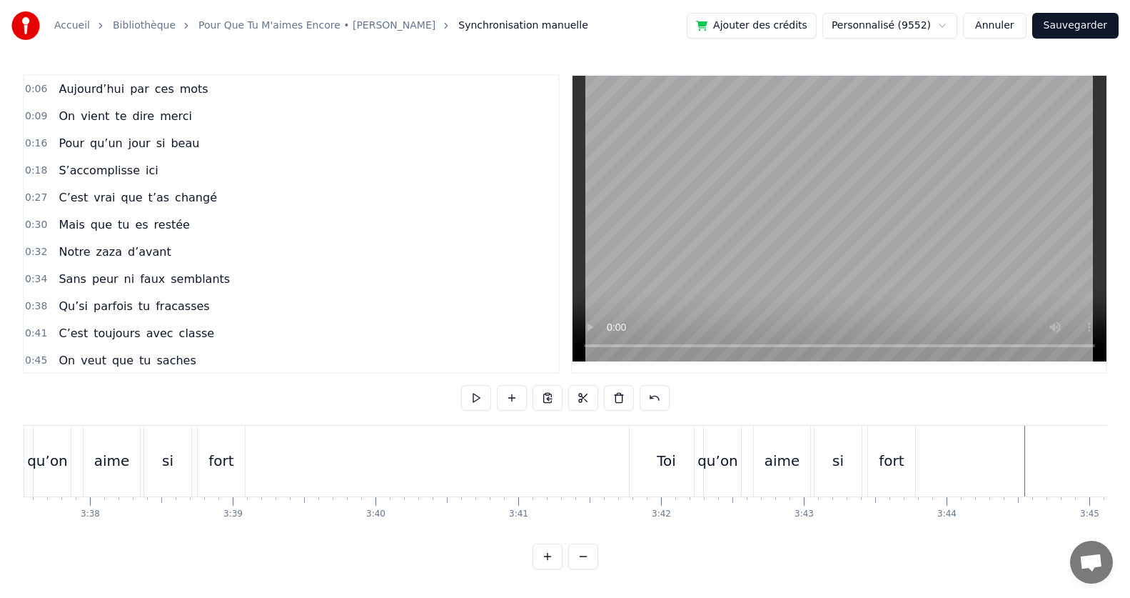
click at [181, 81] on span "mots" at bounding box center [193, 89] width 31 height 16
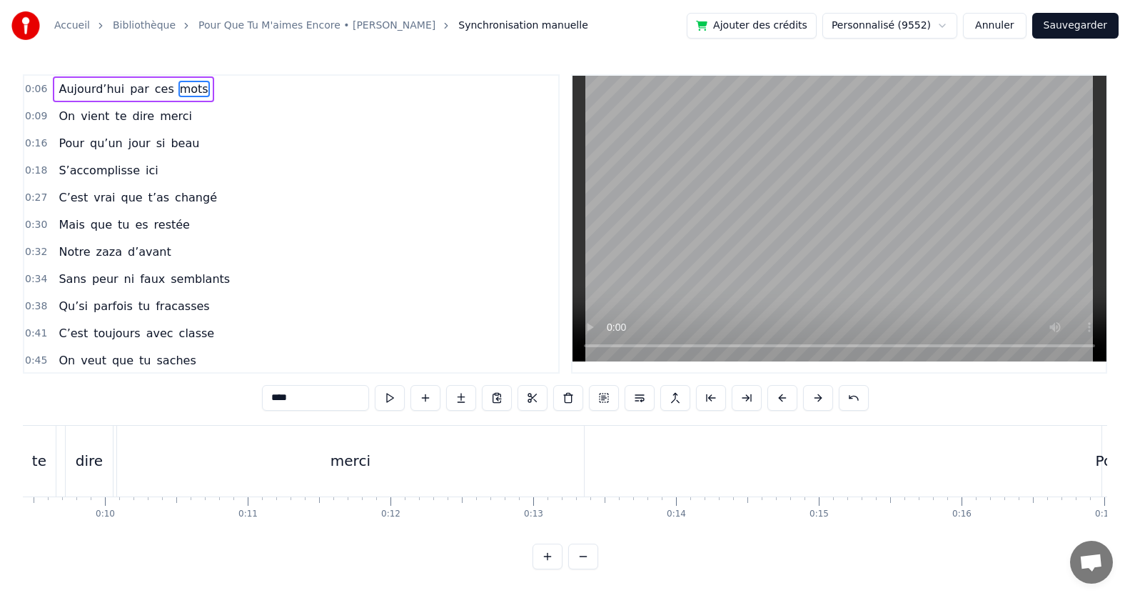
scroll to position [0, 1036]
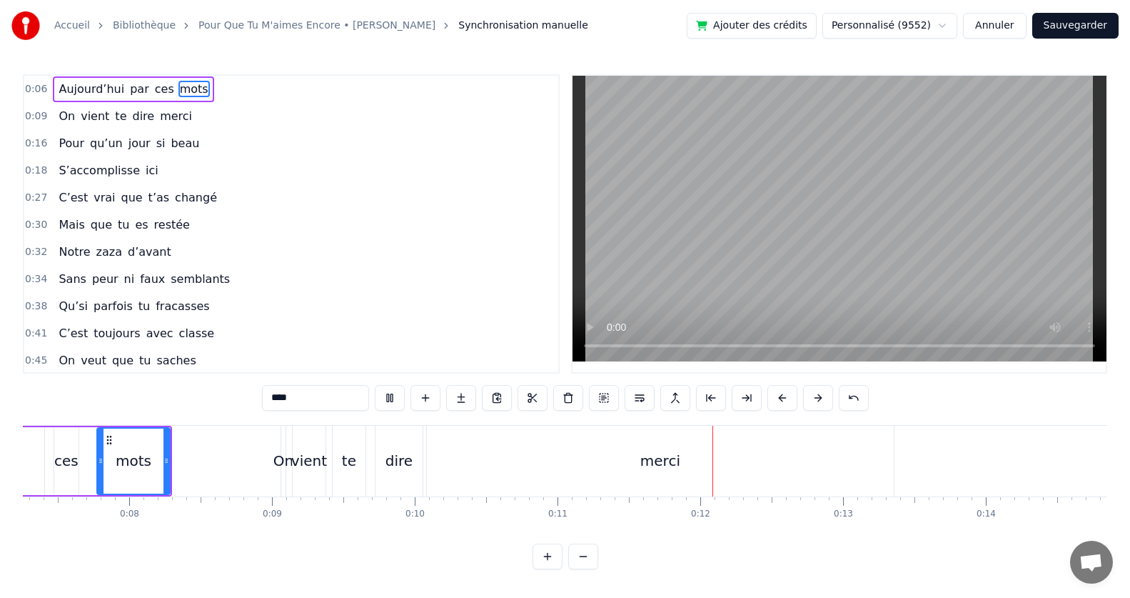
click at [86, 99] on div "[DATE] par ces mots" at bounding box center [133, 89] width 161 height 26
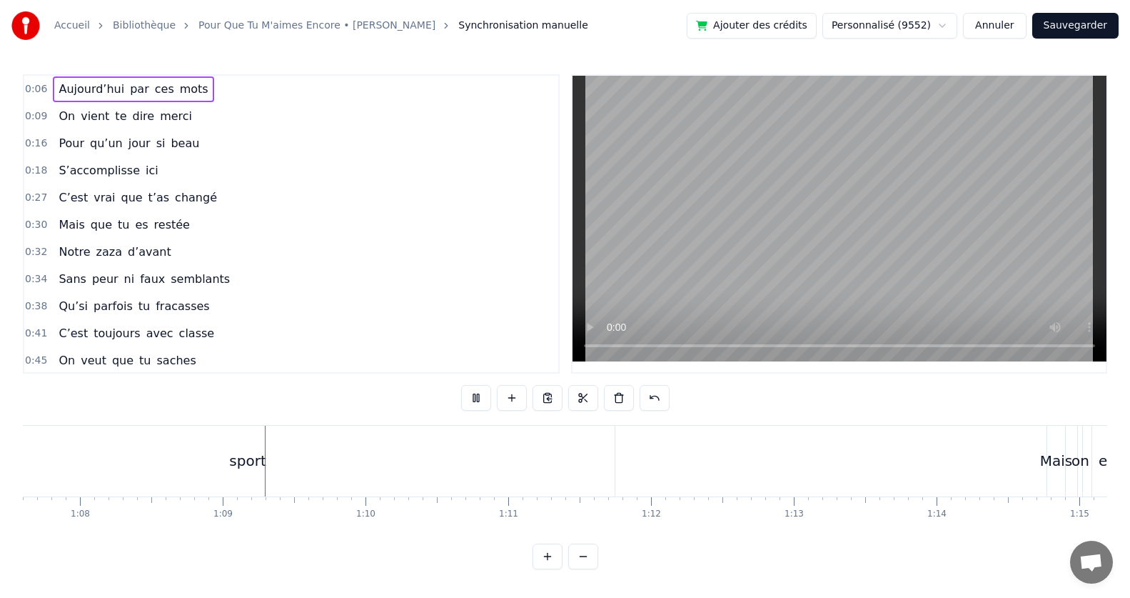
scroll to position [0, 9733]
click at [445, 445] on div "sport" at bounding box center [166, 460] width 734 height 71
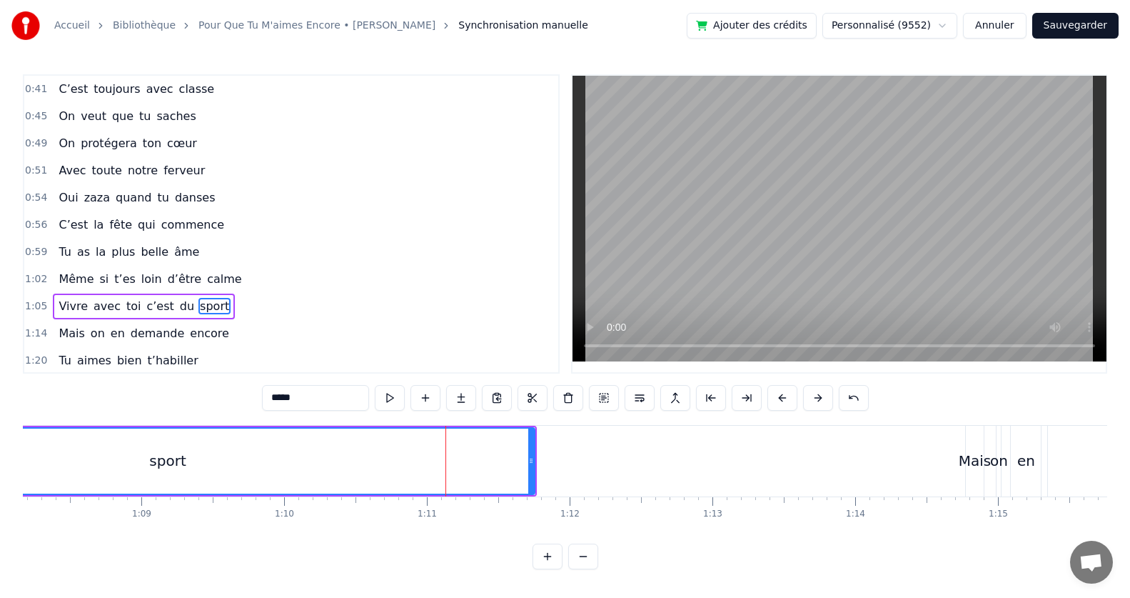
scroll to position [326, 0]
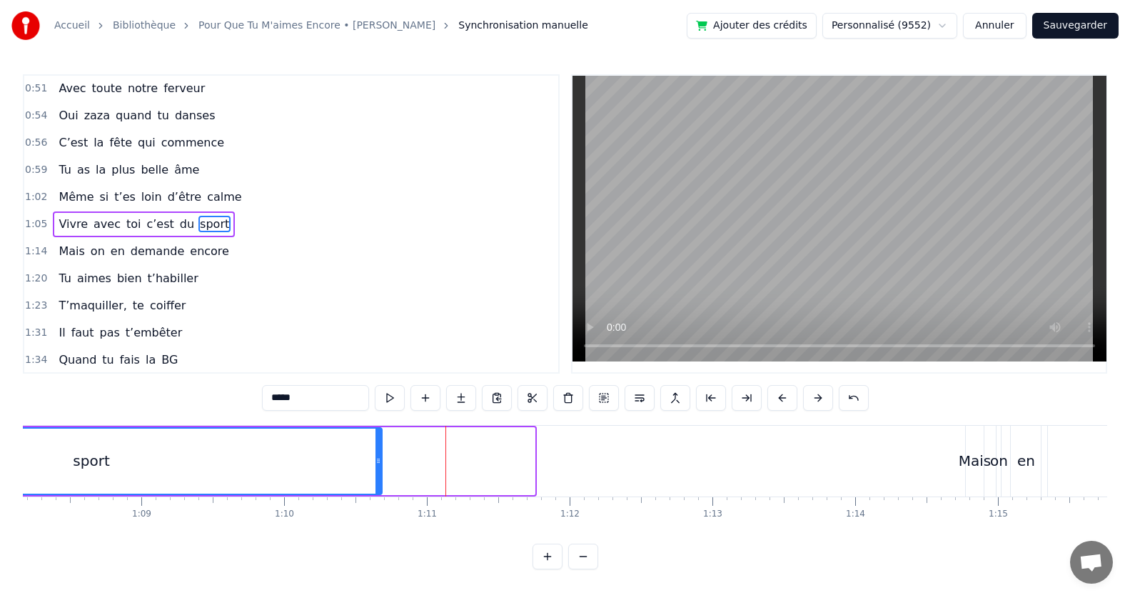
drag, startPoint x: 531, startPoint y: 463, endPoint x: 378, endPoint y: 465, distance: 152.8
click at [378, 465] on icon at bounding box center [379, 460] width 6 height 11
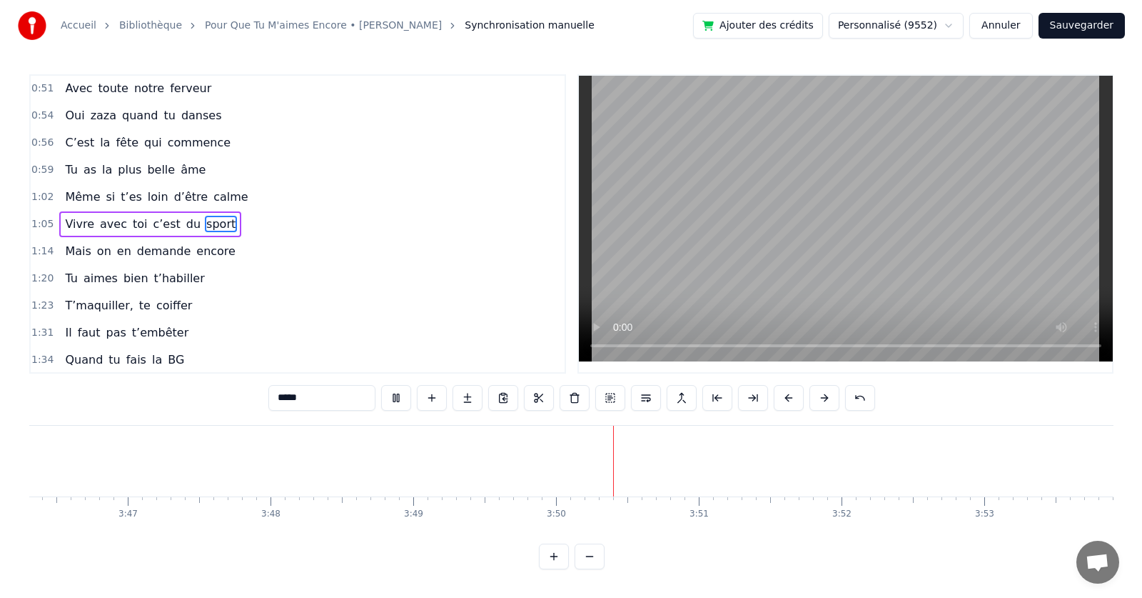
scroll to position [0, 32748]
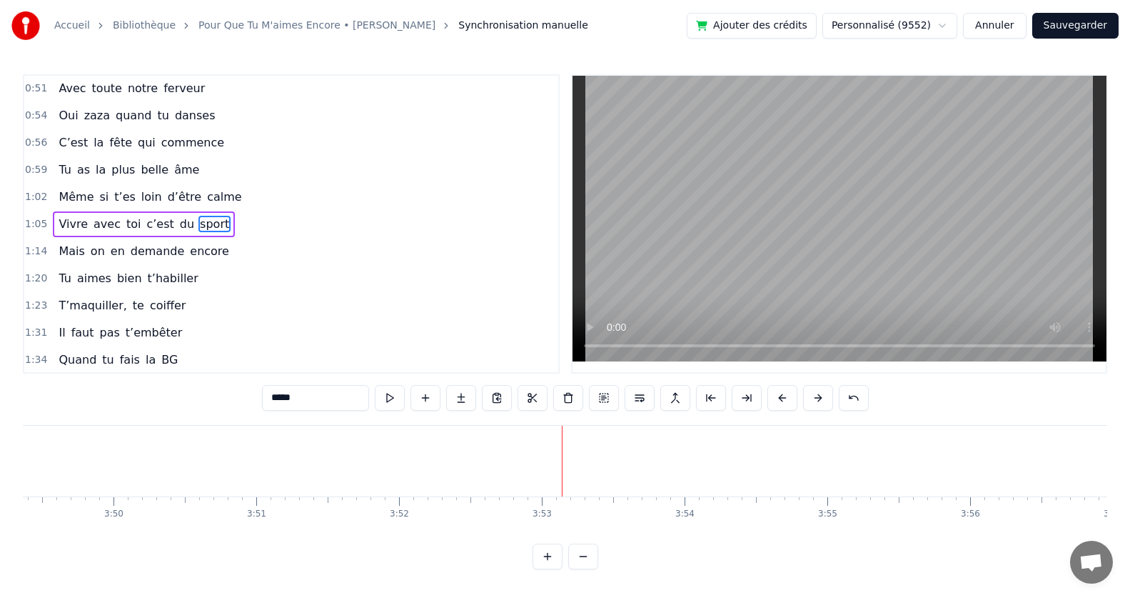
click at [1094, 29] on button "Sauvegarder" at bounding box center [1075, 26] width 86 height 26
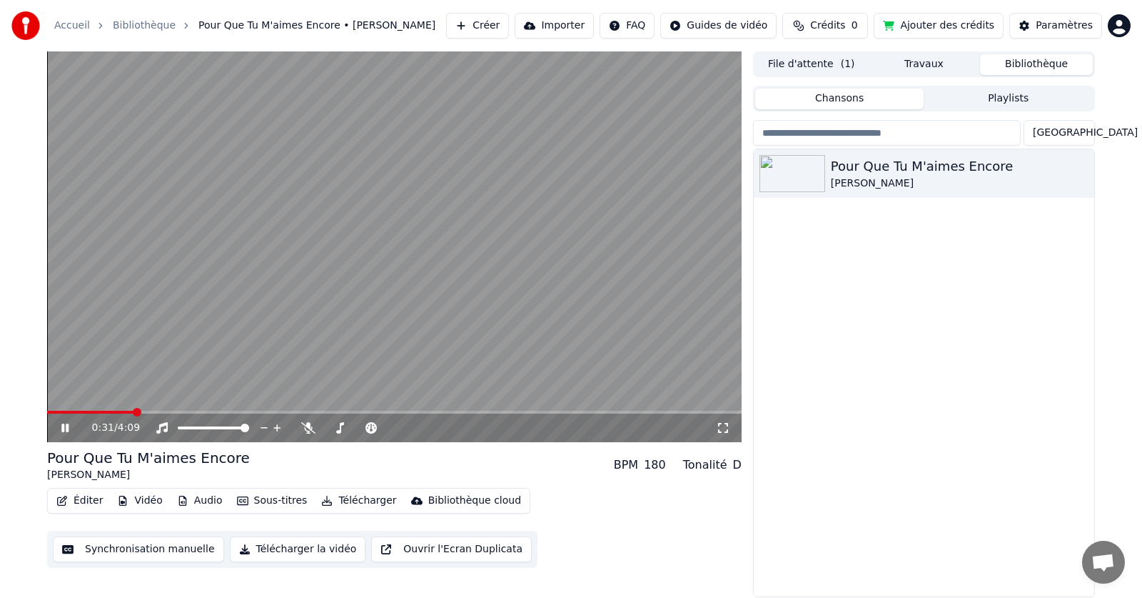
click at [69, 426] on icon at bounding box center [64, 427] width 7 height 9
click at [311, 548] on button "Télécharger la vidéo" at bounding box center [298, 549] width 136 height 26
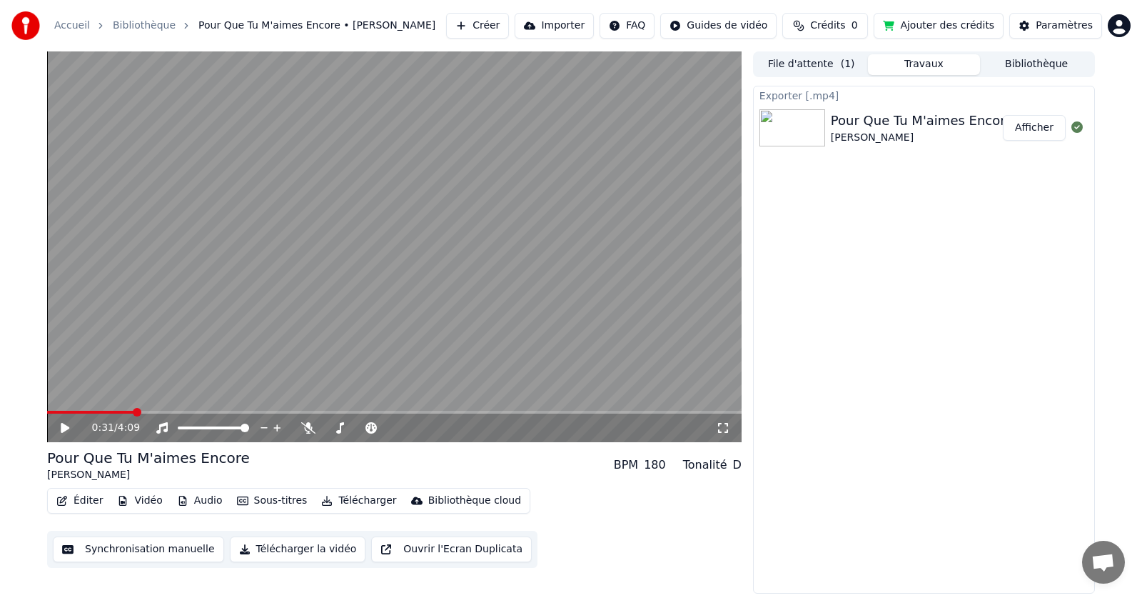
click at [946, 144] on div "[PERSON_NAME]" at bounding box center [922, 138] width 183 height 14
click at [1038, 133] on button "Afficher" at bounding box center [1034, 128] width 63 height 26
click at [901, 125] on div "Pour Que Tu M'aimes Encore" at bounding box center [922, 121] width 183 height 20
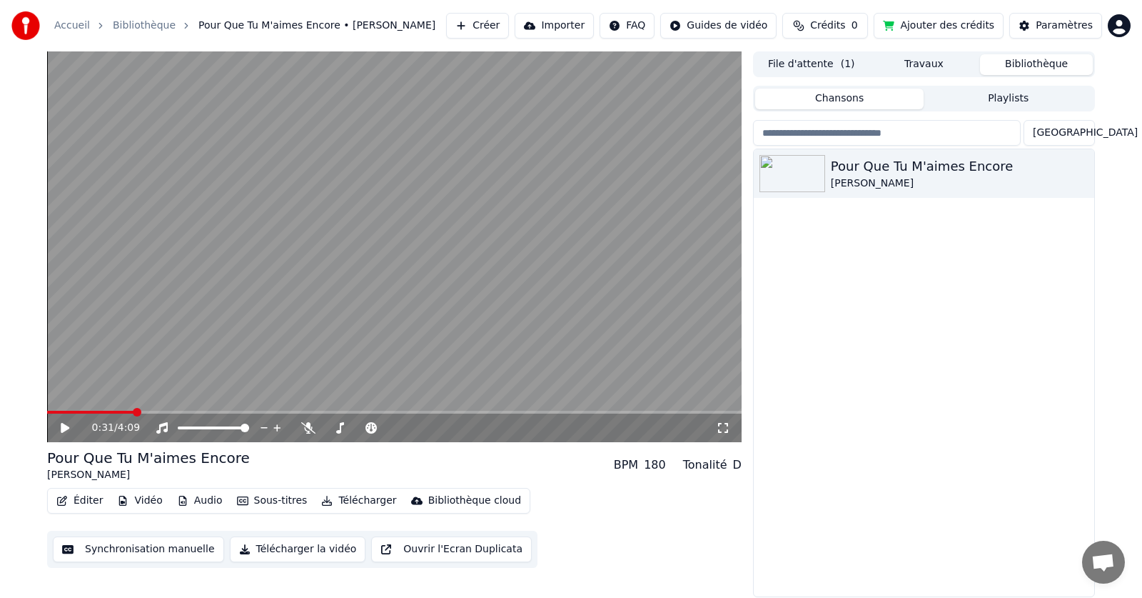
click at [1036, 61] on button "Bibliothèque" at bounding box center [1036, 64] width 113 height 21
click at [1079, 173] on icon "button" at bounding box center [1081, 172] width 14 height 11
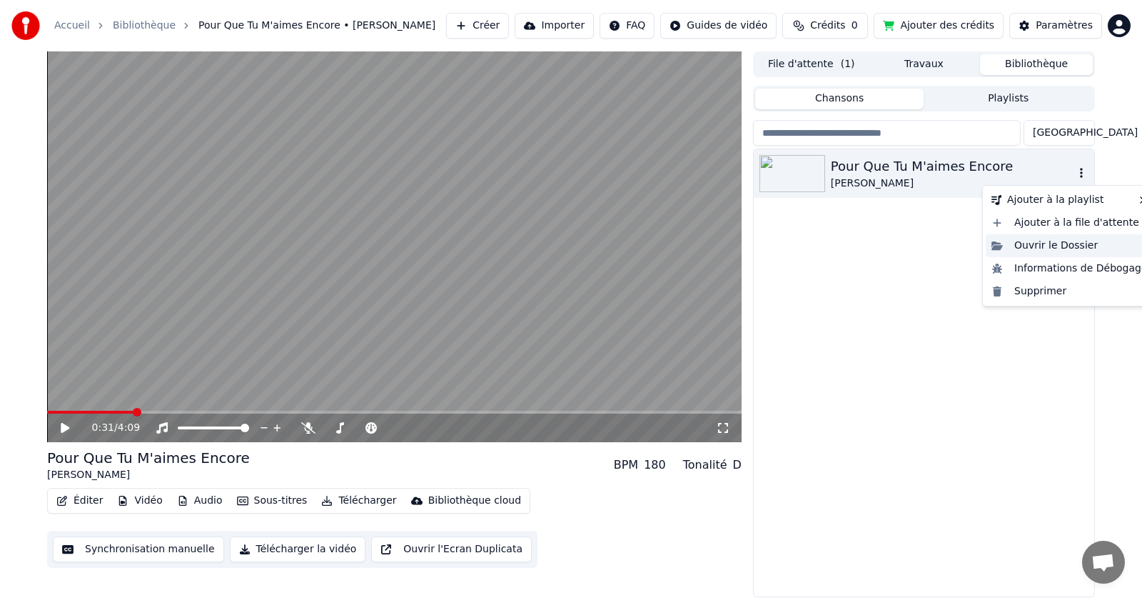
click at [1032, 248] on div "Ouvrir le Dossier" at bounding box center [1070, 245] width 168 height 23
